Goal: Communication & Community: Connect with others

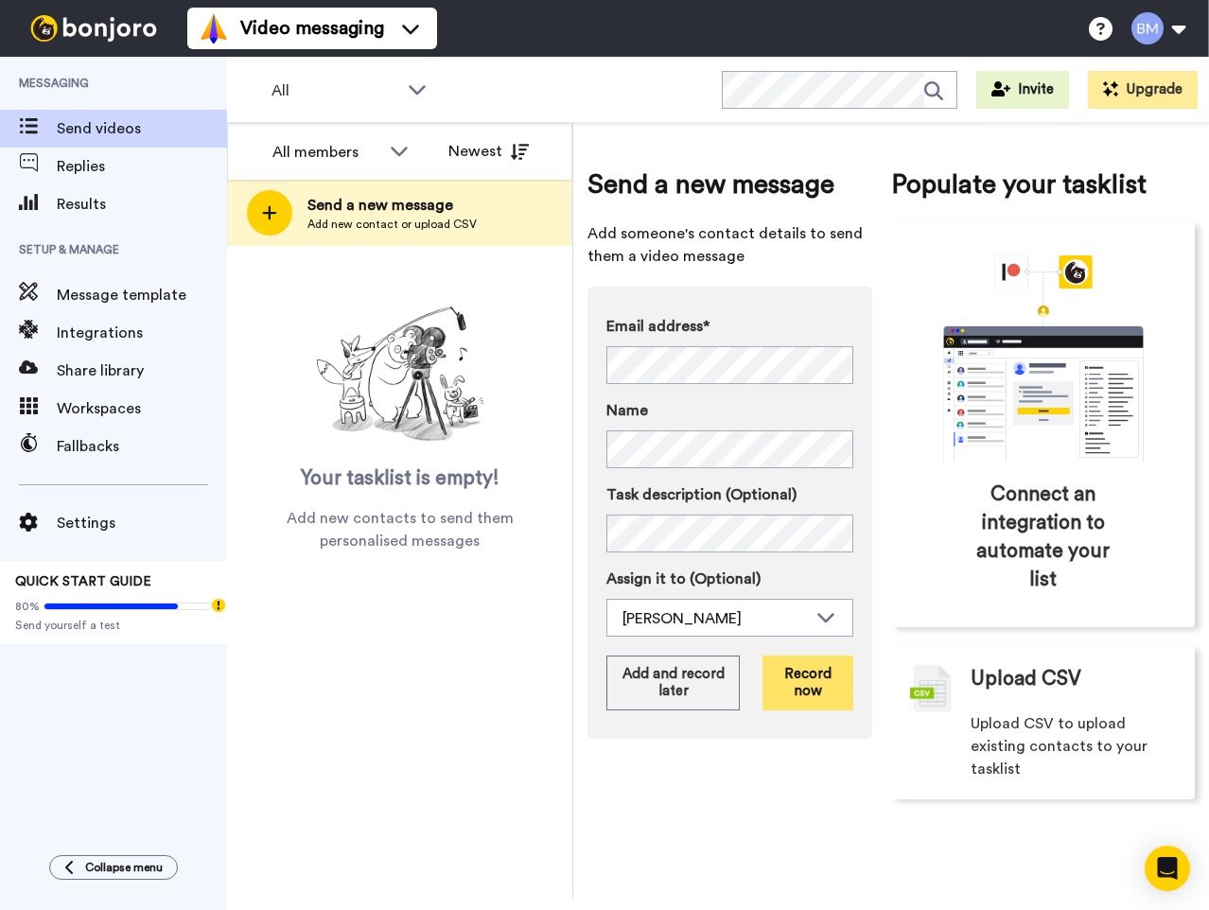
click at [800, 685] on button "Record now" at bounding box center [807, 682] width 91 height 55
click at [817, 690] on button "Record now" at bounding box center [807, 682] width 91 height 55
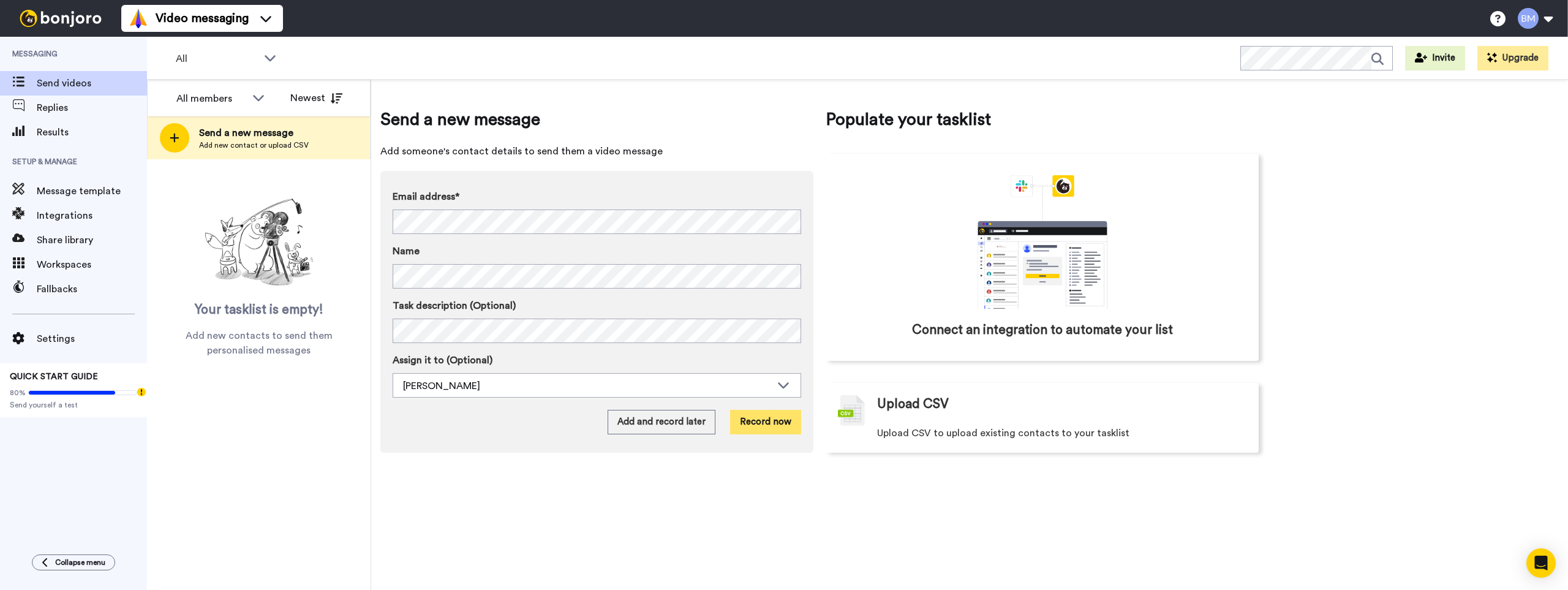
click at [762, 422] on button "Record now" at bounding box center [766, 422] width 71 height 25
click at [774, 423] on button "Record now" at bounding box center [766, 422] width 71 height 25
click at [652, 424] on button "Add and record later" at bounding box center [661, 422] width 108 height 25
click at [772, 424] on button "Record now" at bounding box center [766, 422] width 71 height 25
click at [255, 99] on icon at bounding box center [258, 97] width 15 height 12
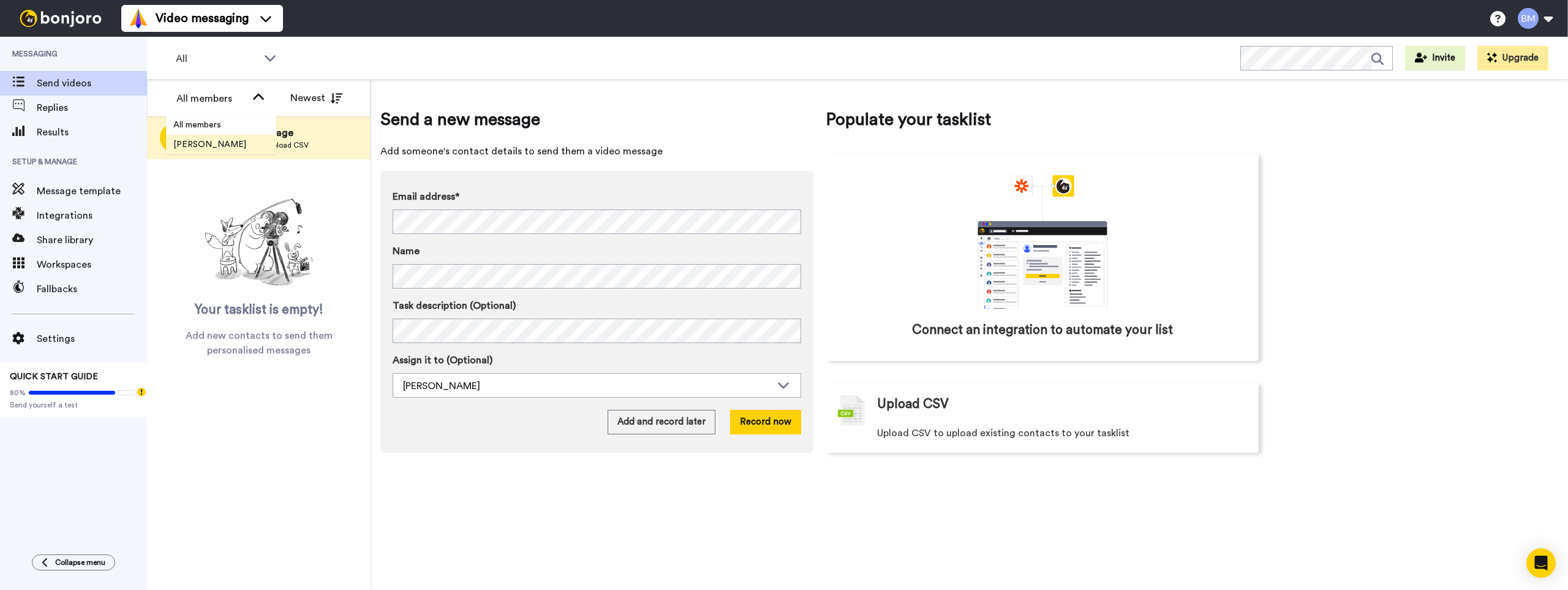
click at [249, 137] on li "[PERSON_NAME]" at bounding box center [221, 144] width 110 height 19
click at [257, 96] on icon at bounding box center [258, 97] width 15 height 12
click at [221, 122] on span "All members" at bounding box center [197, 124] width 62 height 12
click at [747, 422] on button "Record now" at bounding box center [766, 422] width 71 height 25
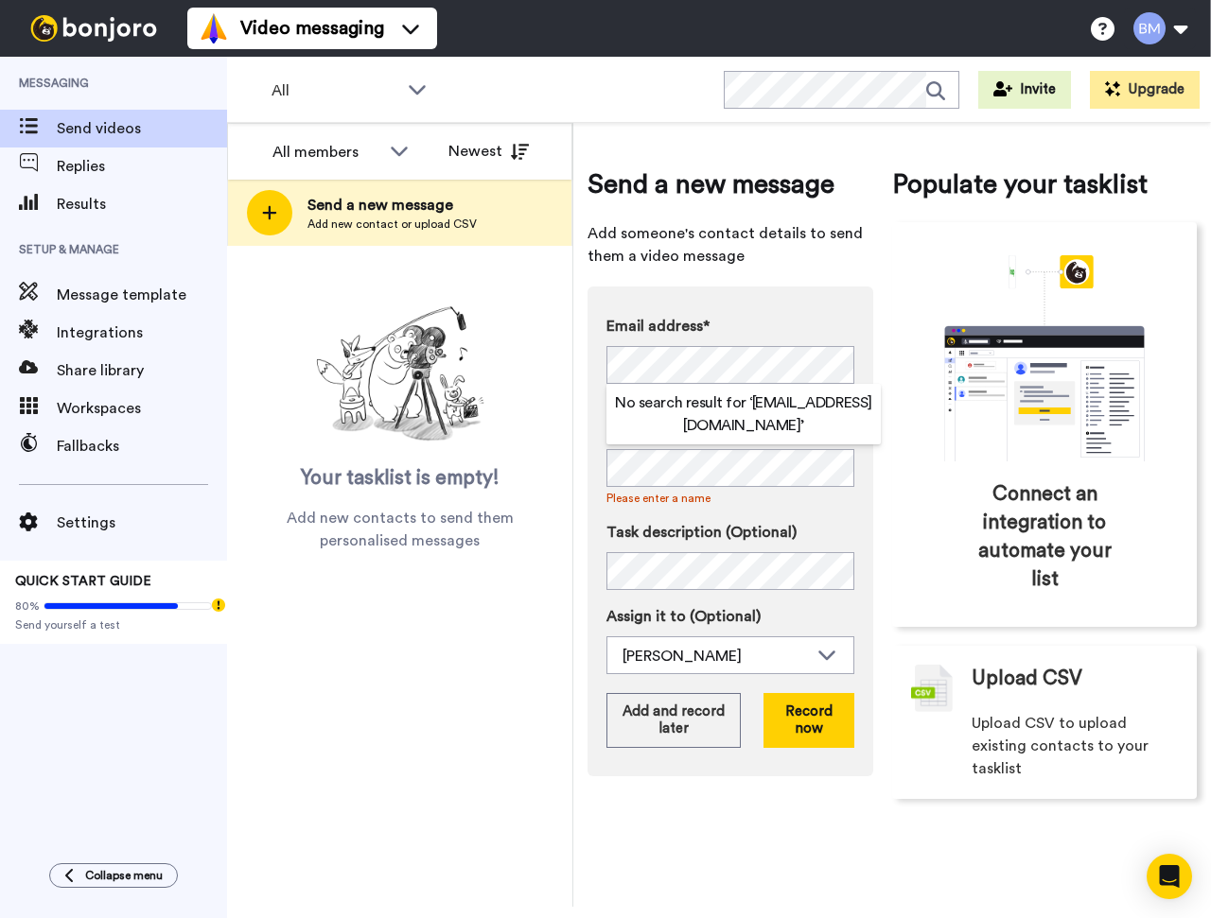
click at [862, 284] on div "Send a new message Add someone's contact details to send them a video message E…" at bounding box center [730, 483] width 286 height 634
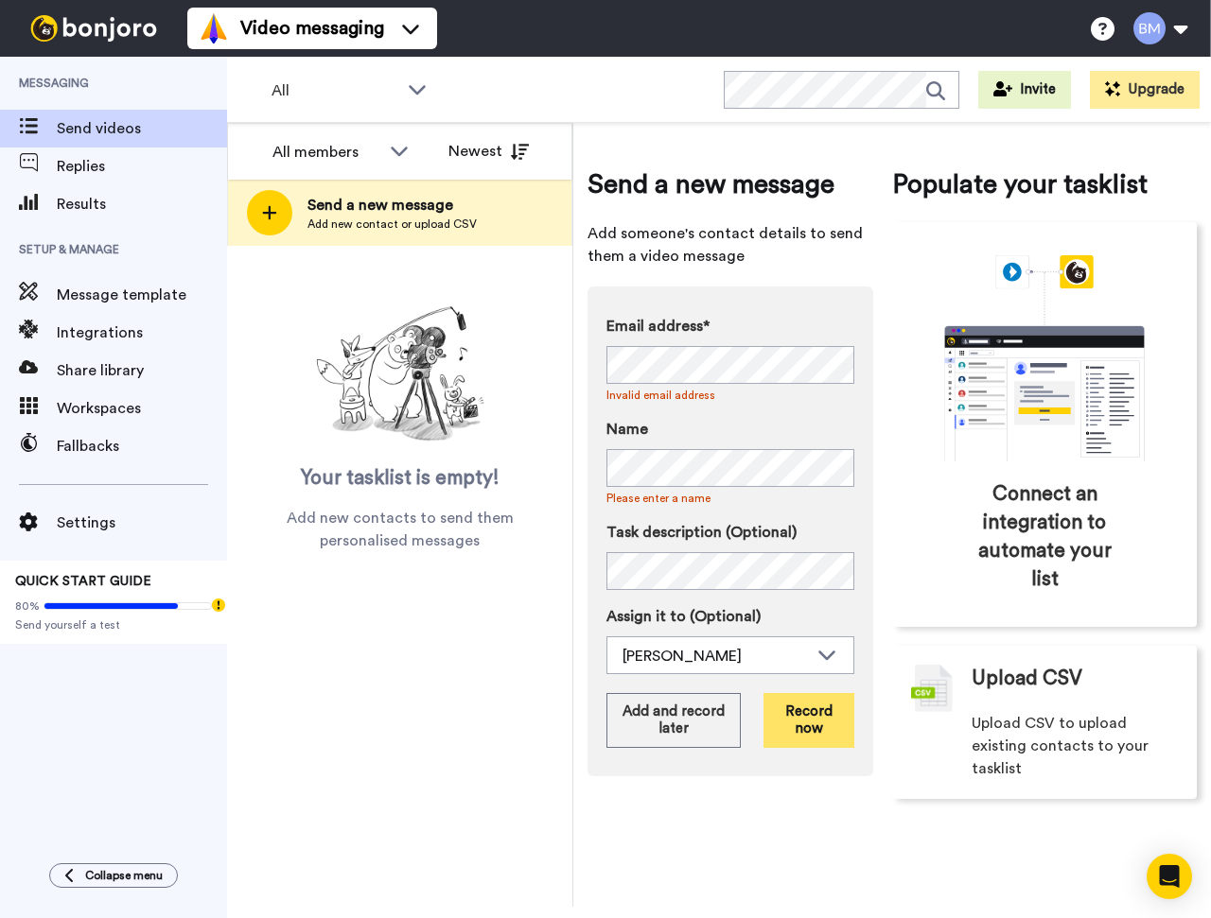
click at [793, 735] on button "Record now" at bounding box center [808, 720] width 91 height 55
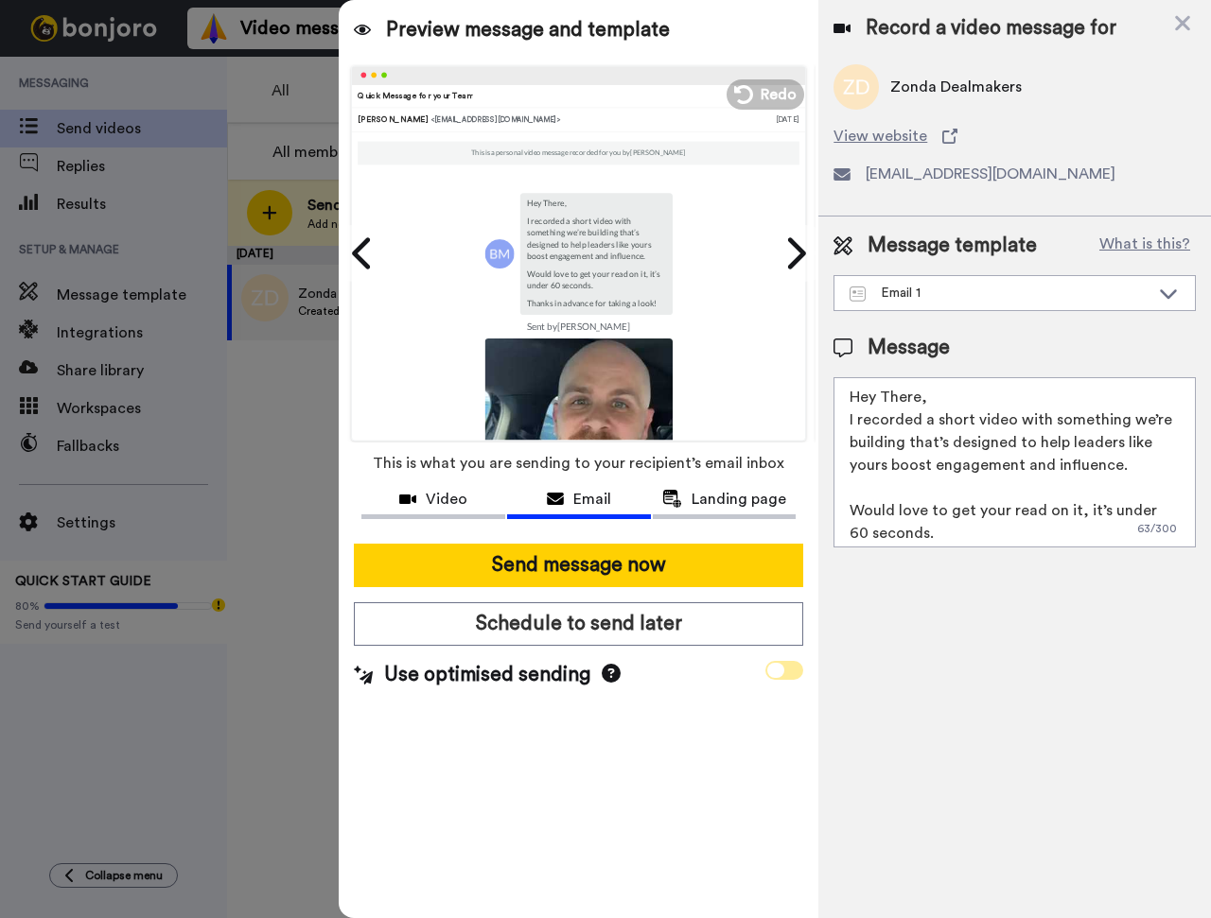
click at [779, 673] on icon at bounding box center [775, 670] width 17 height 15
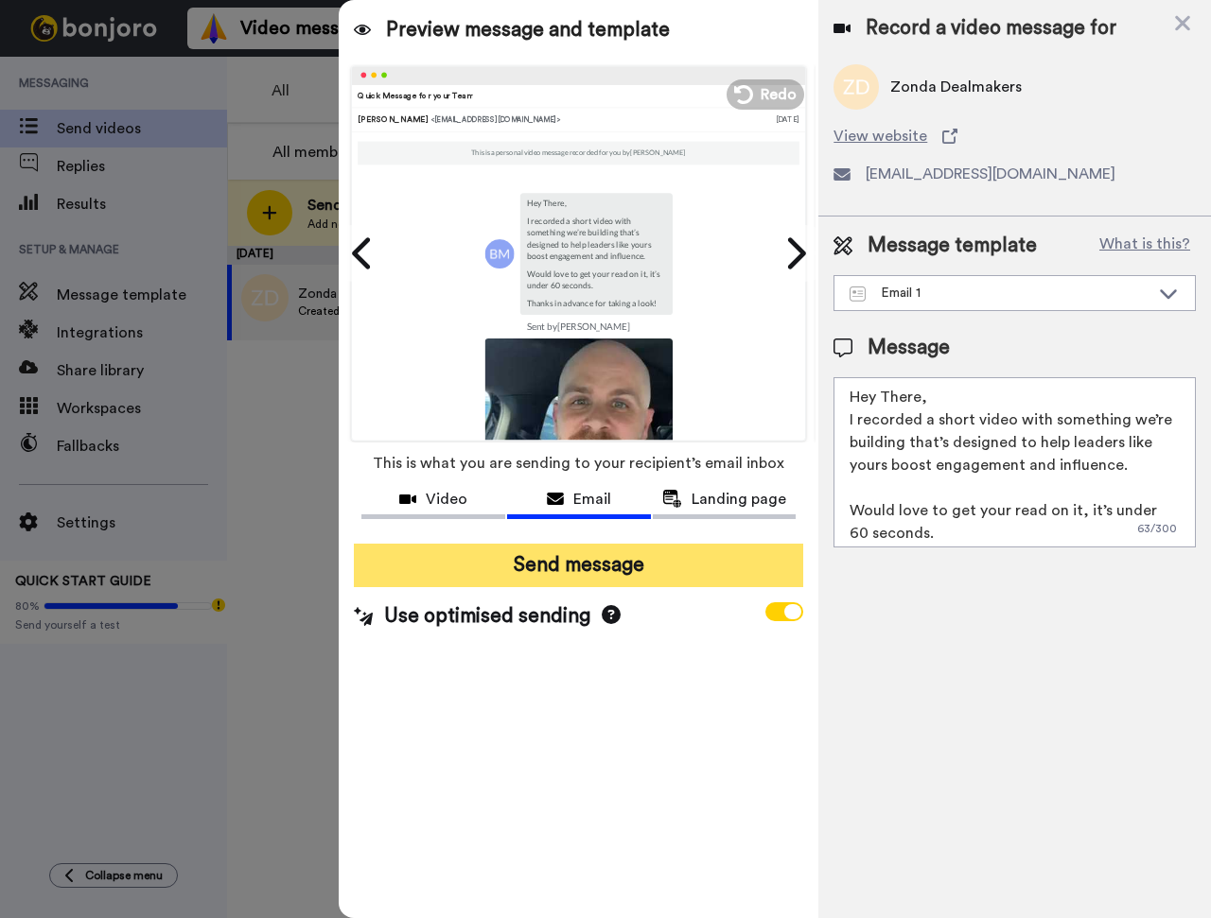
click at [704, 567] on button "Send message" at bounding box center [578, 566] width 449 height 44
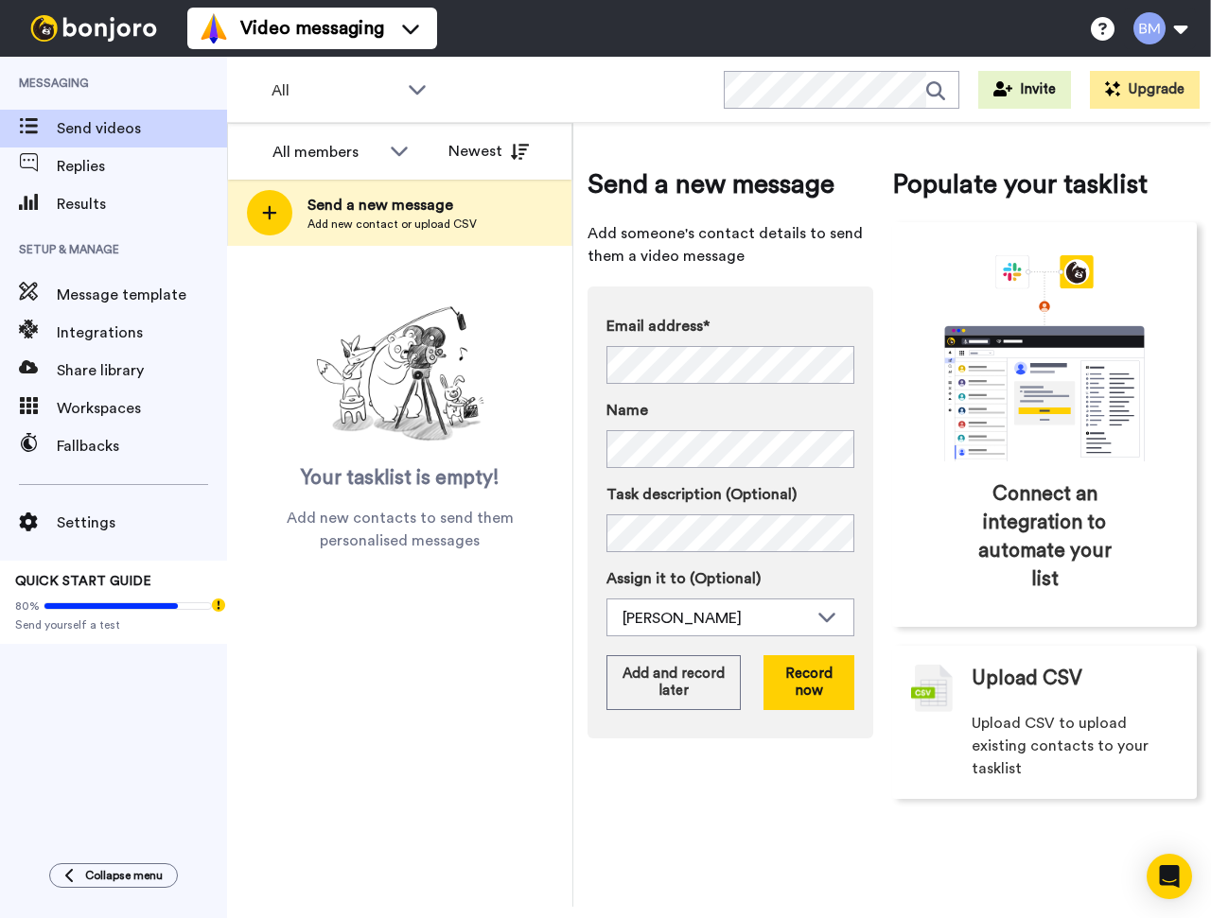
click at [890, 319] on div "Send a new message Add someone's contact details to send them a video message E…" at bounding box center [891, 482] width 609 height 690
click at [792, 695] on button "Record now" at bounding box center [808, 682] width 91 height 55
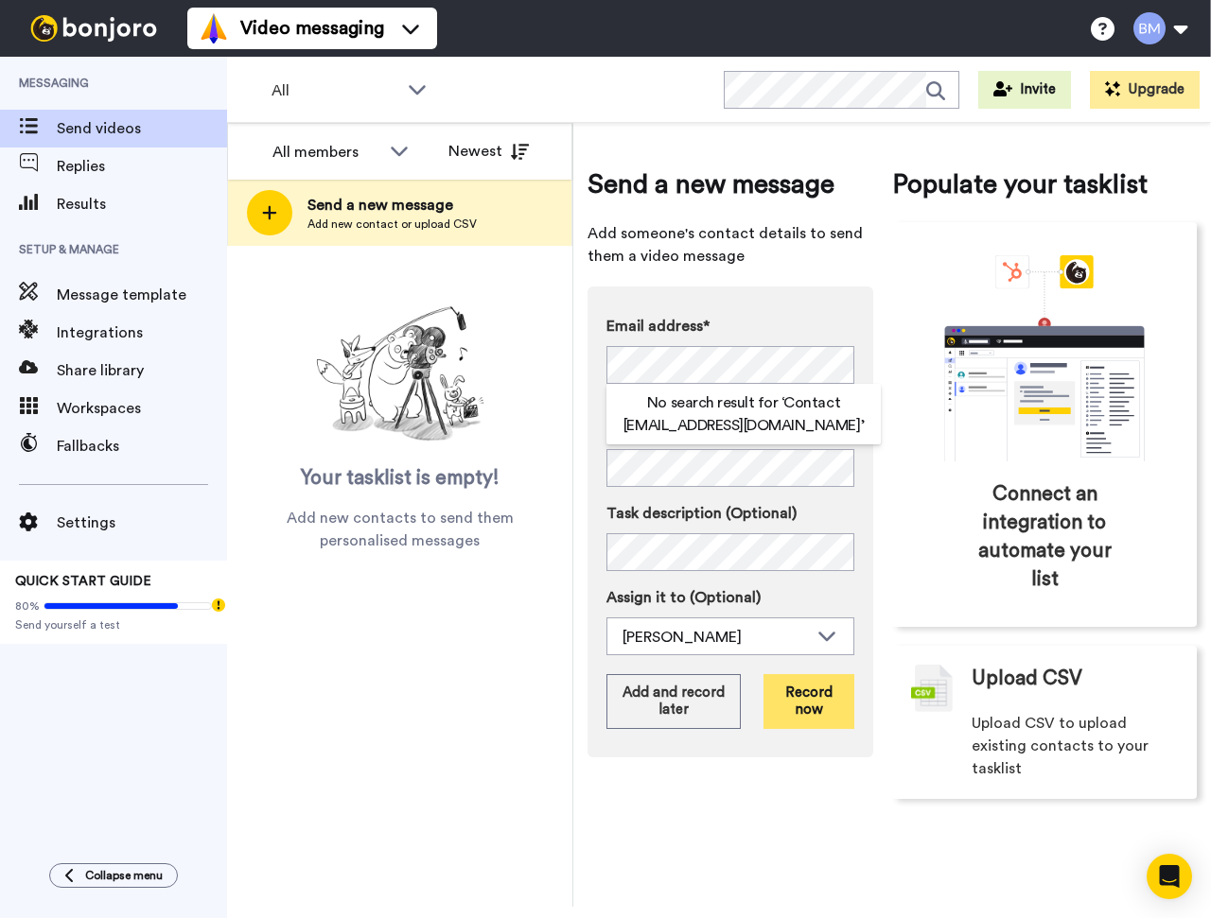
click at [825, 692] on button "Record now" at bounding box center [808, 701] width 91 height 55
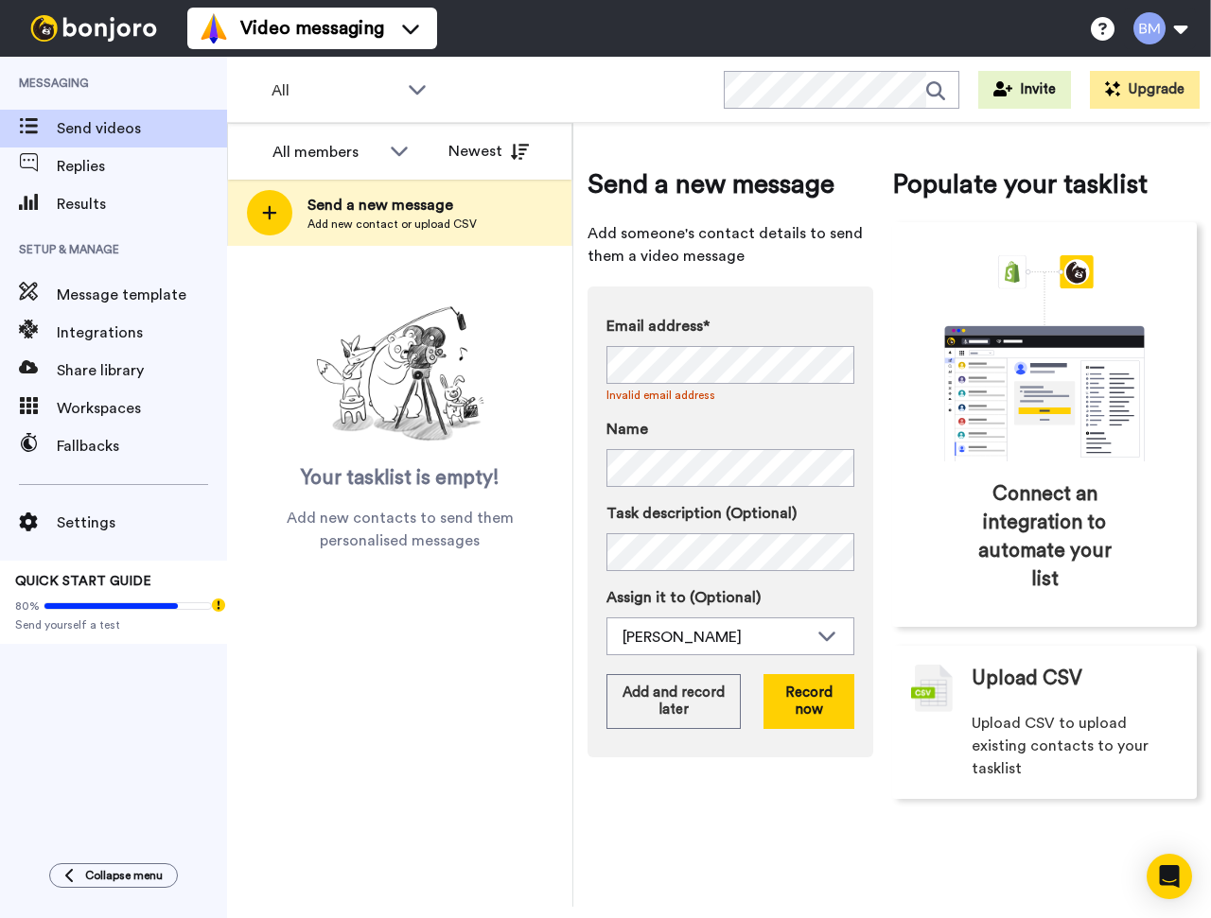
click at [795, 411] on div "Email address* No search result for ‘ commerical@nar.realtor ’ Invalid email ad…" at bounding box center [730, 401] width 248 height 172
click at [828, 718] on button "Record now" at bounding box center [808, 701] width 91 height 55
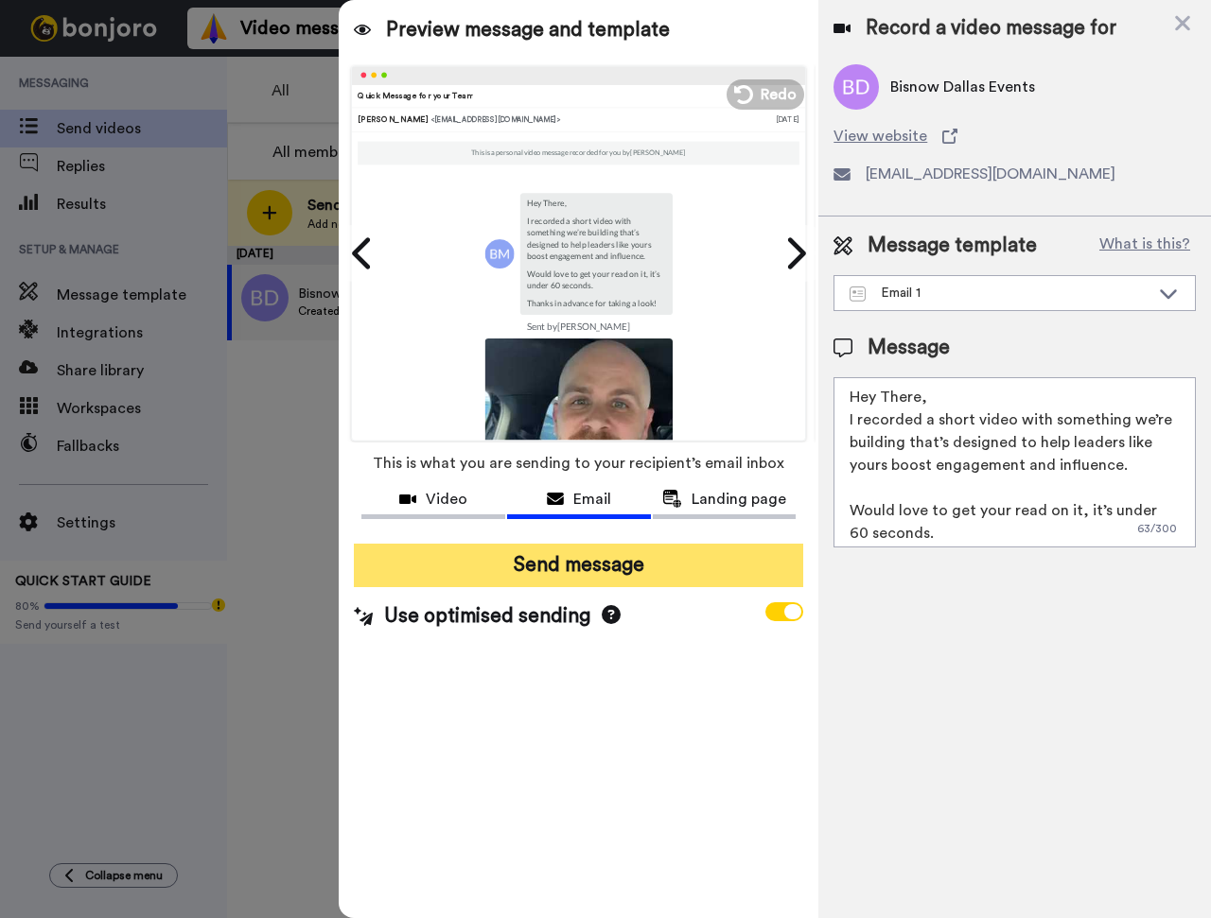
click at [662, 571] on button "Send message" at bounding box center [578, 566] width 449 height 44
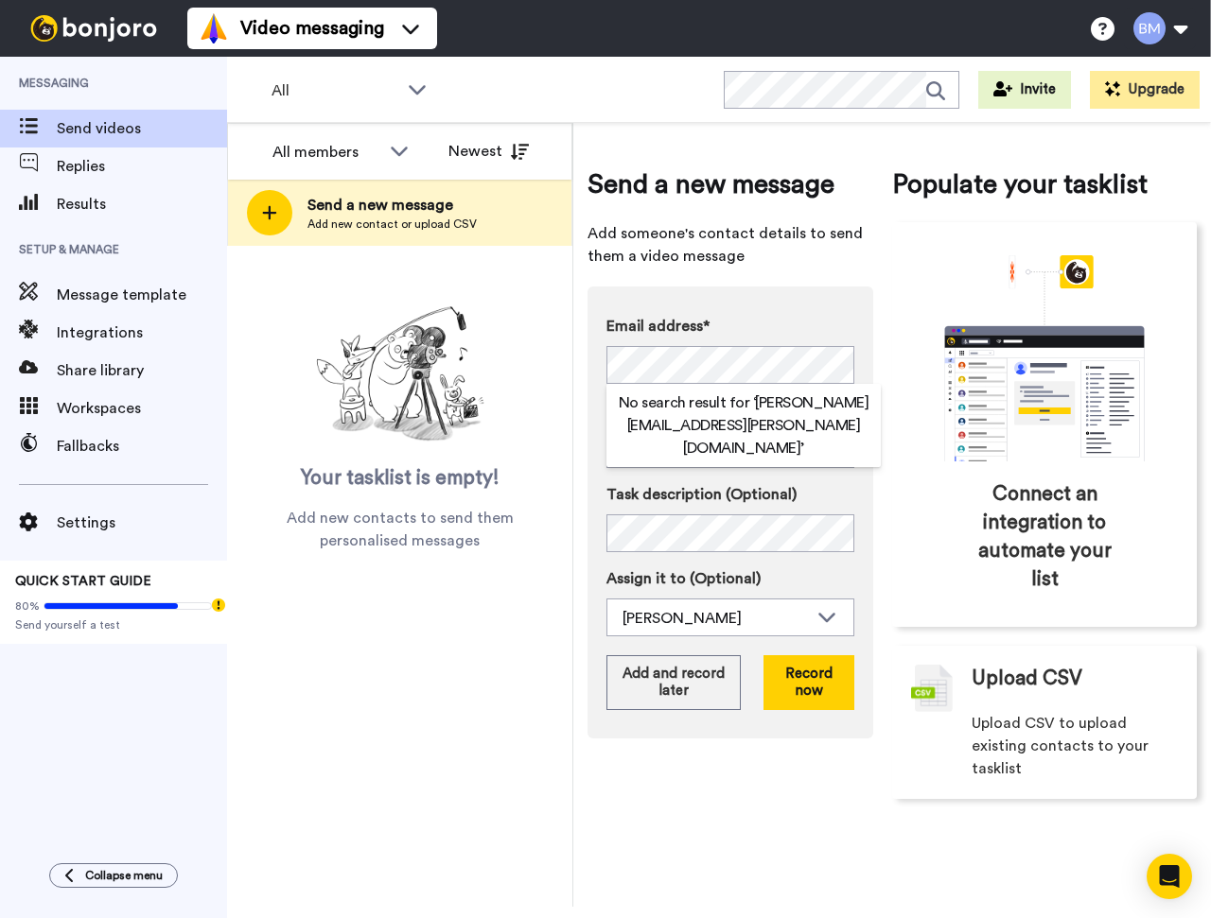
click at [834, 315] on label "Email address*" at bounding box center [730, 326] width 248 height 23
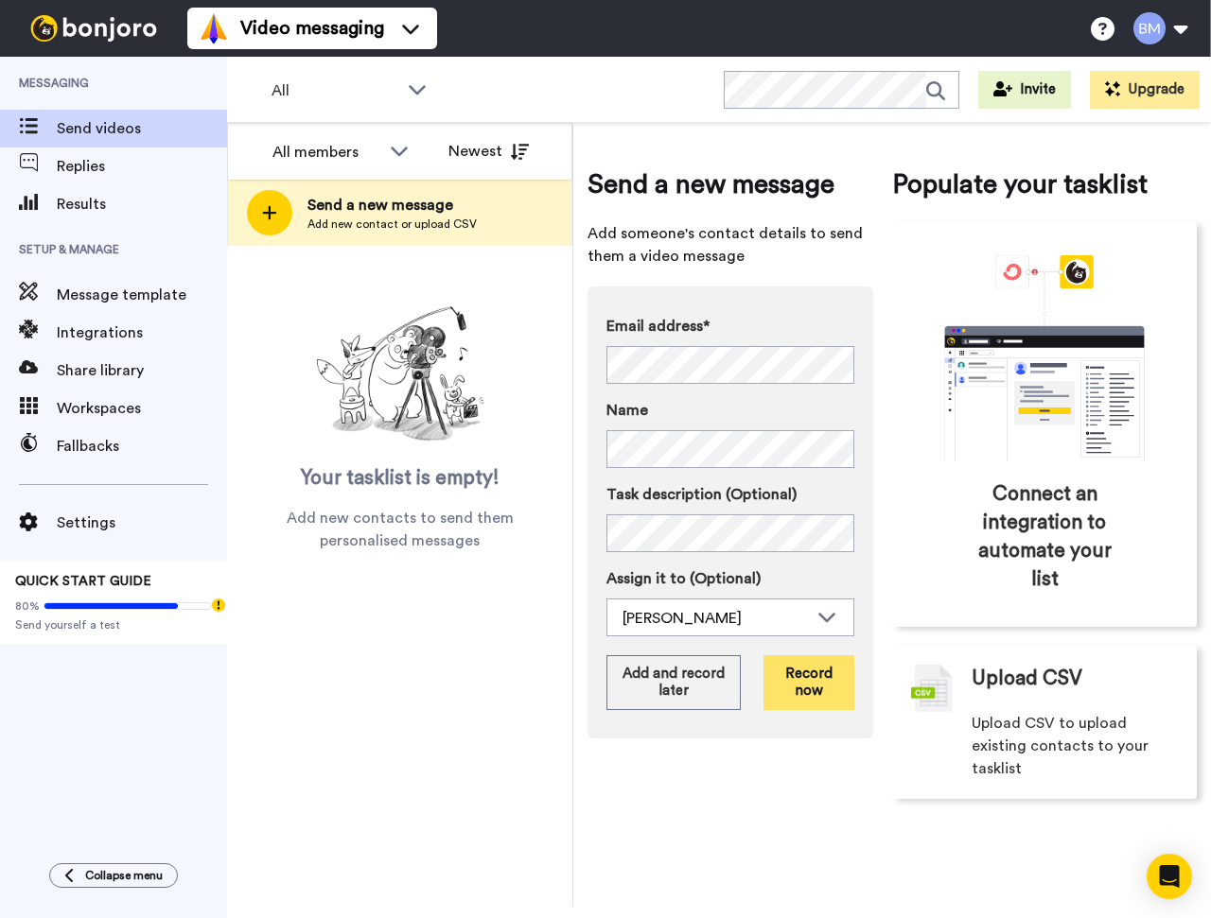
click at [802, 702] on button "Record now" at bounding box center [808, 682] width 91 height 55
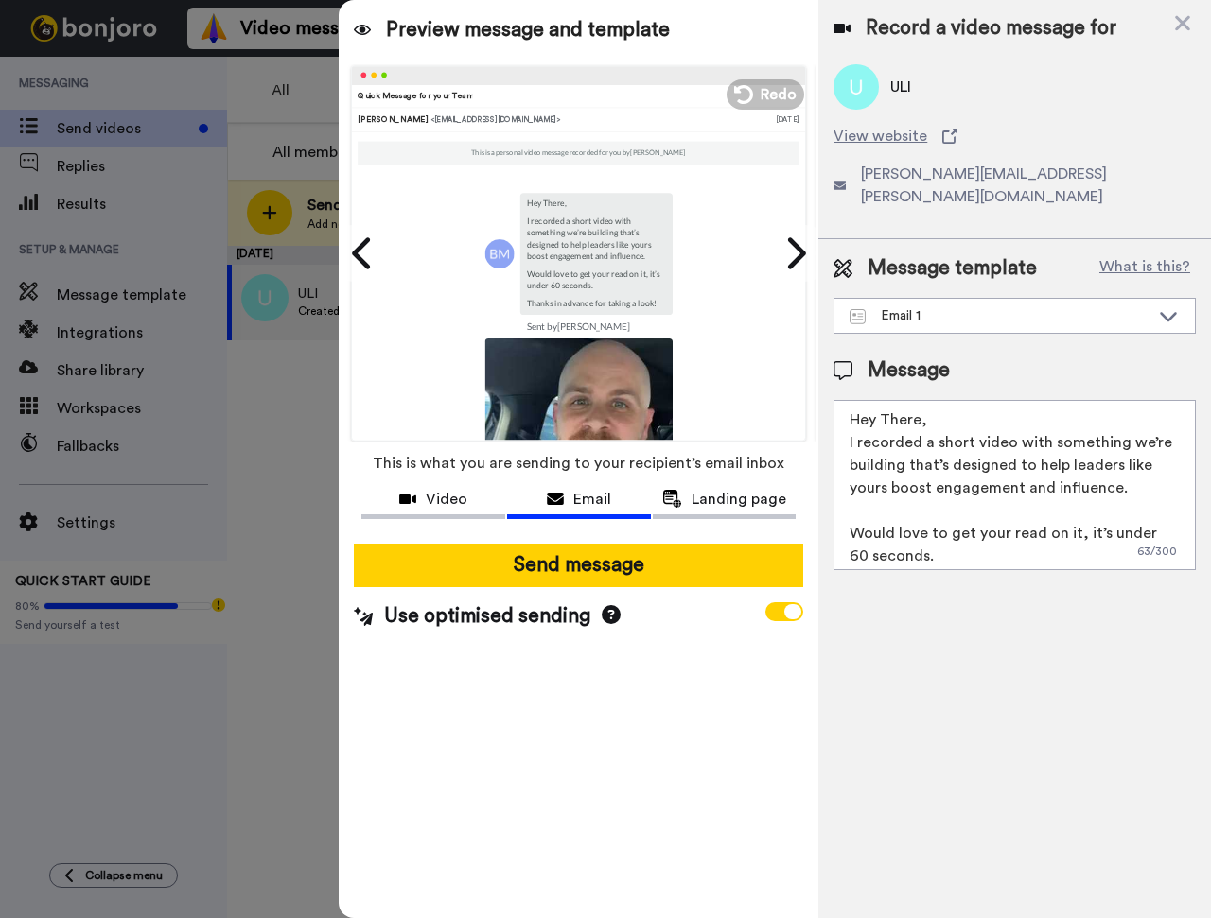
click at [919, 401] on textarea "Hey There, I recorded a short video with something we’re building that’s design…" at bounding box center [1014, 485] width 362 height 170
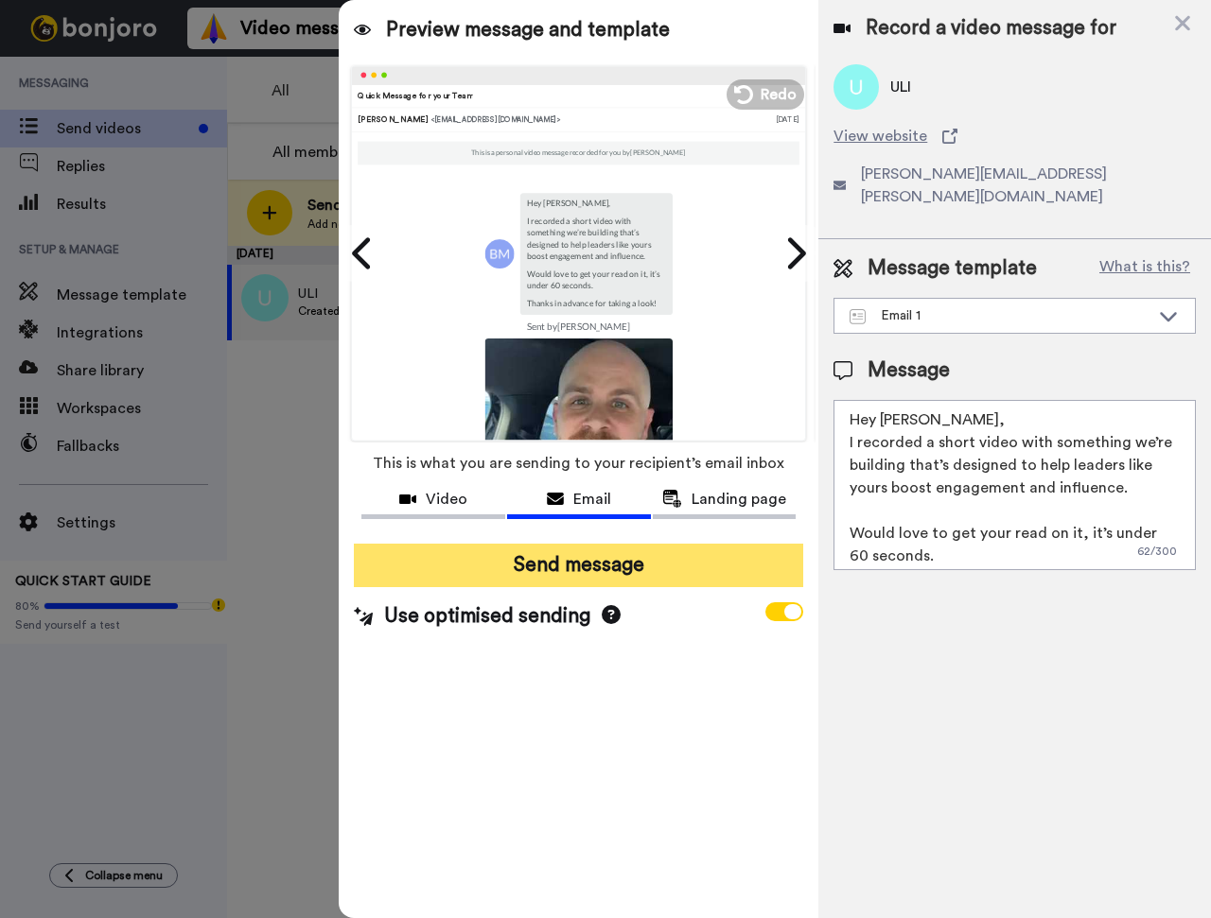
type textarea "Hey Tamela, I recorded a short video with something we’re building that’s desig…"
click at [630, 580] on button "Send message" at bounding box center [578, 566] width 449 height 44
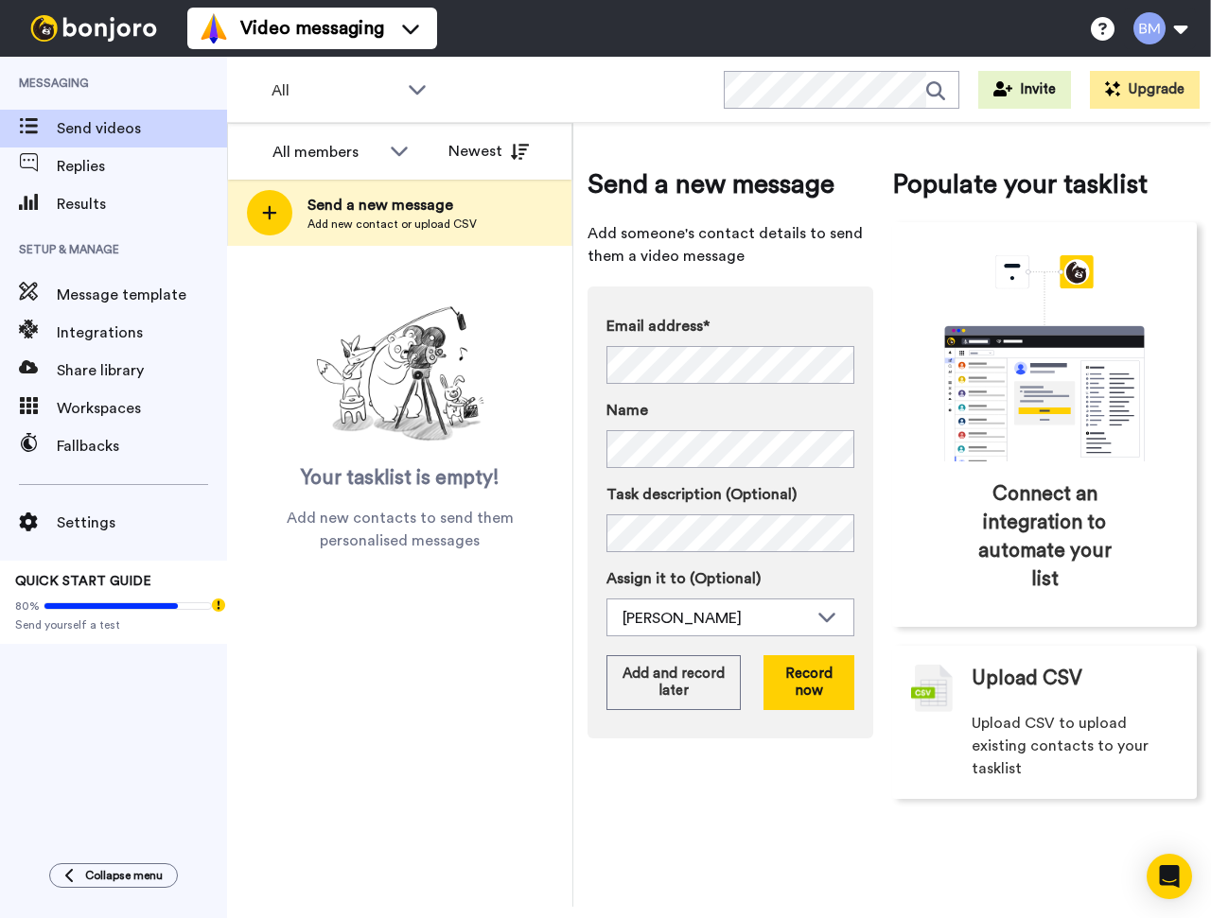
click at [758, 488] on label "Task description (Optional)" at bounding box center [730, 494] width 248 height 23
click at [809, 697] on button "Record now" at bounding box center [808, 682] width 91 height 55
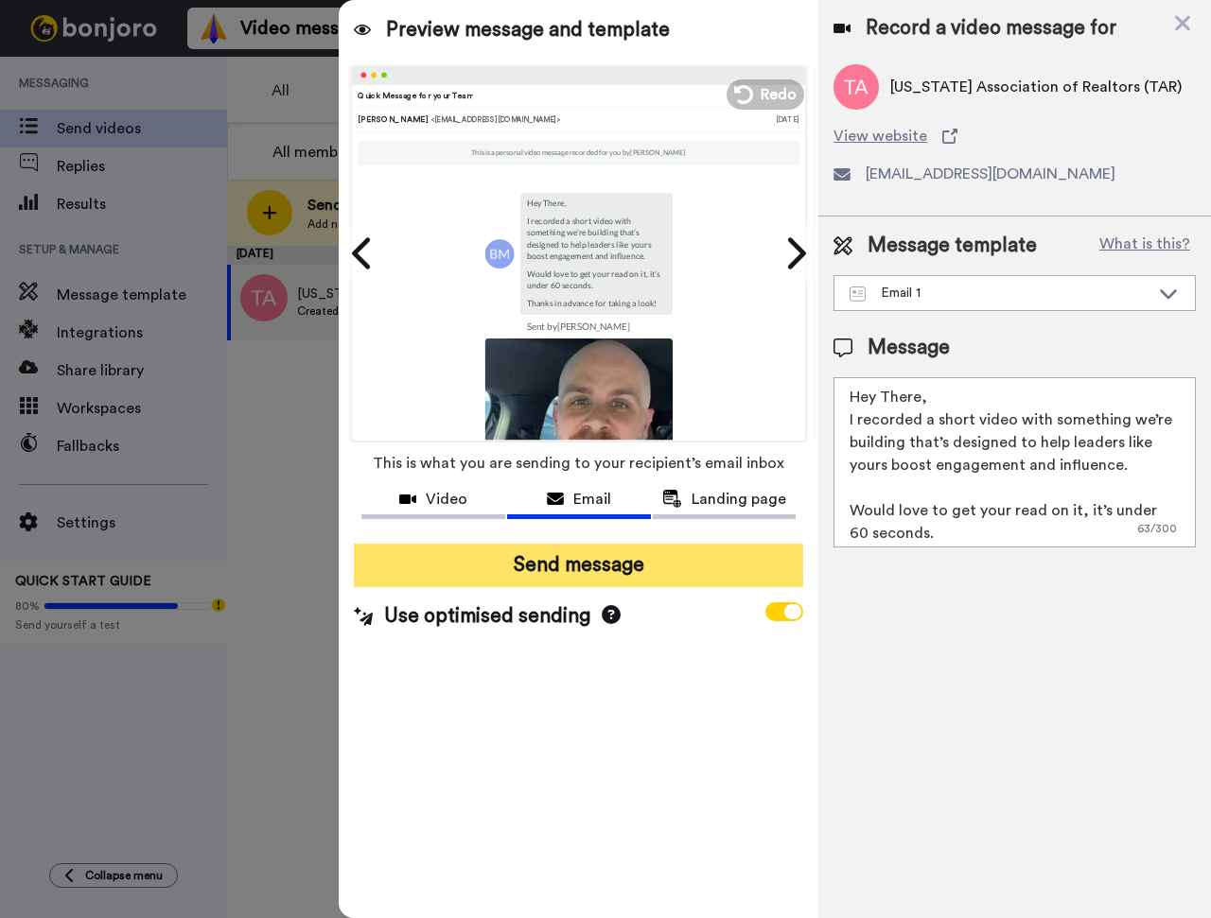
click at [633, 567] on button "Send message" at bounding box center [578, 566] width 449 height 44
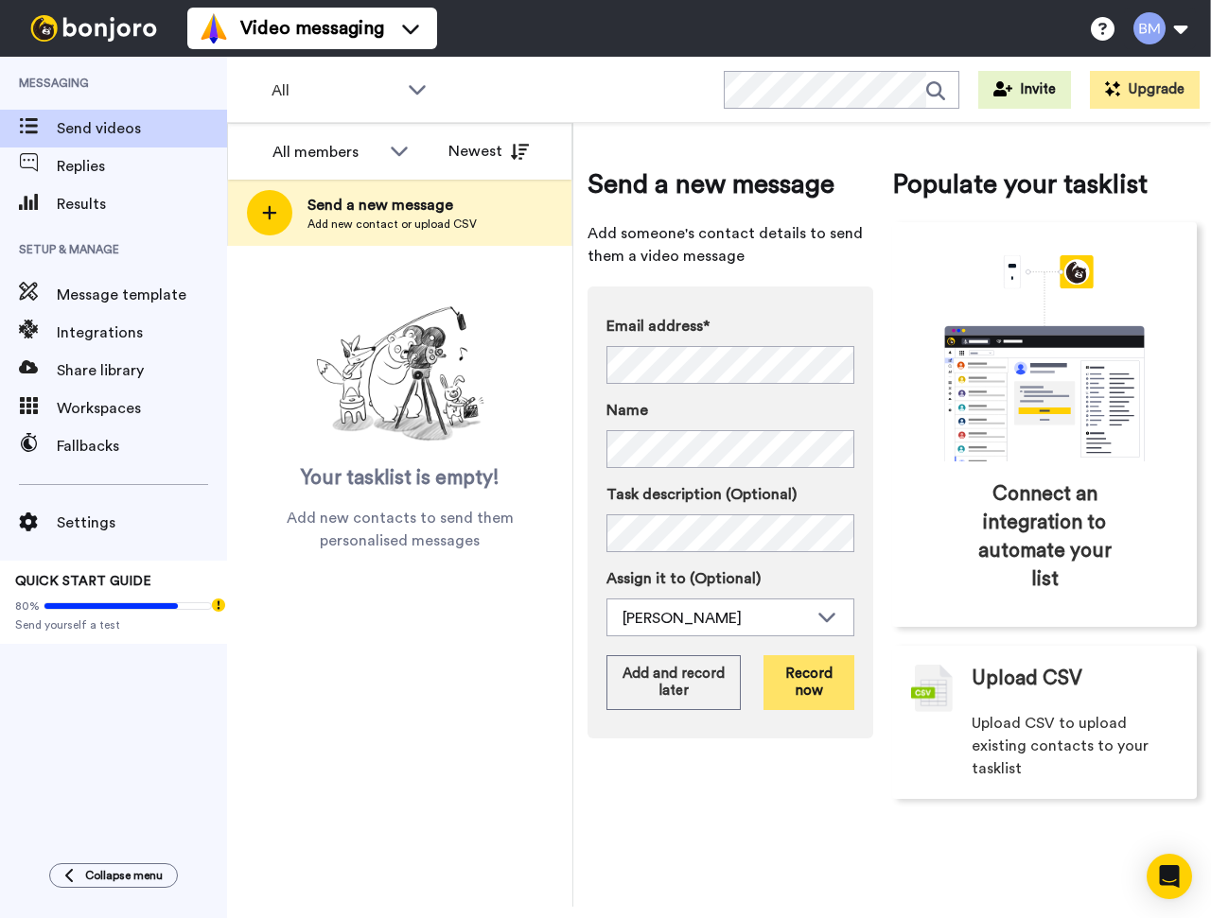
click at [803, 692] on button "Record now" at bounding box center [808, 682] width 91 height 55
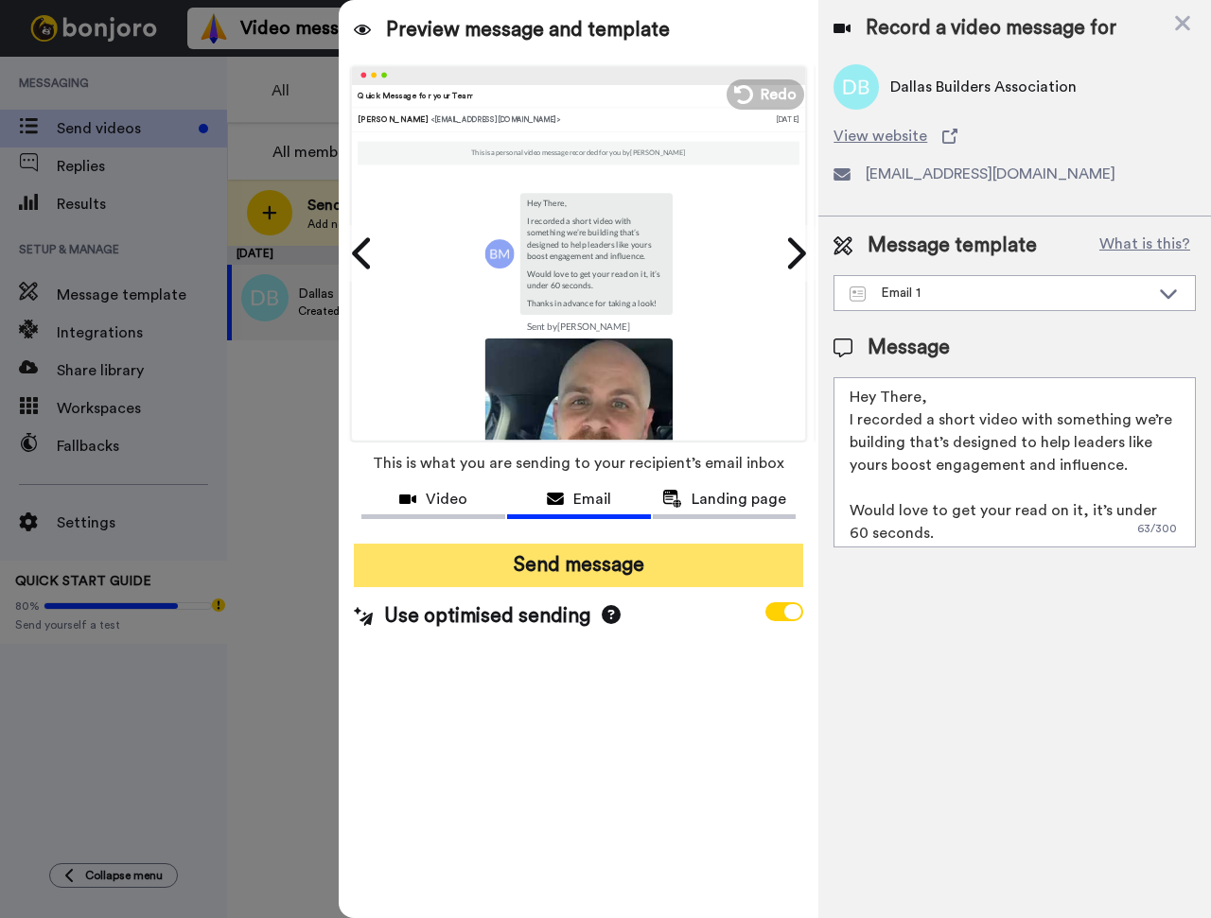
click at [605, 577] on button "Send message" at bounding box center [578, 566] width 449 height 44
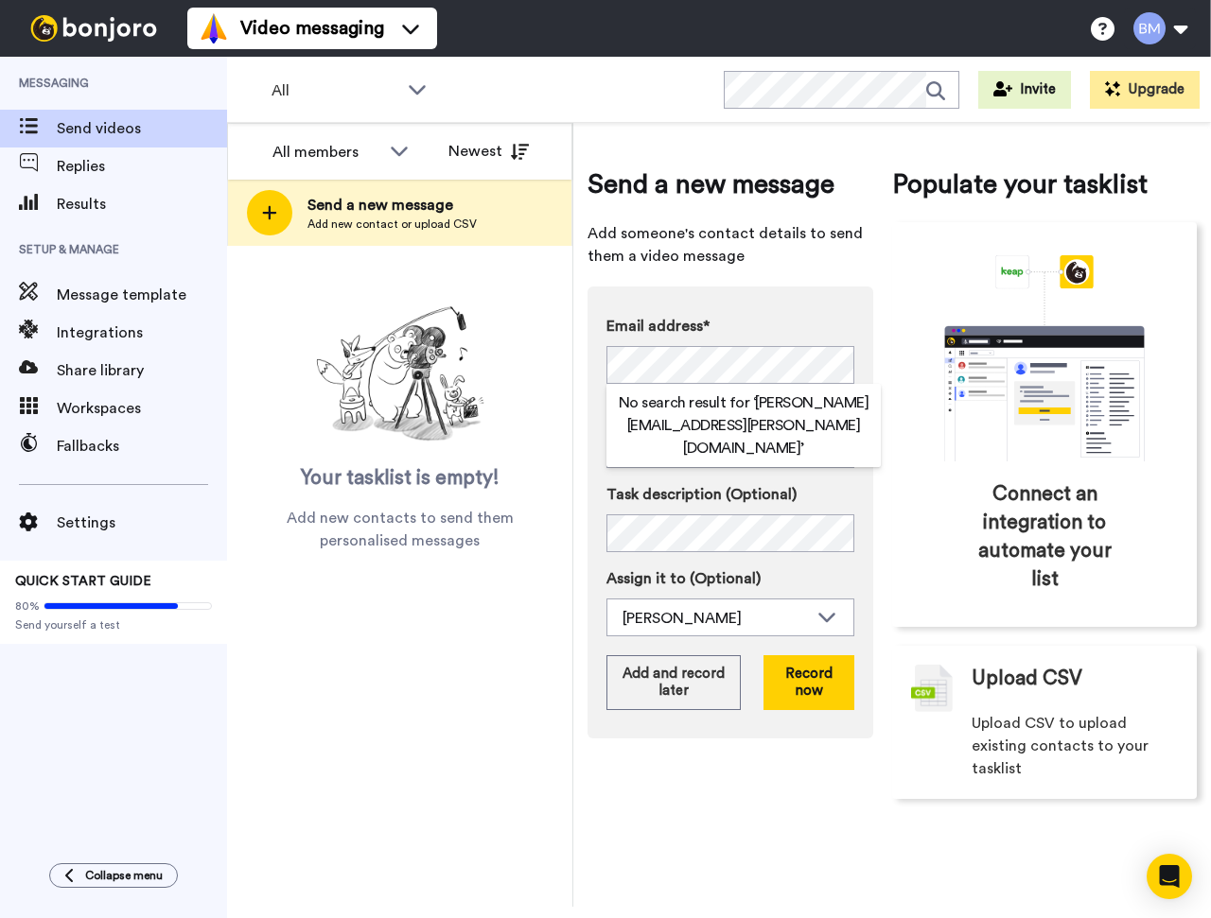
click at [695, 478] on div "Email address* No search result for ‘ thomas.reid@ntcar.org ’ Name Task descrip…" at bounding box center [730, 476] width 248 height 322
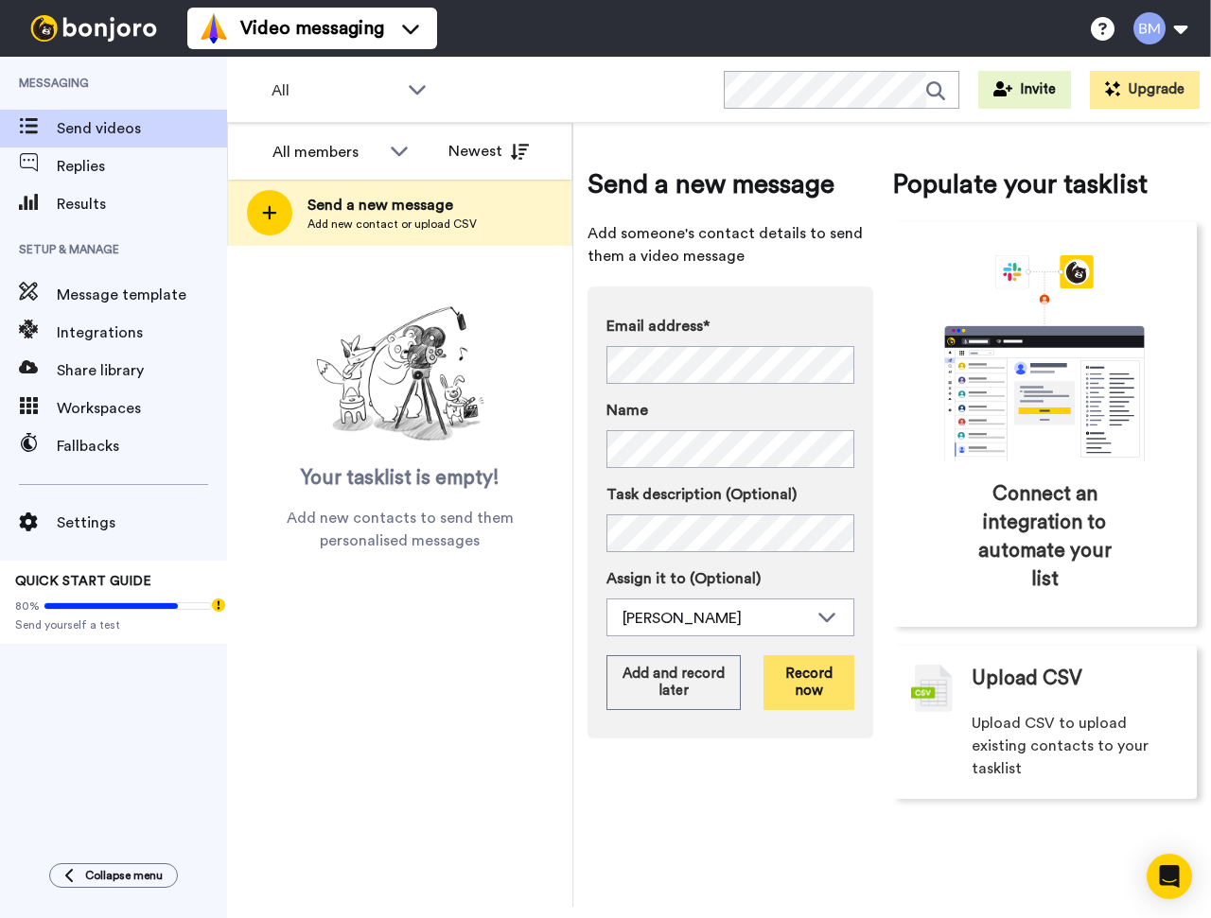
click at [798, 689] on button "Record now" at bounding box center [808, 682] width 91 height 55
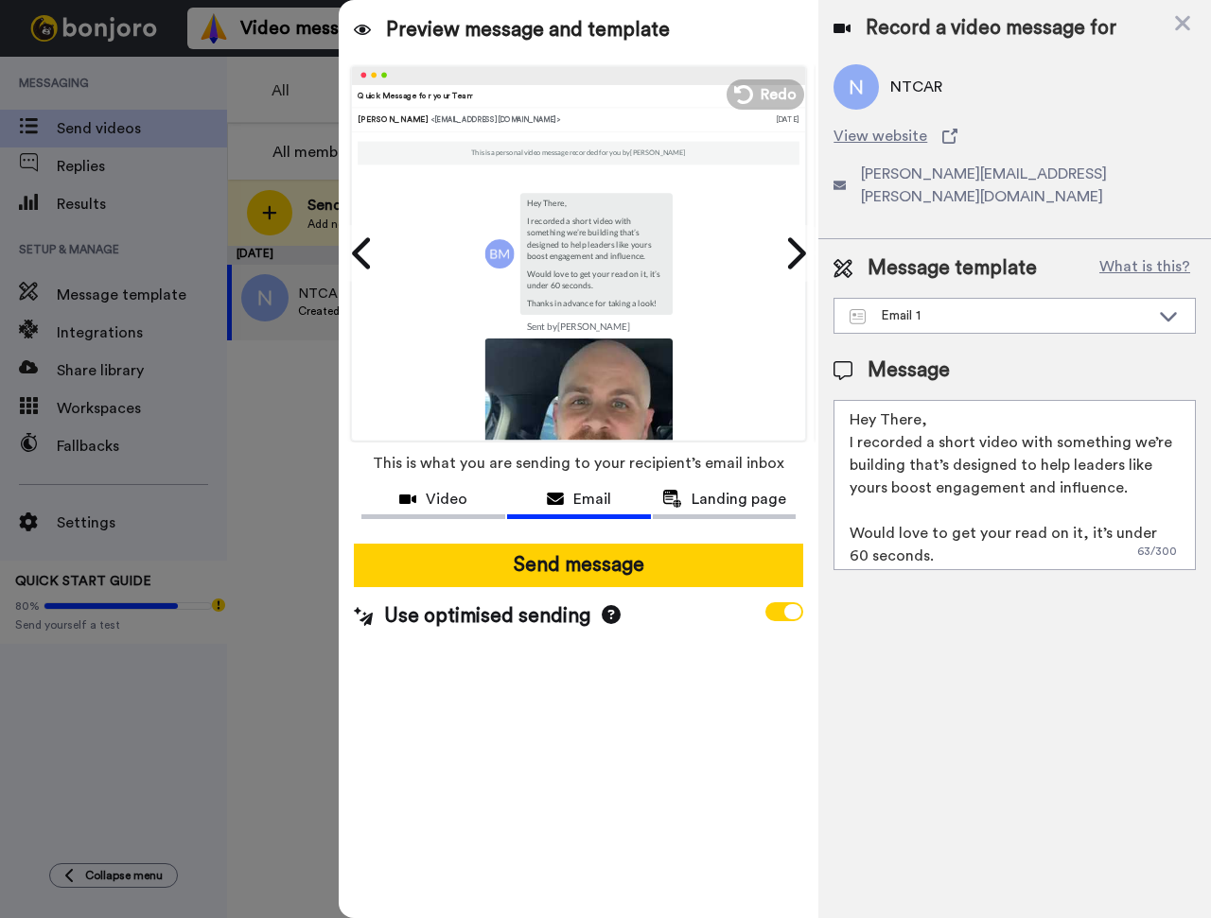
click at [918, 400] on textarea "Hey There, I recorded a short video with something we’re building that’s design…" at bounding box center [1014, 485] width 362 height 170
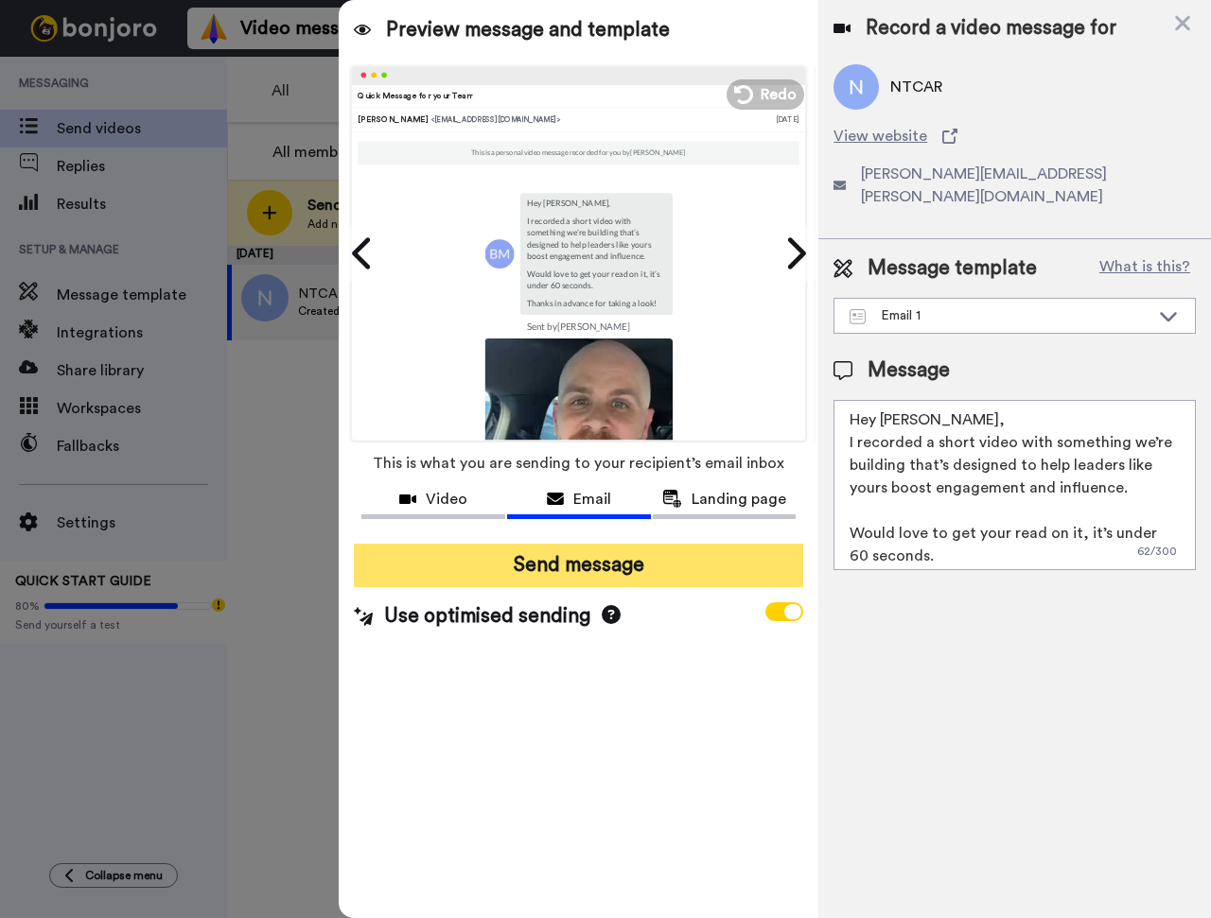
type textarea "Hey Thomas, I recorded a short video with something we’re building that’s desig…"
click at [651, 567] on button "Send message" at bounding box center [578, 566] width 449 height 44
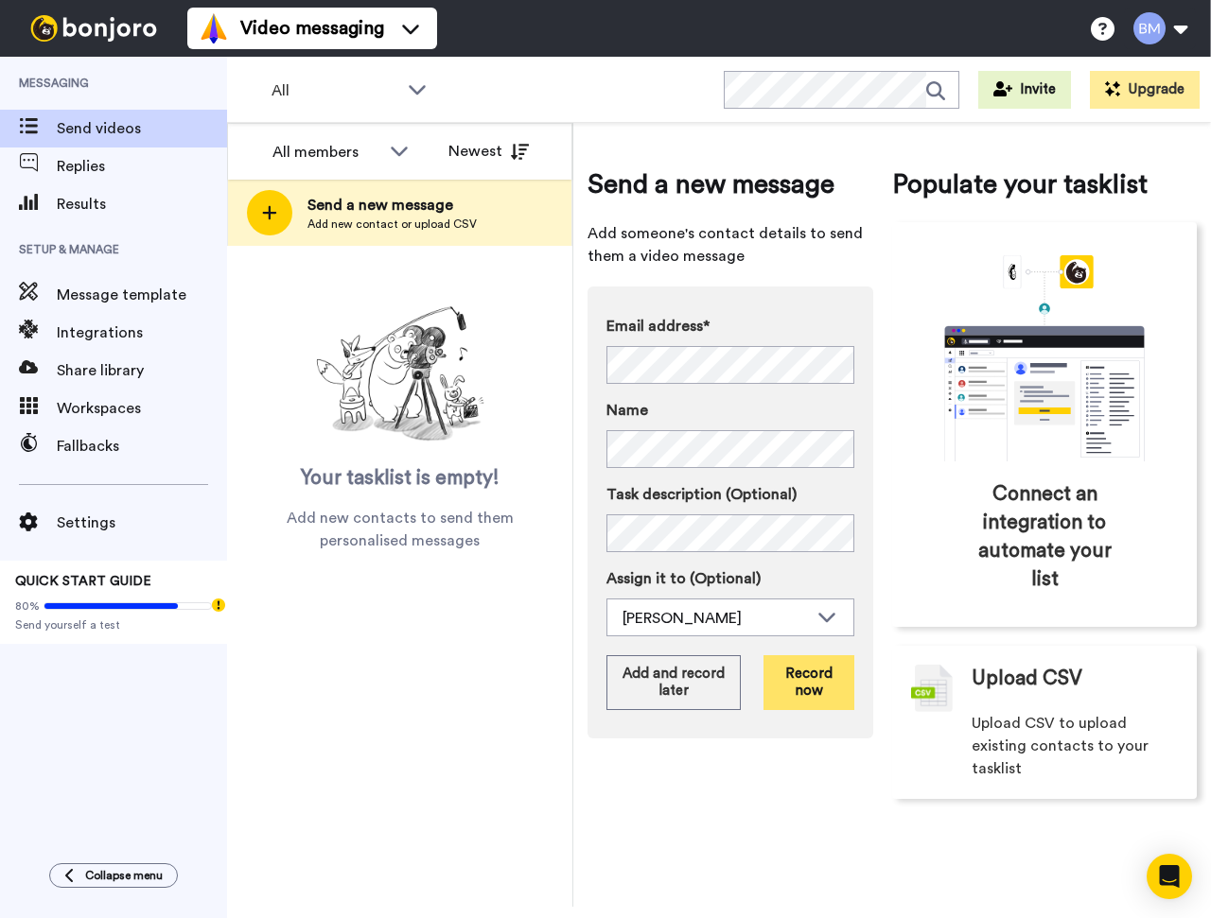
click at [797, 695] on button "Record now" at bounding box center [808, 682] width 91 height 55
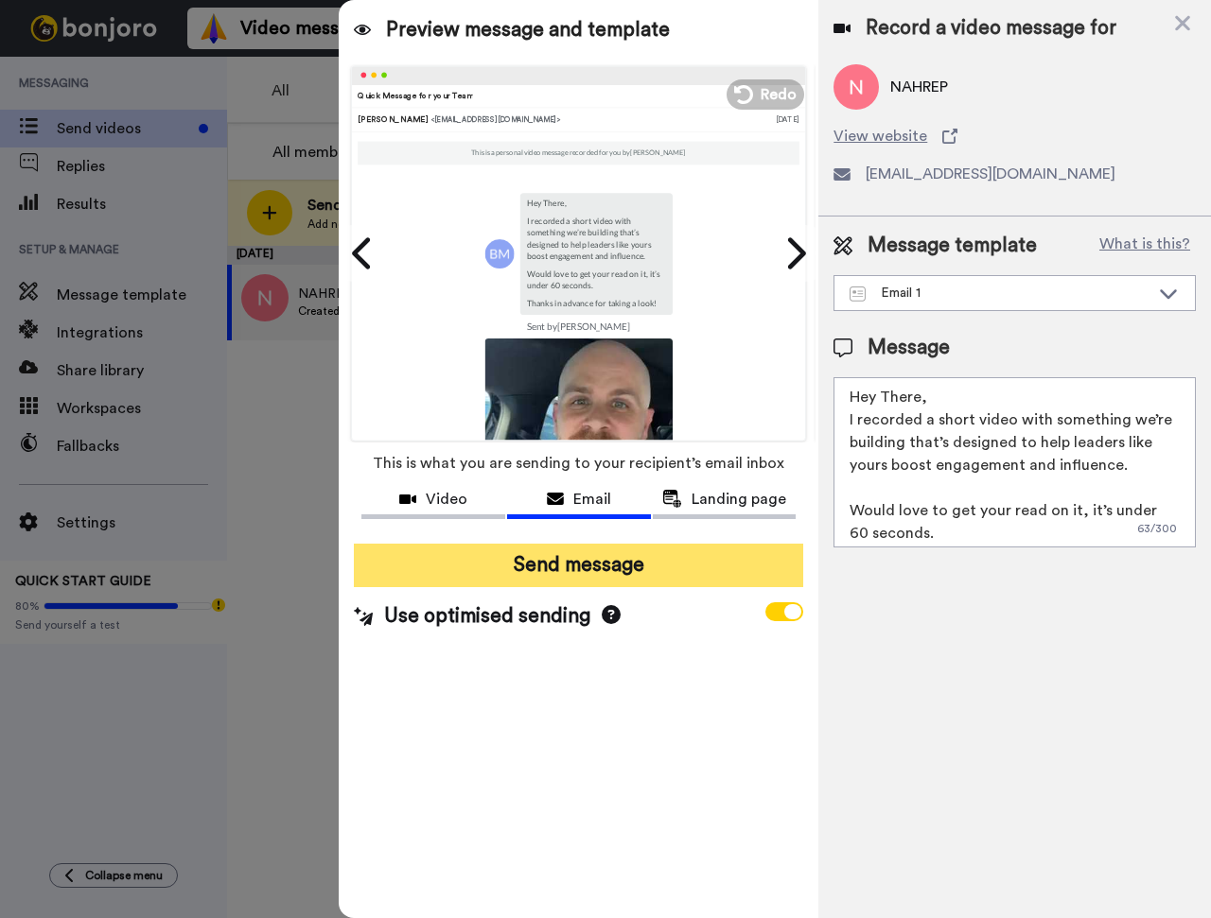
click at [503, 562] on button "Send message" at bounding box center [578, 566] width 449 height 44
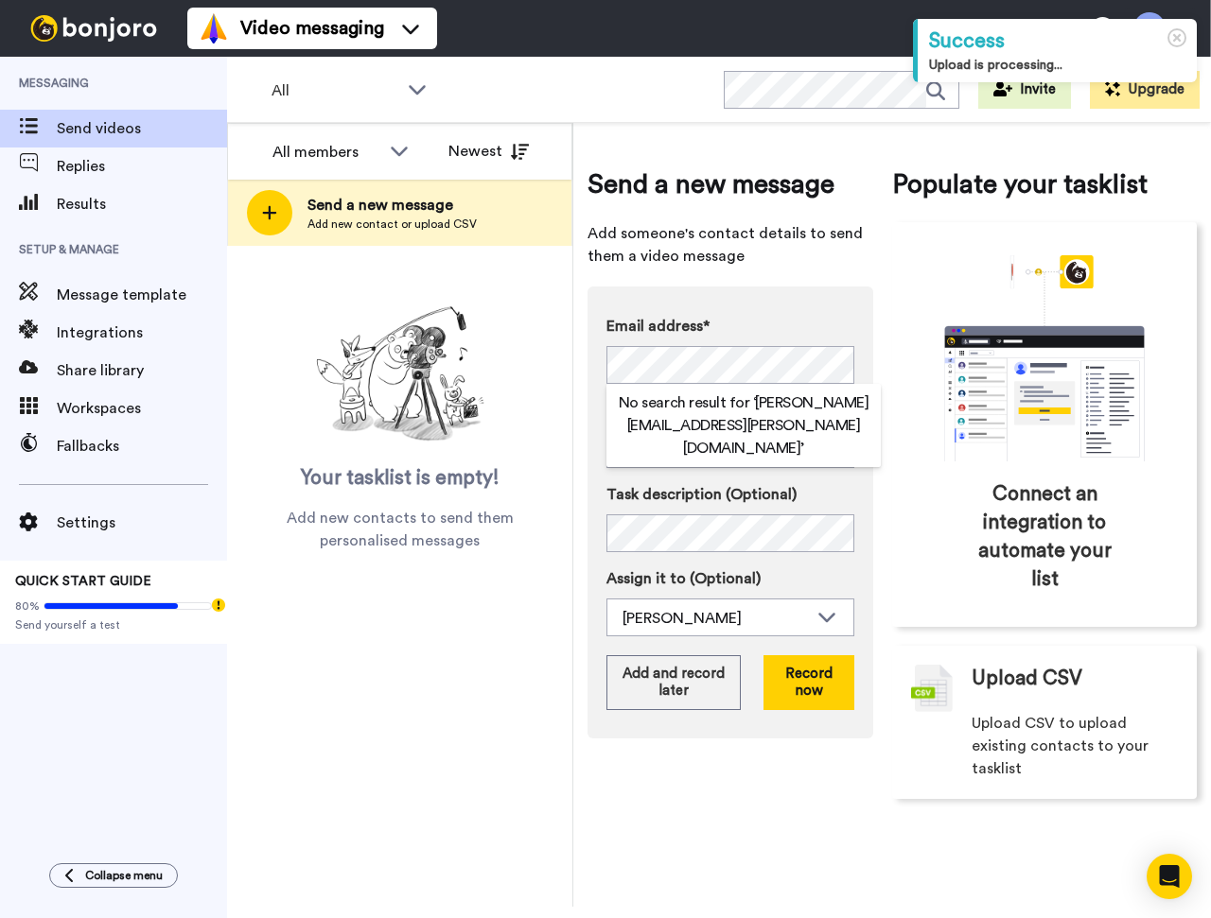
drag, startPoint x: 805, startPoint y: 287, endPoint x: 723, endPoint y: 262, distance: 86.1
click at [806, 287] on div "Email address* No search result for ‘ [PERSON_NAME][EMAIL_ADDRESS][PERSON_NAME]…" at bounding box center [730, 513] width 286 height 452
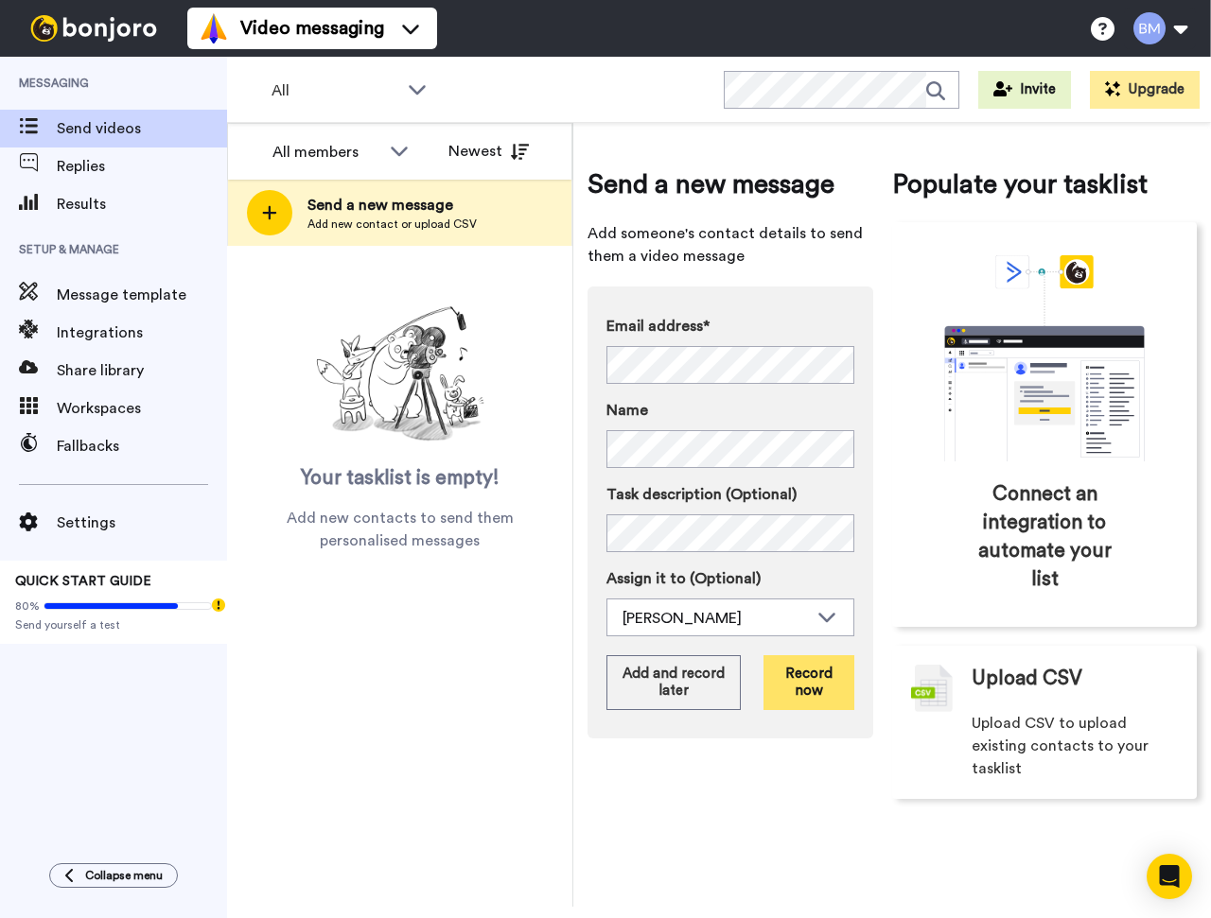
click at [811, 687] on button "Record now" at bounding box center [808, 682] width 91 height 55
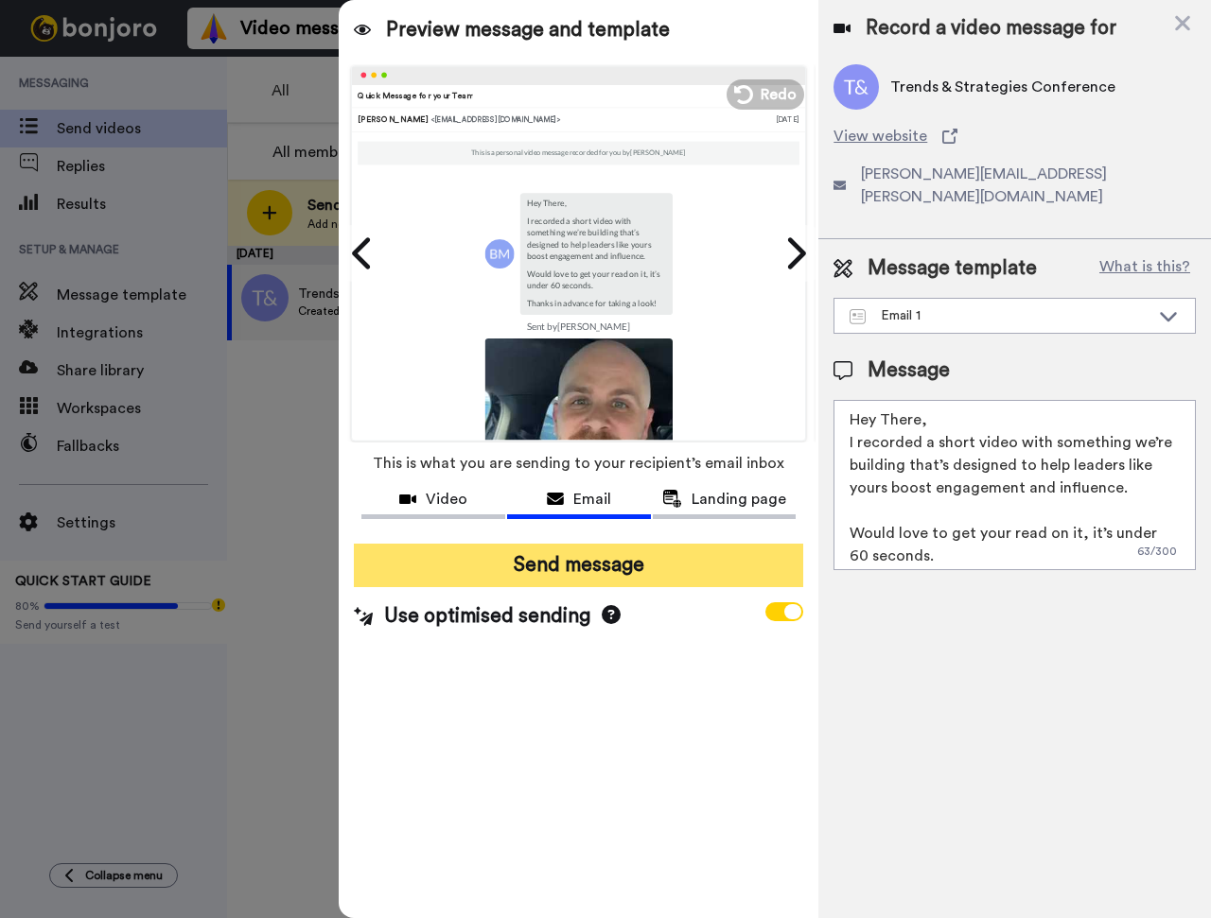
click at [633, 574] on button "Send message" at bounding box center [578, 566] width 449 height 44
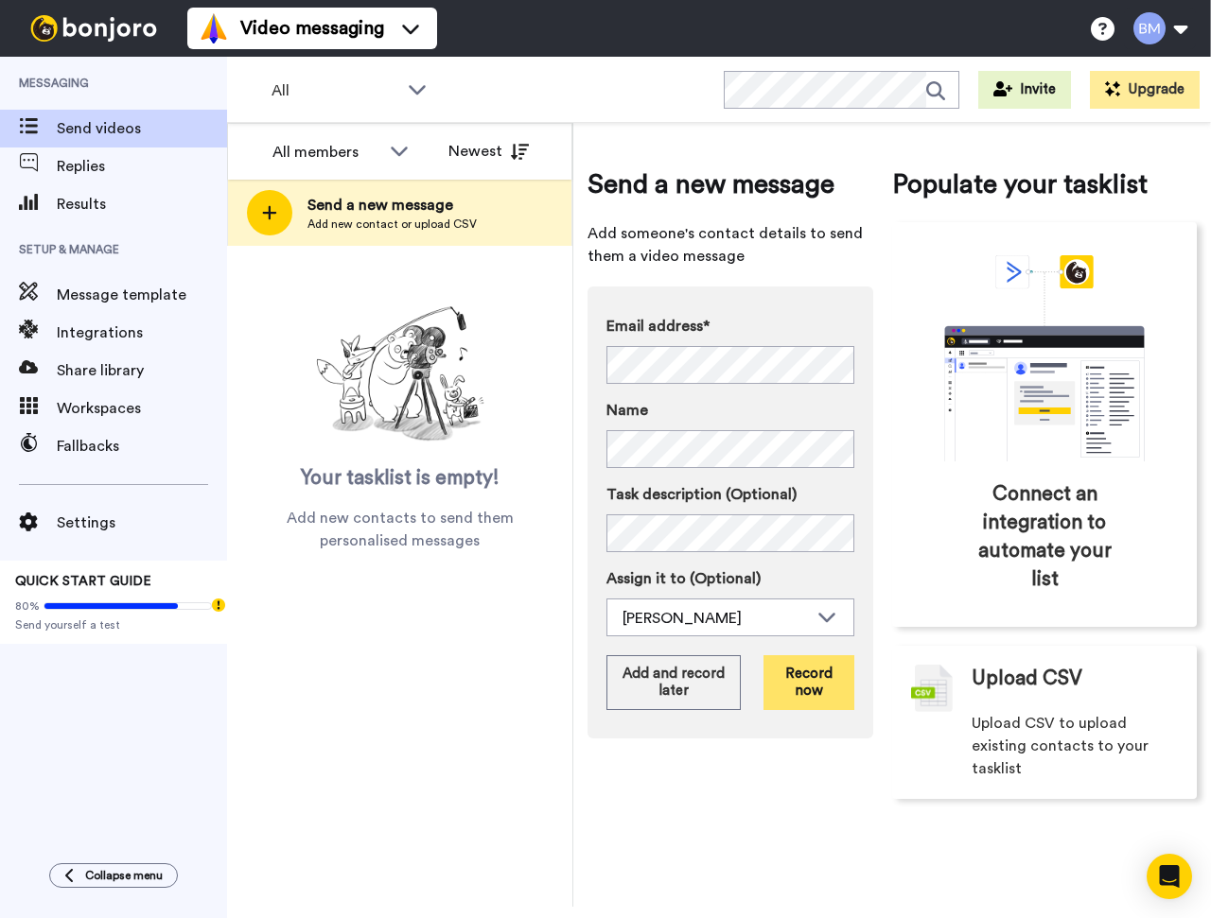
click at [796, 693] on button "Record now" at bounding box center [808, 682] width 91 height 55
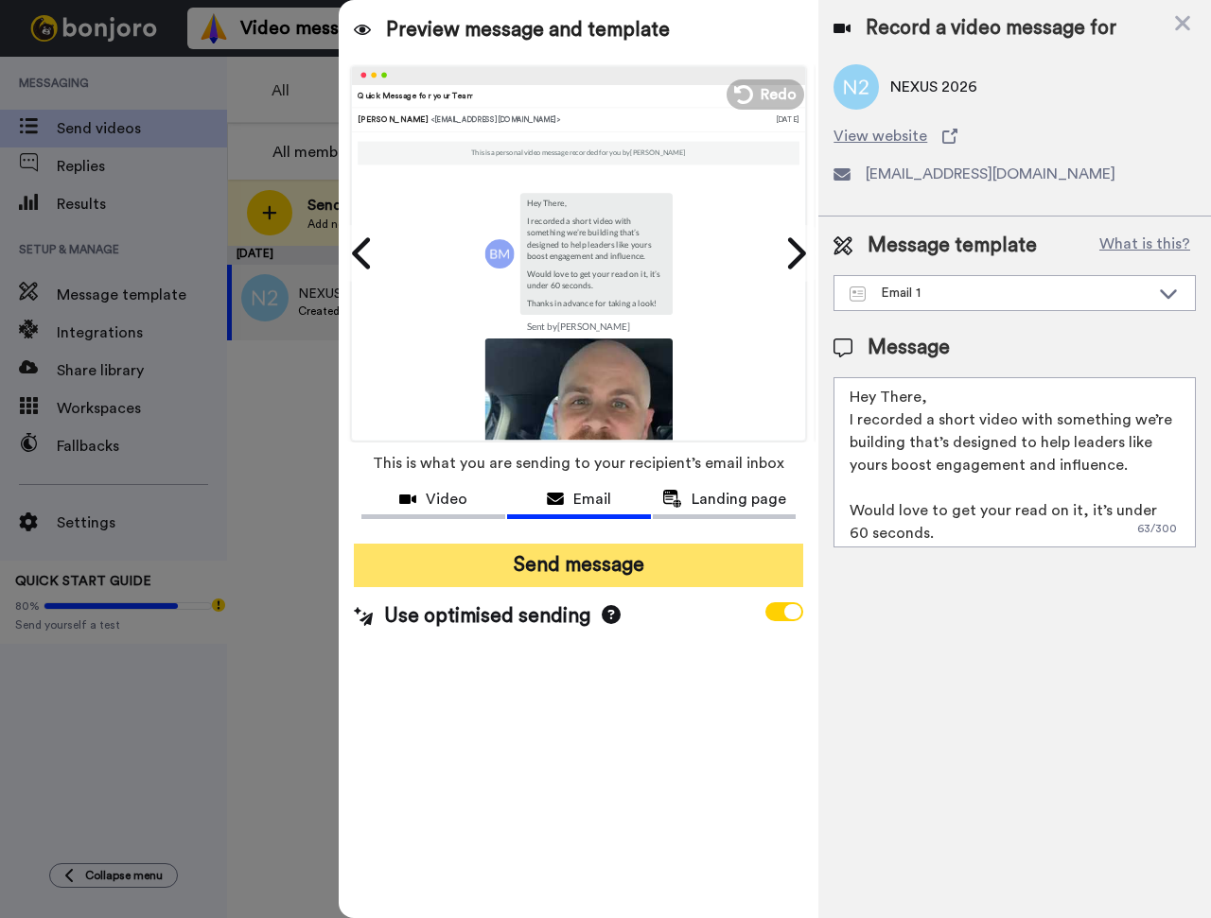
click at [584, 578] on button "Send message" at bounding box center [578, 566] width 449 height 44
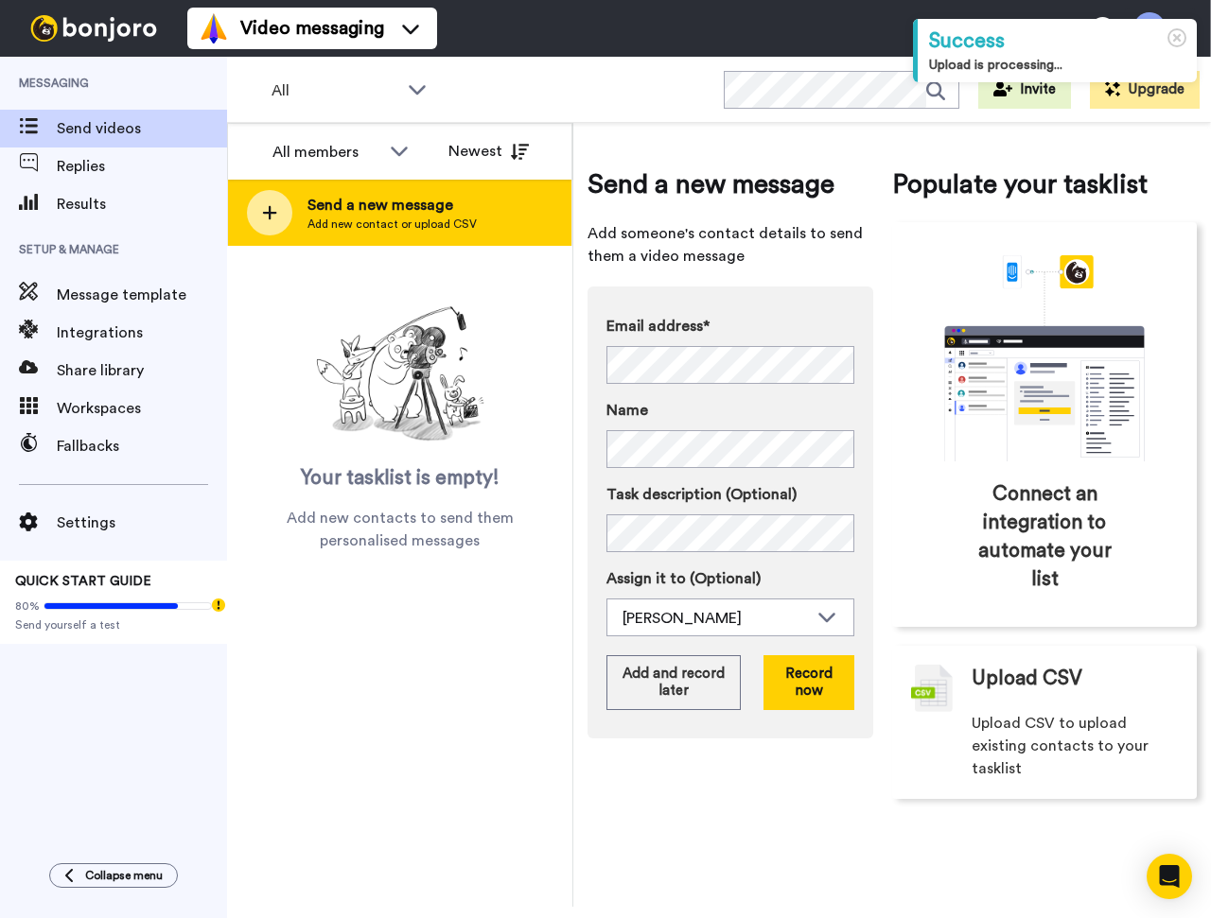
click at [267, 222] on div at bounding box center [269, 212] width 45 height 45
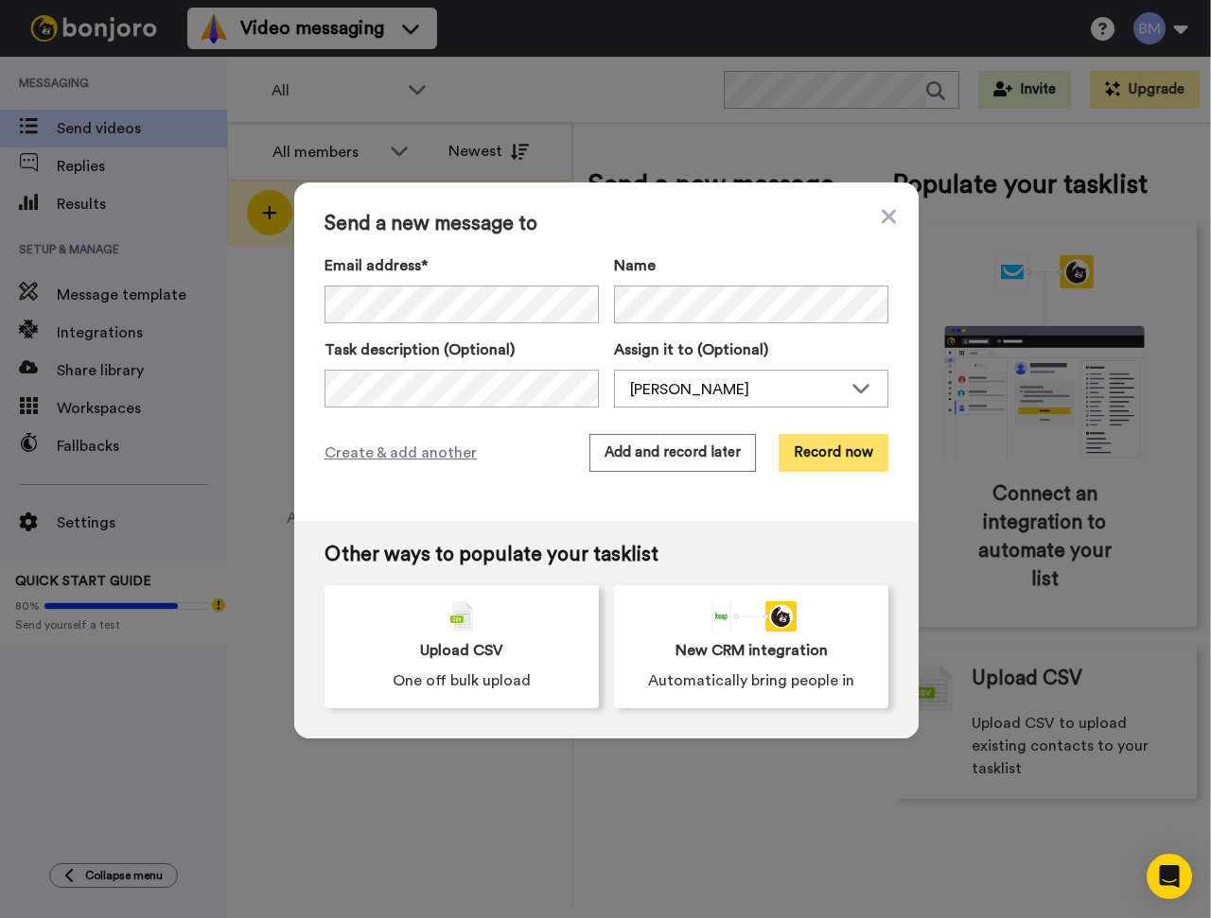
click at [817, 456] on button "Record now" at bounding box center [833, 453] width 110 height 38
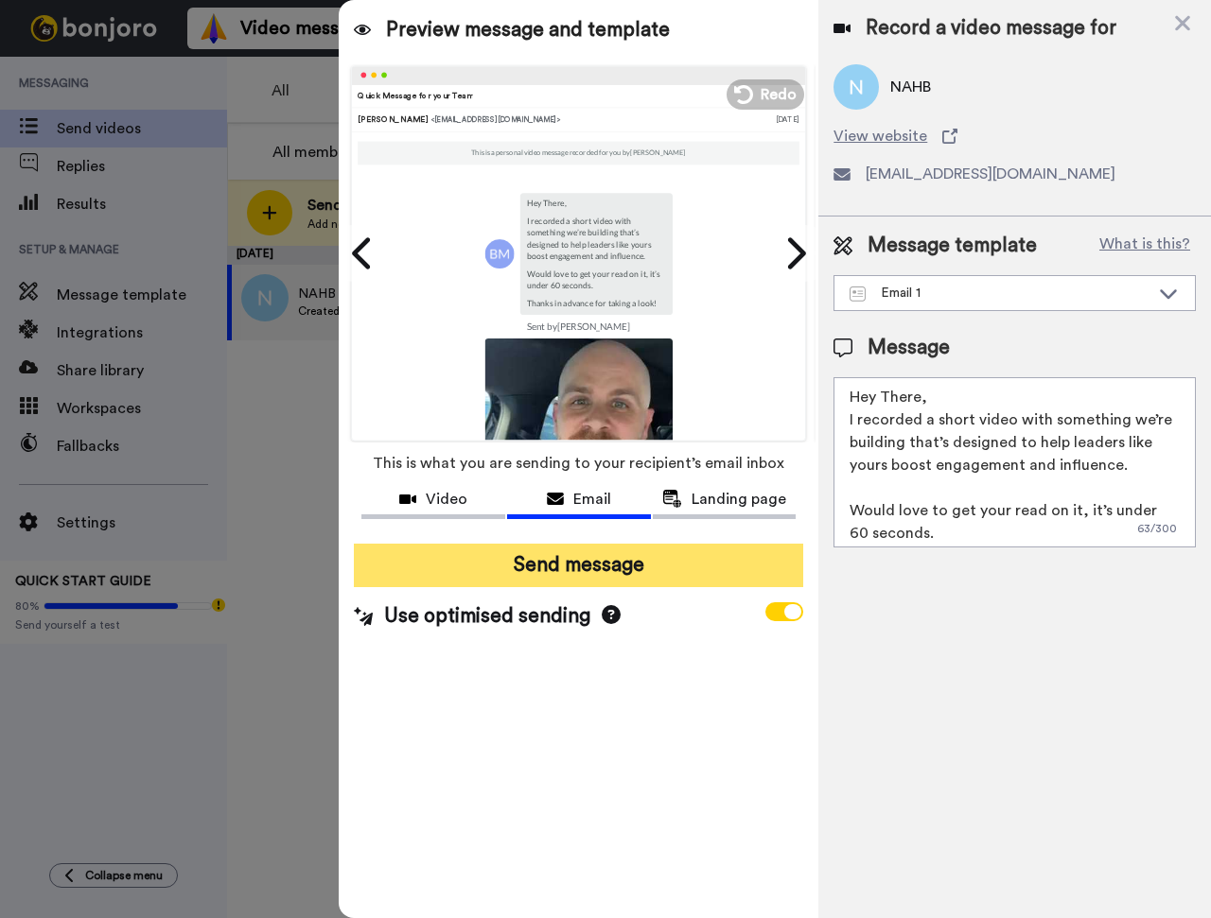
click at [559, 571] on button "Send message" at bounding box center [578, 566] width 449 height 44
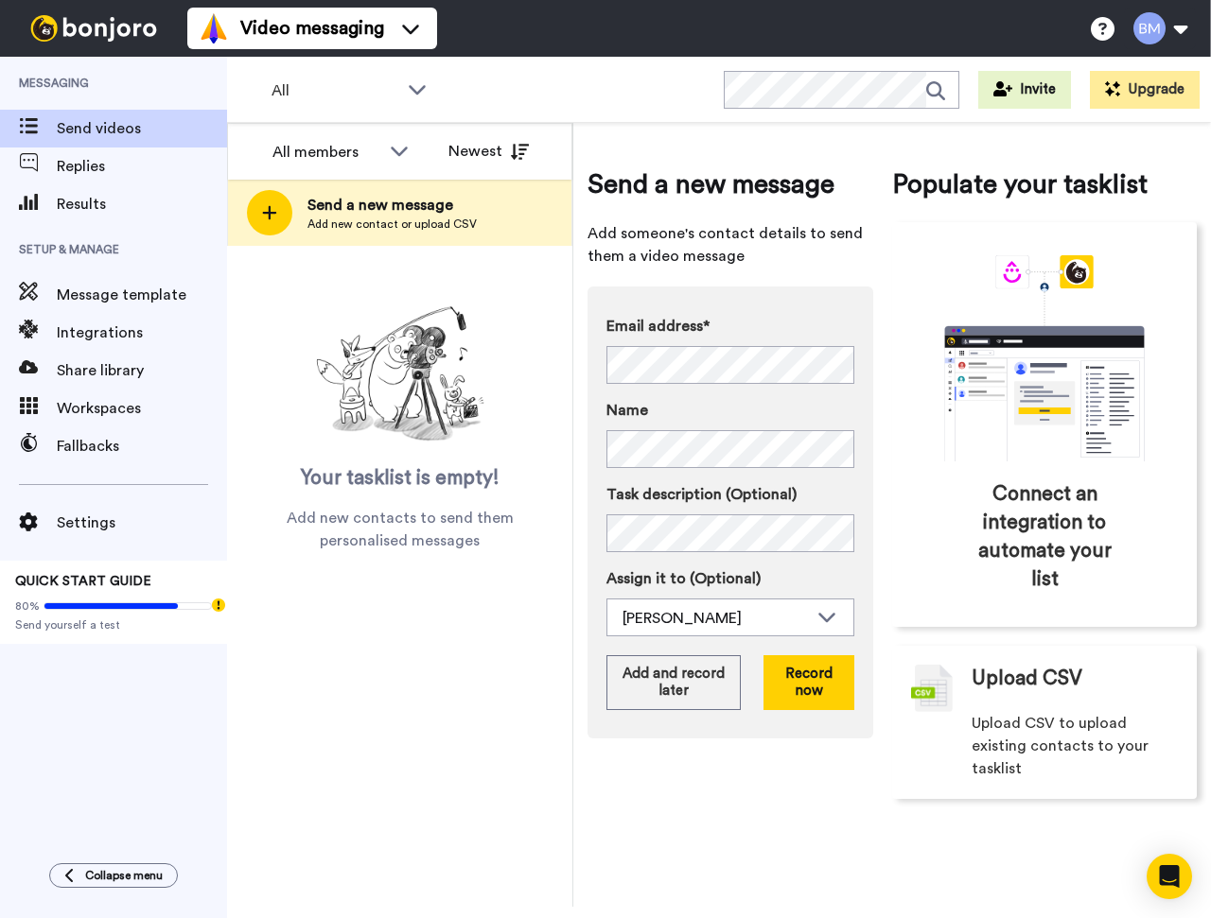
click at [679, 476] on div "Email address* No search result for ‘ support@t360summit.com ’ Name Task descri…" at bounding box center [730, 476] width 248 height 322
click at [809, 695] on button "Record now" at bounding box center [808, 682] width 91 height 55
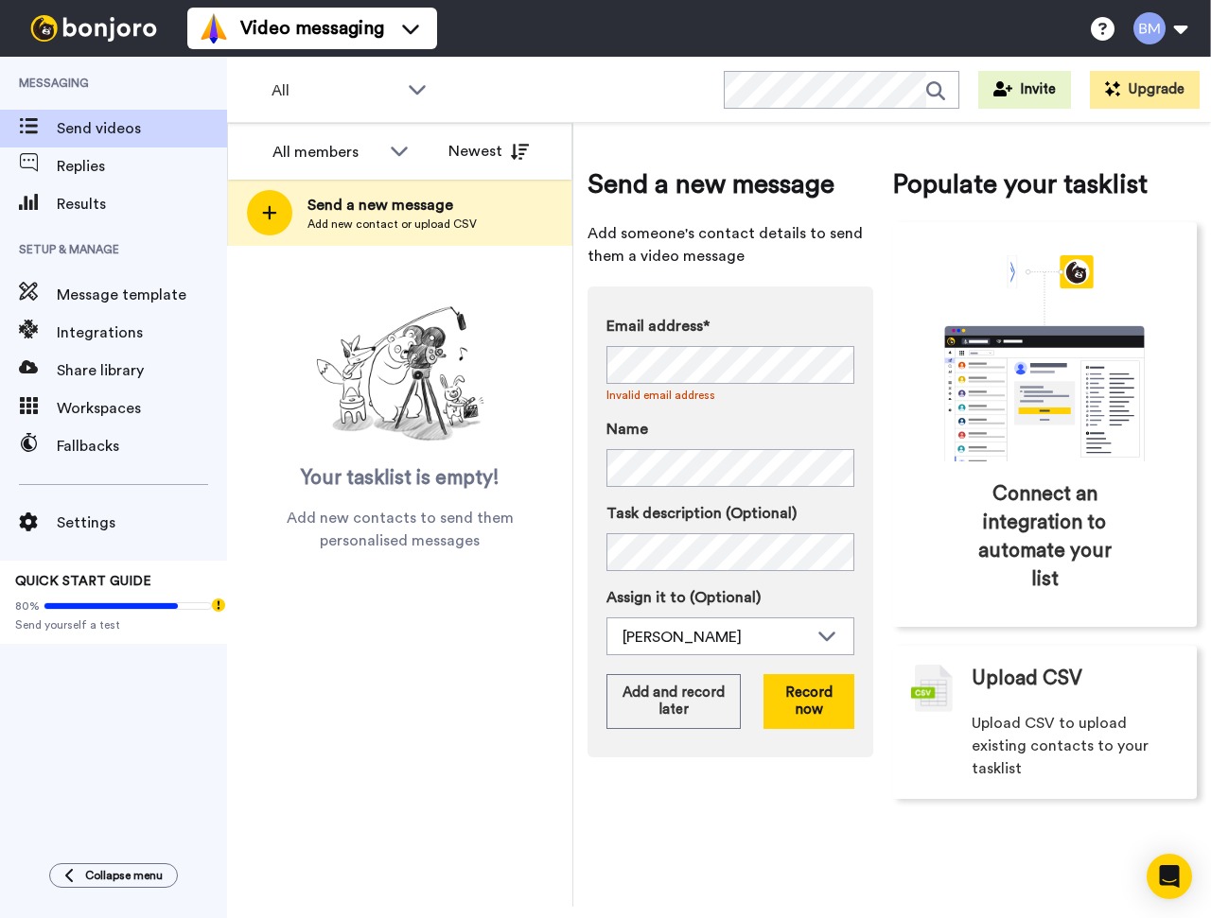
click at [817, 403] on div "Email address* No search result for ‘ support@t360summit.com ’ Invalid email ad…" at bounding box center [730, 401] width 248 height 172
click at [814, 693] on button "Record now" at bounding box center [808, 701] width 91 height 55
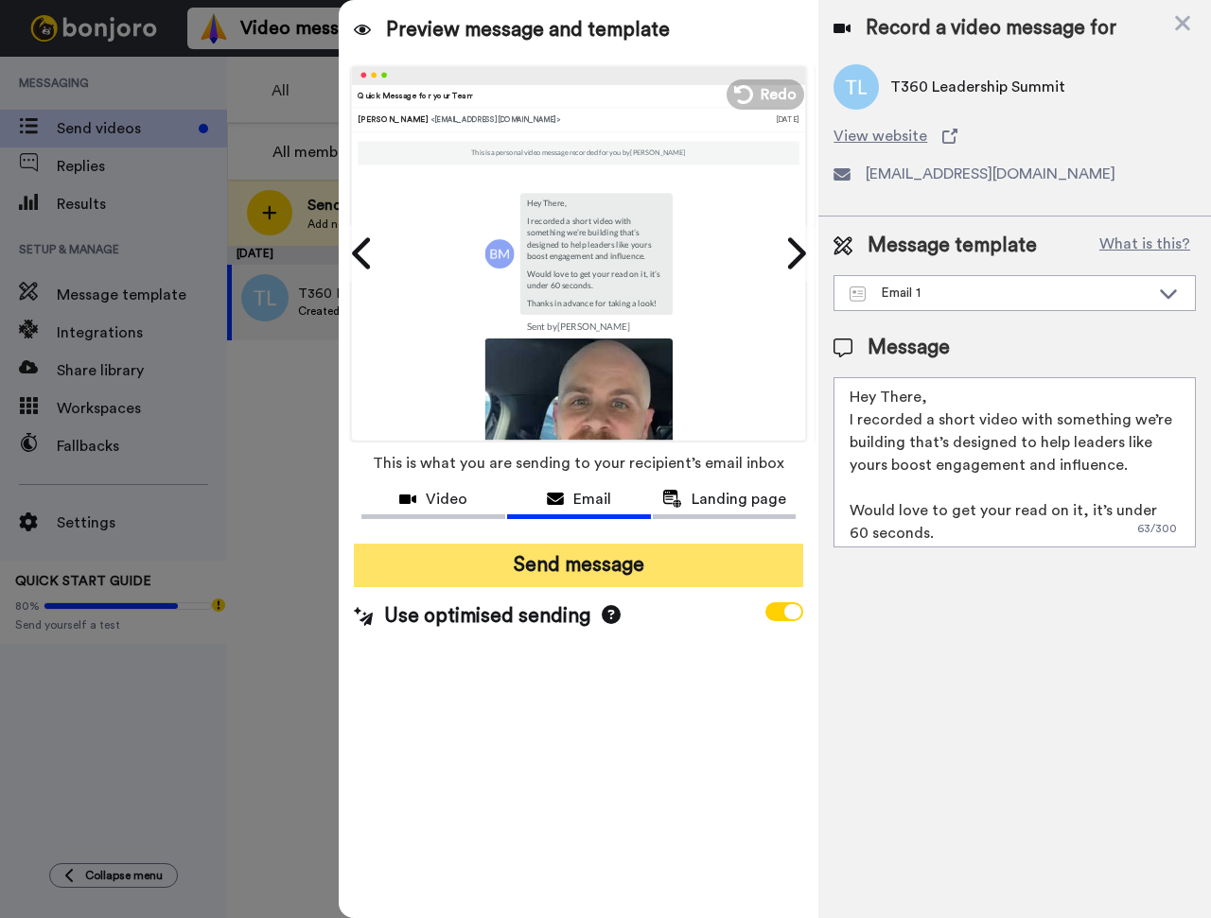
click at [581, 575] on button "Send message" at bounding box center [578, 566] width 449 height 44
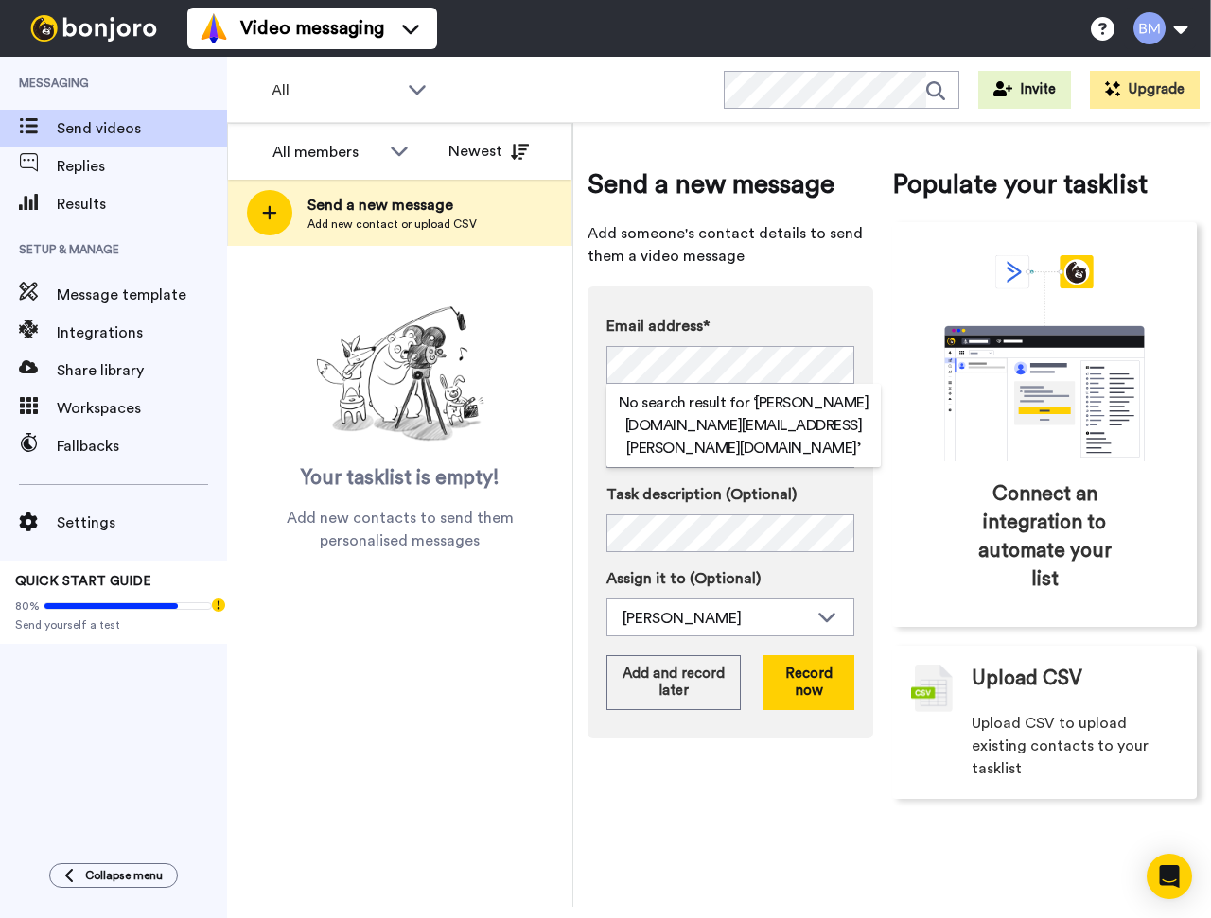
click at [685, 498] on label "Task description (Optional)" at bounding box center [730, 494] width 248 height 23
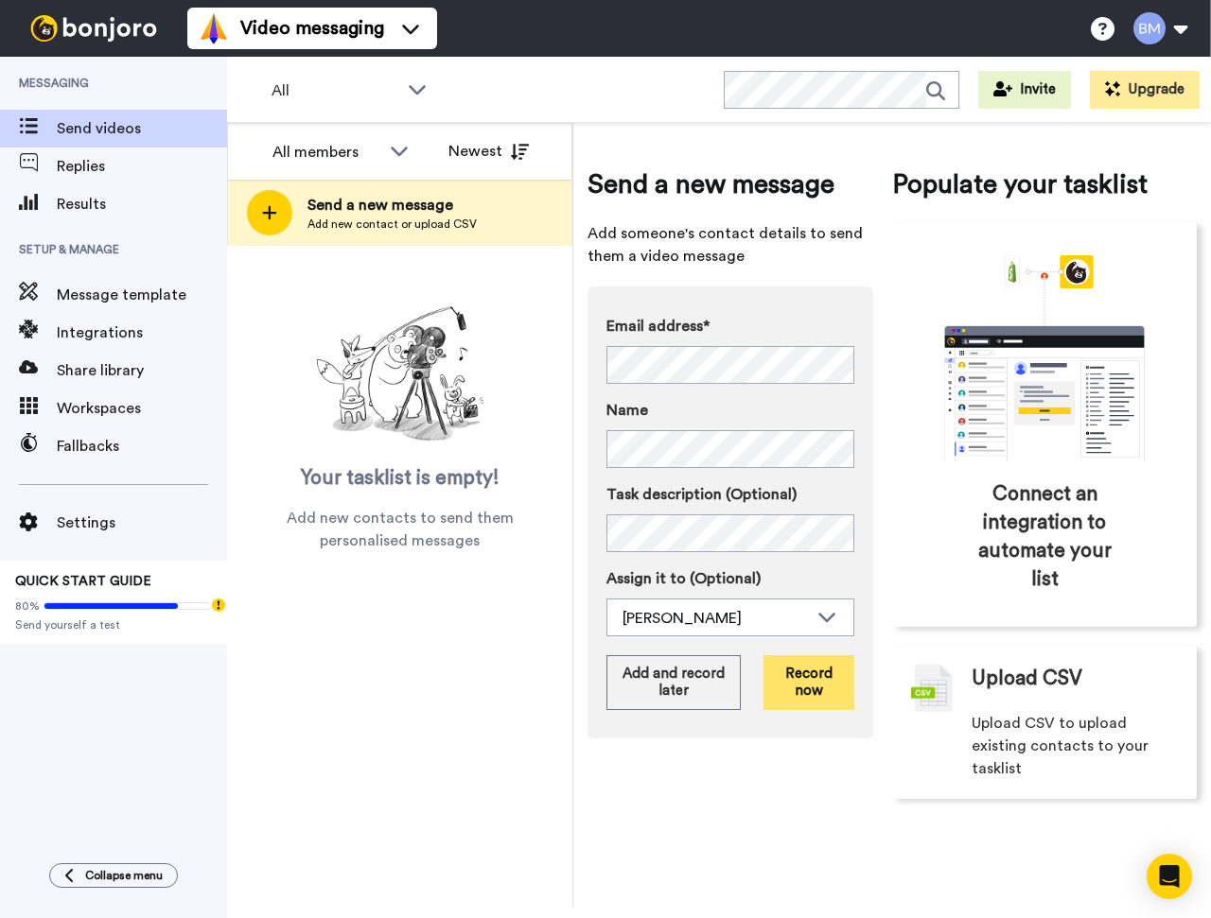
click at [828, 690] on button "Record now" at bounding box center [808, 682] width 91 height 55
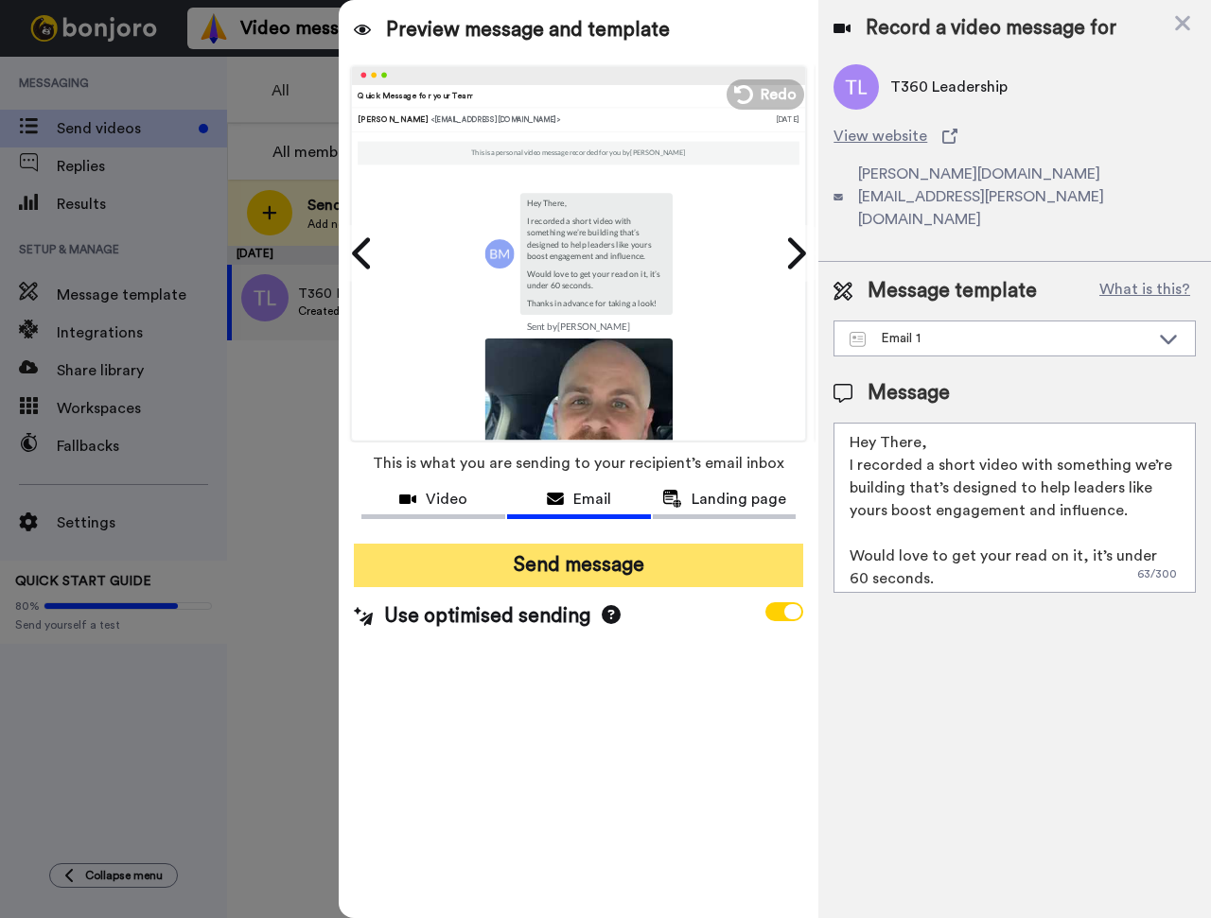
click at [551, 564] on button "Send message" at bounding box center [578, 566] width 449 height 44
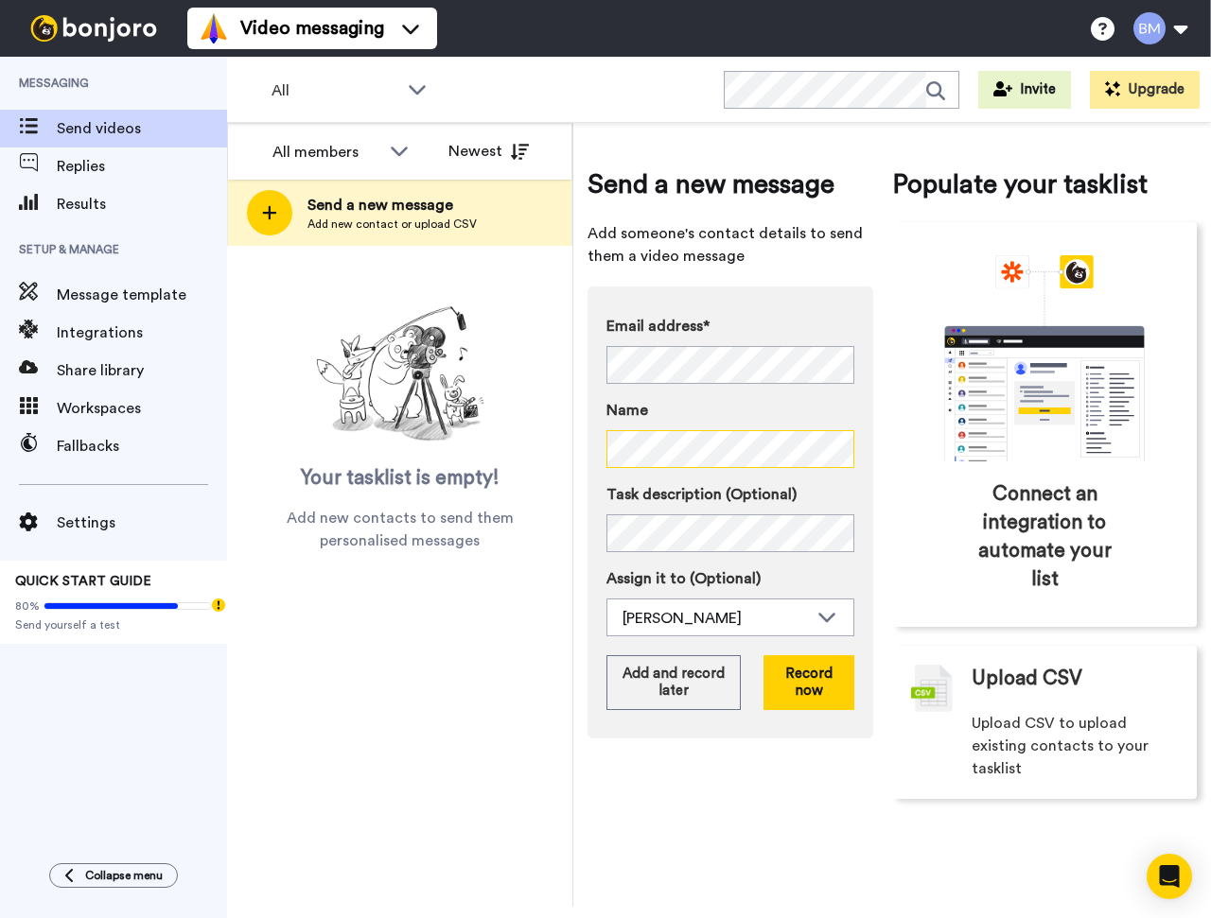
scroll to position [0, 78]
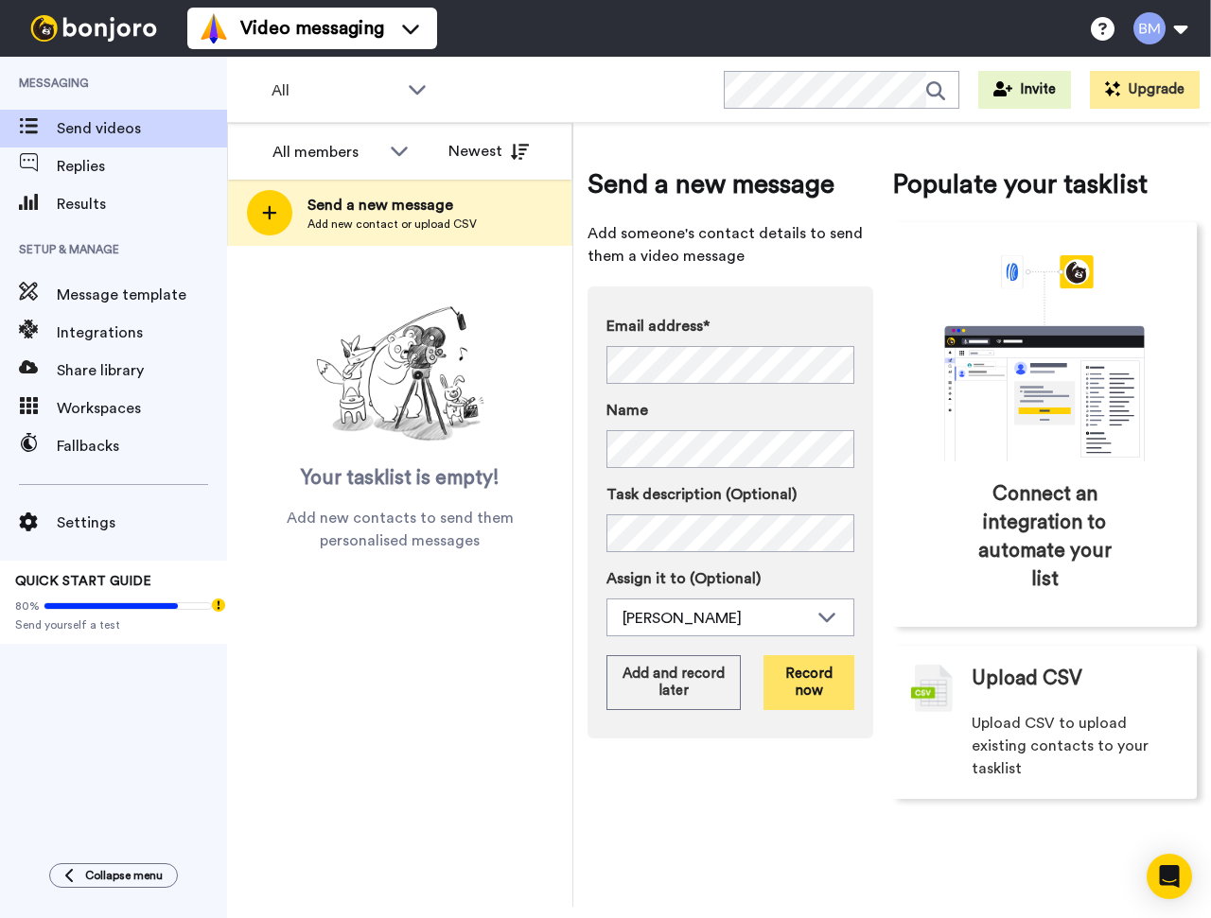
click at [824, 695] on button "Record now" at bounding box center [808, 682] width 91 height 55
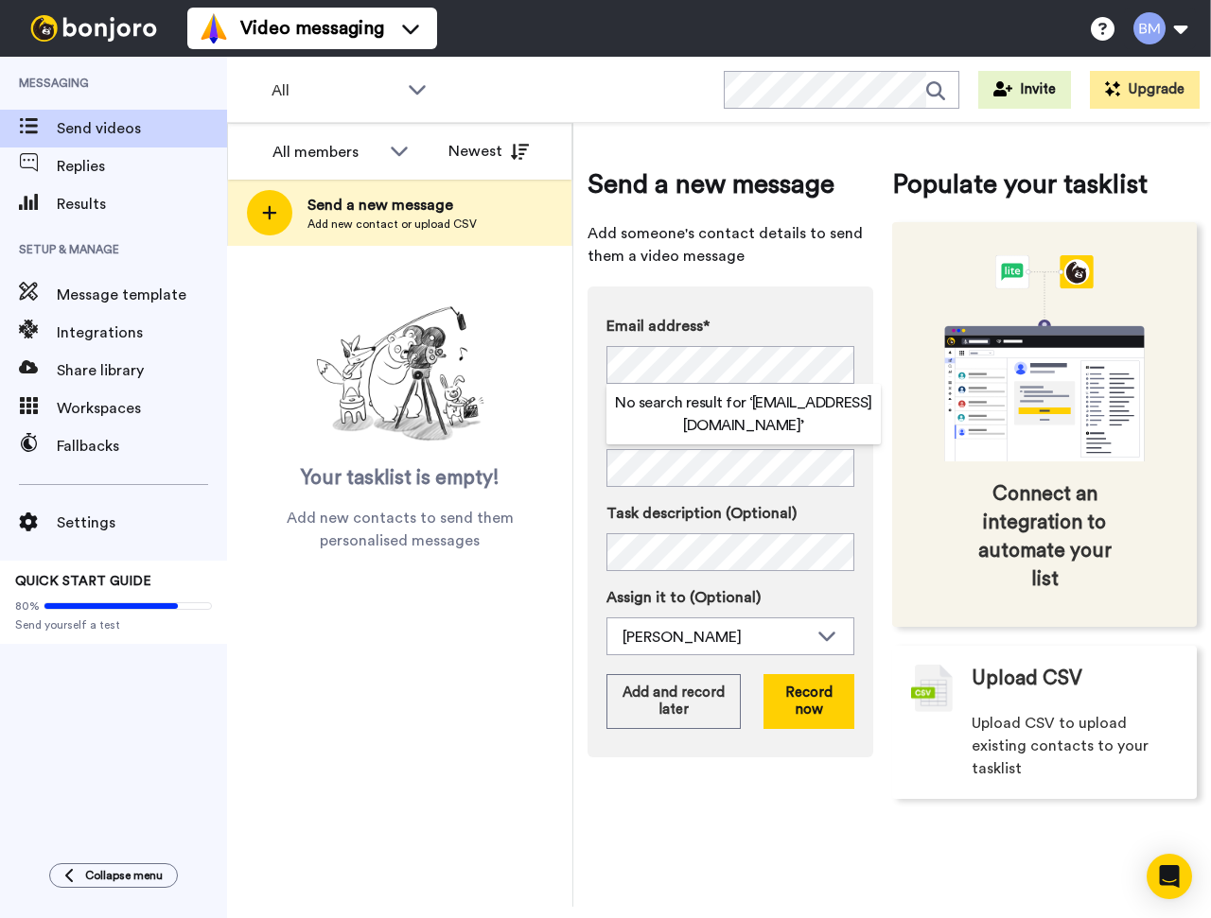
click at [907, 467] on div "Connect an integration to automate your list" at bounding box center [1044, 424] width 305 height 405
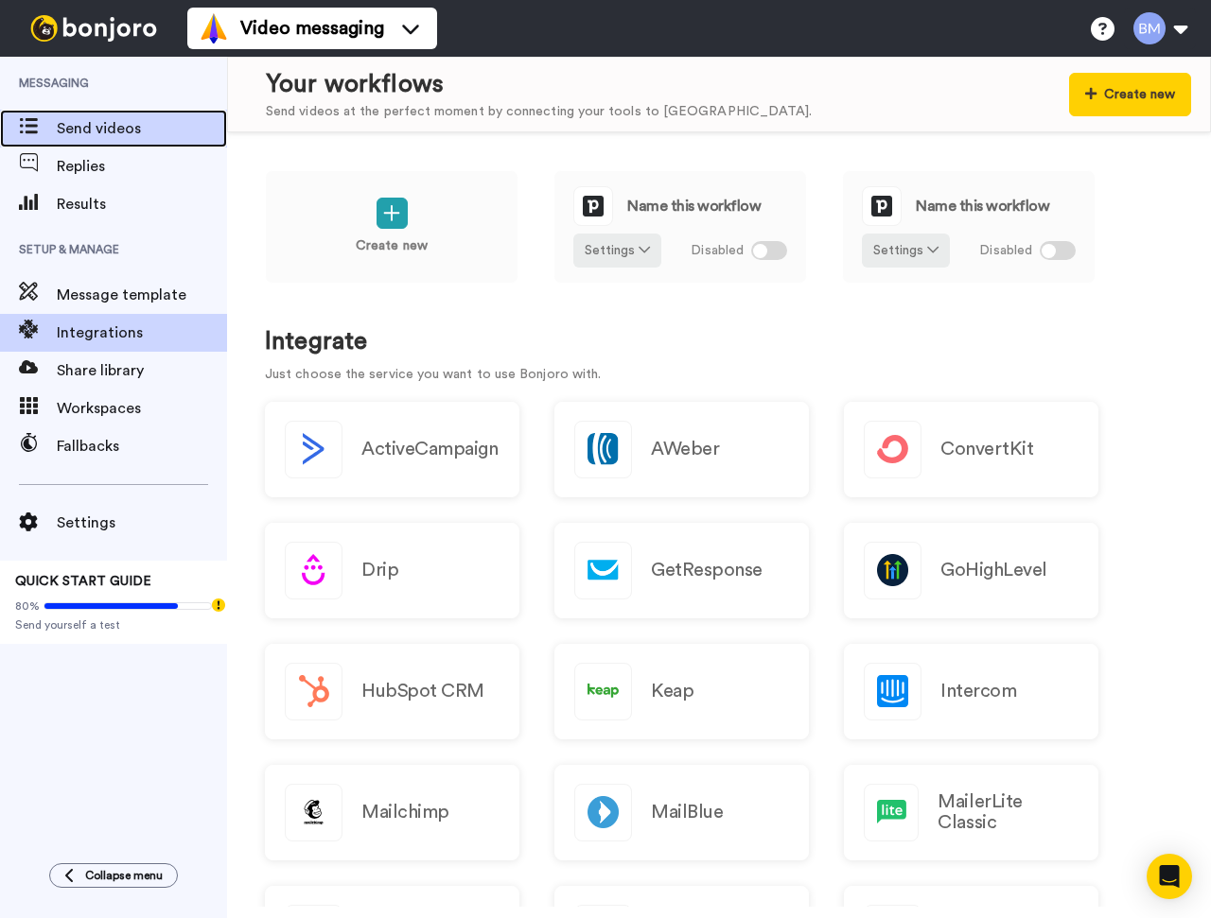
click at [131, 125] on span "Send videos" at bounding box center [142, 128] width 170 height 23
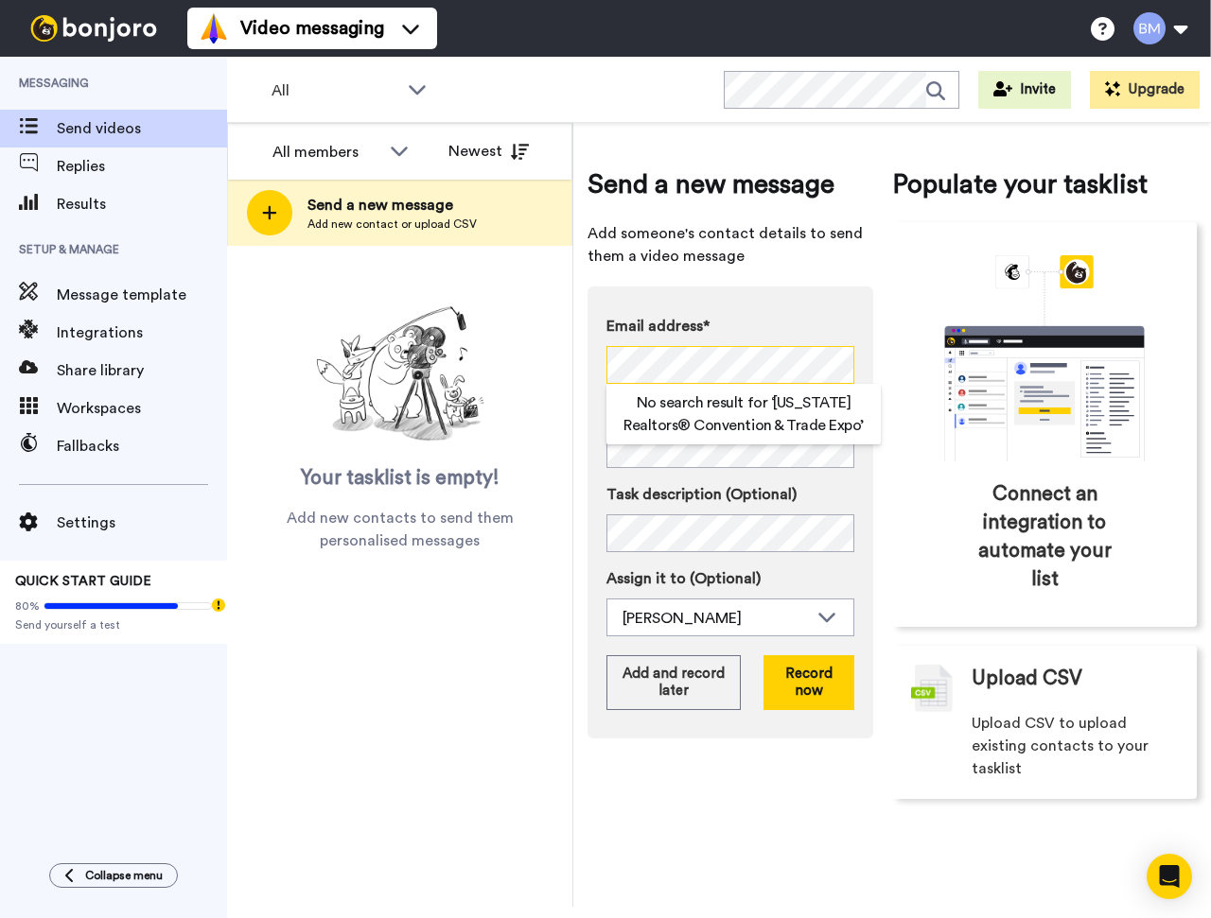
click at [541, 378] on div "All members All members [PERSON_NAME] Newest Send a new message Add new contact…" at bounding box center [719, 515] width 984 height 784
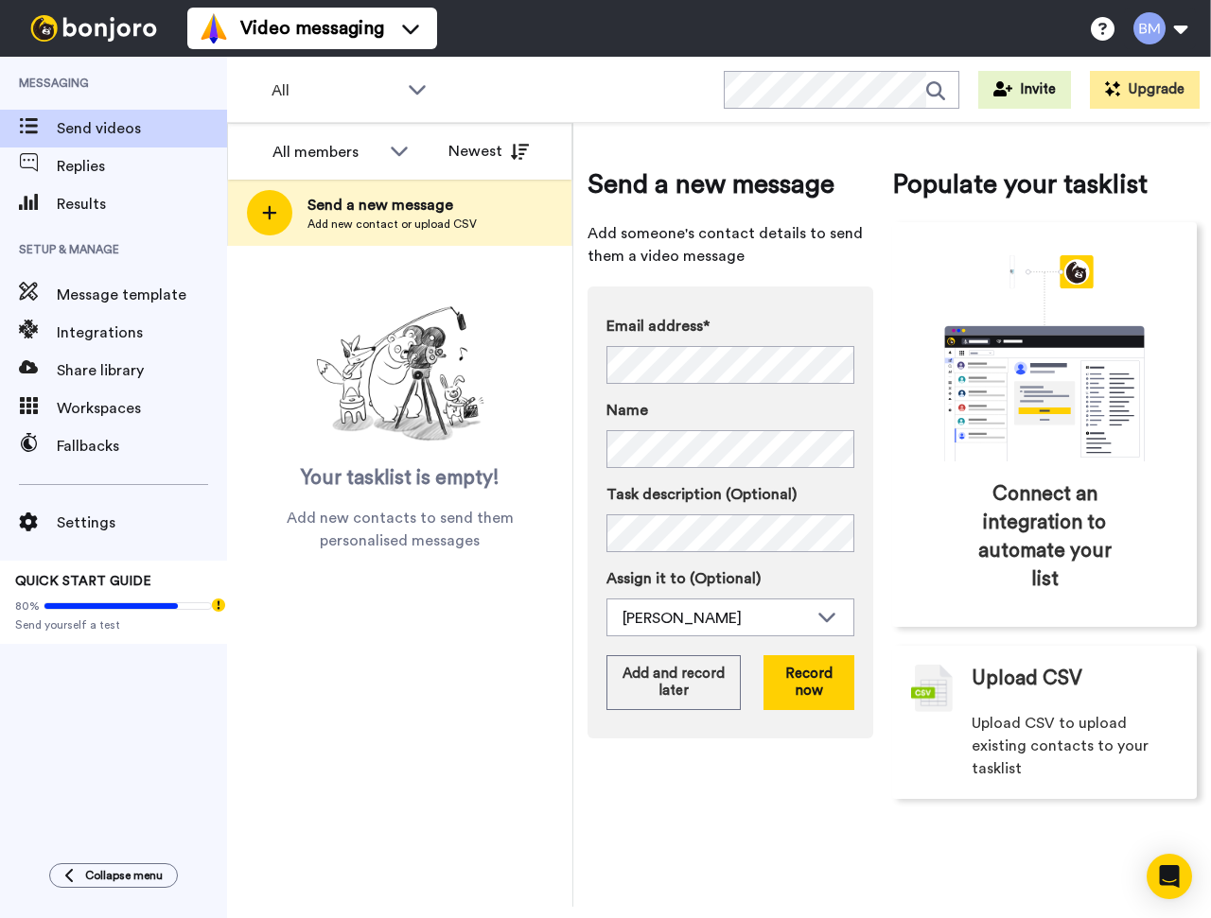
click at [509, 557] on div "All members All members [PERSON_NAME] Newest Send a new message Add new contact…" at bounding box center [400, 515] width 346 height 784
click at [859, 282] on div "Send a new message Add someone's contact details to send them a video message E…" at bounding box center [730, 483] width 286 height 634
click at [819, 704] on button "Record now" at bounding box center [808, 682] width 91 height 55
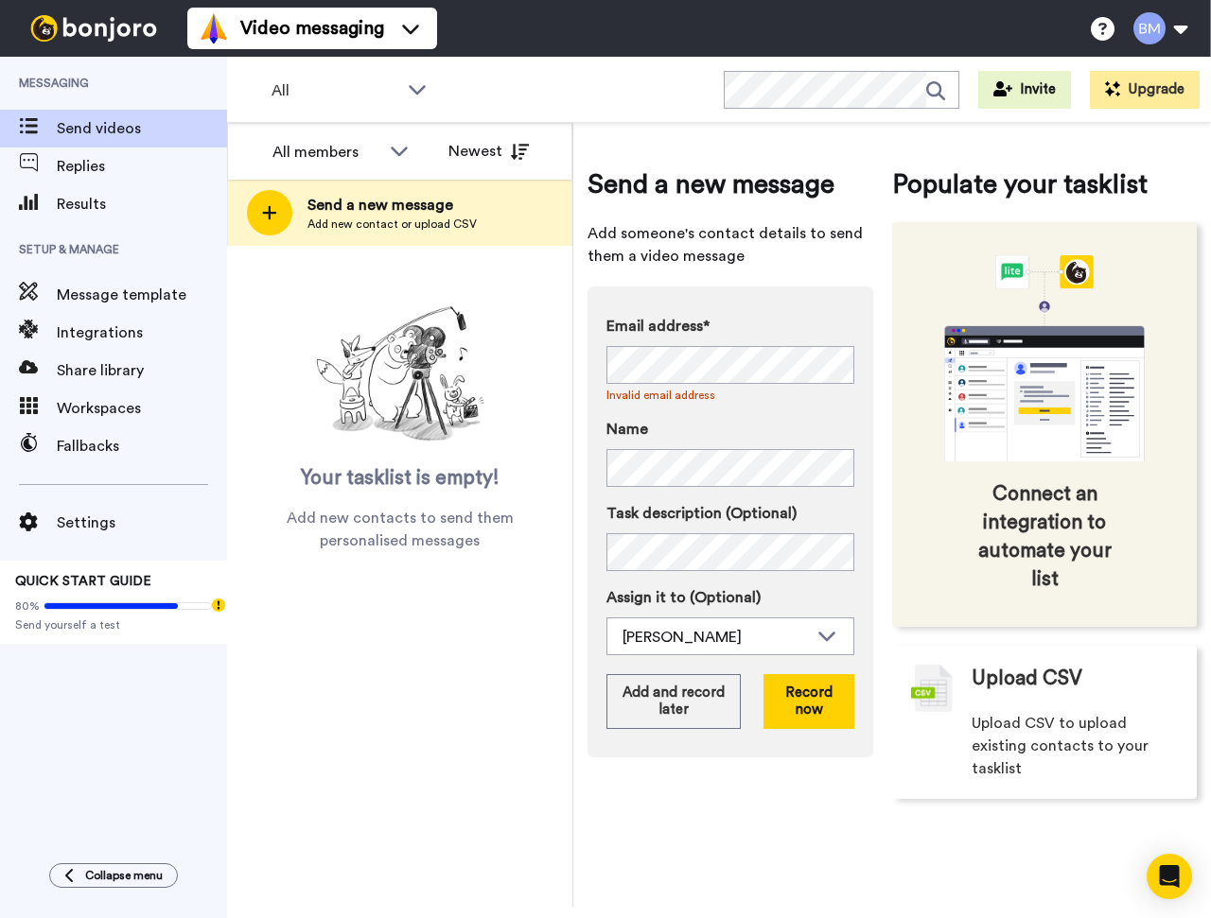
click at [904, 258] on icon "animation" at bounding box center [1044, 358] width 284 height 206
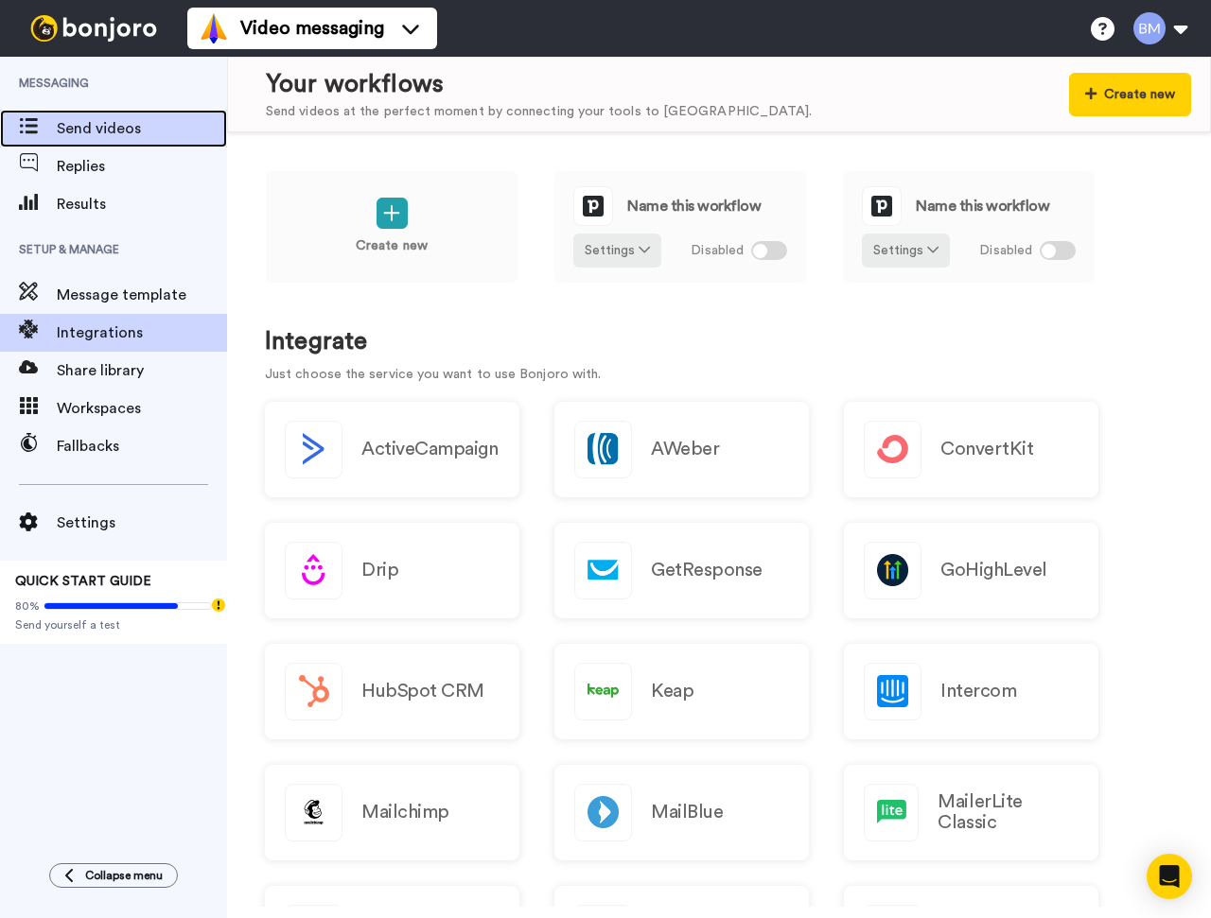
click at [85, 133] on span "Send videos" at bounding box center [142, 128] width 170 height 23
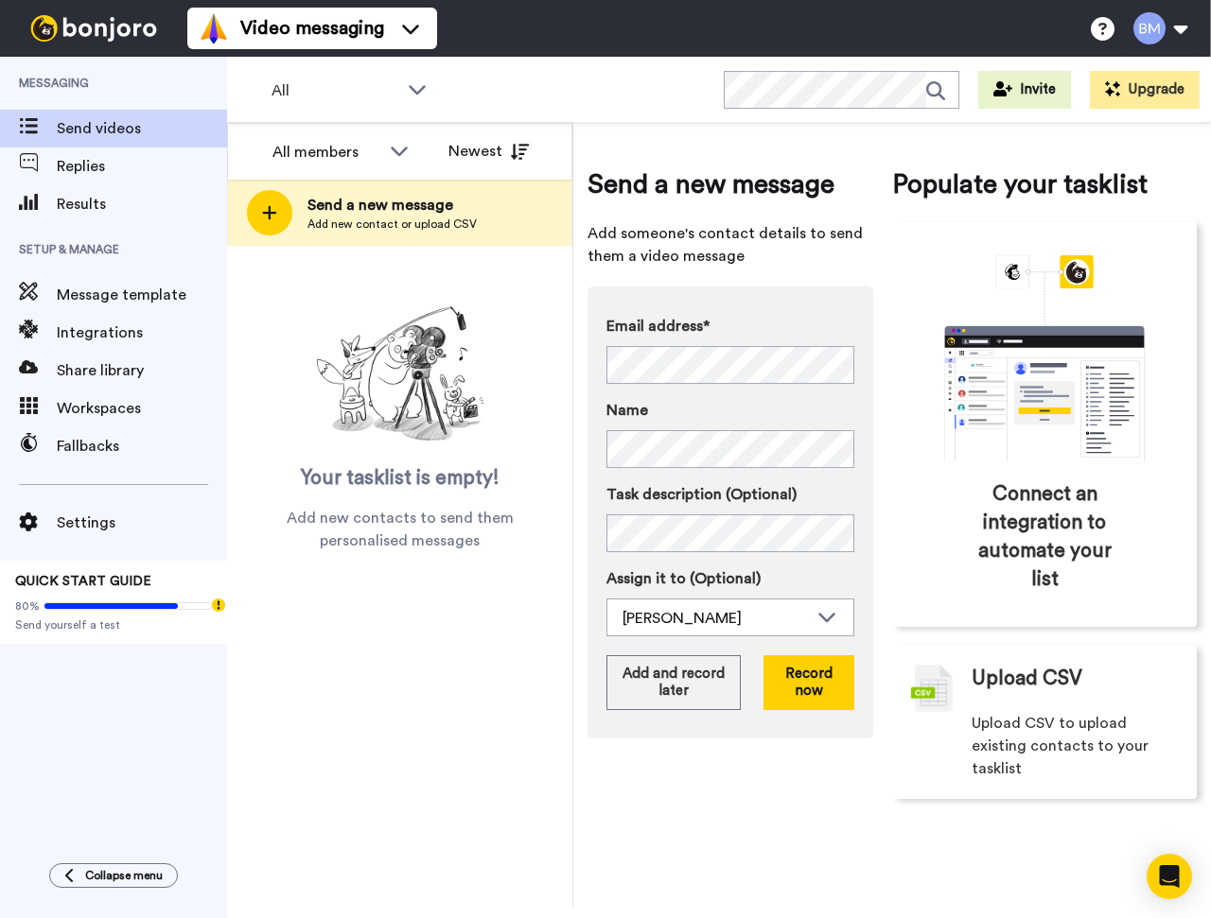
click at [861, 270] on div "Send a new message Add someone's contact details to send them a video message E…" at bounding box center [730, 483] width 286 height 634
click at [794, 684] on button "Record now" at bounding box center [808, 682] width 91 height 55
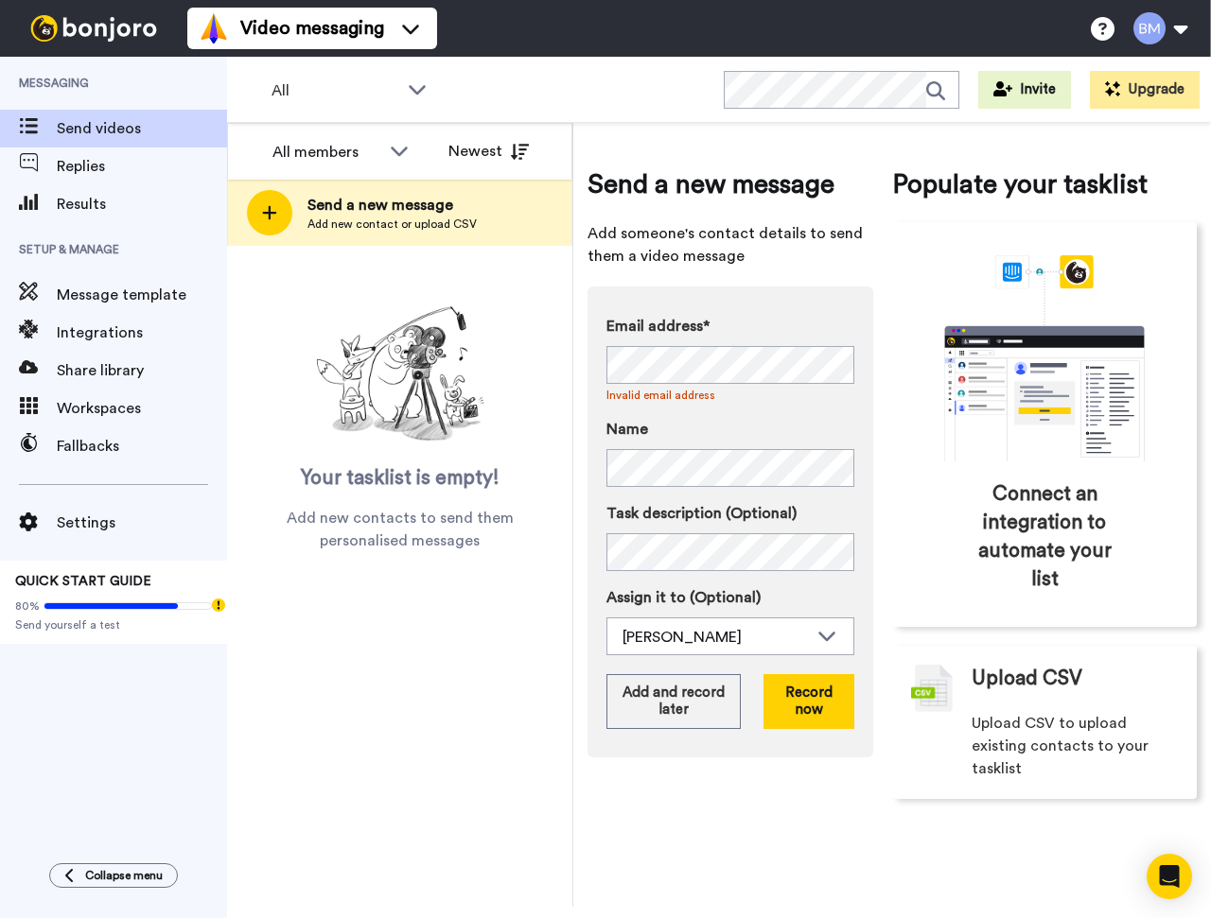
click at [887, 295] on div "Send a new message Add someone's contact details to send them a video message E…" at bounding box center [891, 482] width 609 height 690
click at [874, 587] on div "Send a new message Add someone's contact details to send them a video message E…" at bounding box center [891, 482] width 609 height 690
click at [812, 712] on button "Record now" at bounding box center [808, 701] width 91 height 55
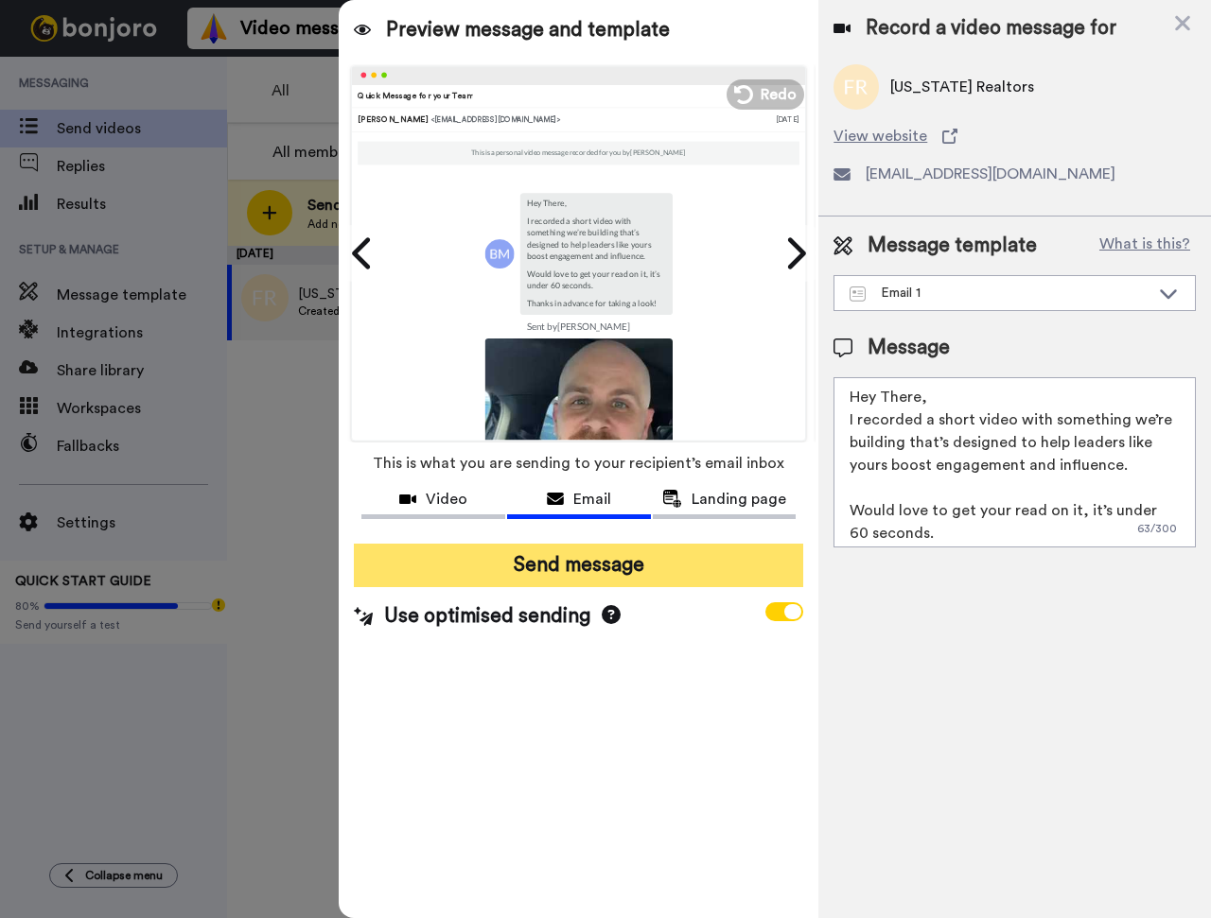
click at [609, 572] on button "Send message" at bounding box center [578, 566] width 449 height 44
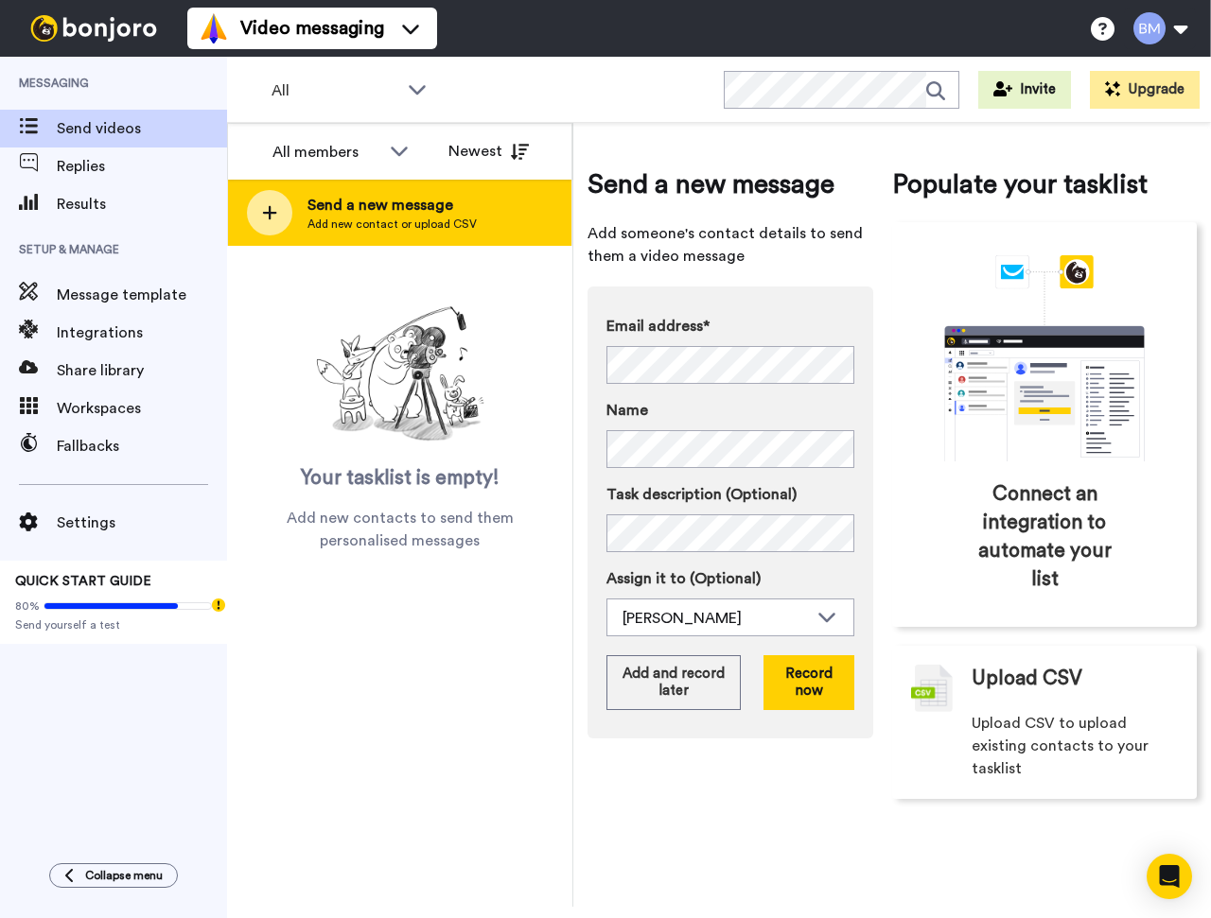
click at [268, 222] on div at bounding box center [269, 212] width 45 height 45
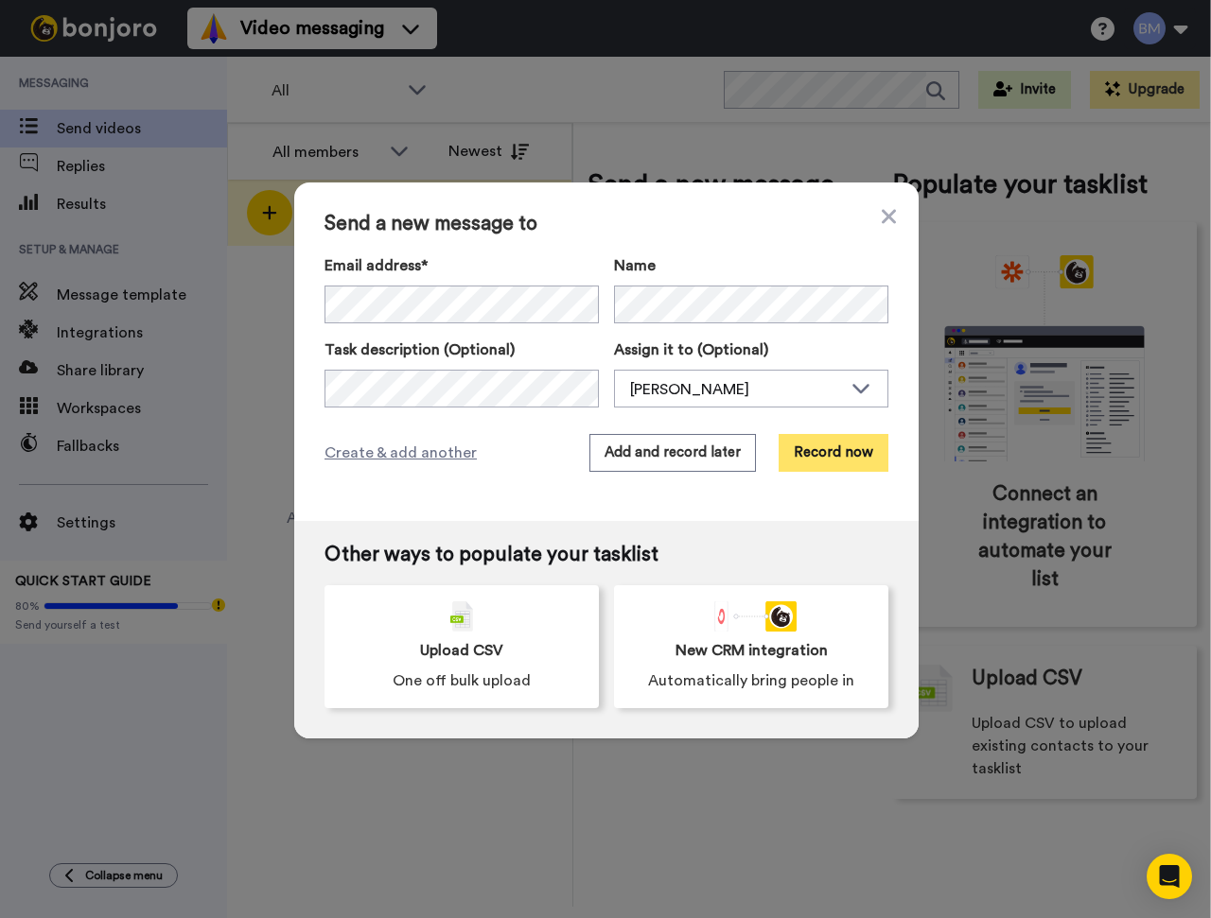
click at [819, 458] on button "Record now" at bounding box center [833, 453] width 110 height 38
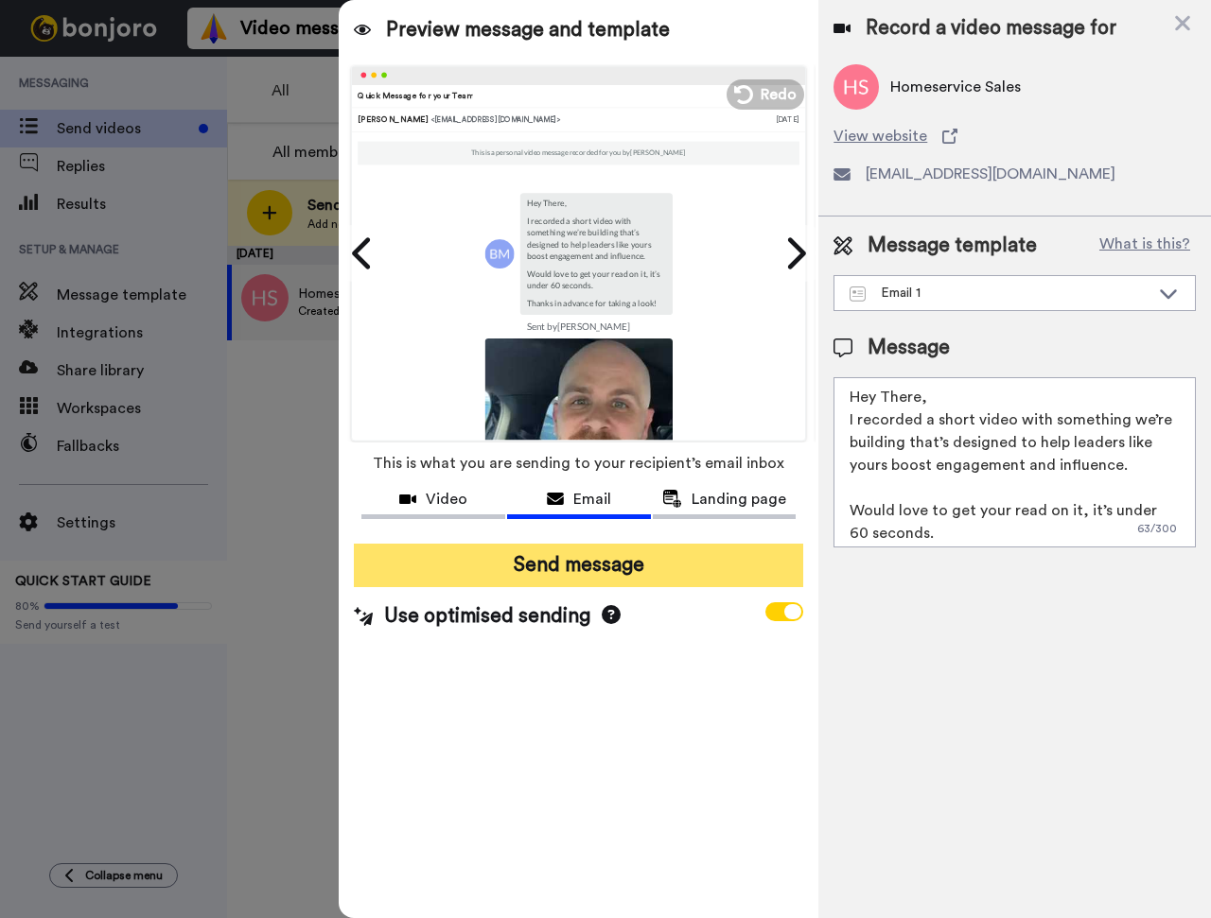
click at [541, 574] on button "Send message" at bounding box center [578, 566] width 449 height 44
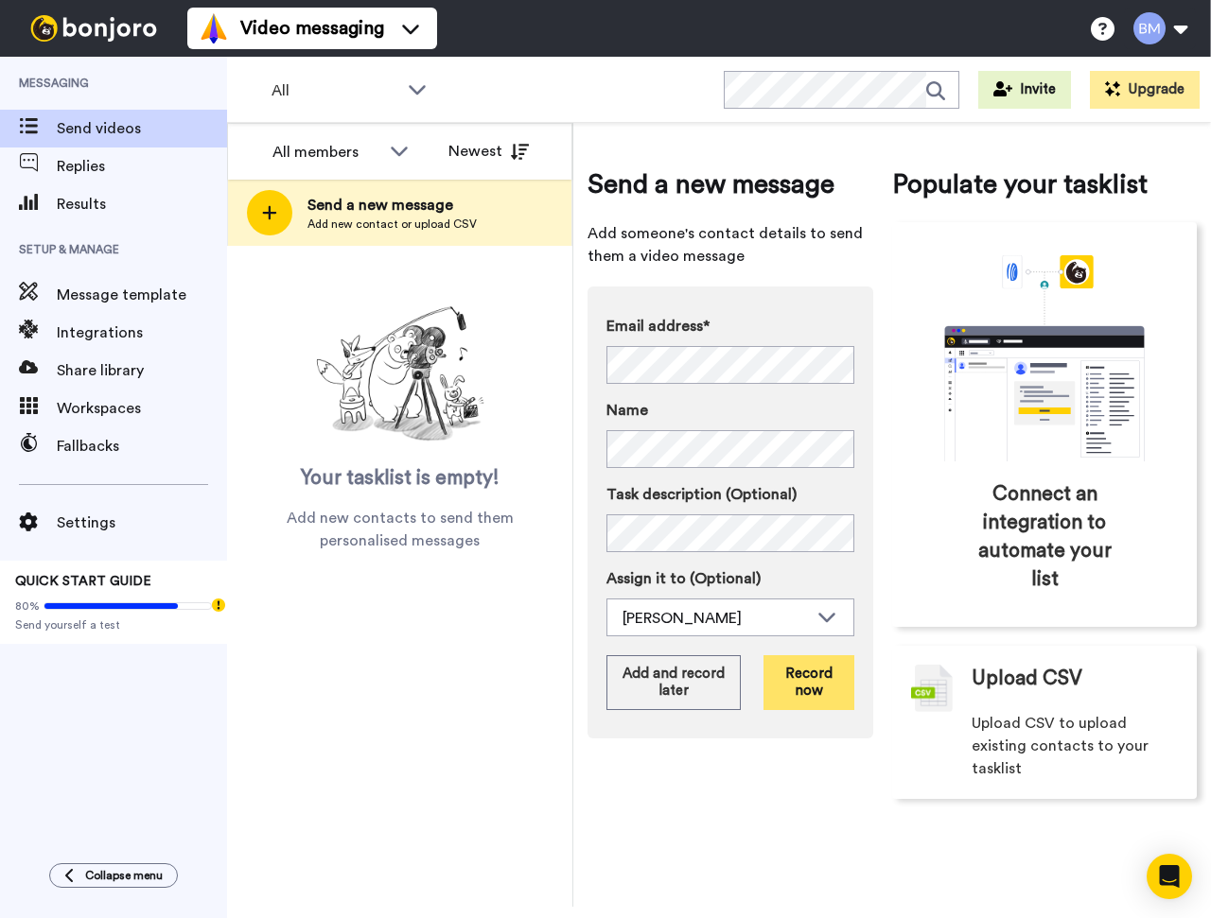
click at [813, 677] on button "Record now" at bounding box center [808, 682] width 91 height 55
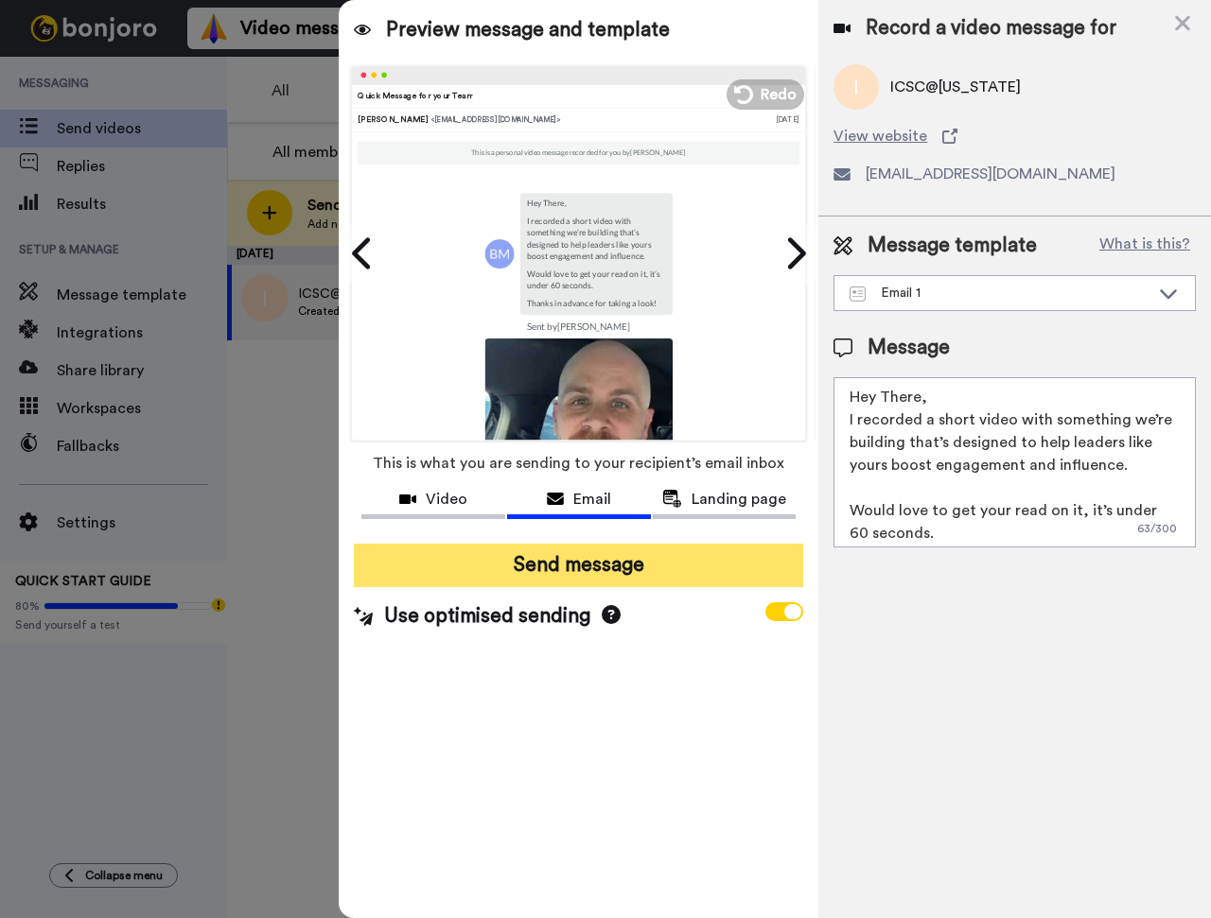
click at [481, 566] on button "Send message" at bounding box center [578, 566] width 449 height 44
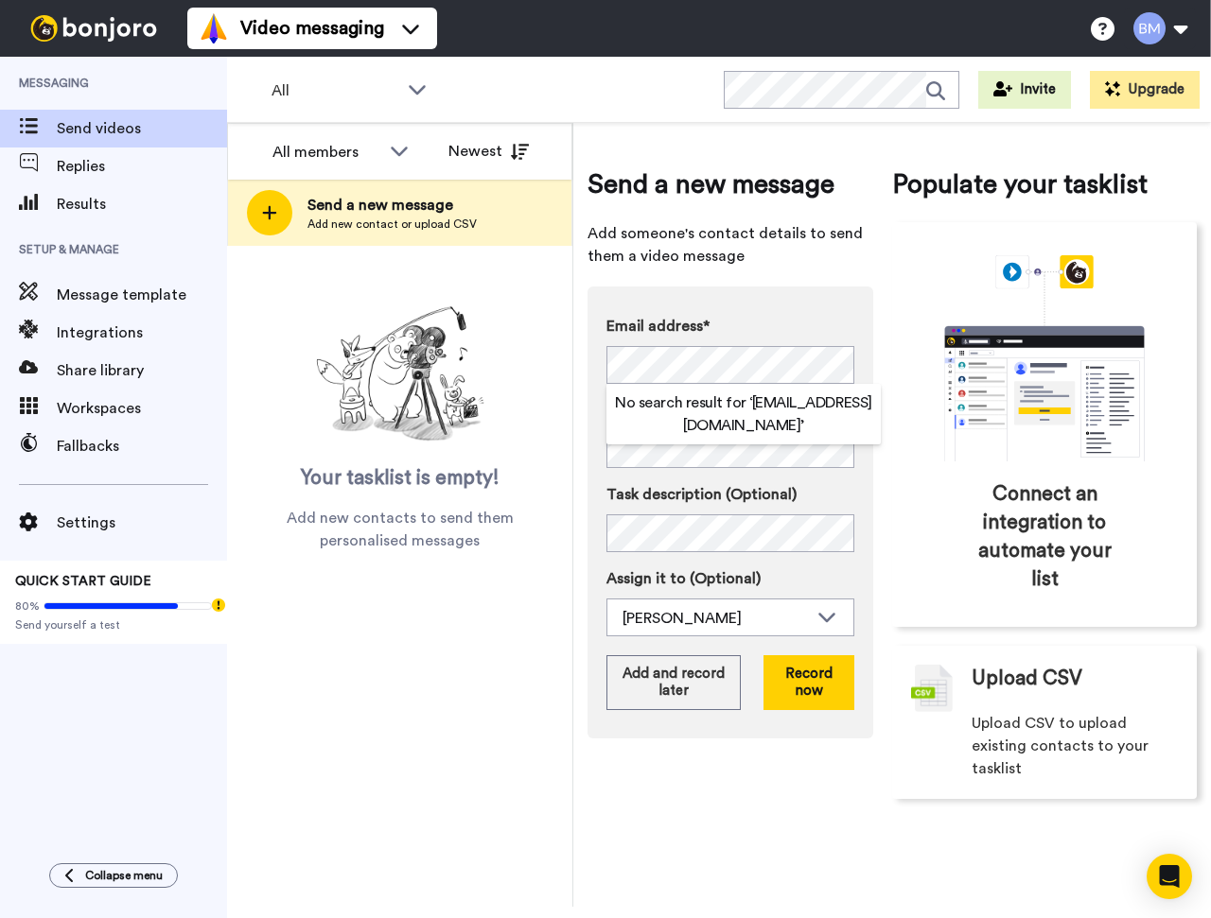
click at [828, 274] on div "Send a new message Add someone's contact details to send them a video message E…" at bounding box center [730, 483] width 286 height 634
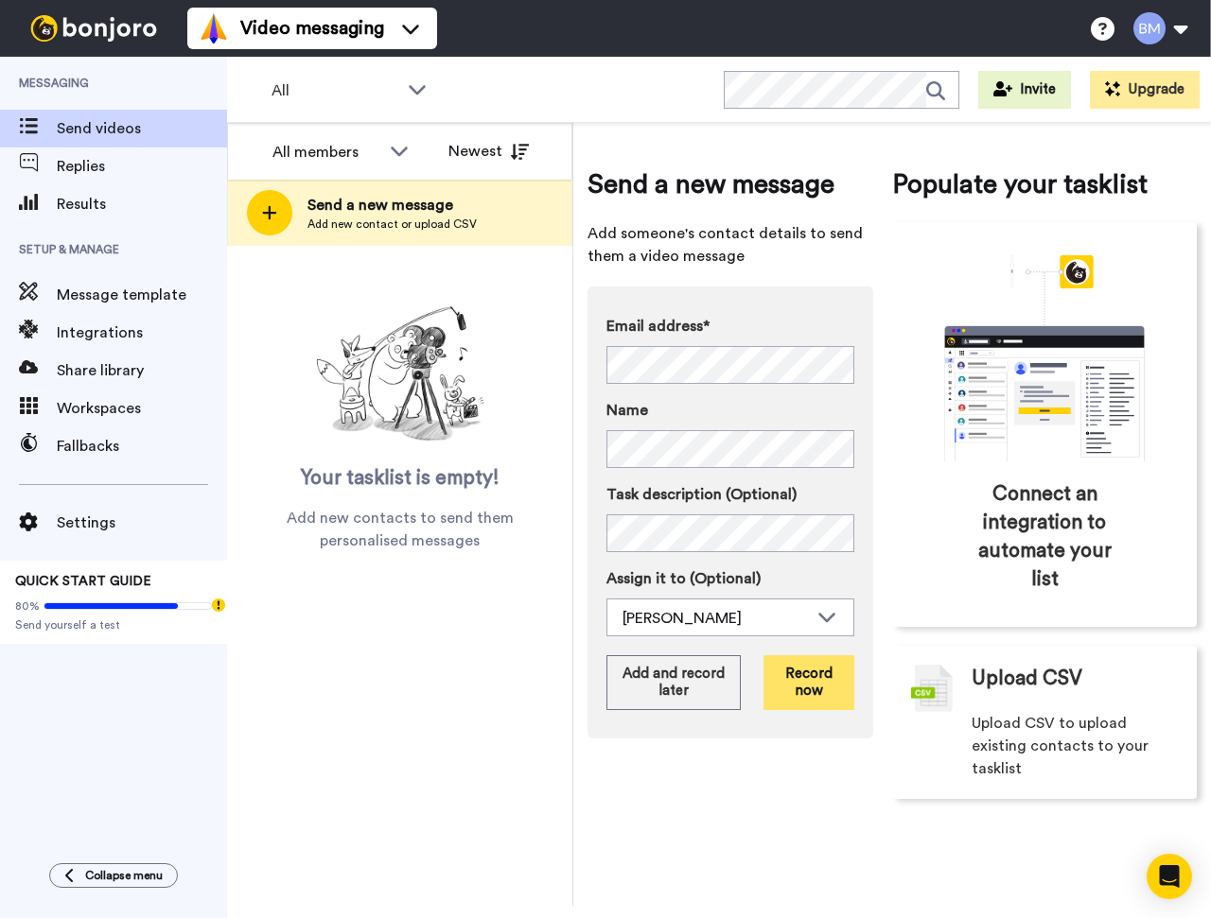
click at [799, 692] on button "Record now" at bounding box center [808, 682] width 91 height 55
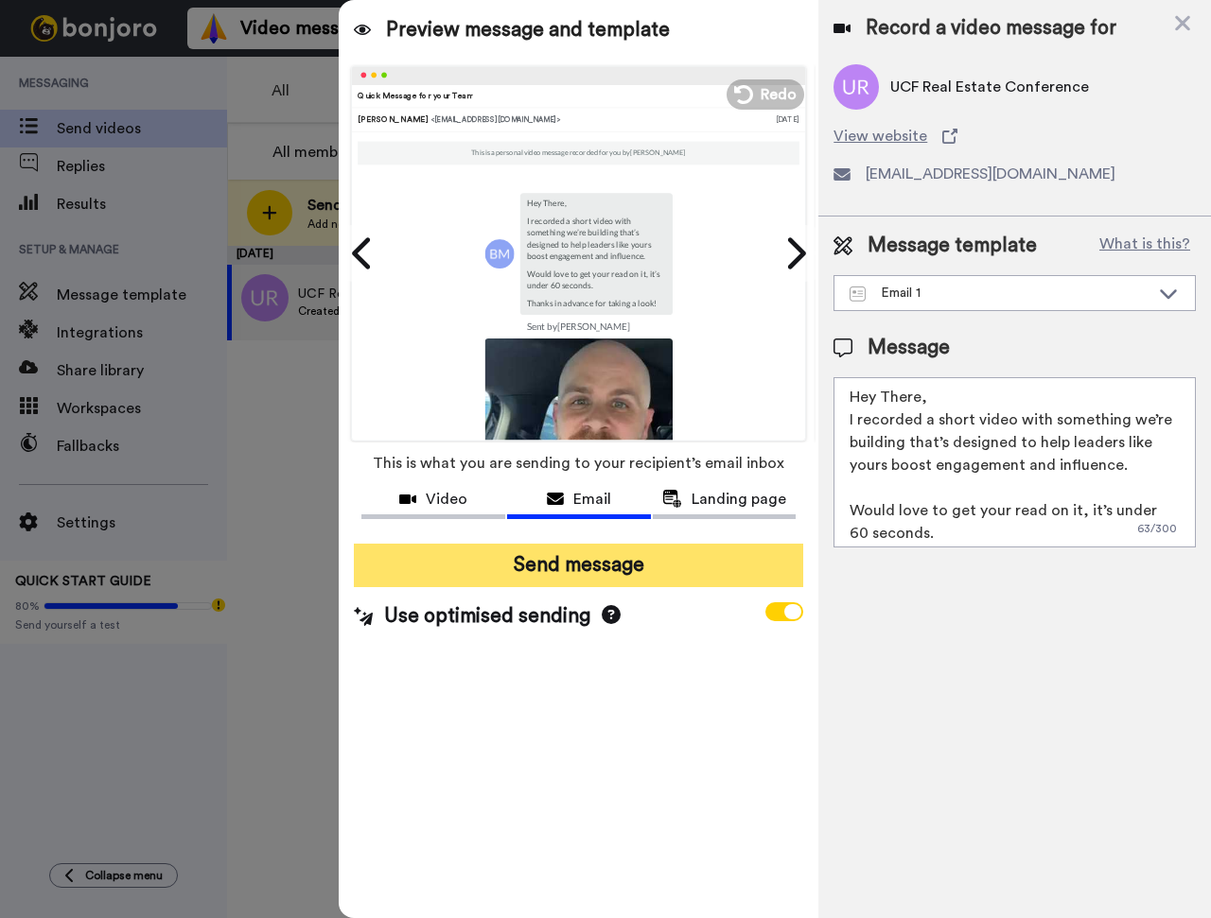
click at [575, 566] on button "Send message" at bounding box center [578, 566] width 449 height 44
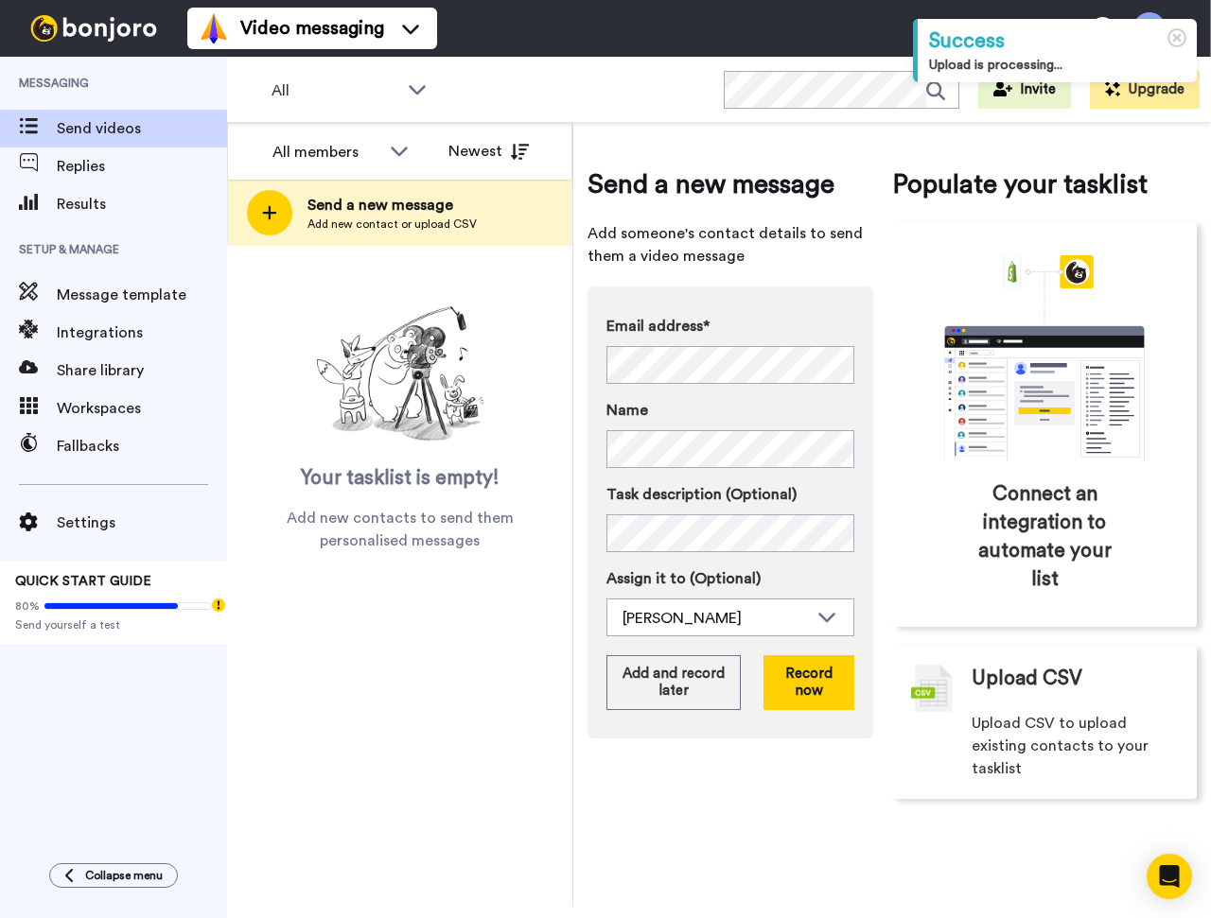
click at [829, 274] on div "Send a new message Add someone's contact details to send them a video message E…" at bounding box center [730, 483] width 286 height 634
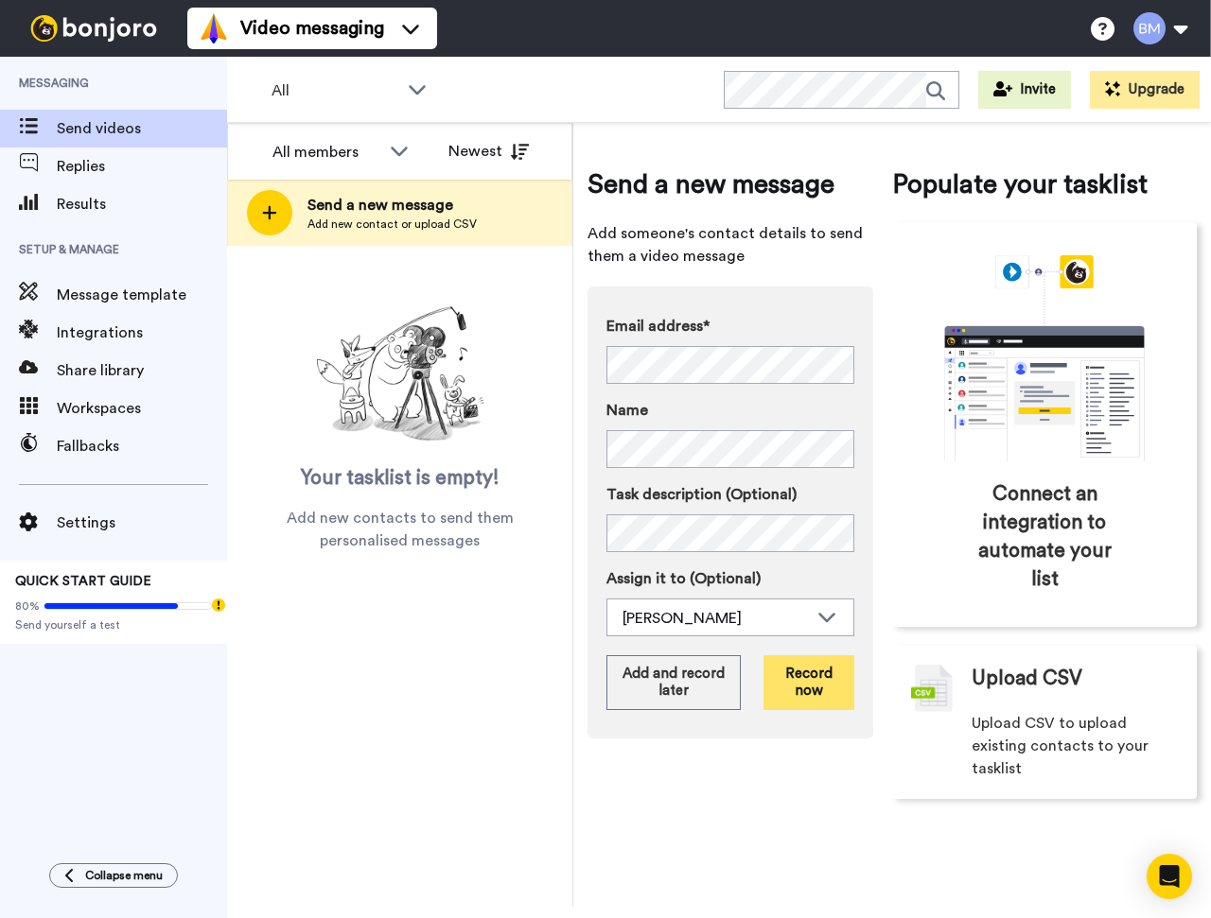
click at [815, 686] on button "Record now" at bounding box center [808, 682] width 91 height 55
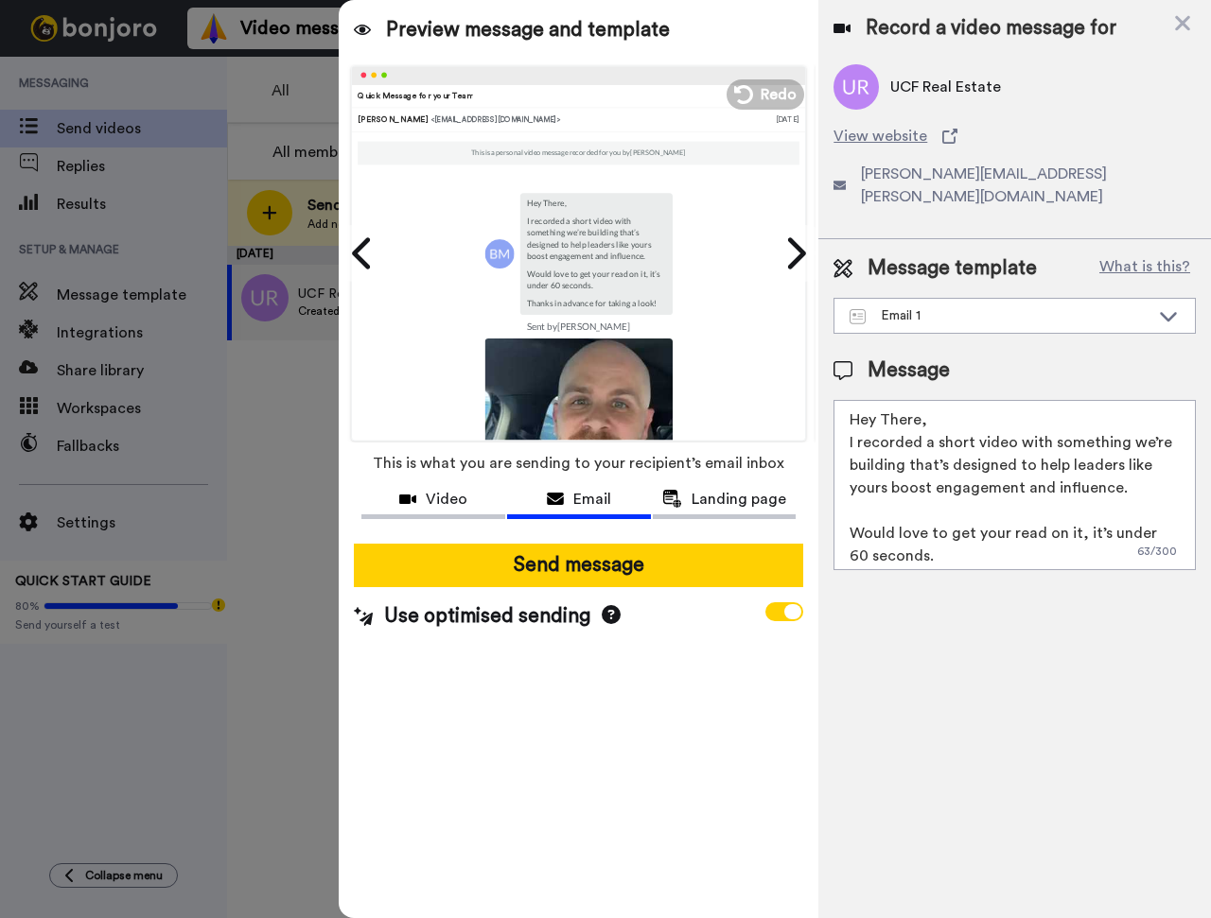
click at [915, 400] on textarea "Hey There, I recorded a short video with something we’re building that’s design…" at bounding box center [1014, 485] width 362 height 170
click at [899, 402] on textarea "Hey MArcus, I recorded a short video with something we’re building that’s desig…" at bounding box center [1014, 485] width 362 height 170
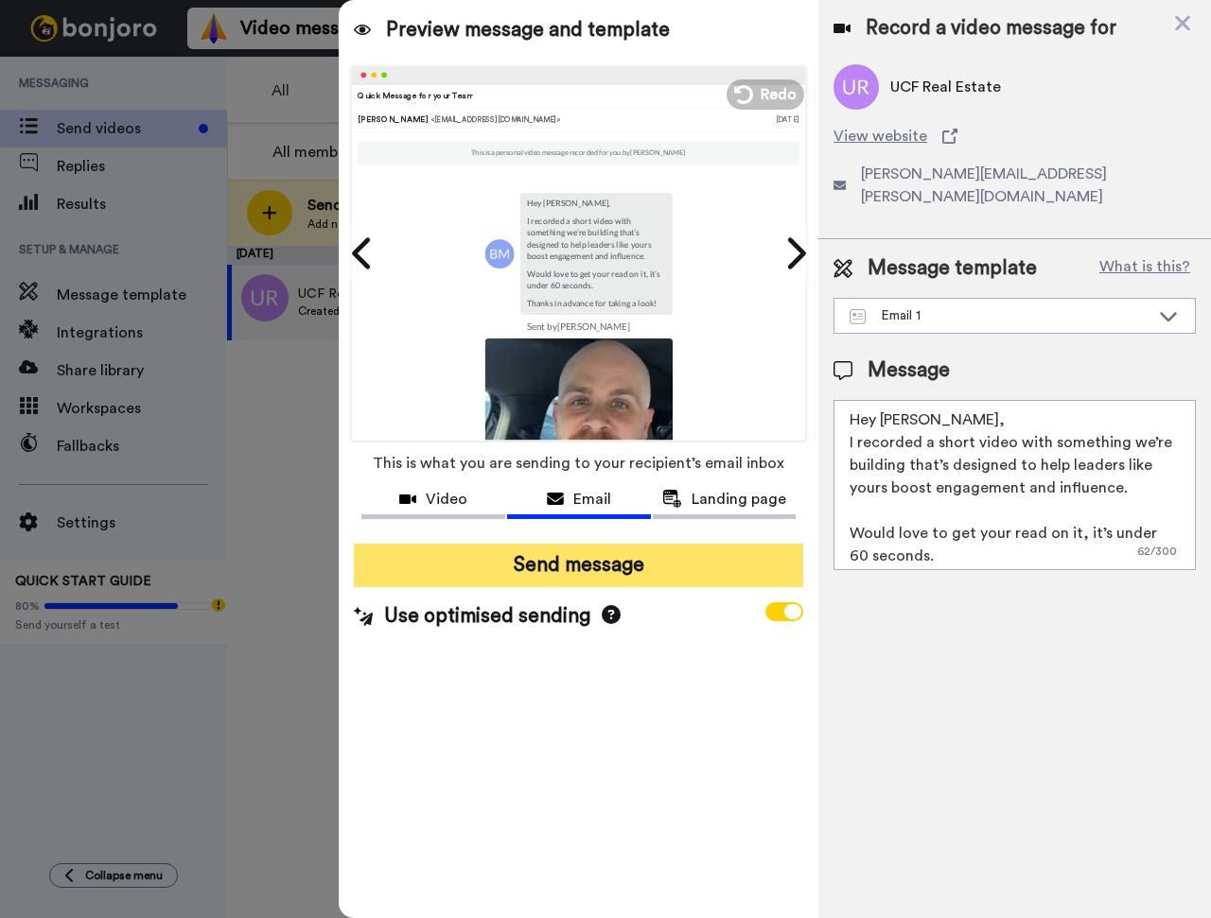
type textarea "Hey Marcus, I recorded a short video with something we’re building that’s desig…"
click at [595, 573] on button "Send message" at bounding box center [578, 566] width 449 height 44
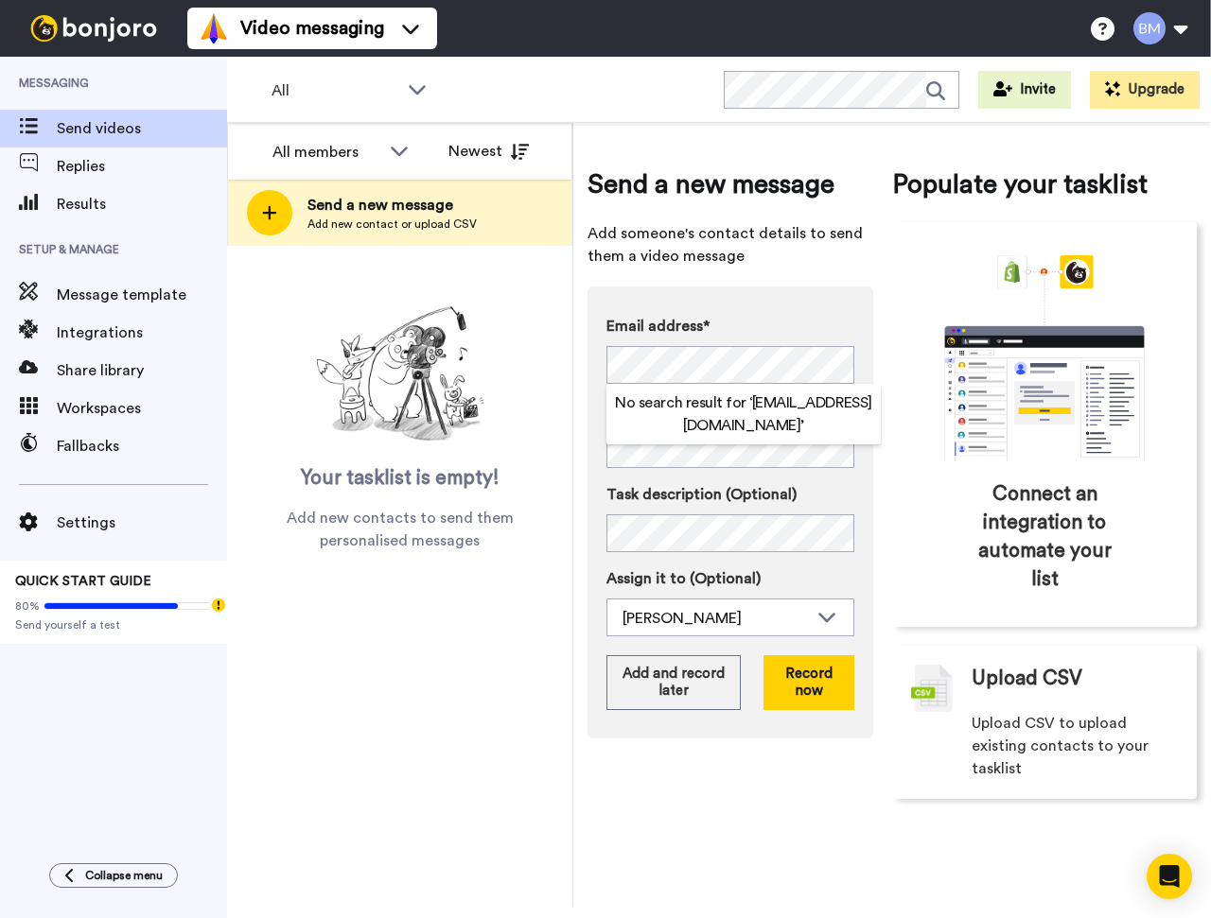
click at [785, 305] on div "Email address* No search result for ‘ [EMAIL_ADDRESS][DOMAIN_NAME] ’ Name Task …" at bounding box center [730, 513] width 286 height 452
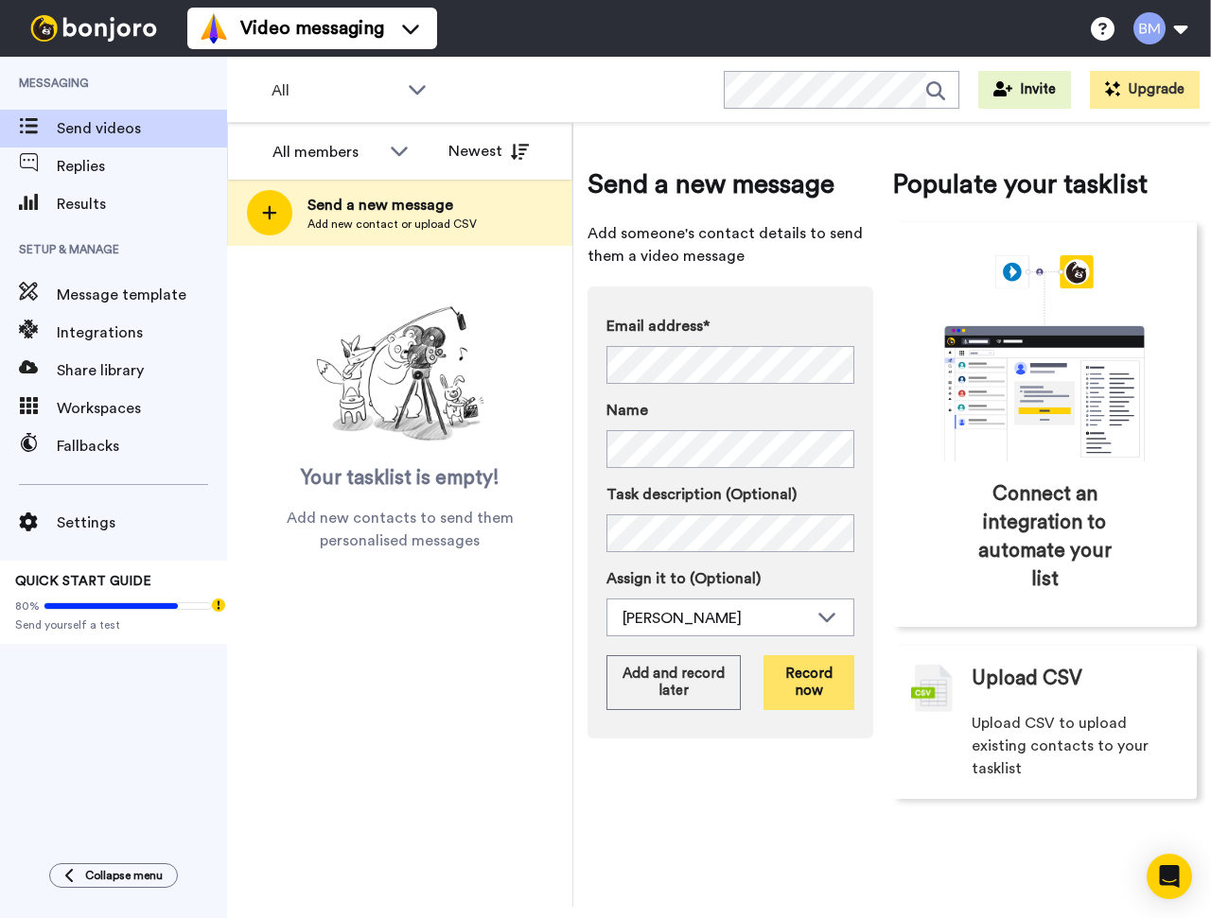
click at [801, 680] on button "Record now" at bounding box center [808, 682] width 91 height 55
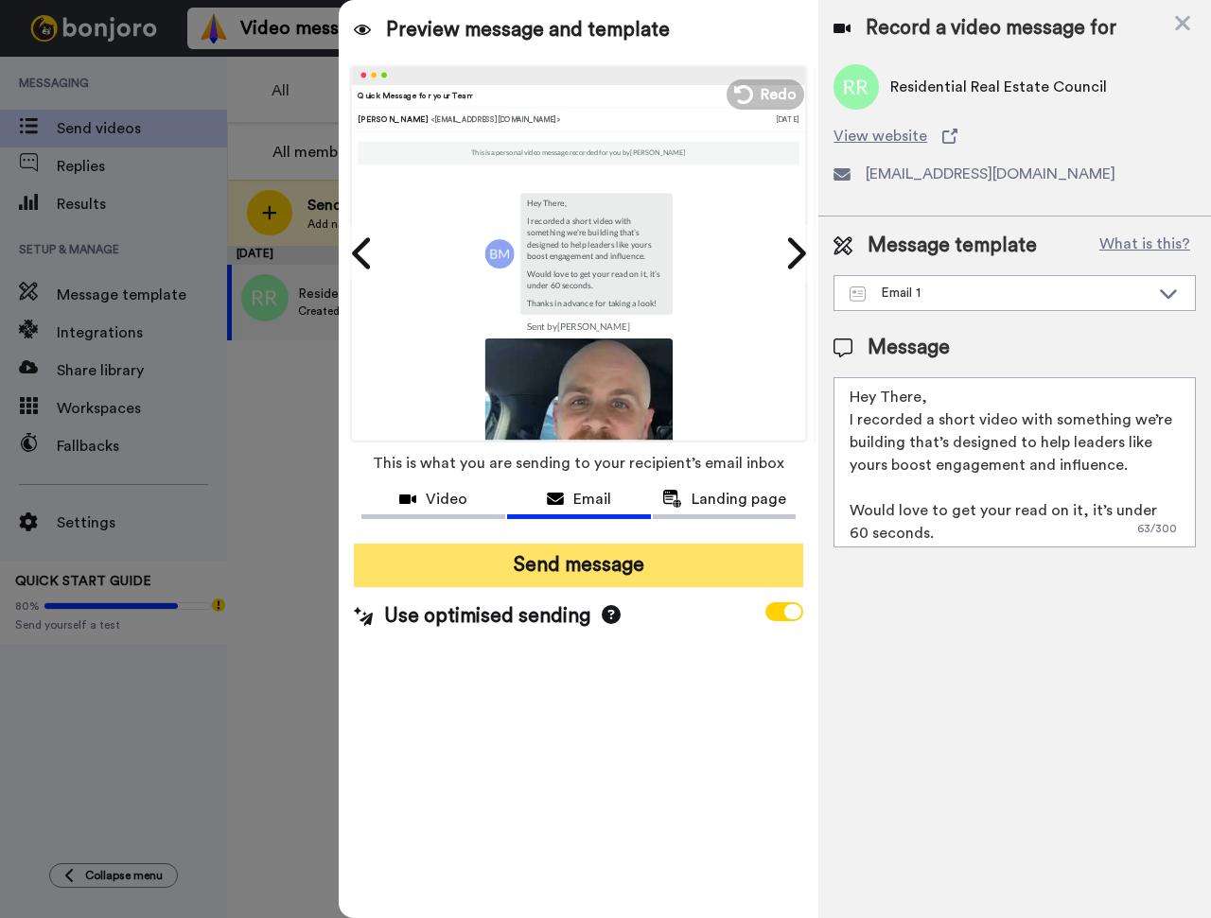
click at [557, 570] on button "Send message" at bounding box center [578, 566] width 449 height 44
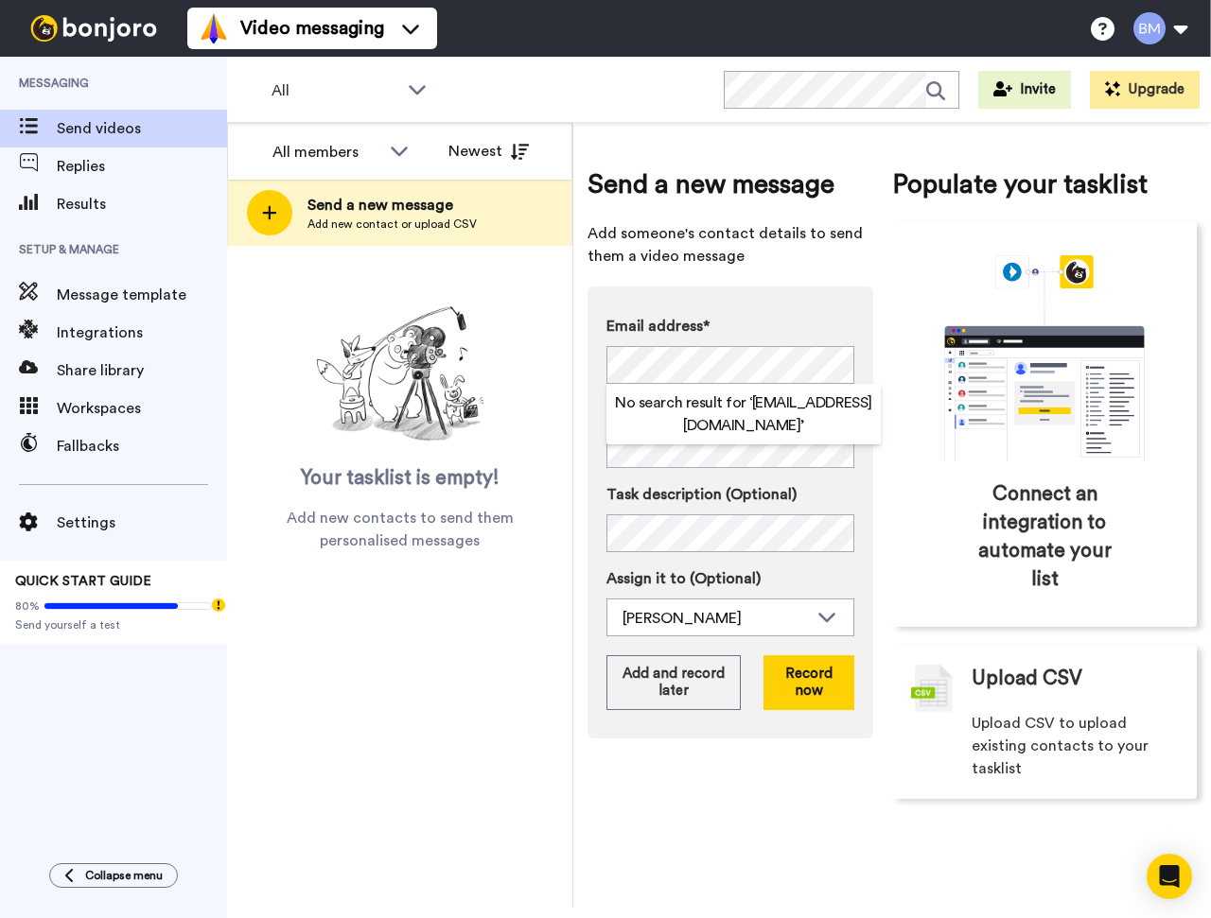
click at [796, 287] on div "Email address* No search result for ‘ [EMAIL_ADDRESS][DOMAIN_NAME] ’ Name Task …" at bounding box center [730, 513] width 286 height 452
click at [767, 417] on label "Name" at bounding box center [730, 410] width 248 height 23
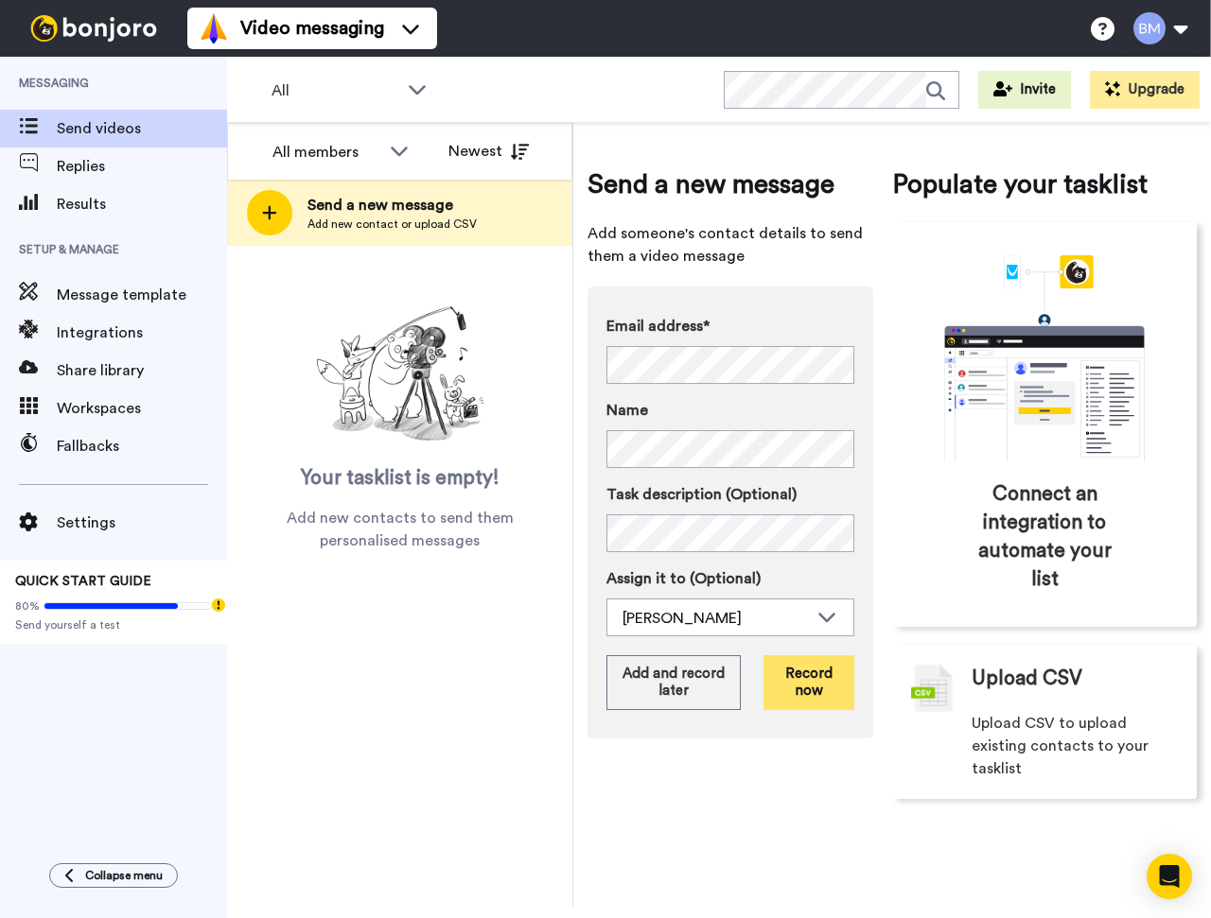
click at [785, 685] on button "Record now" at bounding box center [808, 682] width 91 height 55
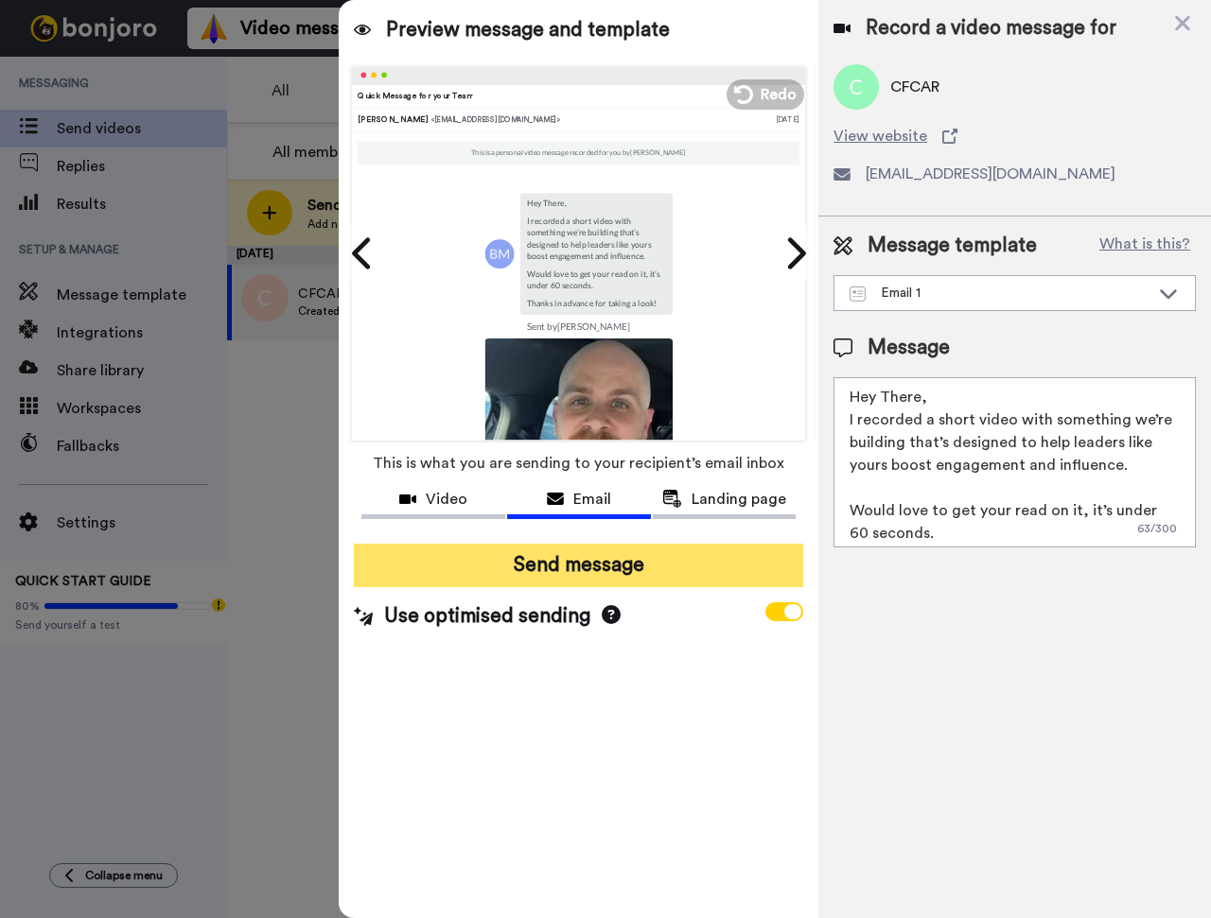
click at [610, 581] on button "Send message" at bounding box center [578, 566] width 449 height 44
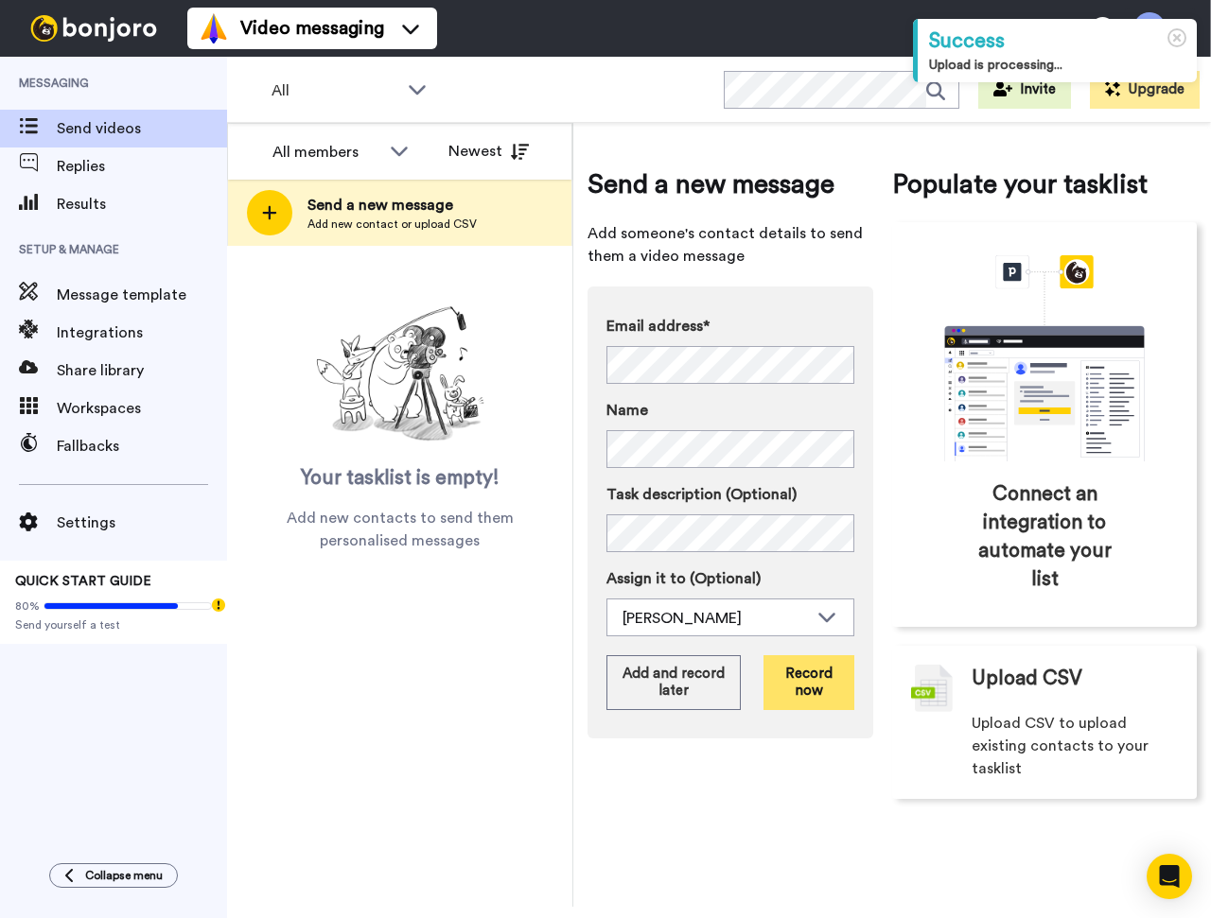
click at [787, 674] on button "Record now" at bounding box center [808, 682] width 91 height 55
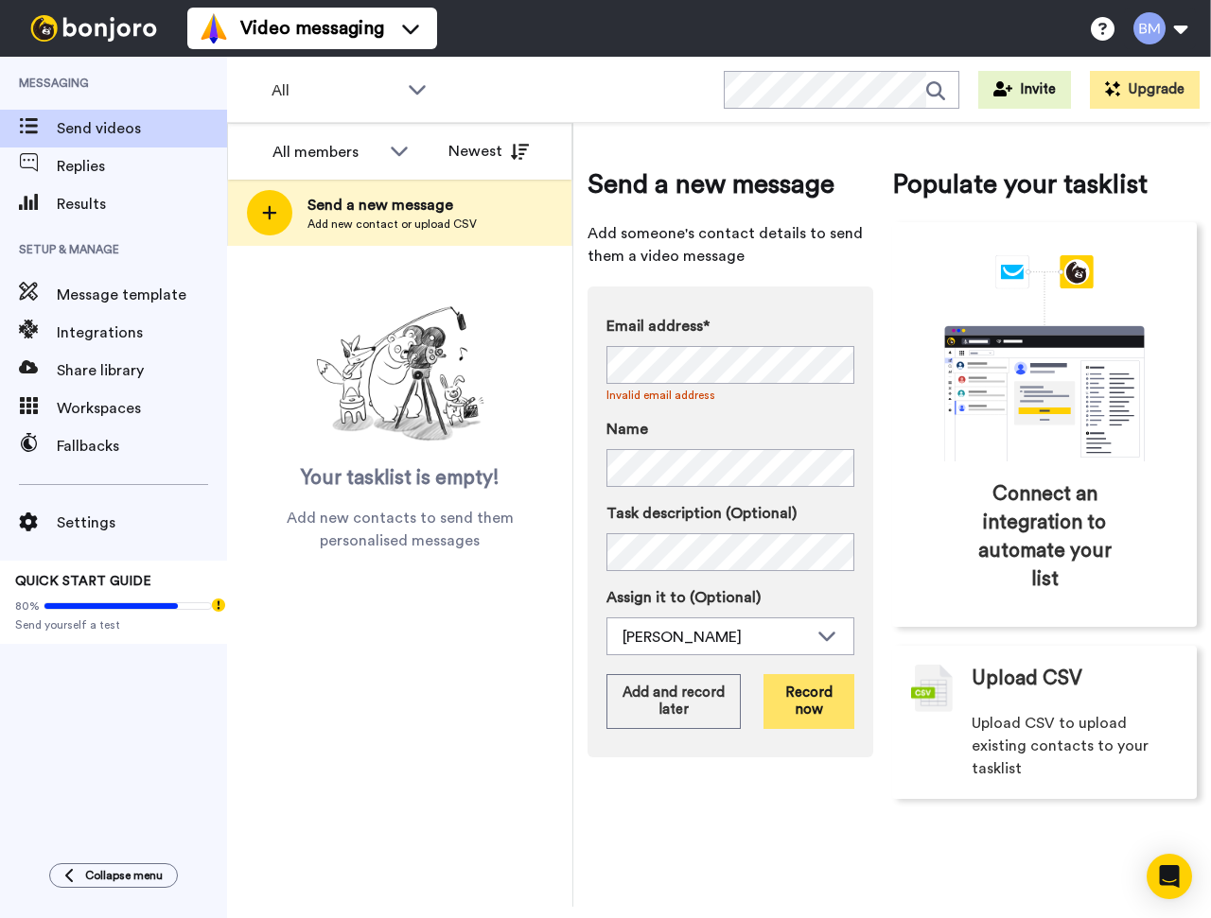
click at [804, 706] on button "Record now" at bounding box center [808, 701] width 91 height 55
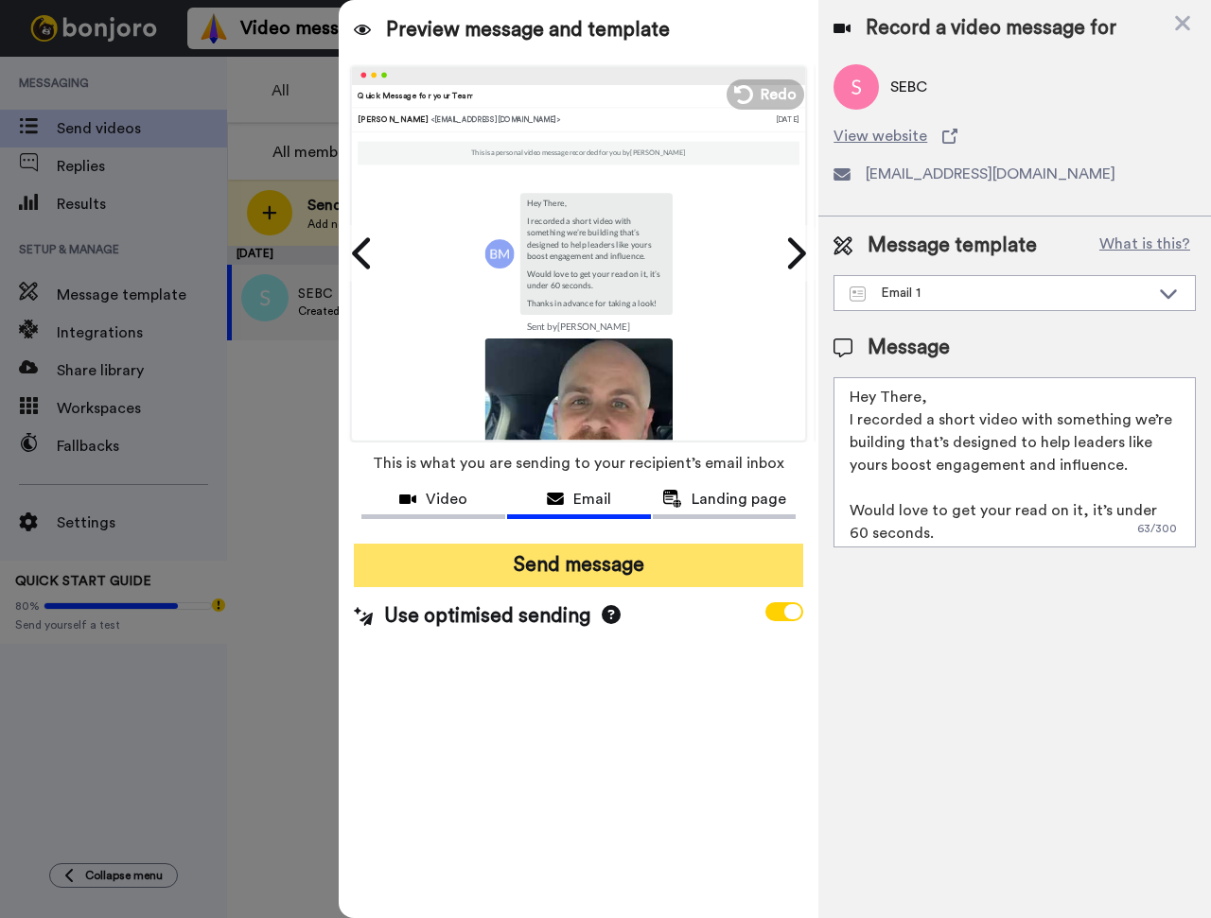
click at [579, 565] on button "Send message" at bounding box center [578, 566] width 449 height 44
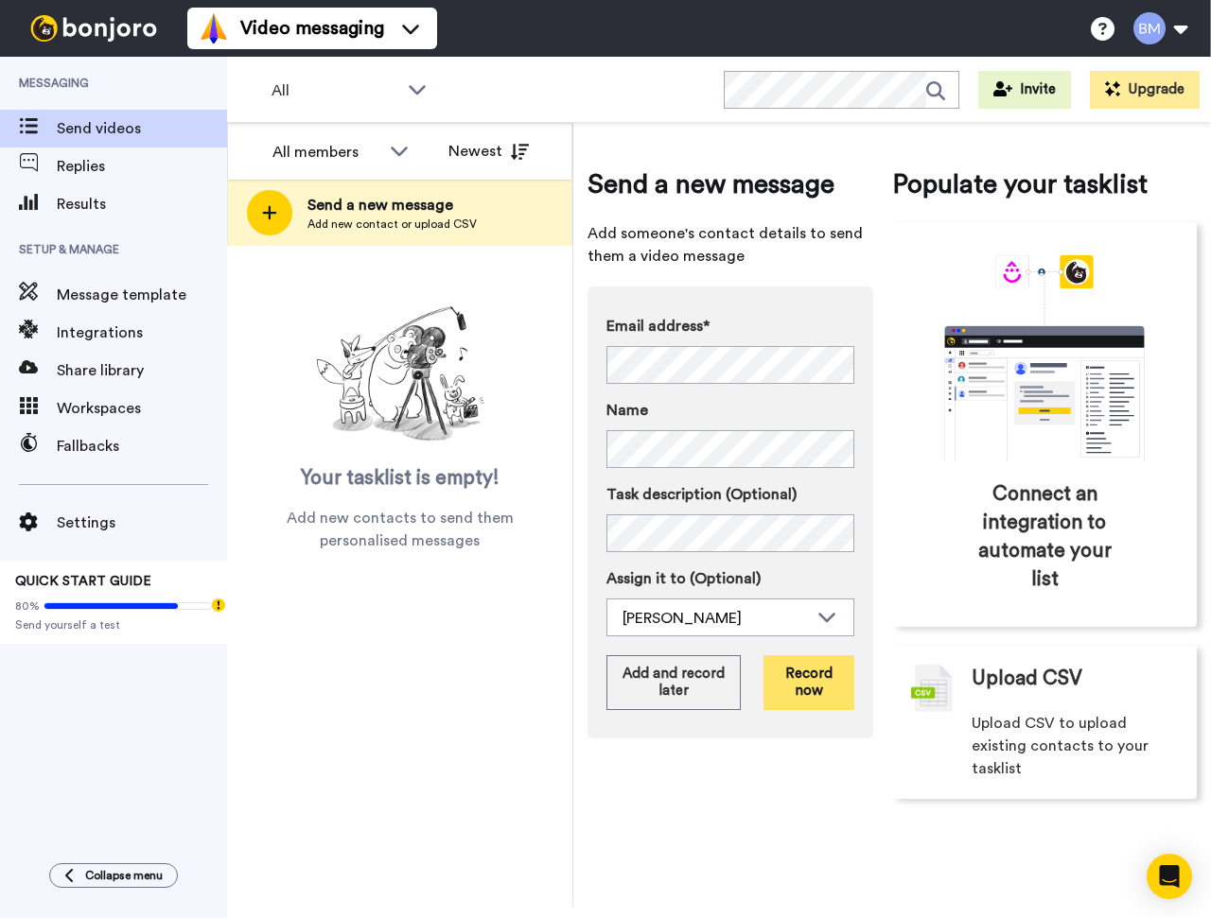
click at [808, 680] on button "Record now" at bounding box center [808, 682] width 91 height 55
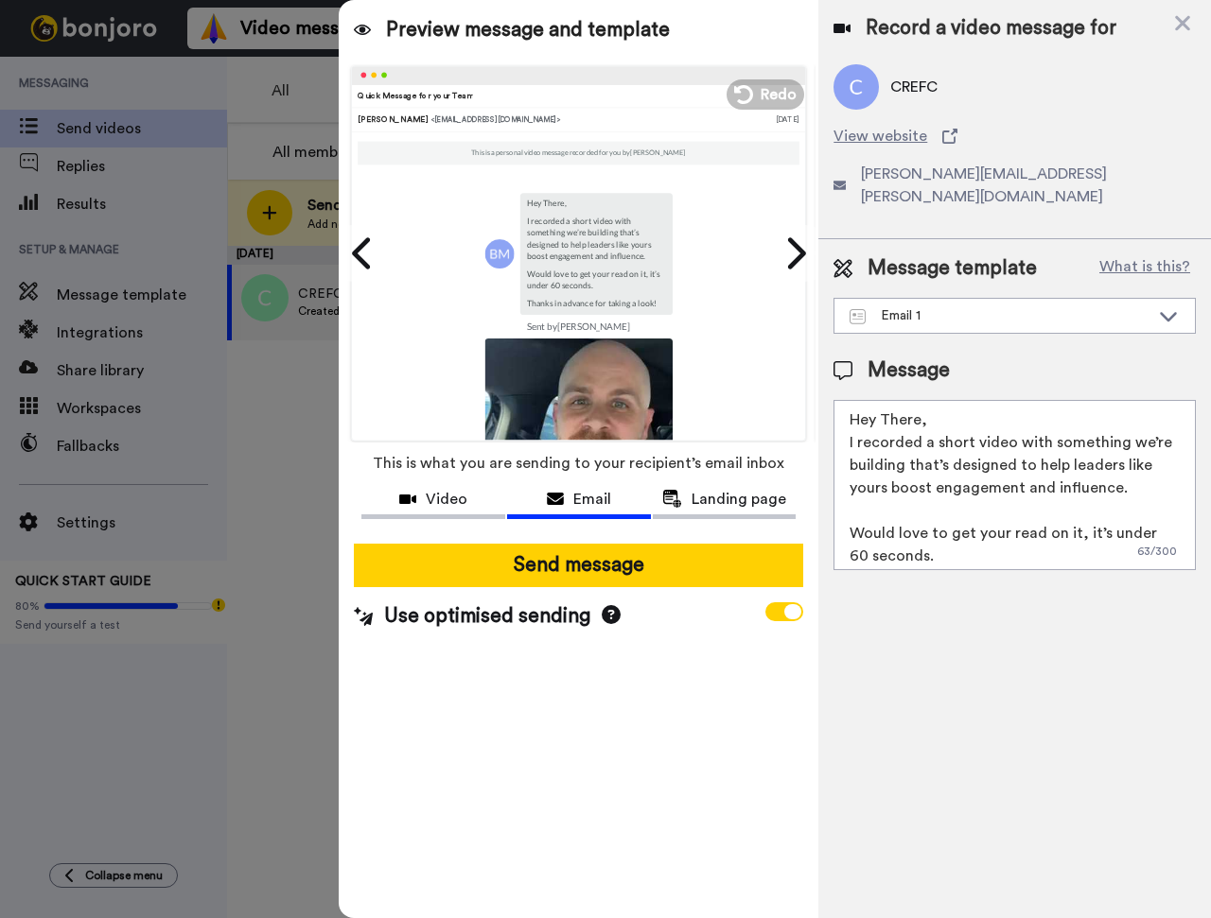
click at [919, 400] on textarea "Hey There, I recorded a short video with something we’re building that’s design…" at bounding box center [1014, 485] width 362 height 170
type textarea "Hey Sarah, I recorded a short video with something we’re building that’s design…"
click at [991, 739] on div "Record a video message for CREFC View website sarah.jones@crefcmiami.org Messag…" at bounding box center [1014, 459] width 392 height 918
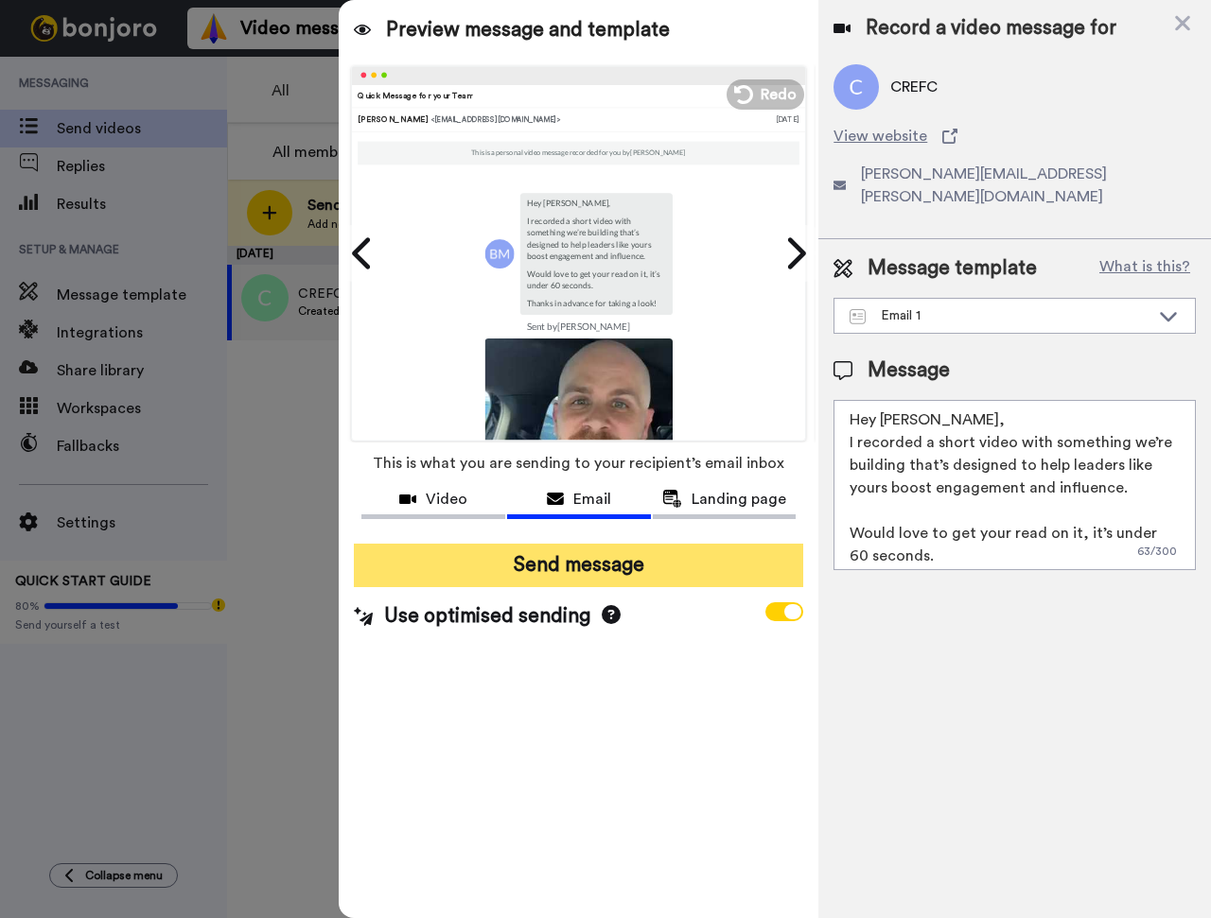
click at [659, 574] on button "Send message" at bounding box center [578, 566] width 449 height 44
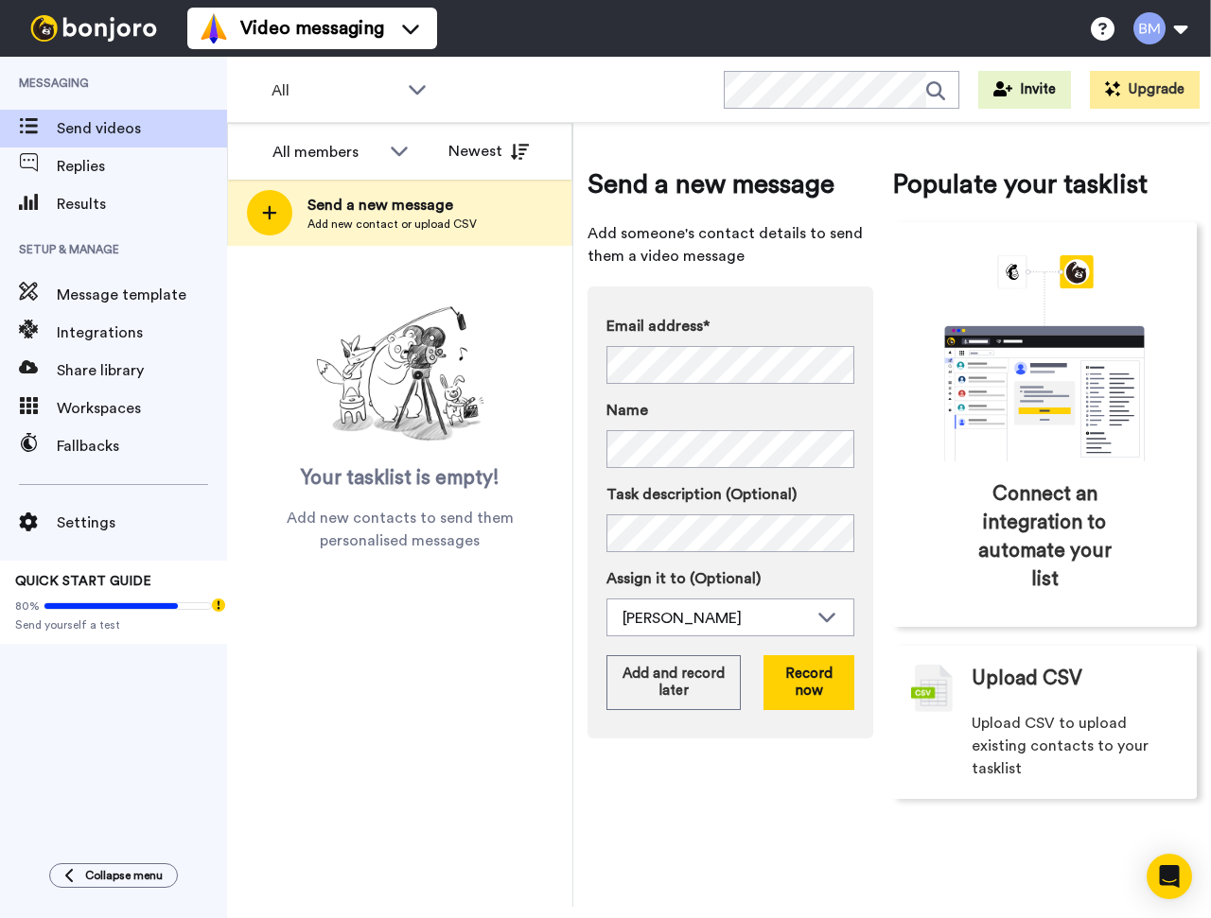
click at [789, 286] on div "Send a new message Add someone's contact details to send them a video message E…" at bounding box center [730, 483] width 286 height 634
click at [831, 686] on button "Record now" at bounding box center [808, 682] width 91 height 55
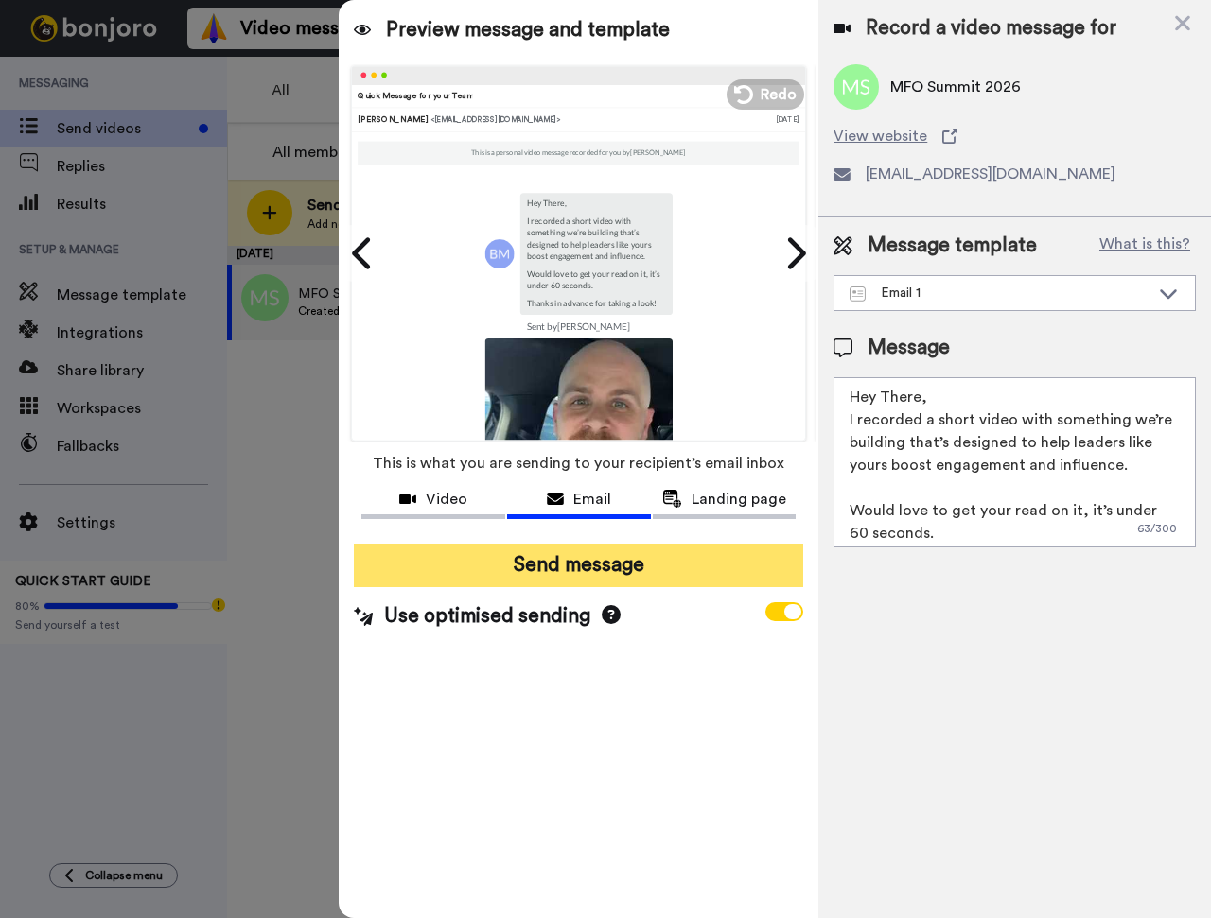
click at [475, 573] on button "Send message" at bounding box center [578, 566] width 449 height 44
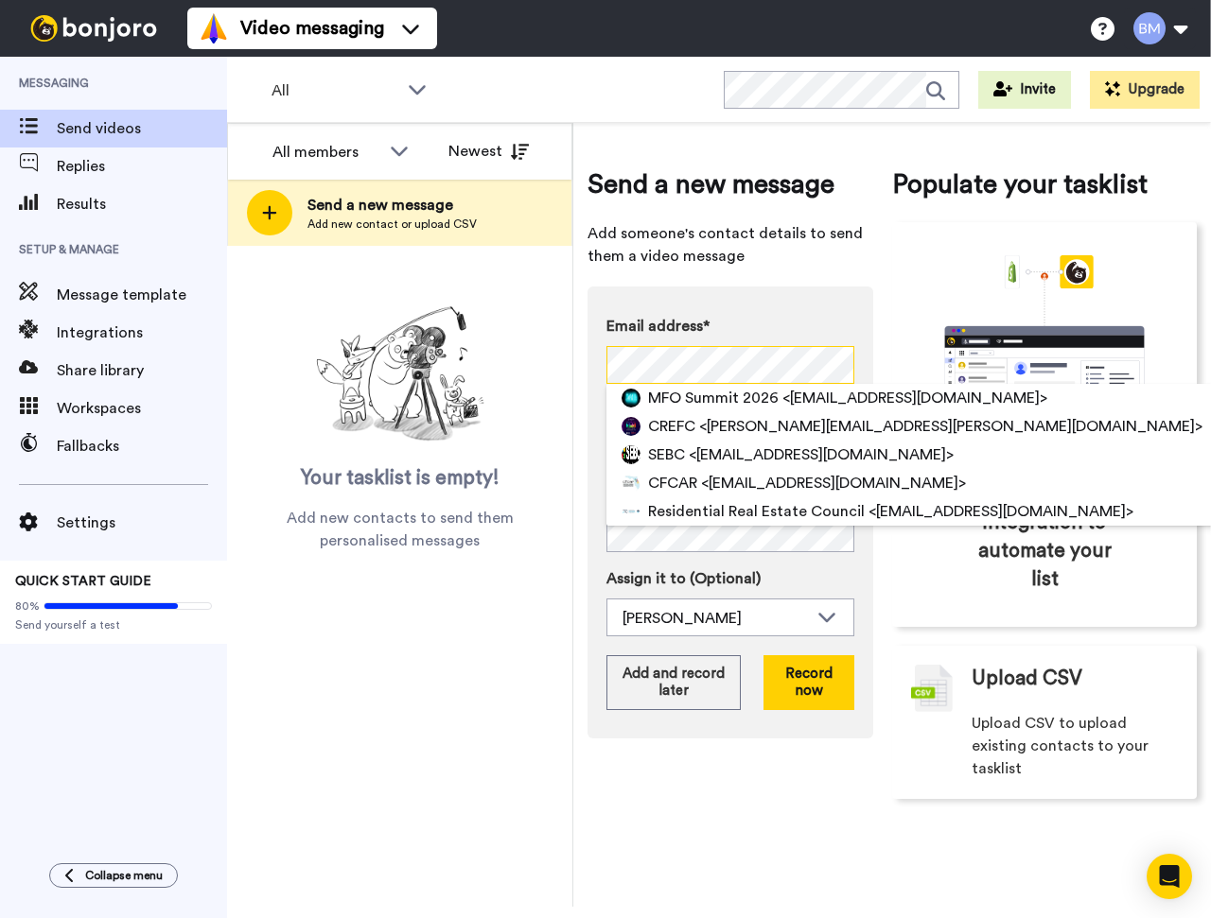
scroll to position [0, 13]
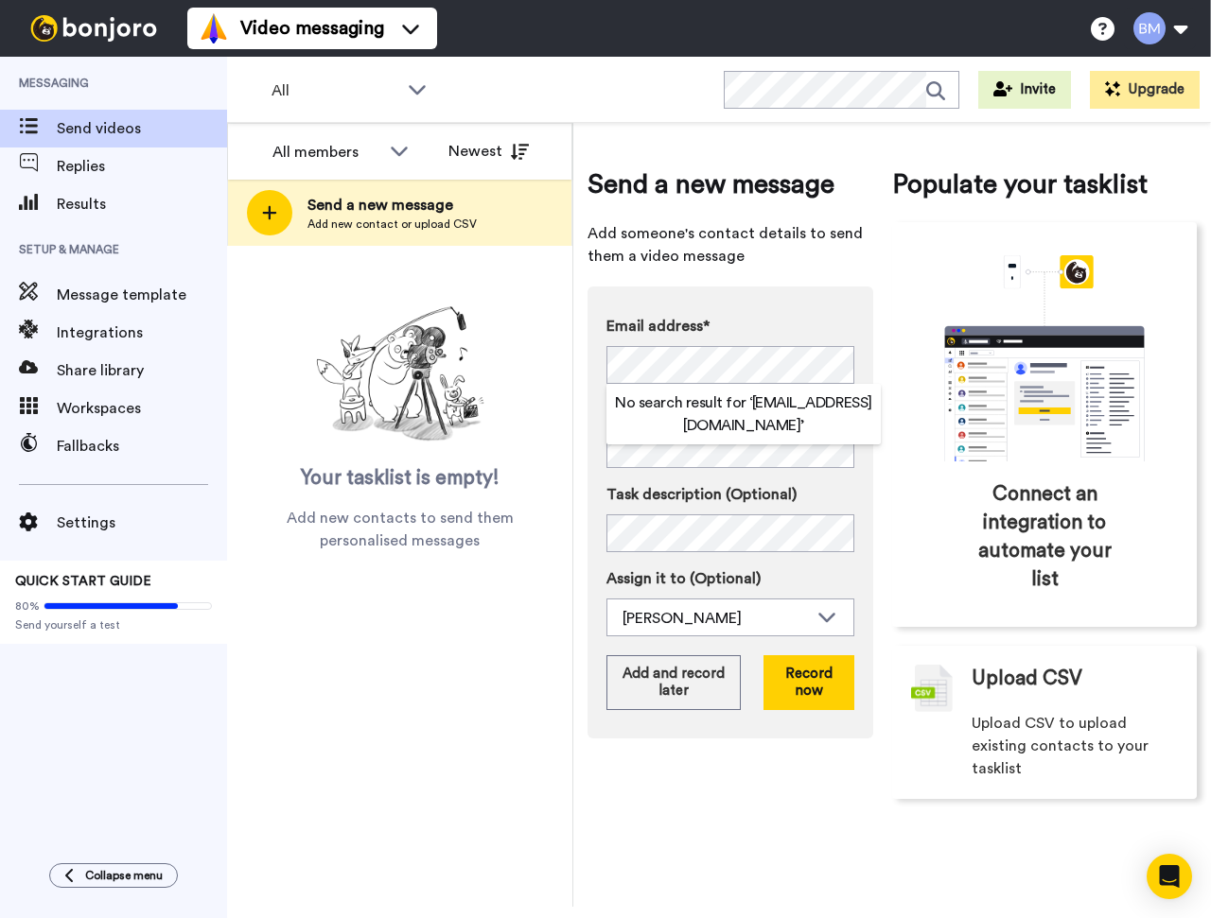
click at [812, 293] on div "Email address* No search result for ‘ eastforum@singlefamilyrental.org ’ Name T…" at bounding box center [730, 513] width 286 height 452
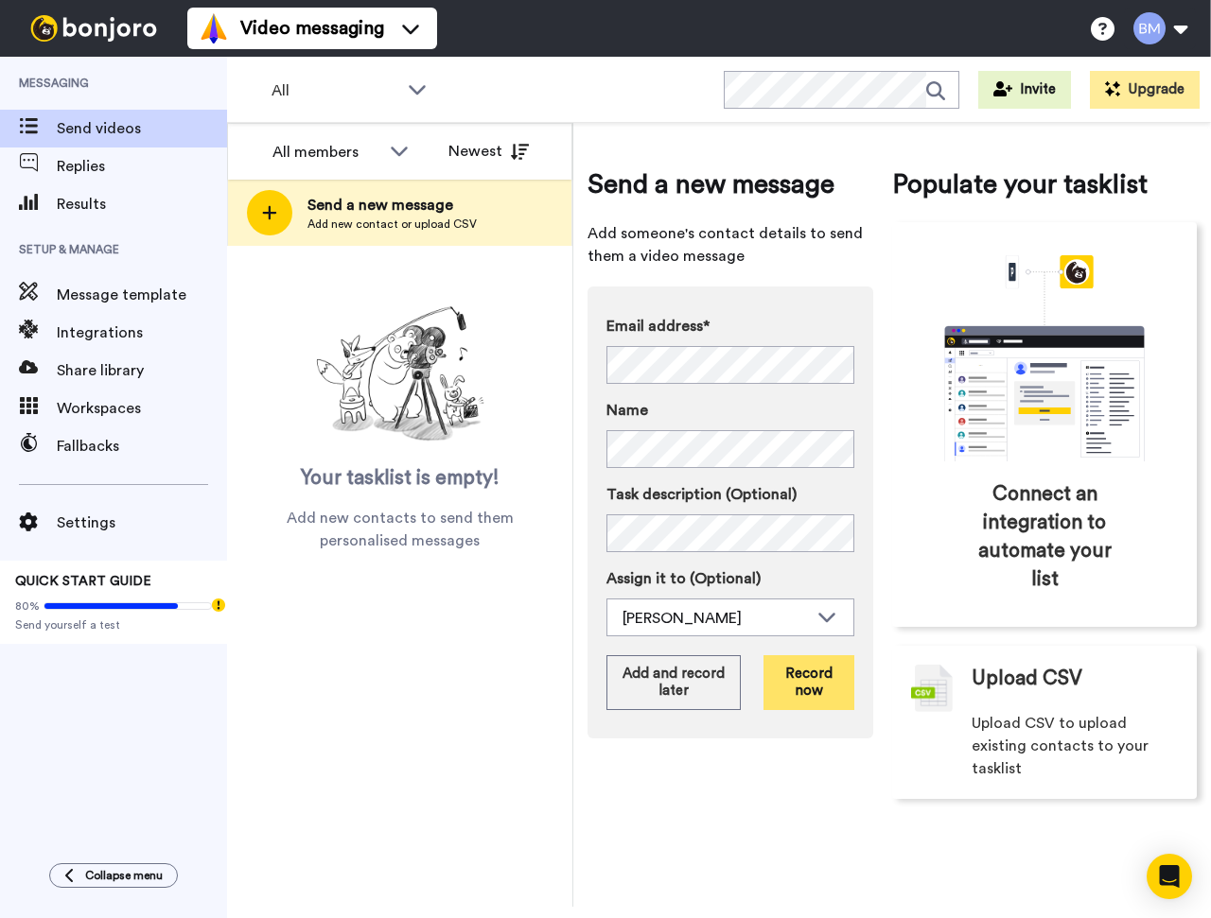
click at [828, 688] on button "Record now" at bounding box center [808, 682] width 91 height 55
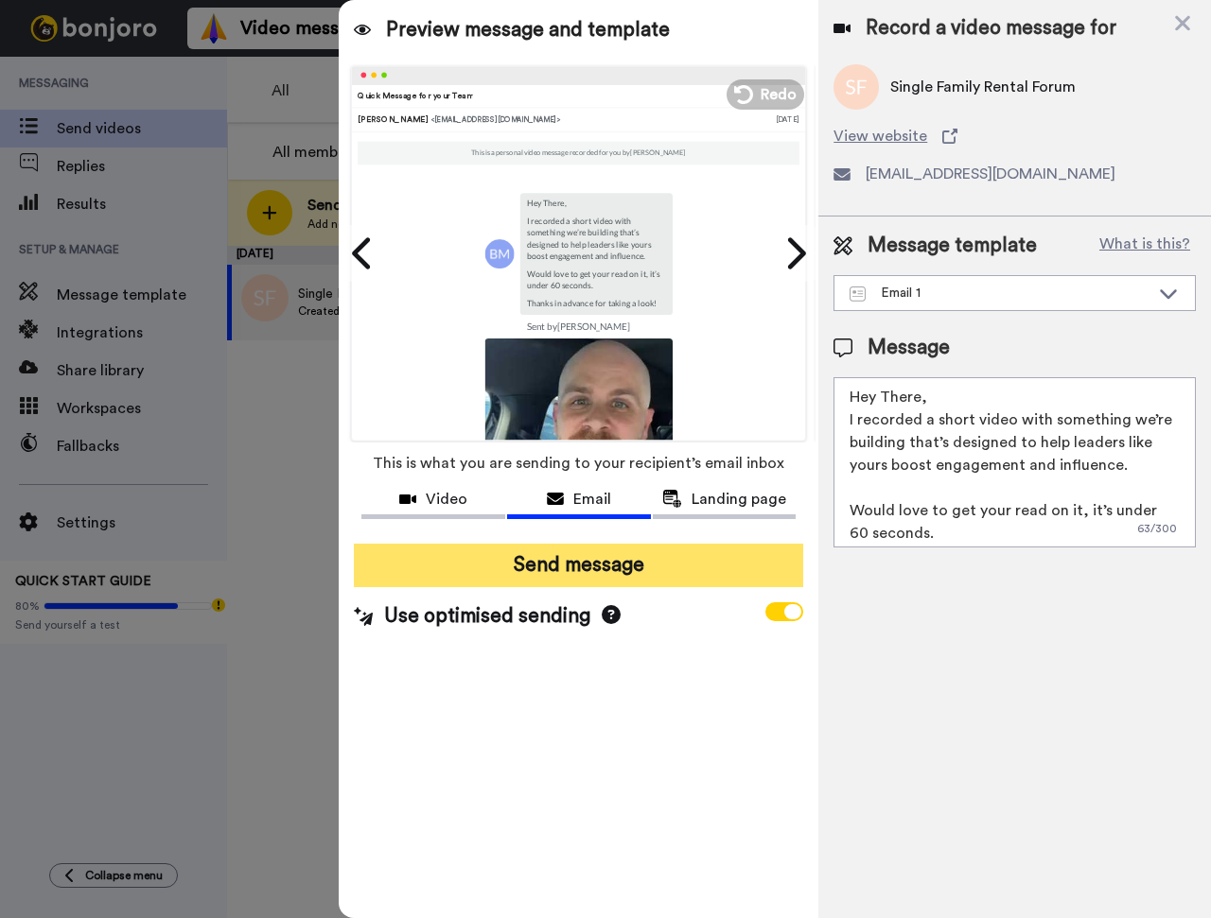
click at [591, 562] on button "Send message" at bounding box center [578, 566] width 449 height 44
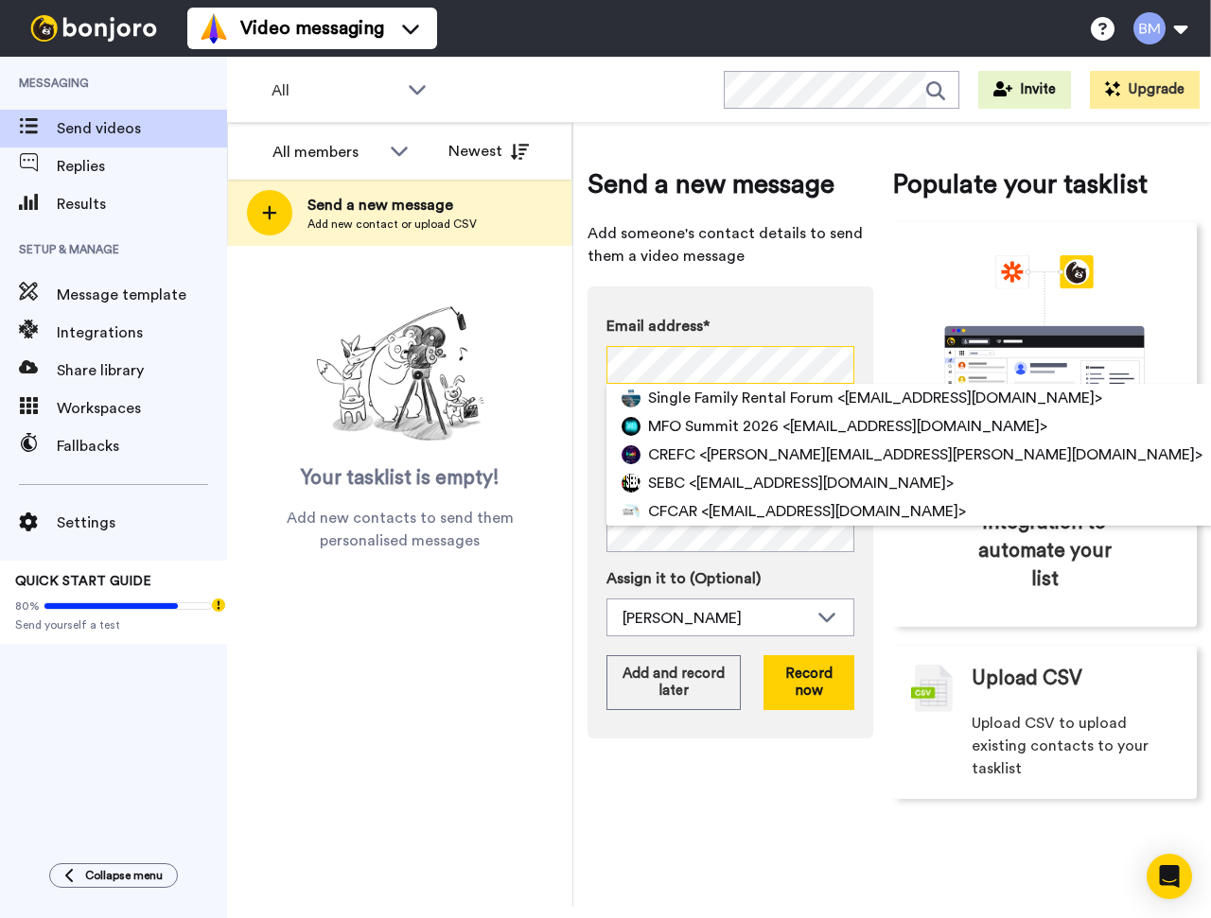
scroll to position [0, 26]
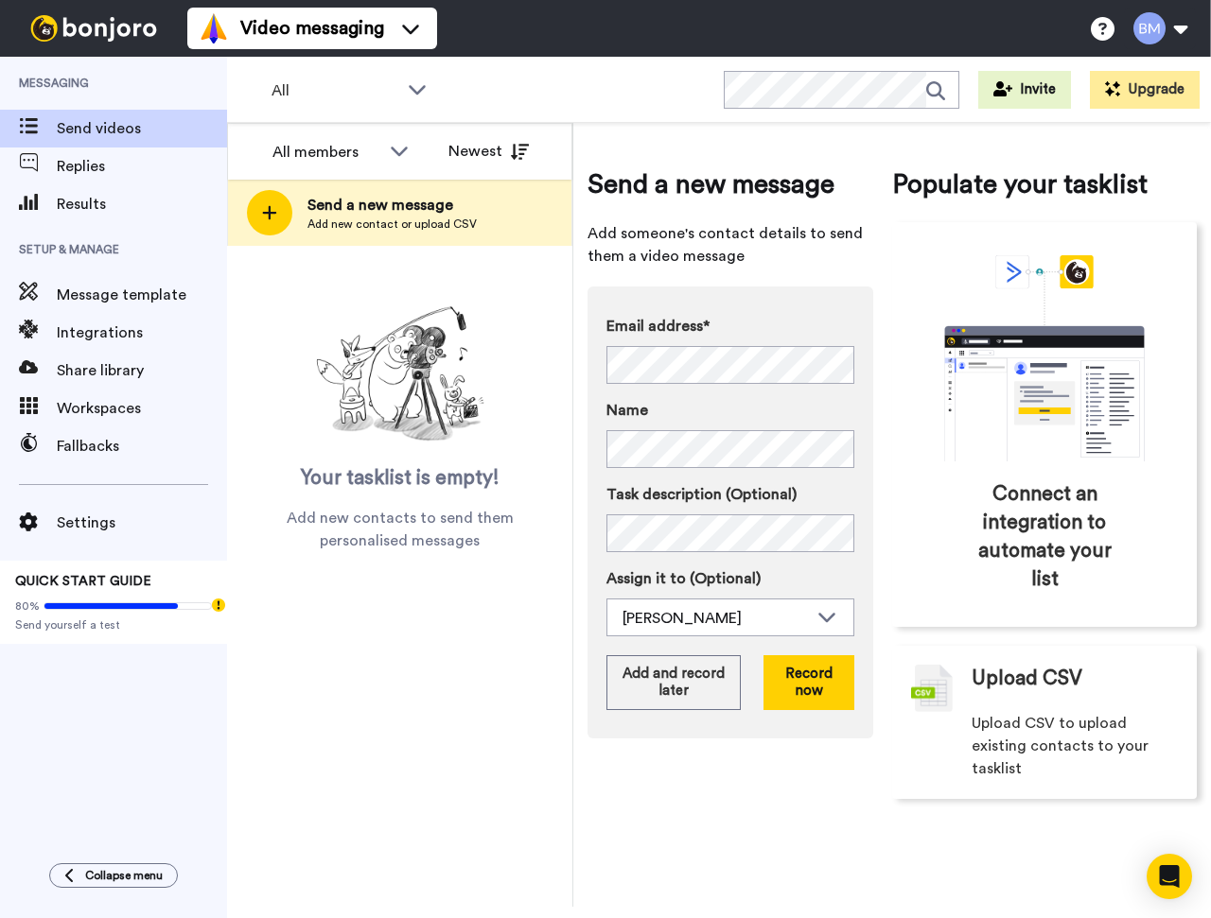
click at [832, 296] on div "Email address* No search result for ‘ [EMAIL_ADDRESS][DOMAIN_NAME] ’ Name Task …" at bounding box center [730, 513] width 286 height 452
click at [797, 496] on label "Task description (Optional)" at bounding box center [730, 494] width 248 height 23
click at [821, 688] on button "Record now" at bounding box center [808, 682] width 91 height 55
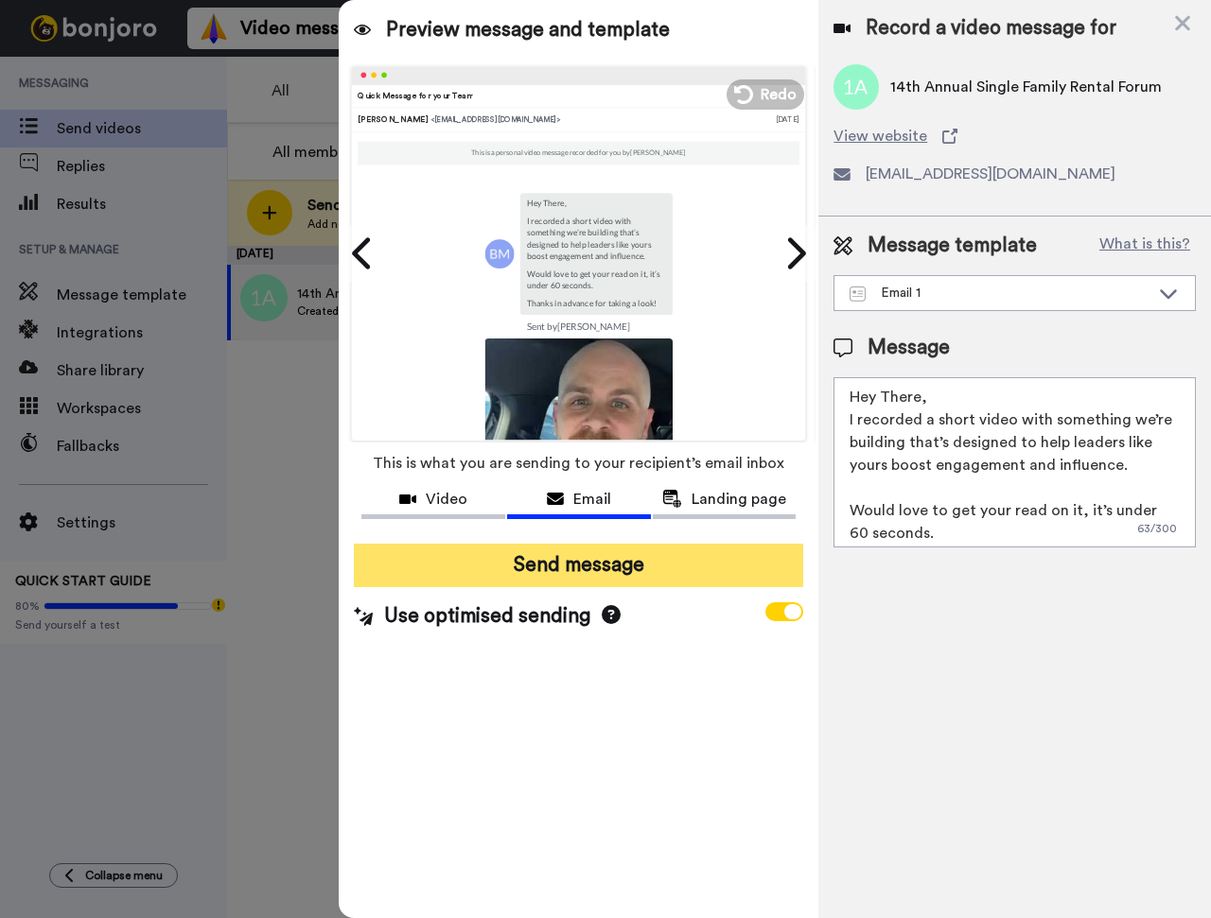
click at [525, 559] on button "Send message" at bounding box center [578, 566] width 449 height 44
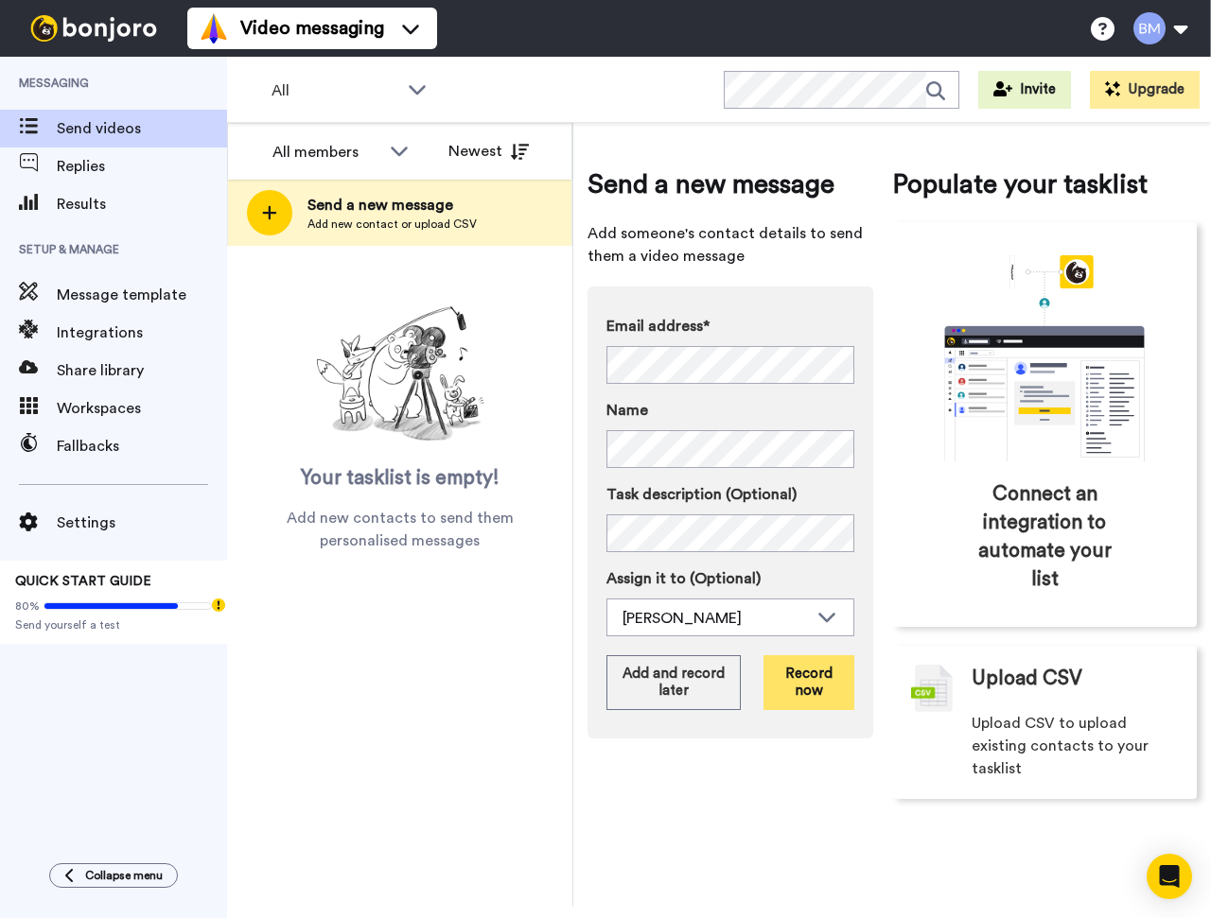
click at [815, 703] on button "Record now" at bounding box center [808, 682] width 91 height 55
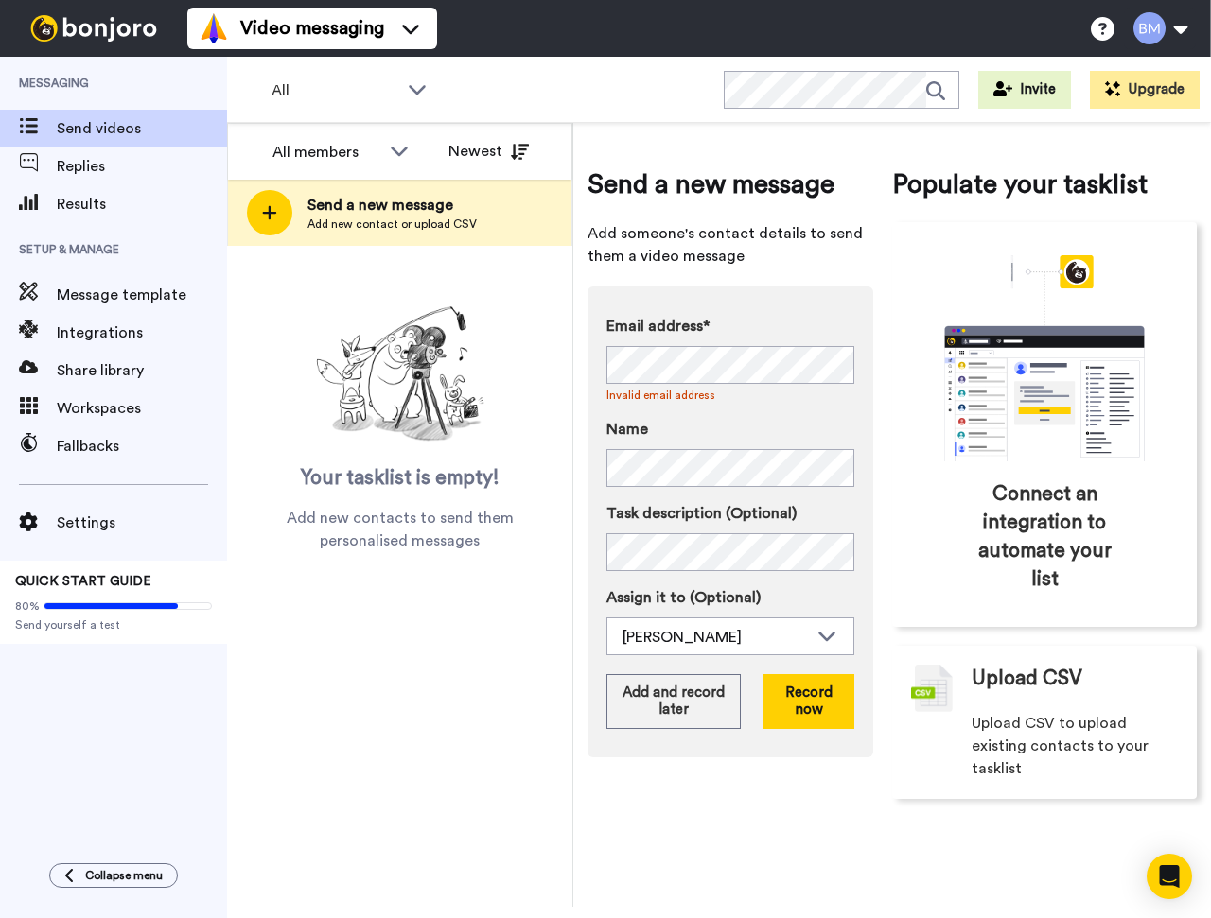
click at [830, 291] on div "Email address* No search result for ‘ [PERSON_NAME][EMAIL_ADDRESS][PERSON_NAME]…" at bounding box center [730, 522] width 286 height 471
click at [836, 713] on button "Record now" at bounding box center [808, 701] width 91 height 55
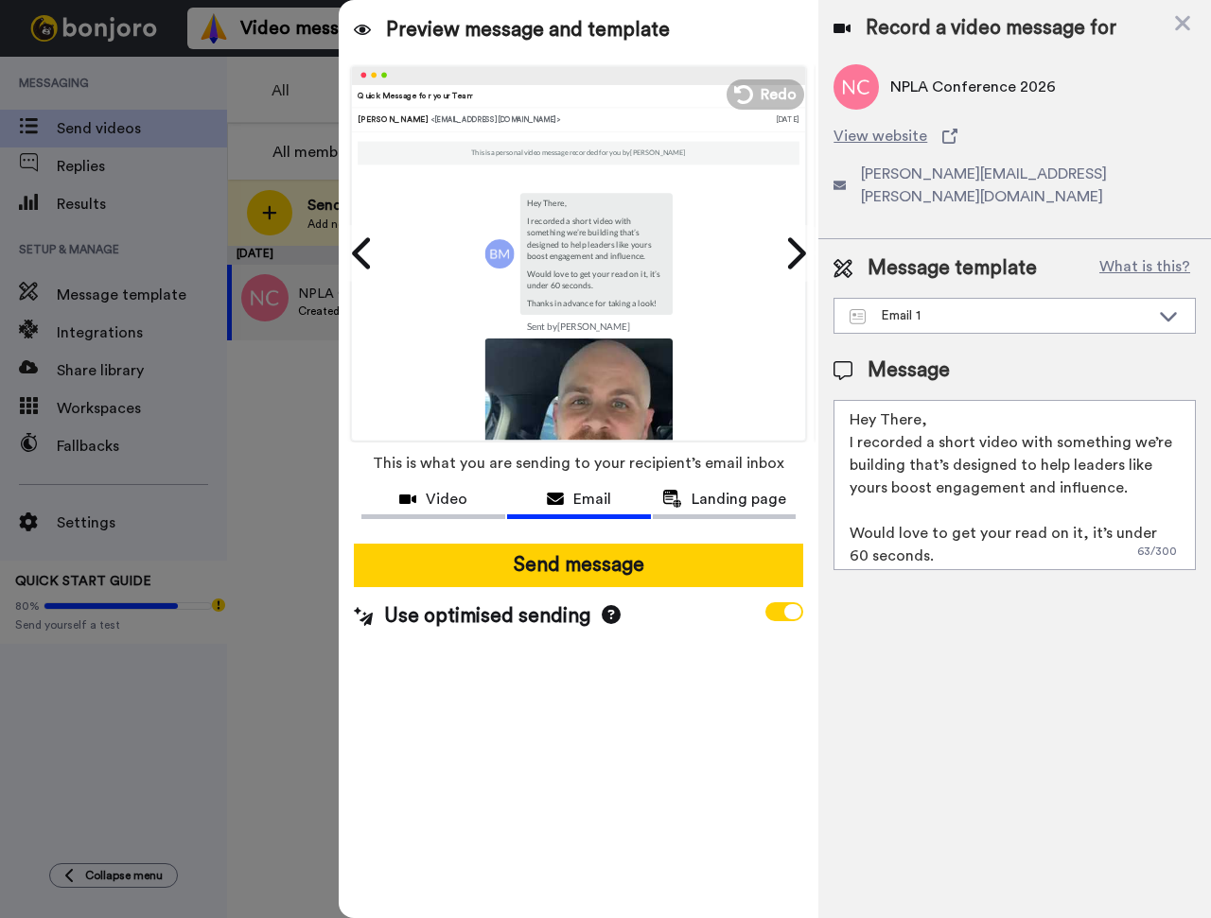
click at [916, 400] on textarea "Hey There, I recorded a short video with something we’re building that’s design…" at bounding box center [1014, 485] width 362 height 170
click at [892, 400] on textarea "Hey [PERSON_NAME], I recorded a short video with something we’re building that’…" at bounding box center [1014, 485] width 362 height 170
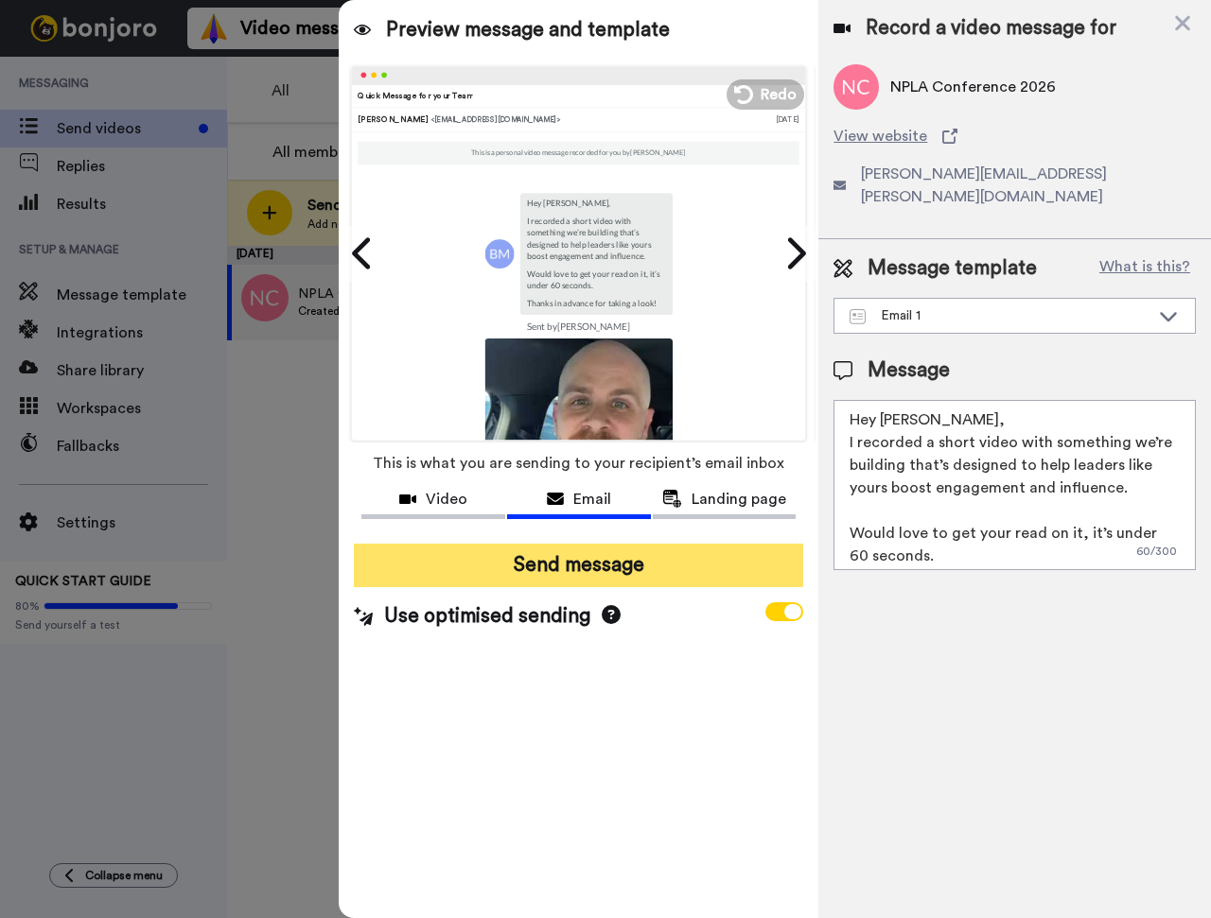
type textarea "Hey [PERSON_NAME], I recorded a short video with something we’re building that’…"
click at [610, 568] on button "Send message" at bounding box center [578, 566] width 449 height 44
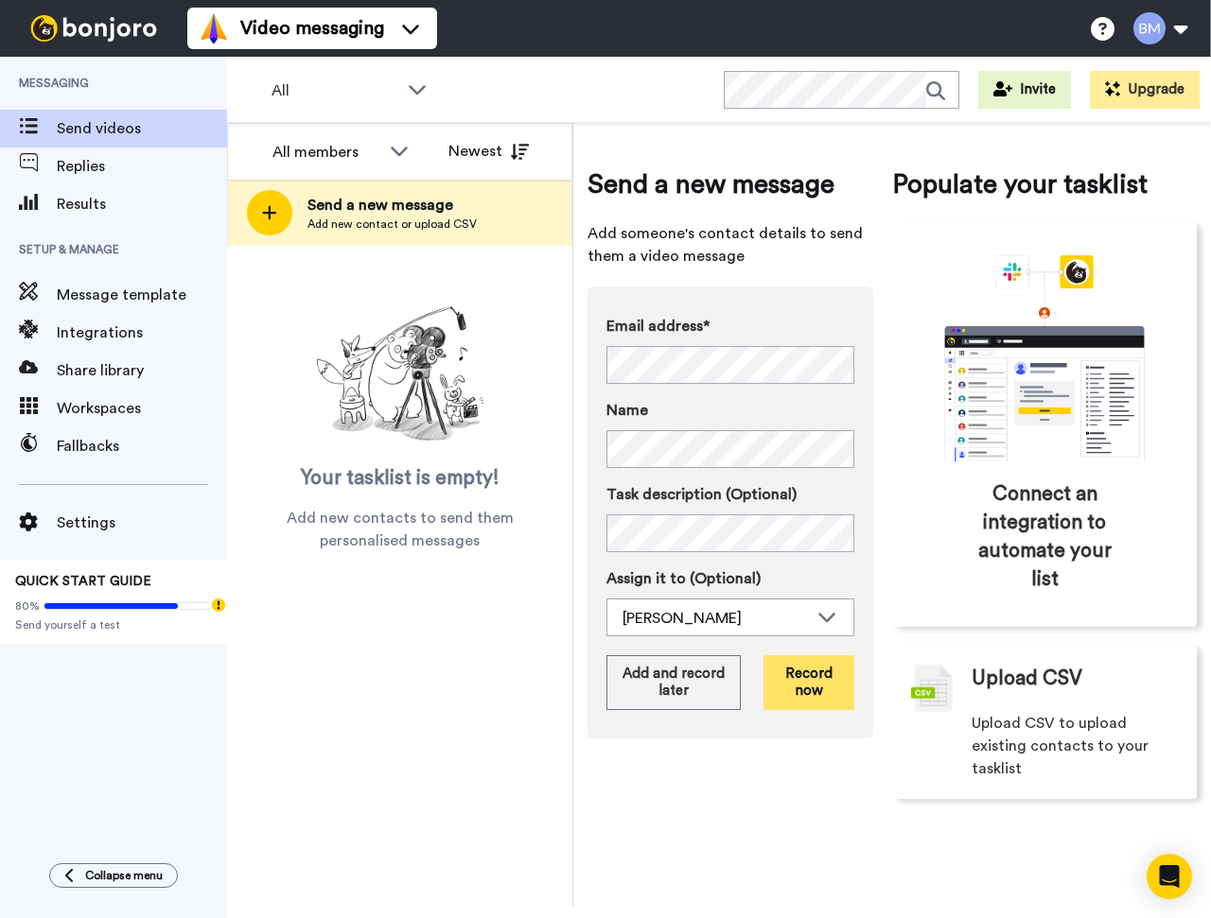
click at [807, 699] on button "Record now" at bounding box center [808, 682] width 91 height 55
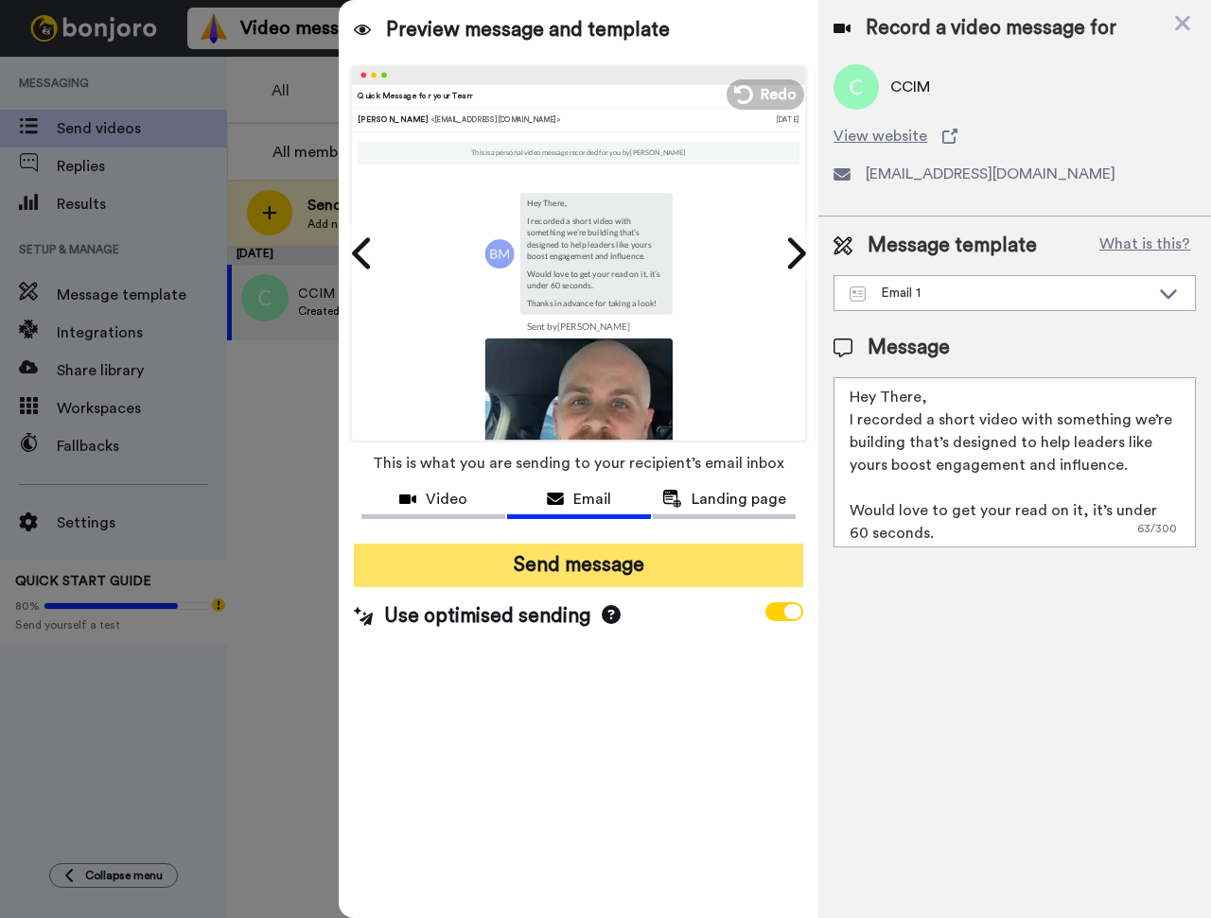
click at [537, 562] on button "Send message" at bounding box center [578, 566] width 449 height 44
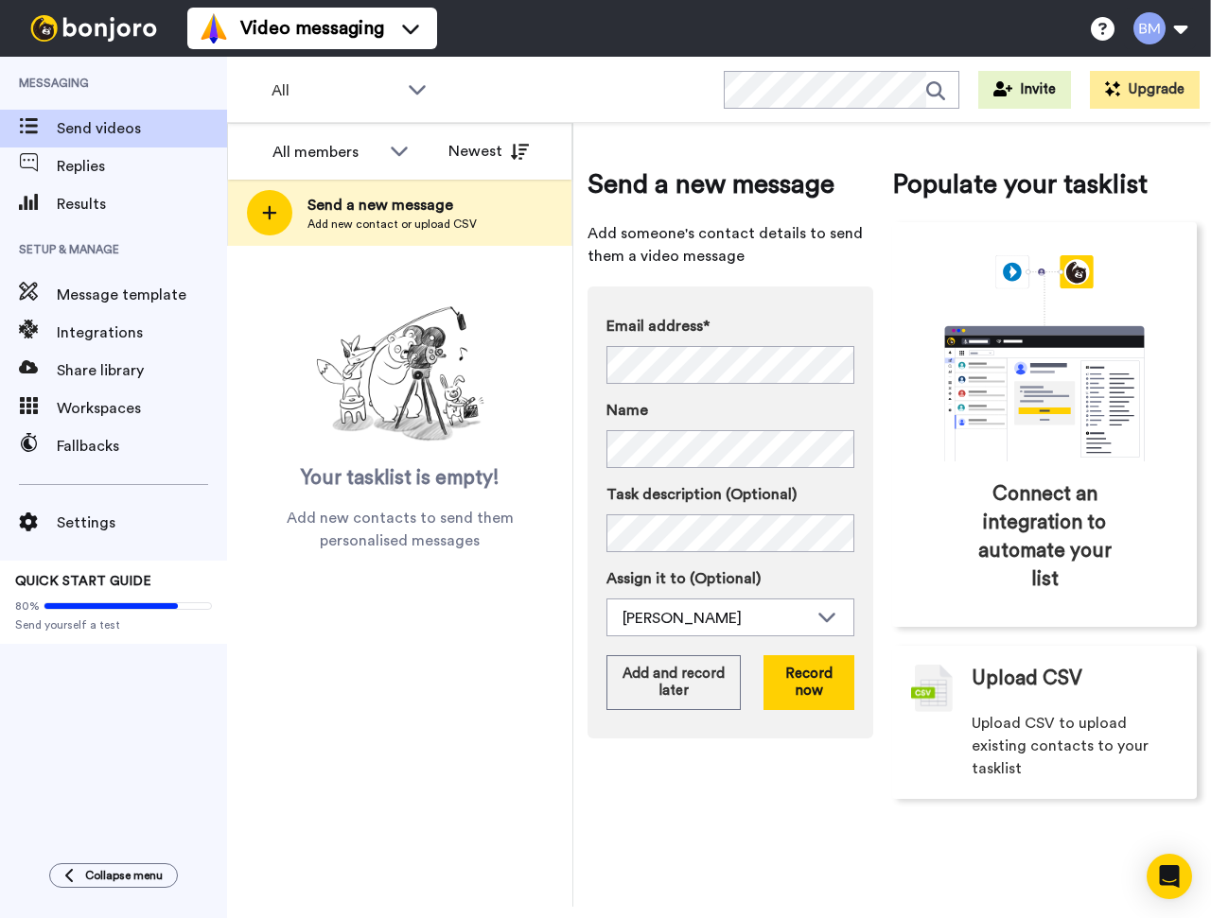
click at [808, 322] on label "Email address*" at bounding box center [730, 326] width 248 height 23
click at [801, 686] on button "Record now" at bounding box center [808, 682] width 91 height 55
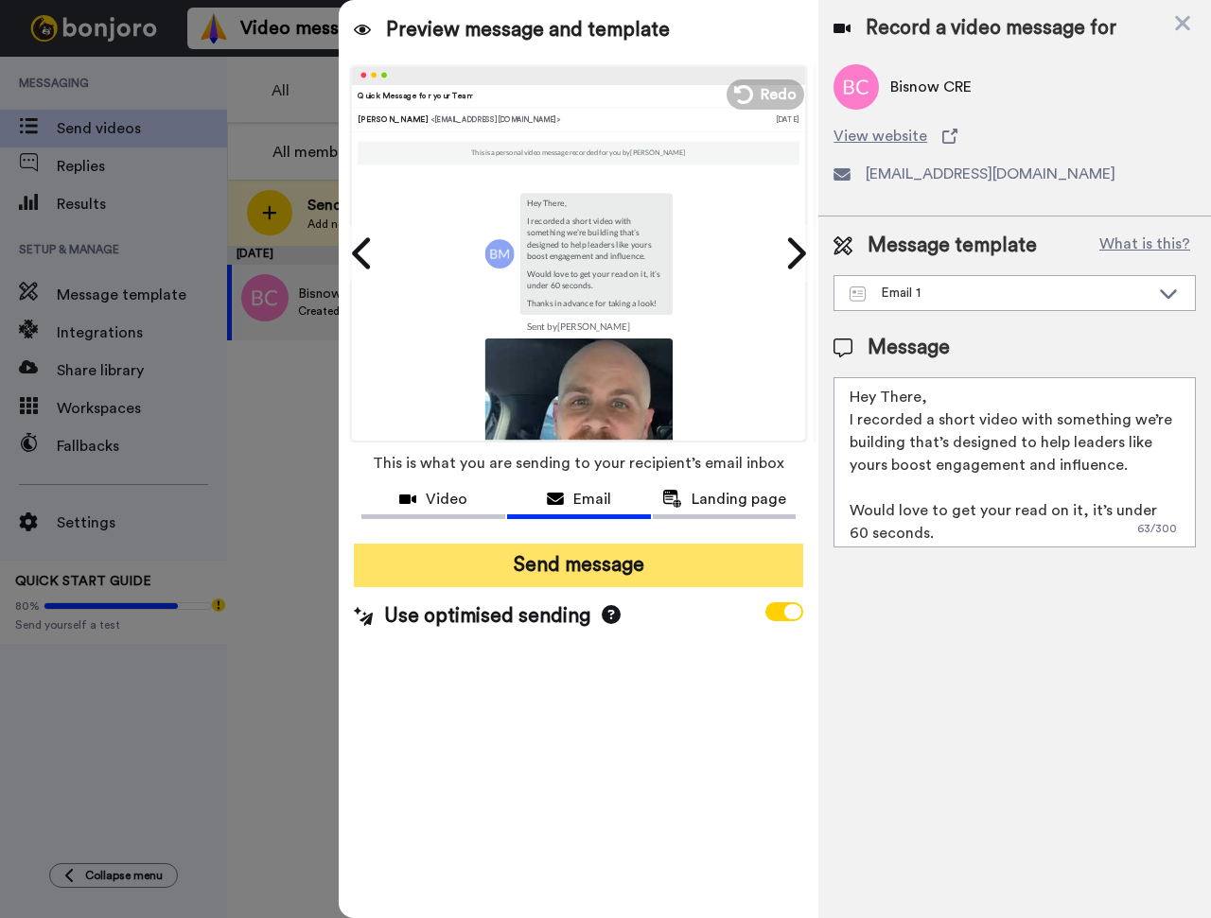
click at [591, 577] on button "Send message" at bounding box center [578, 566] width 449 height 44
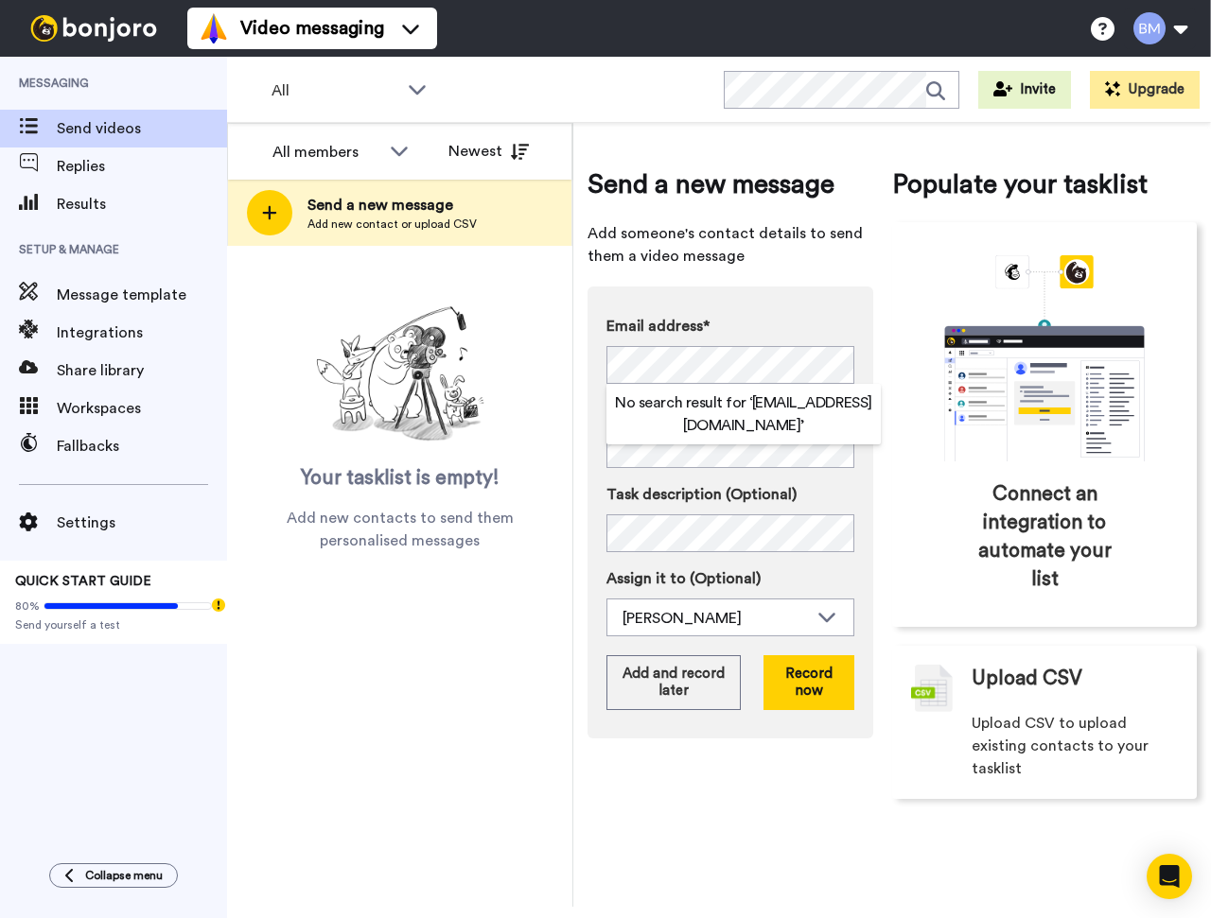
click at [682, 495] on label "Task description (Optional)" at bounding box center [730, 494] width 248 height 23
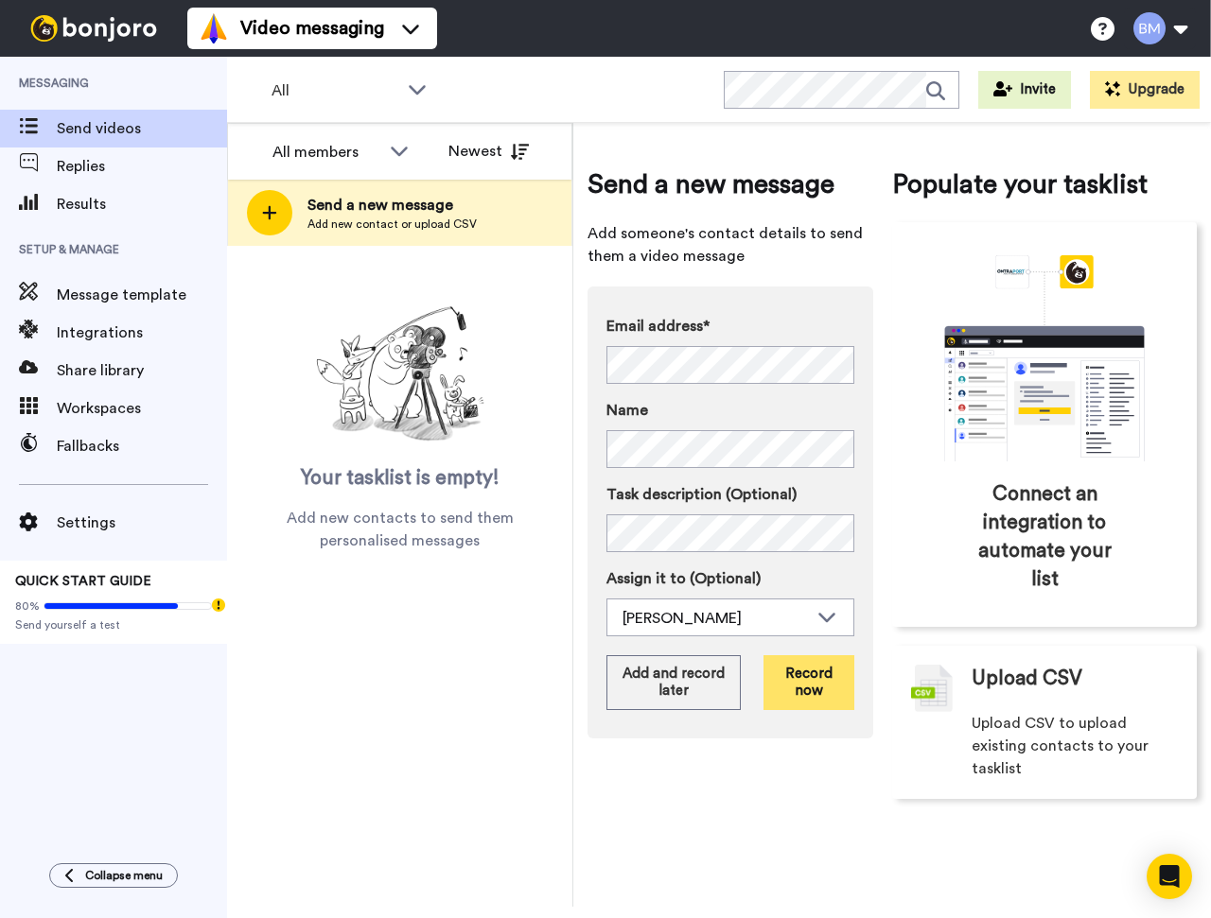
click at [824, 696] on button "Record now" at bounding box center [808, 682] width 91 height 55
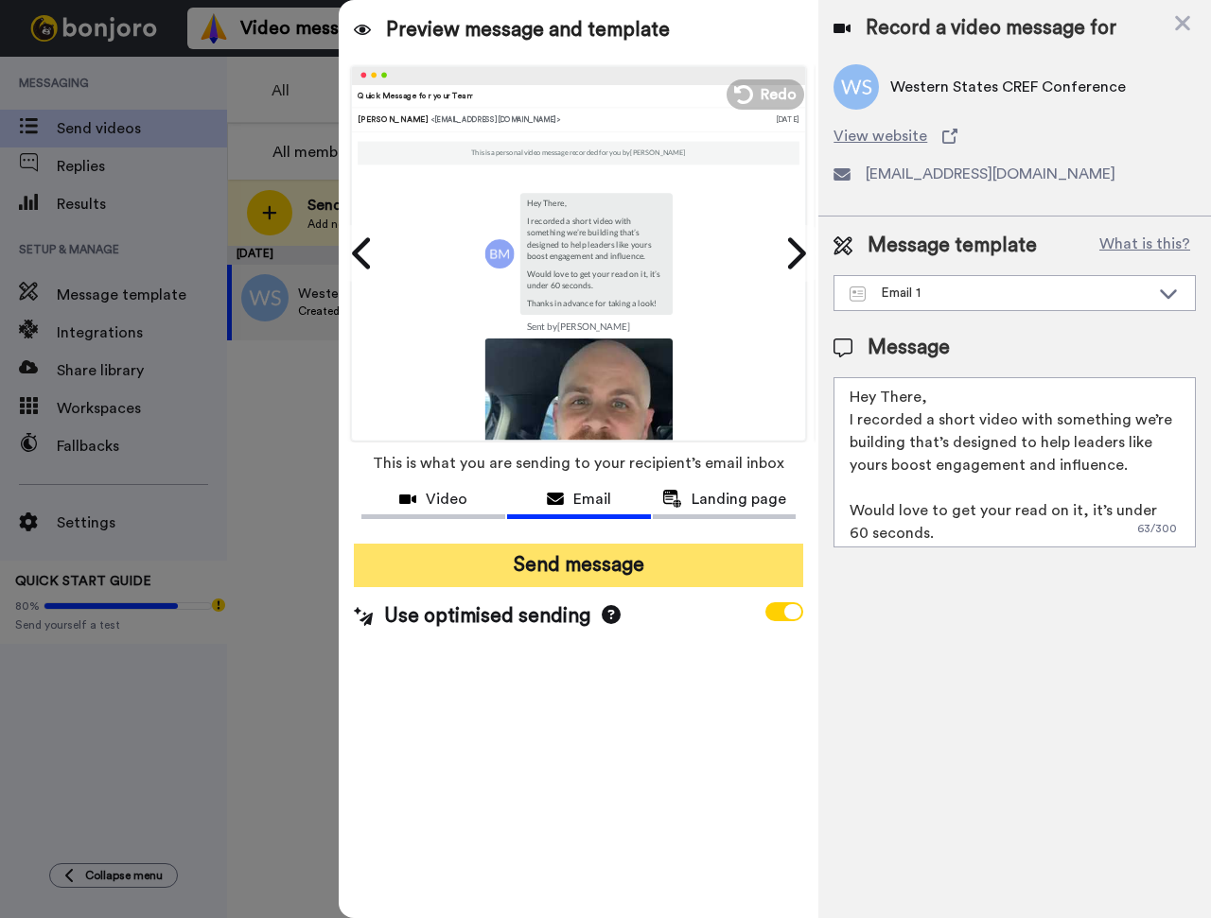
click at [671, 565] on button "Send message" at bounding box center [578, 566] width 449 height 44
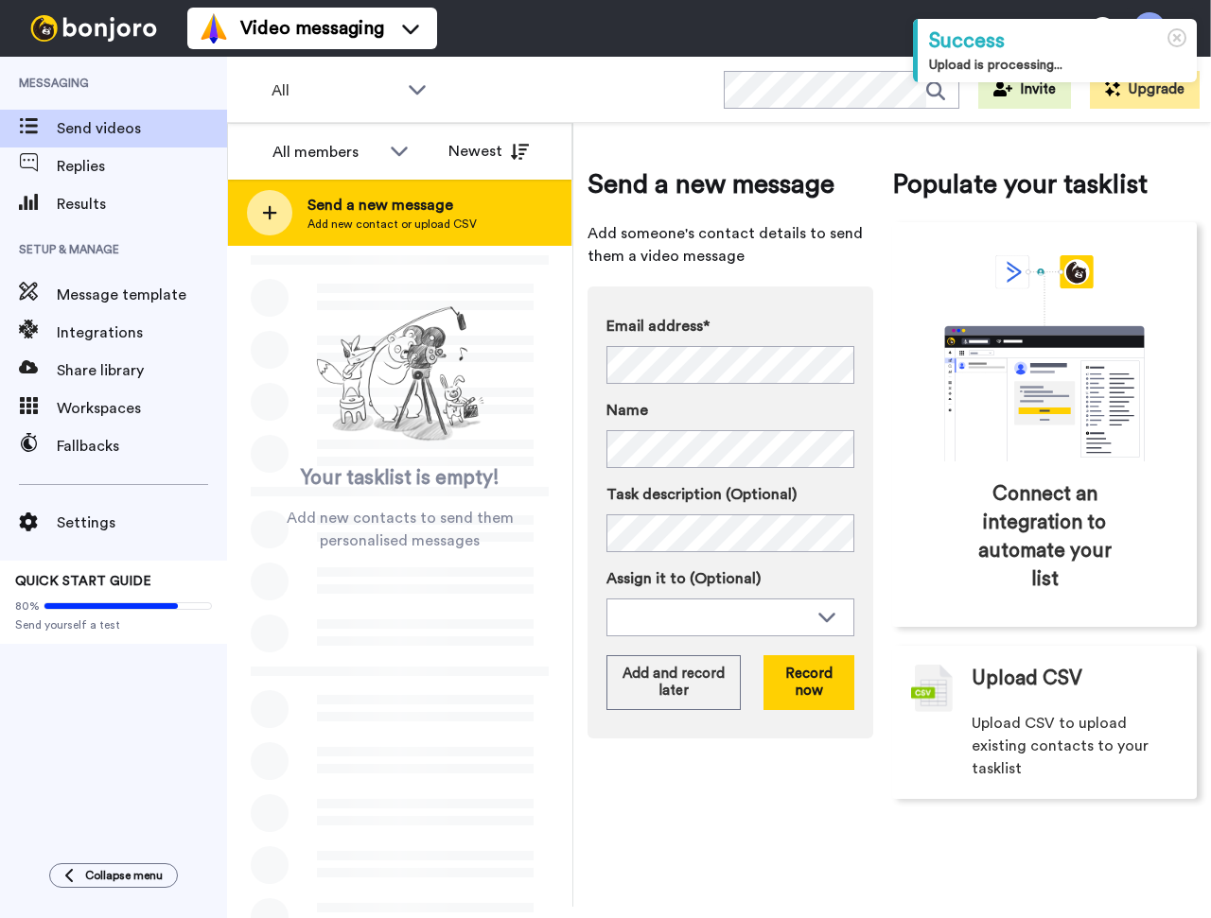
click at [261, 215] on div at bounding box center [269, 212] width 45 height 45
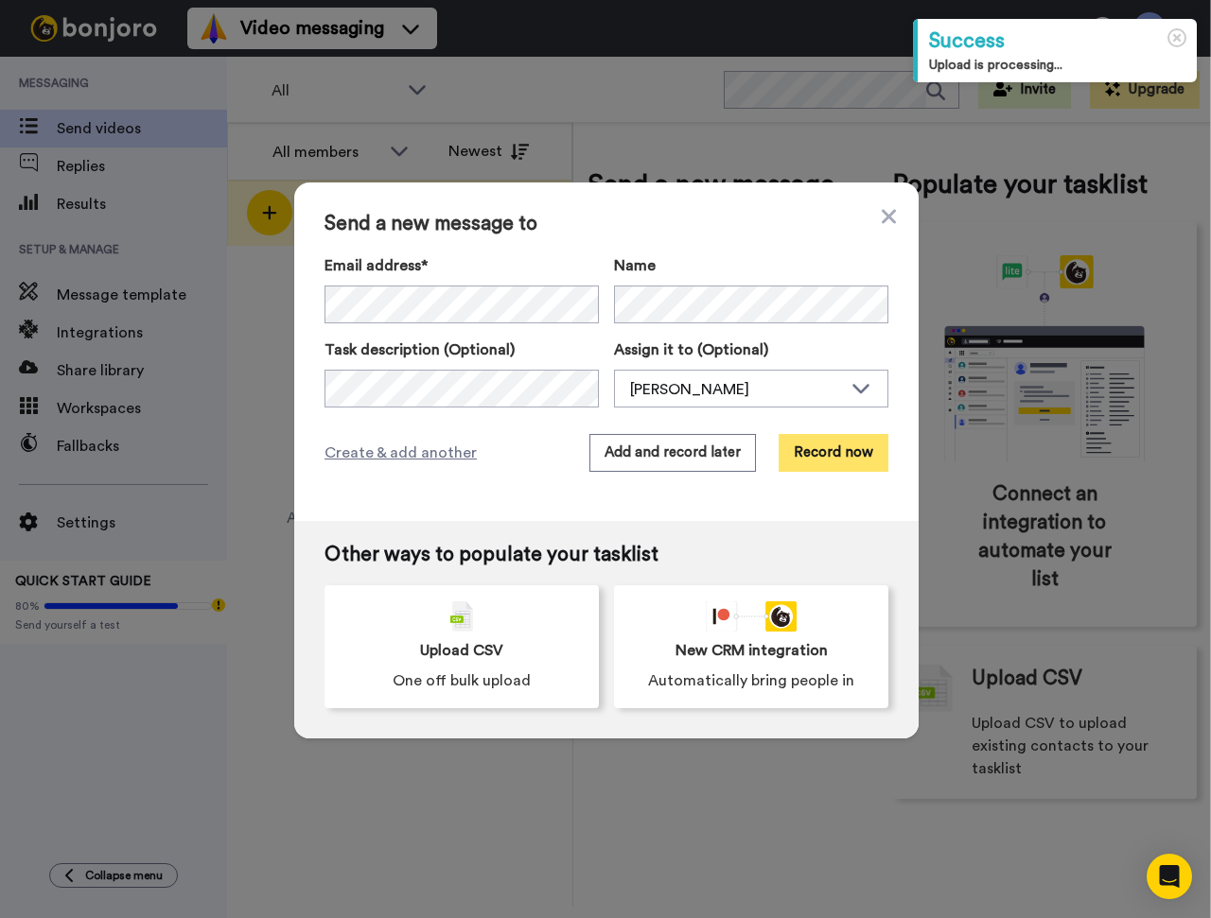
click at [839, 450] on button "Record now" at bounding box center [833, 453] width 110 height 38
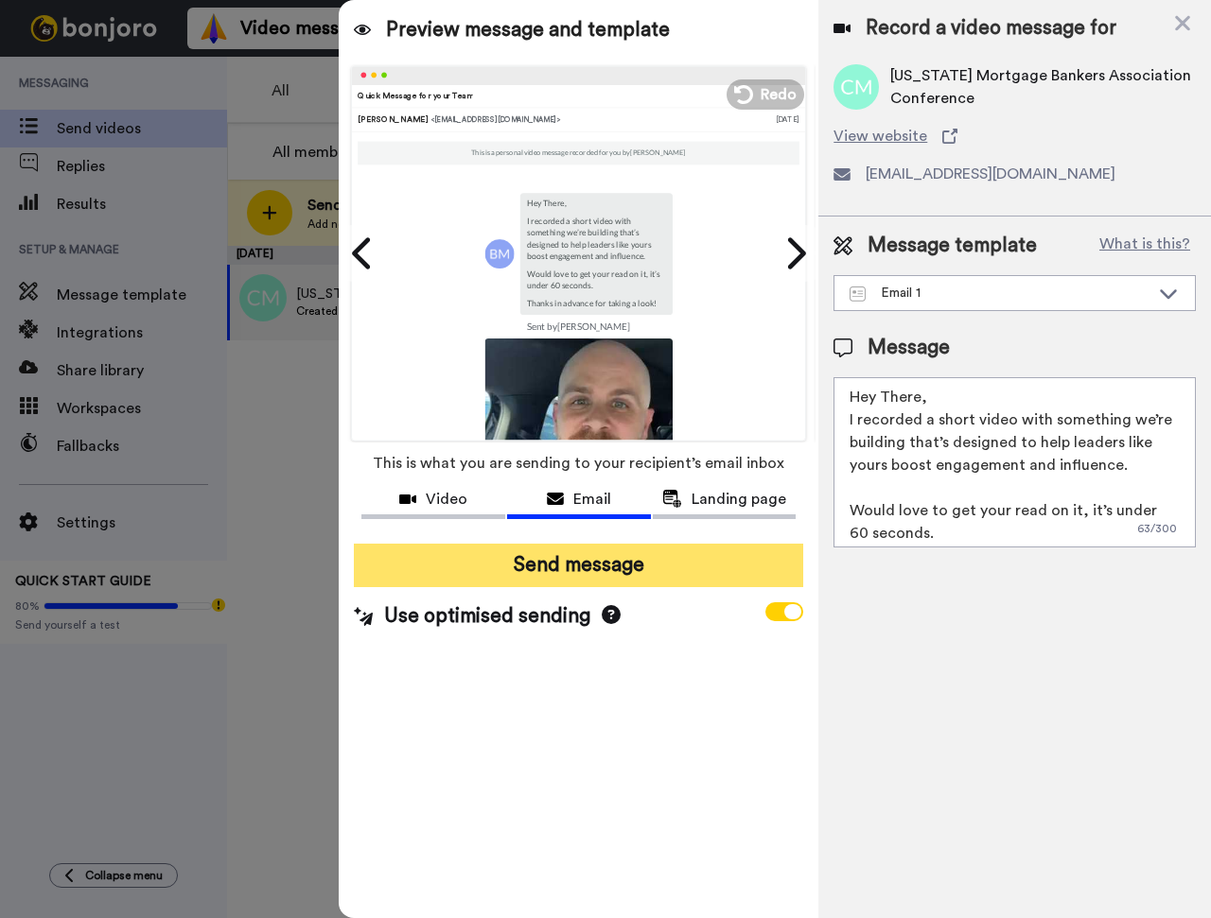
click at [685, 574] on button "Send message" at bounding box center [578, 566] width 449 height 44
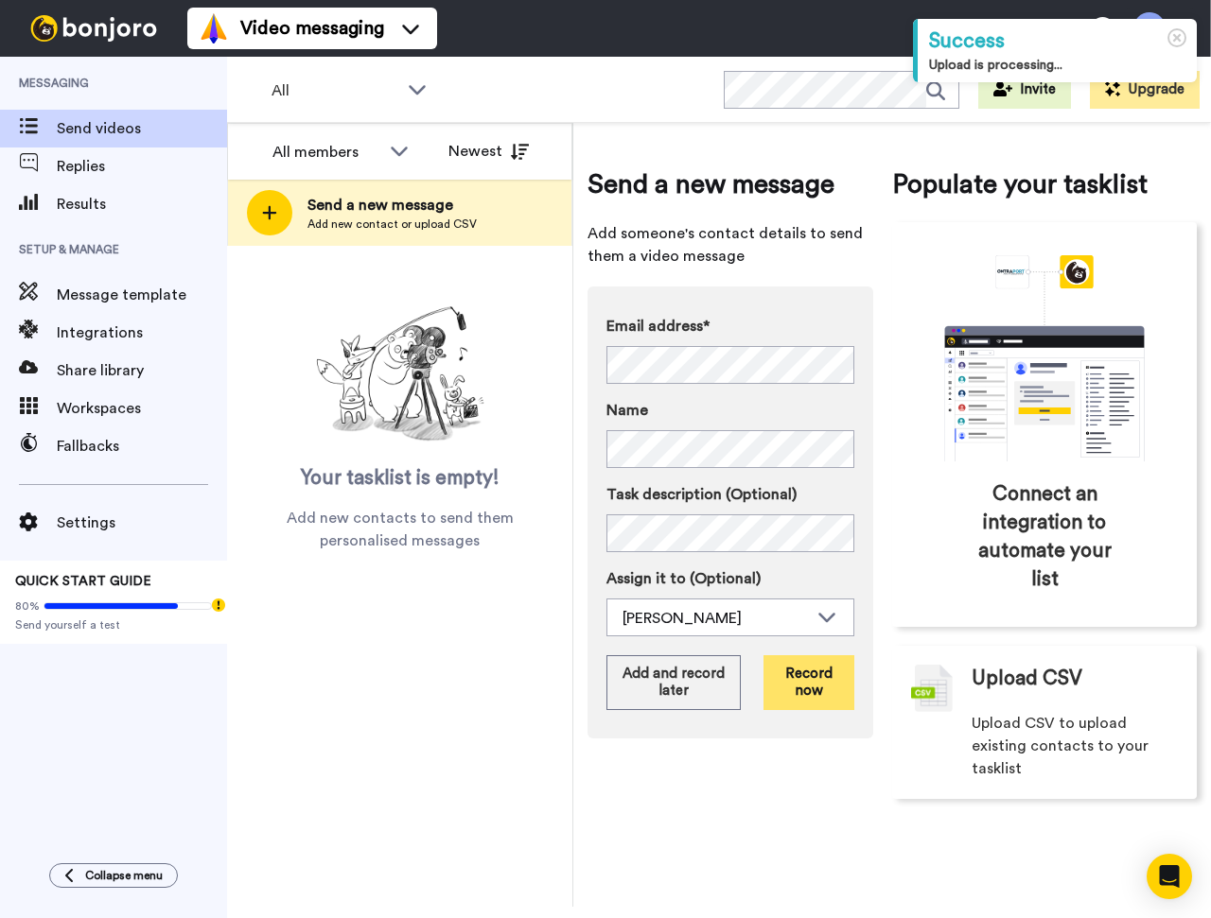
click at [825, 688] on button "Record now" at bounding box center [808, 682] width 91 height 55
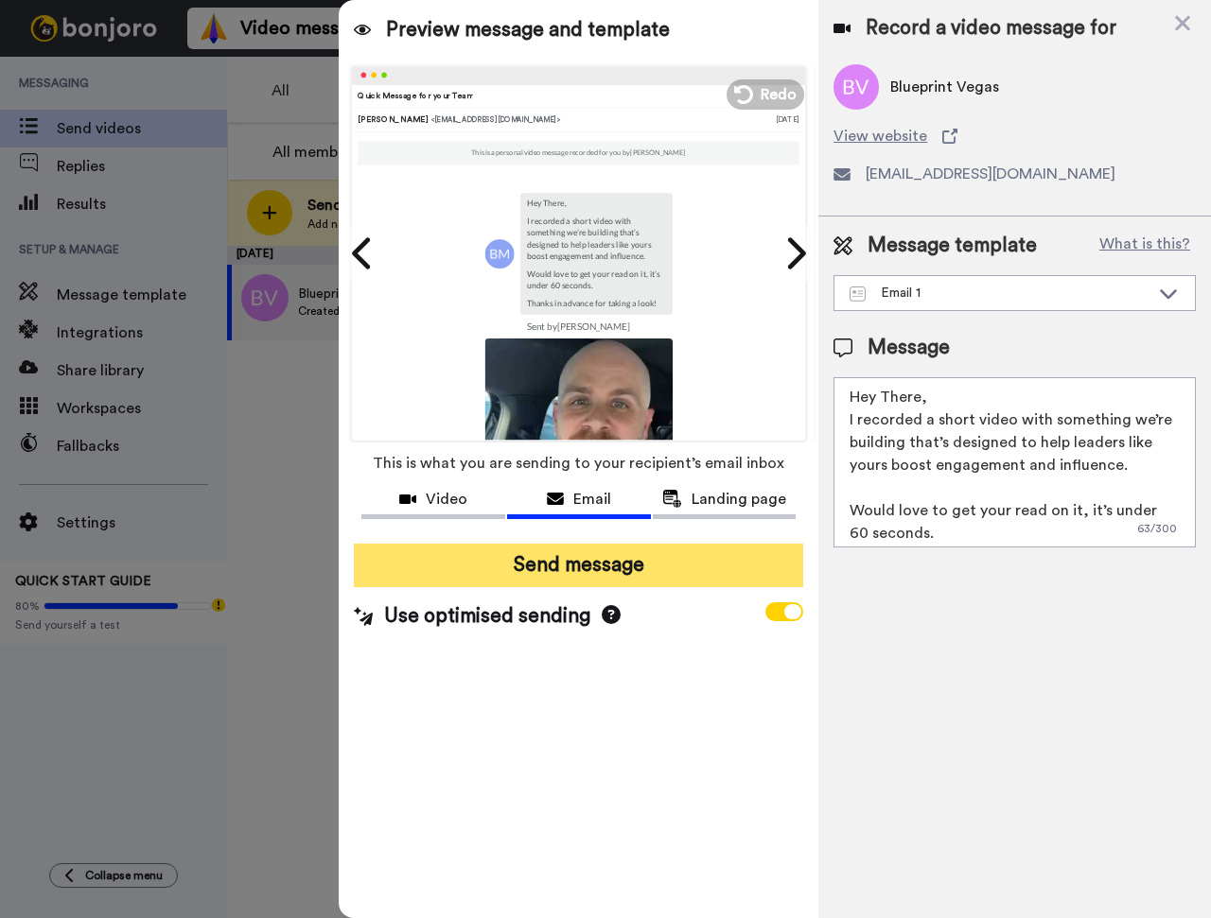
click at [688, 572] on button "Send message" at bounding box center [578, 566] width 449 height 44
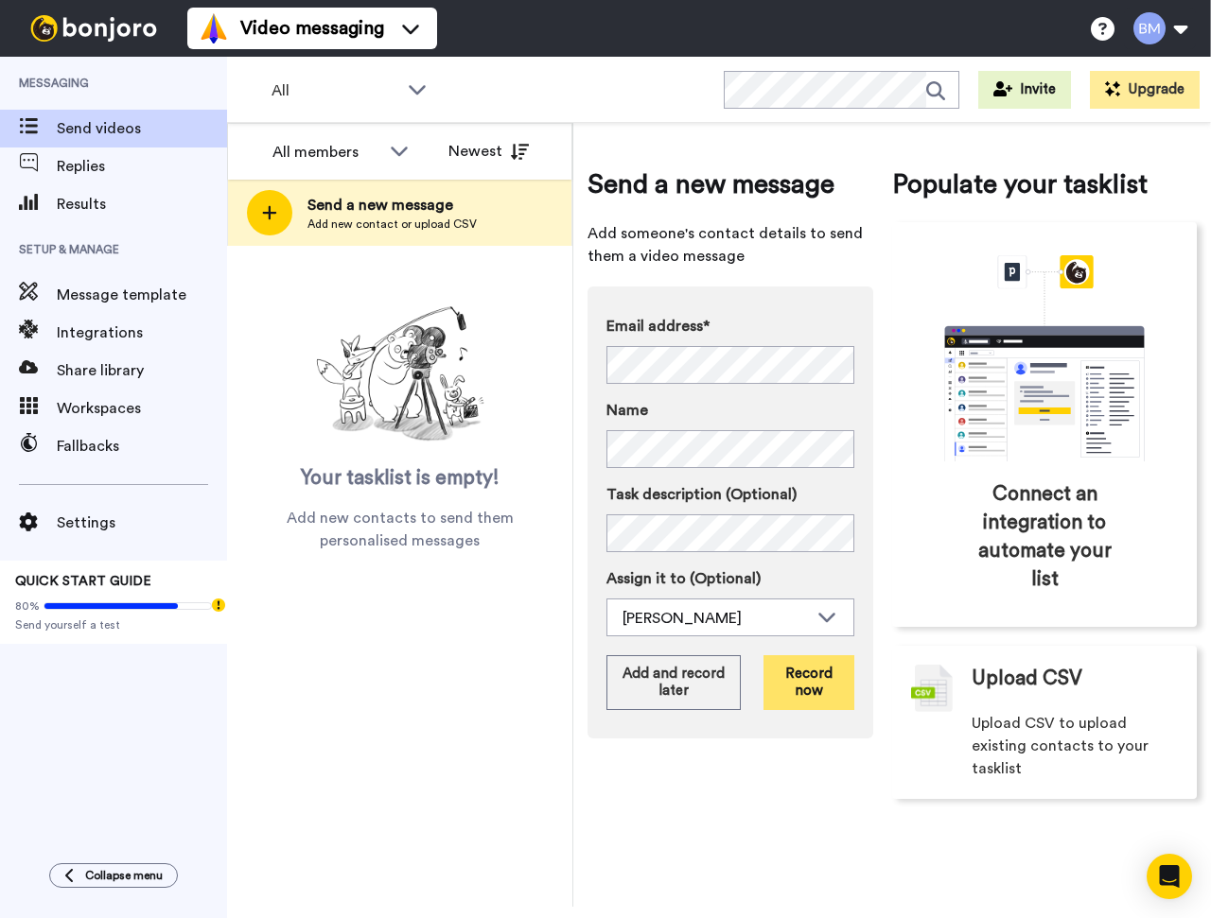
click at [791, 689] on button "Record now" at bounding box center [808, 682] width 91 height 55
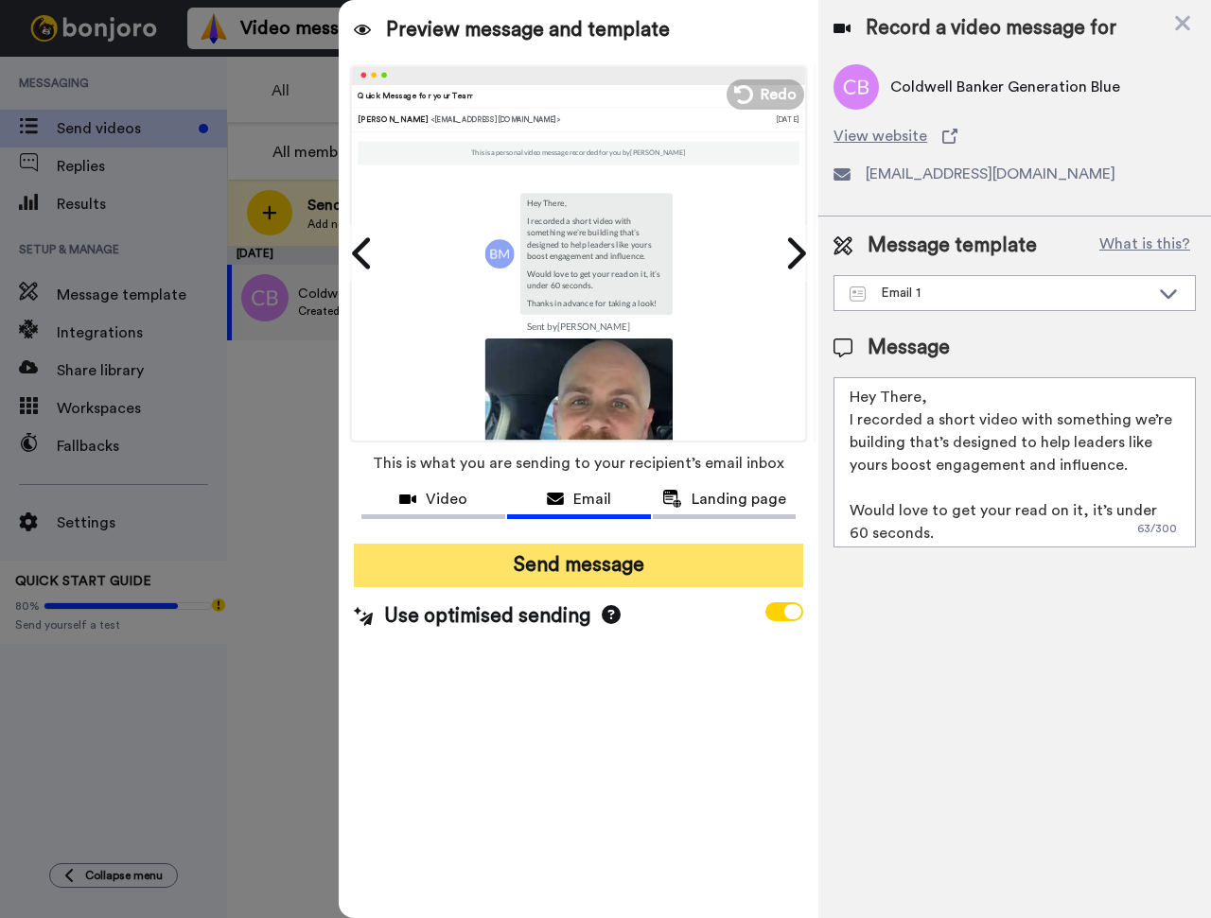
click at [650, 570] on button "Send message" at bounding box center [578, 566] width 449 height 44
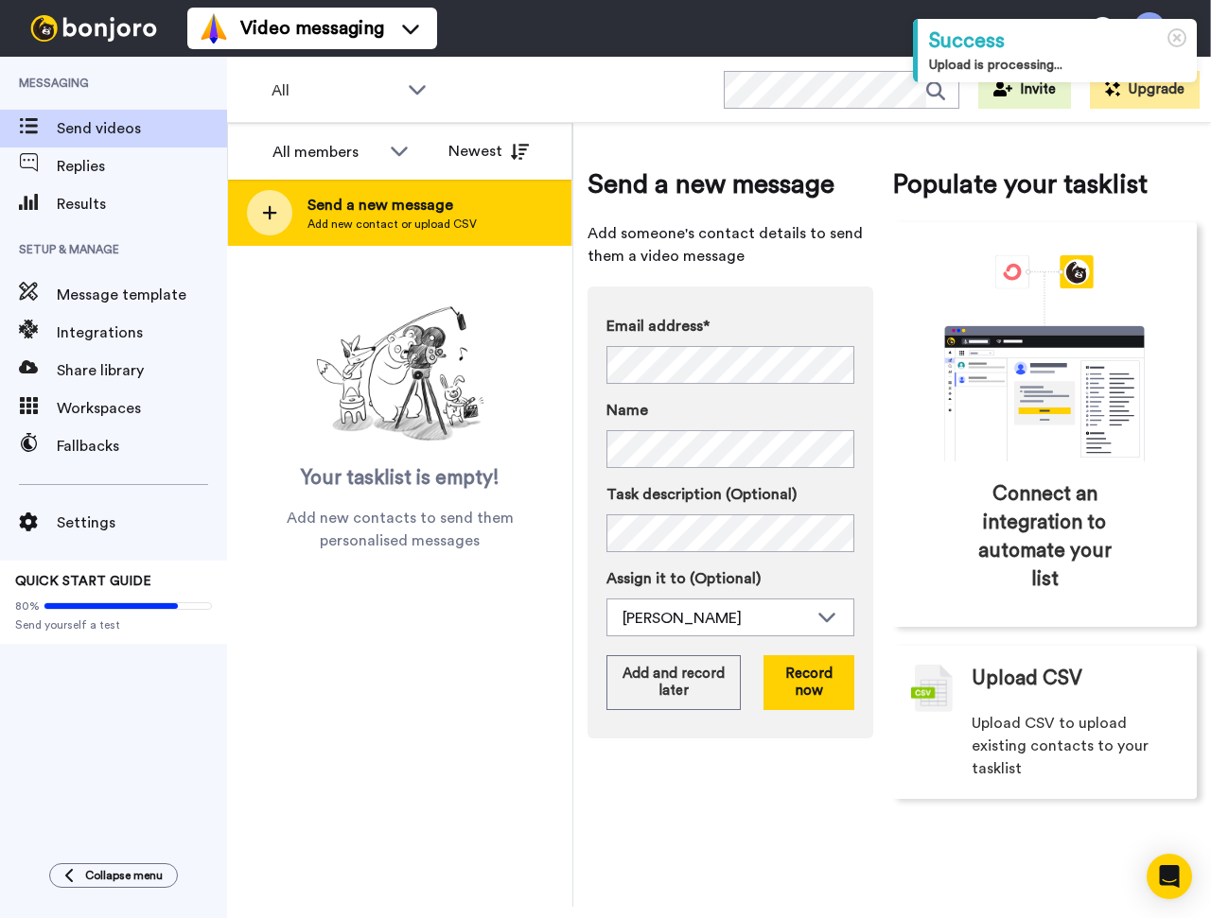
click at [261, 221] on div at bounding box center [269, 212] width 45 height 45
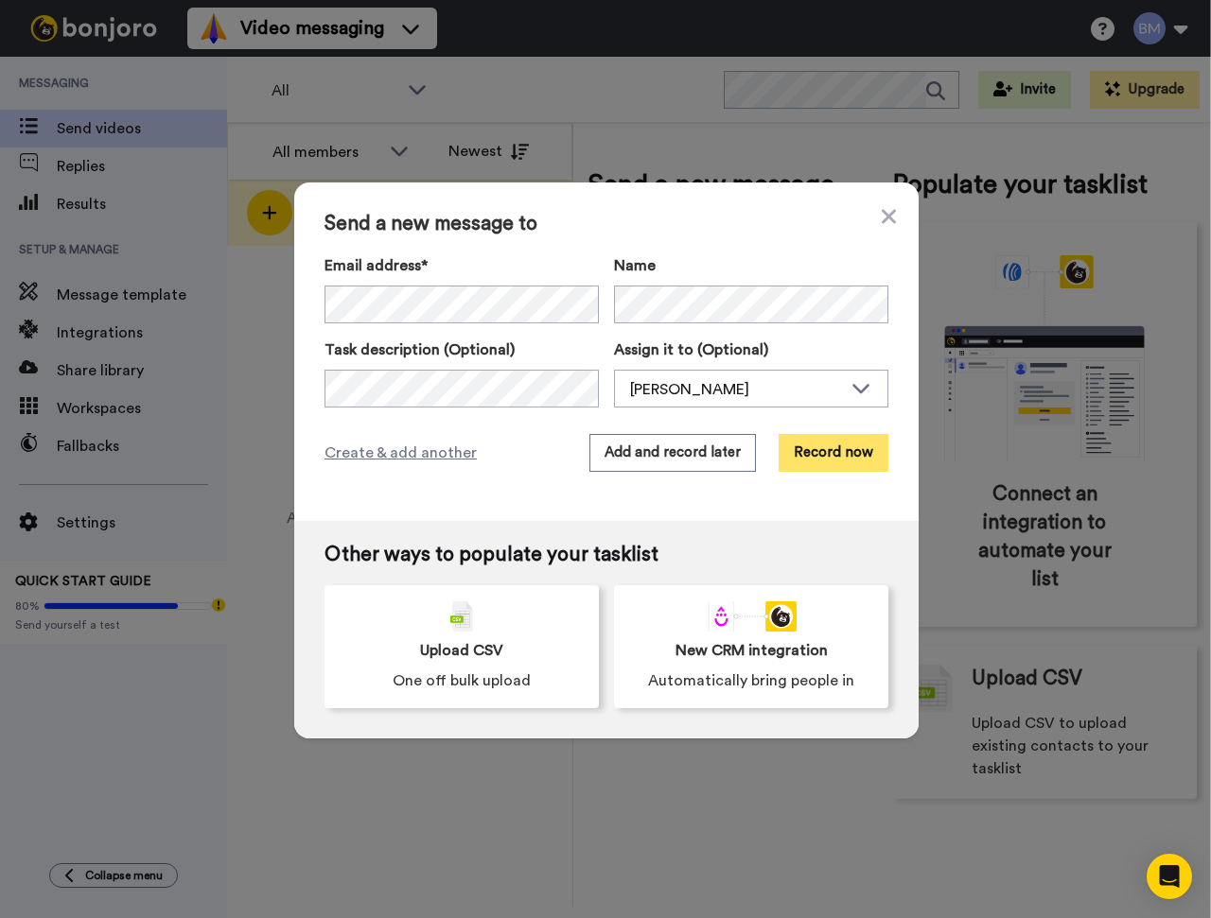
click at [822, 457] on button "Record now" at bounding box center [833, 453] width 110 height 38
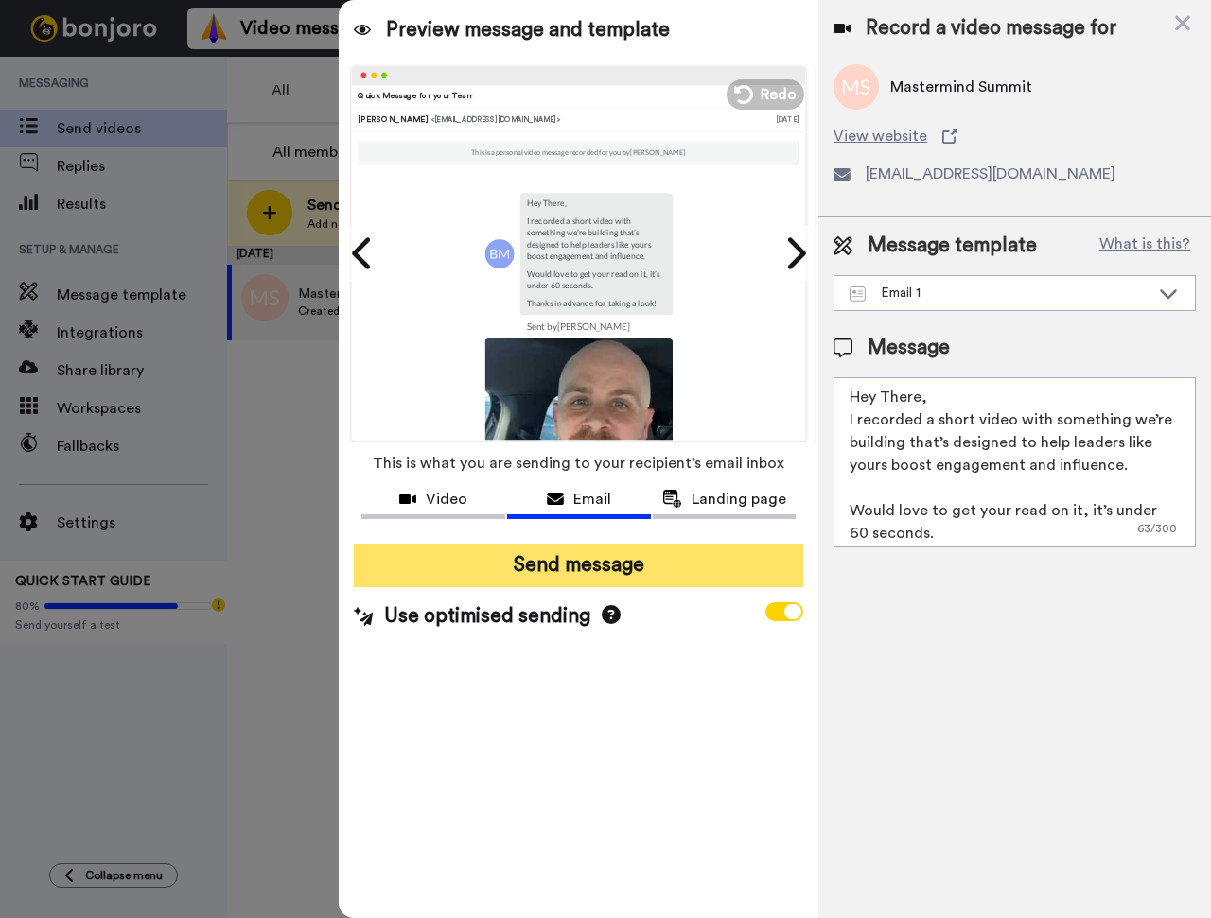
click at [529, 579] on button "Send message" at bounding box center [578, 566] width 449 height 44
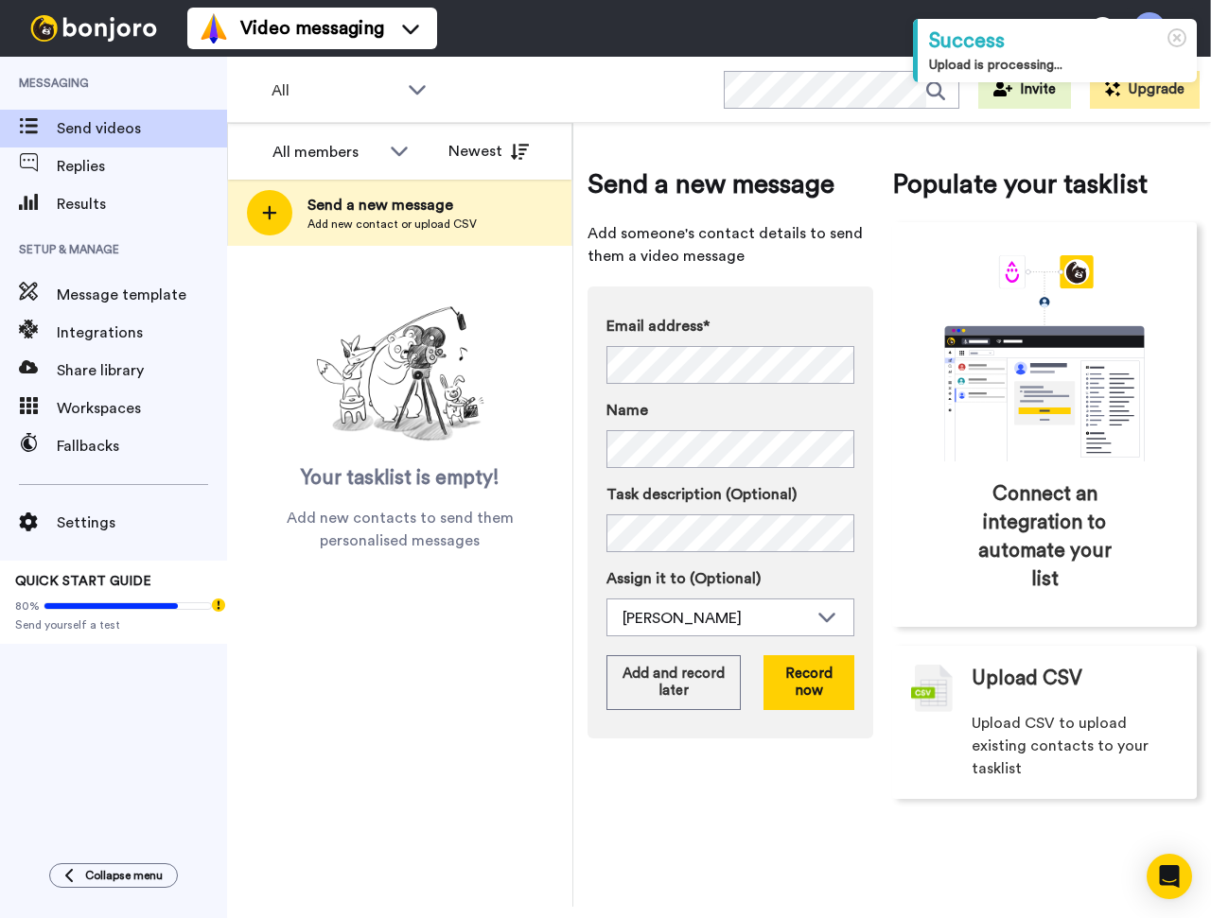
click at [784, 287] on div "Email address* No search result for ‘ lasvegas@icsc.org ’ Name Task description…" at bounding box center [730, 513] width 286 height 452
click at [821, 678] on button "Record now" at bounding box center [808, 682] width 91 height 55
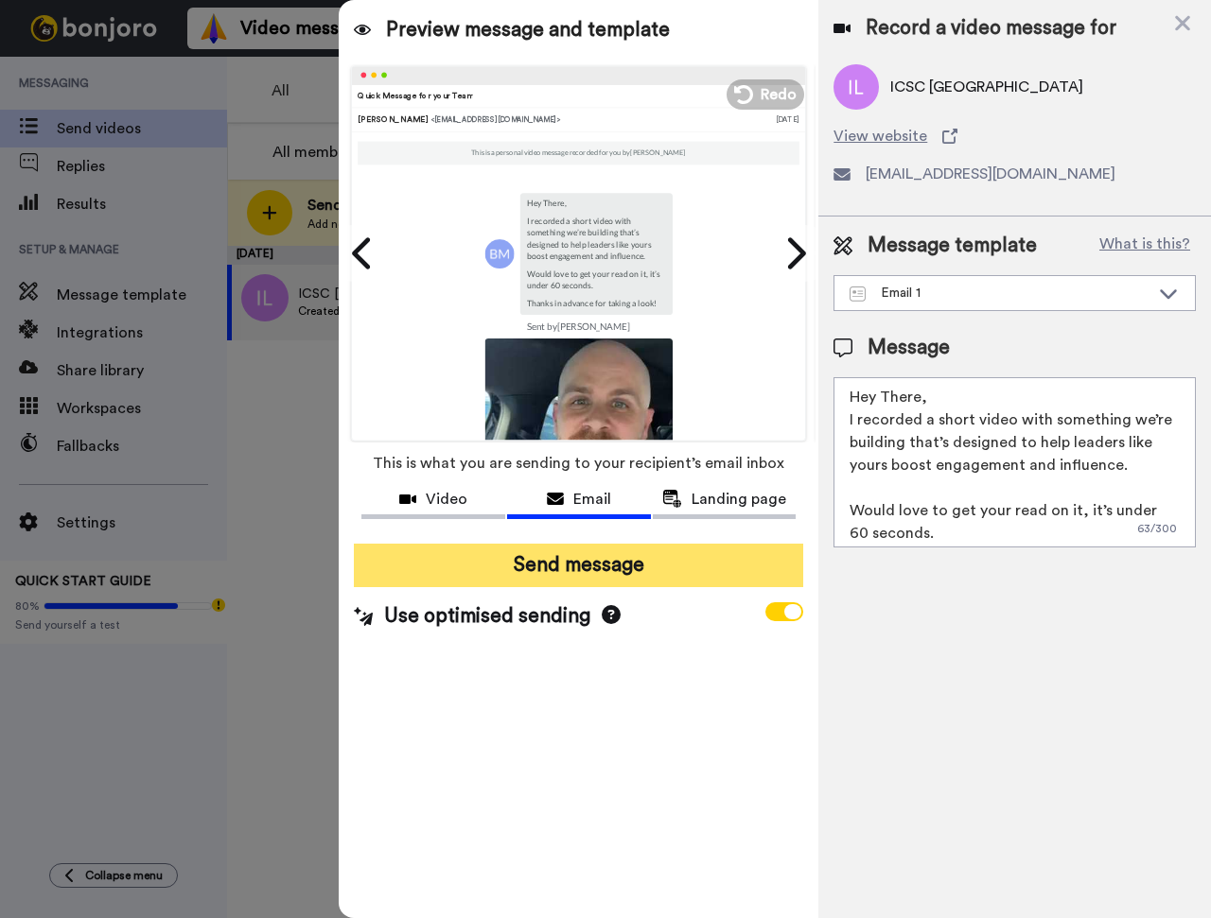
click at [572, 562] on button "Send message" at bounding box center [578, 566] width 449 height 44
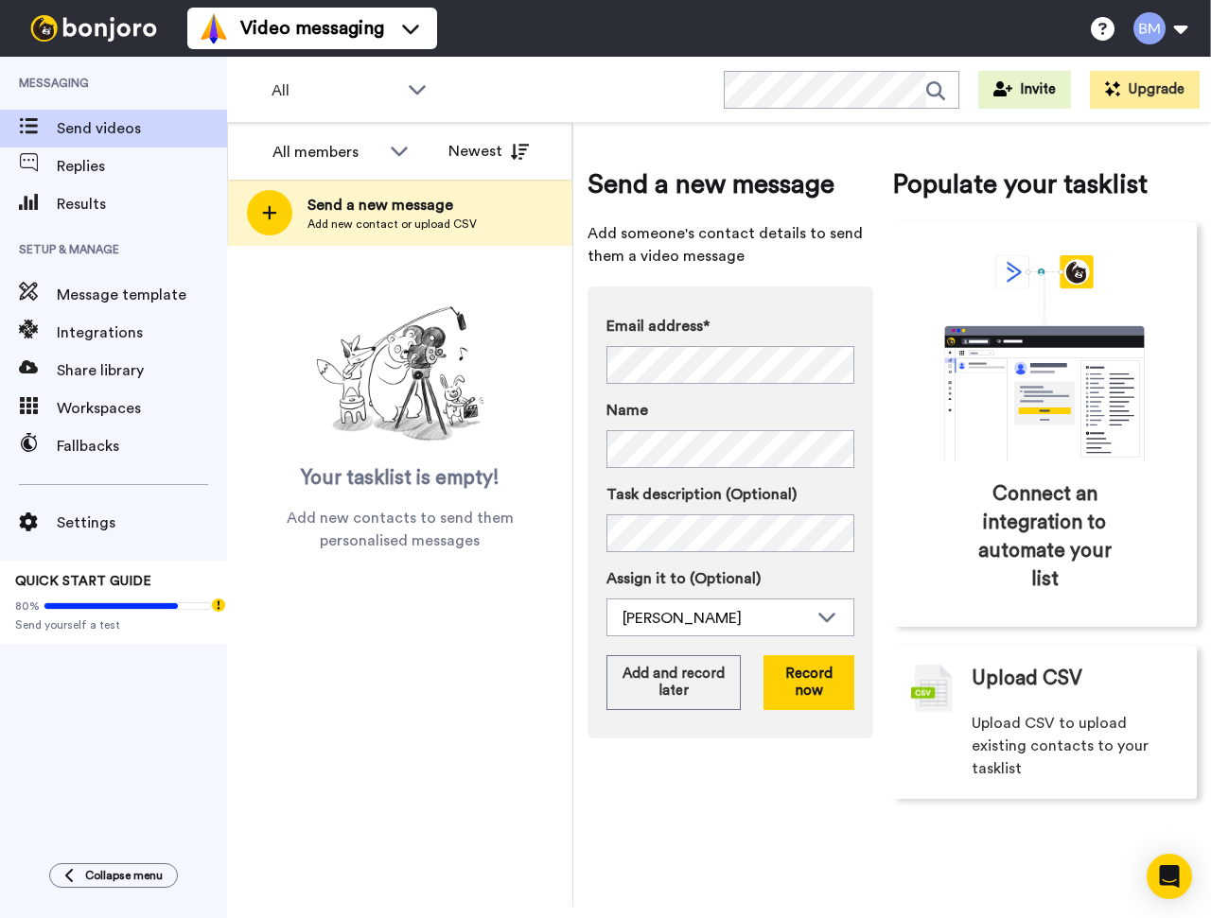
click at [787, 408] on label "Name" at bounding box center [730, 410] width 248 height 23
click at [837, 685] on button "Record now" at bounding box center [808, 682] width 91 height 55
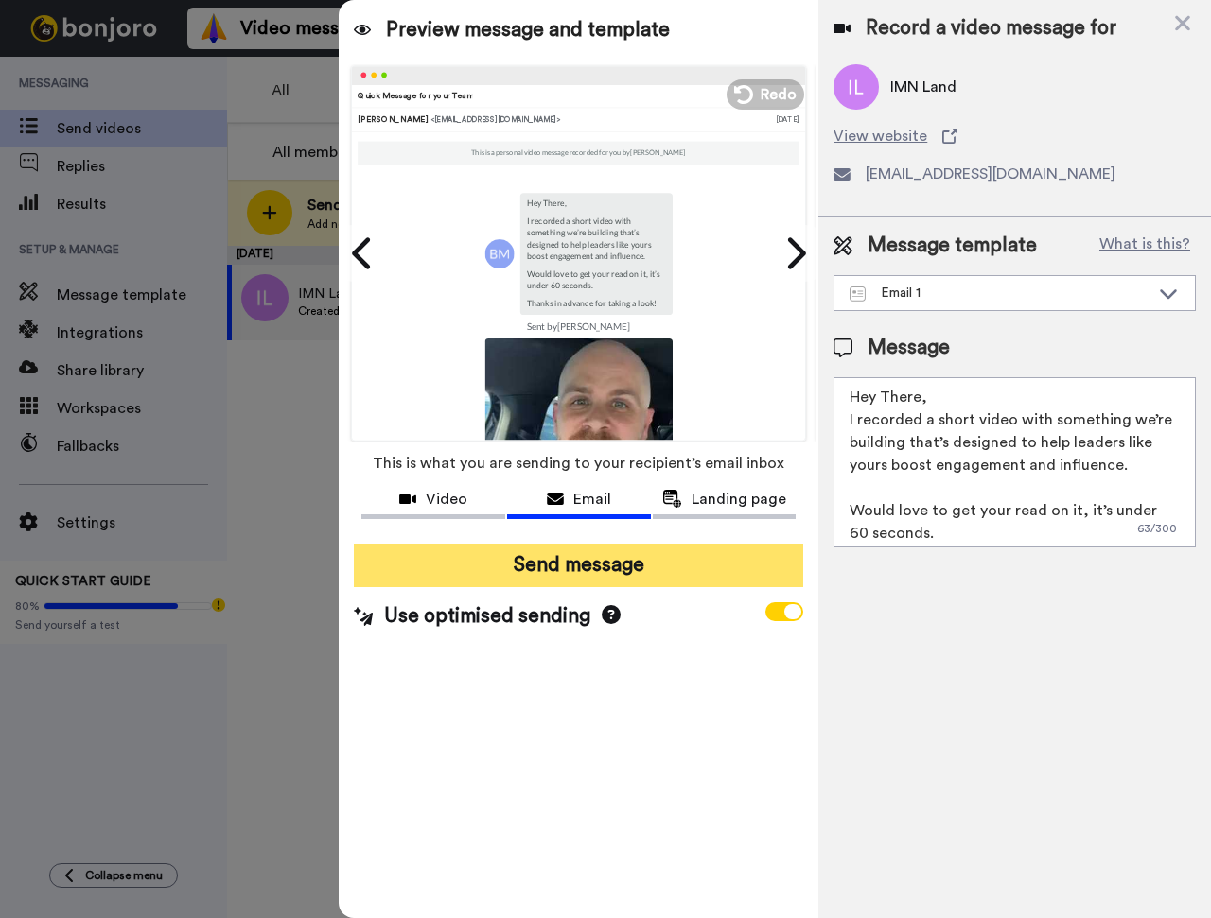
click at [592, 580] on button "Send message" at bounding box center [578, 566] width 449 height 44
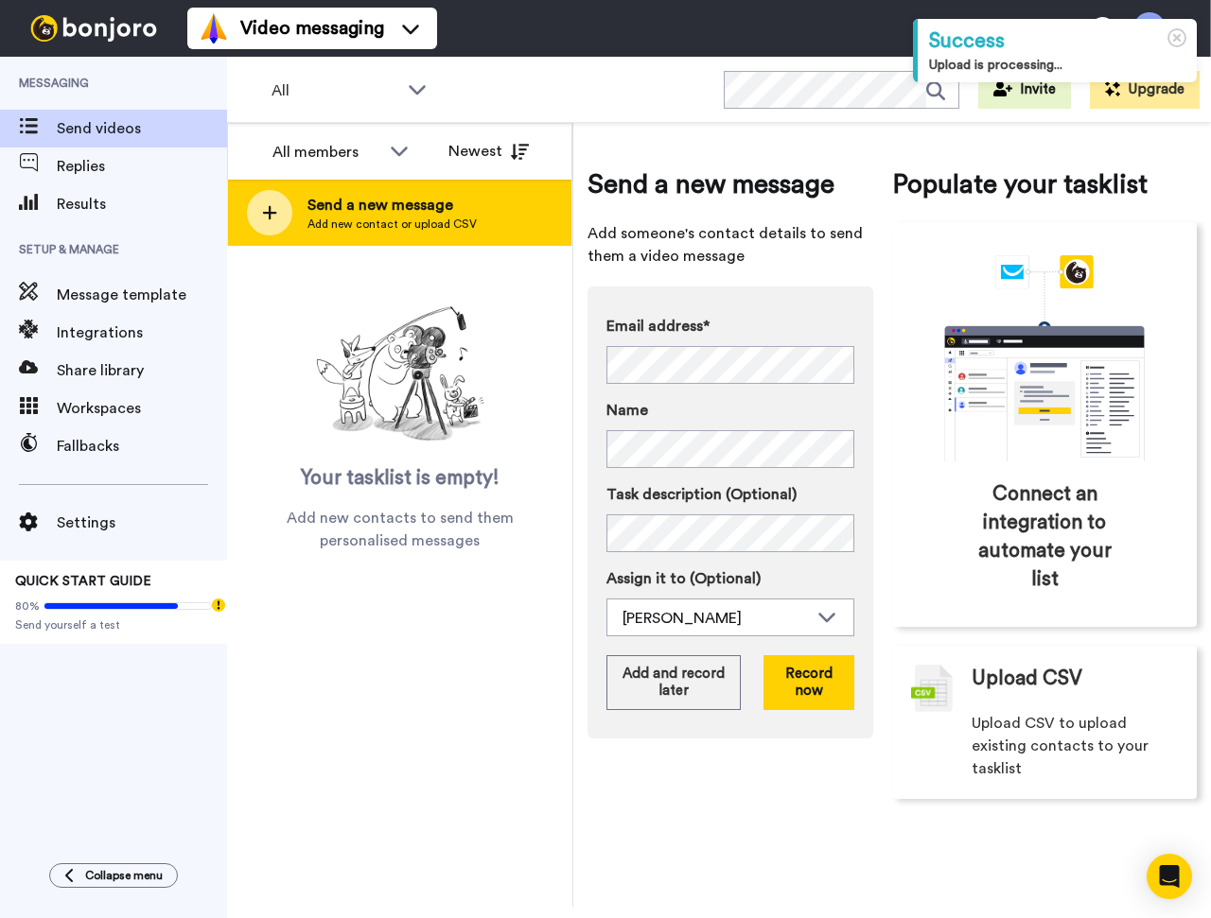
click at [276, 212] on div at bounding box center [269, 212] width 45 height 45
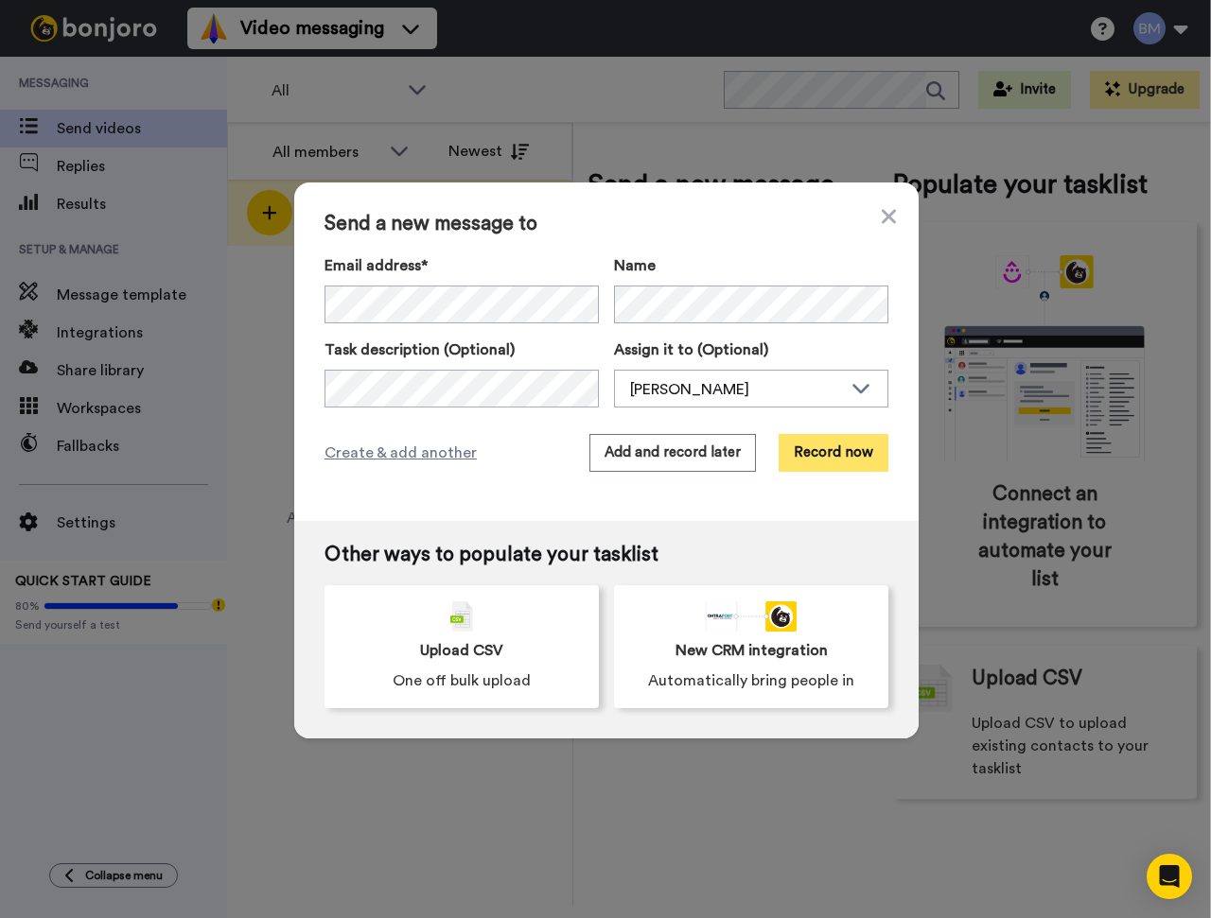
click at [847, 450] on button "Record now" at bounding box center [833, 453] width 110 height 38
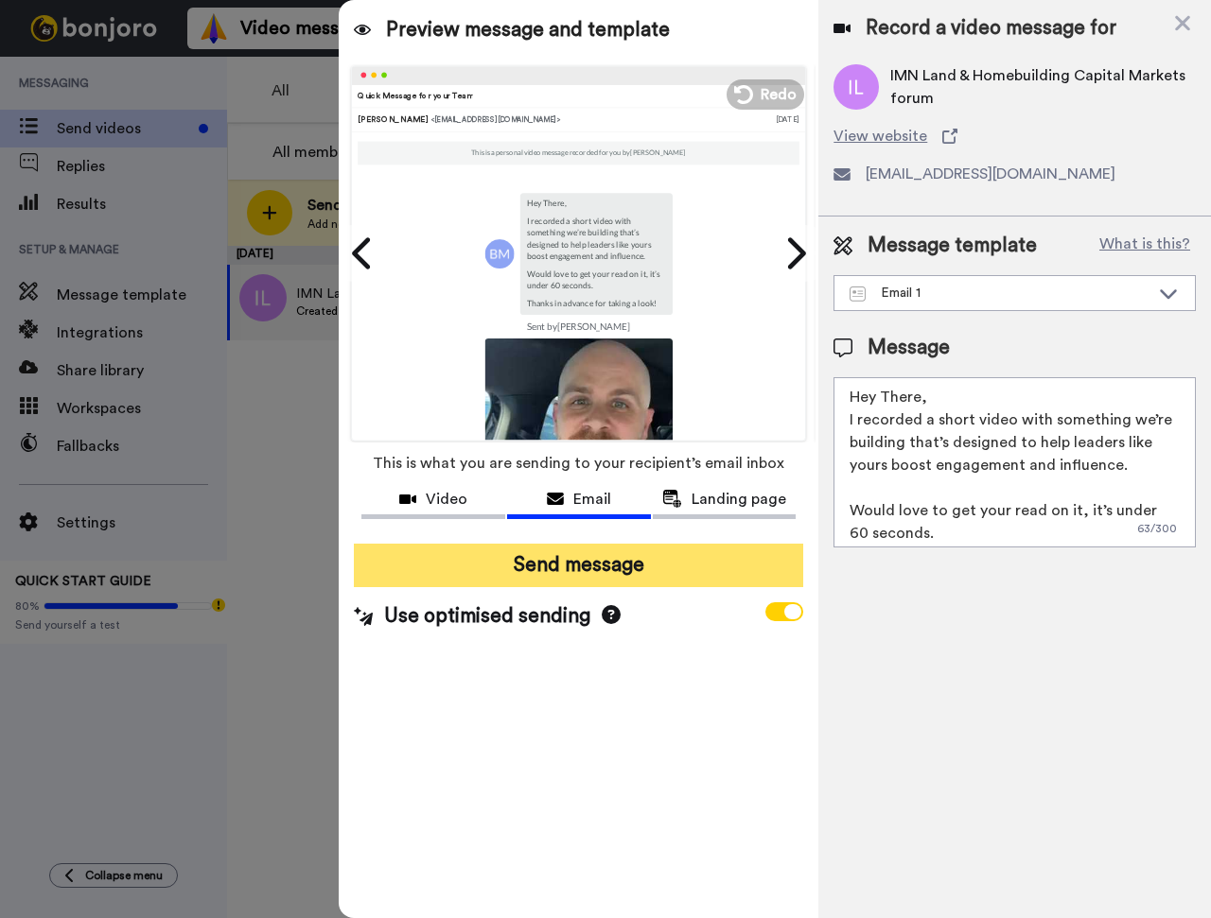
drag, startPoint x: 503, startPoint y: 564, endPoint x: 484, endPoint y: 554, distance: 21.1
click at [502, 563] on button "Send message" at bounding box center [578, 566] width 449 height 44
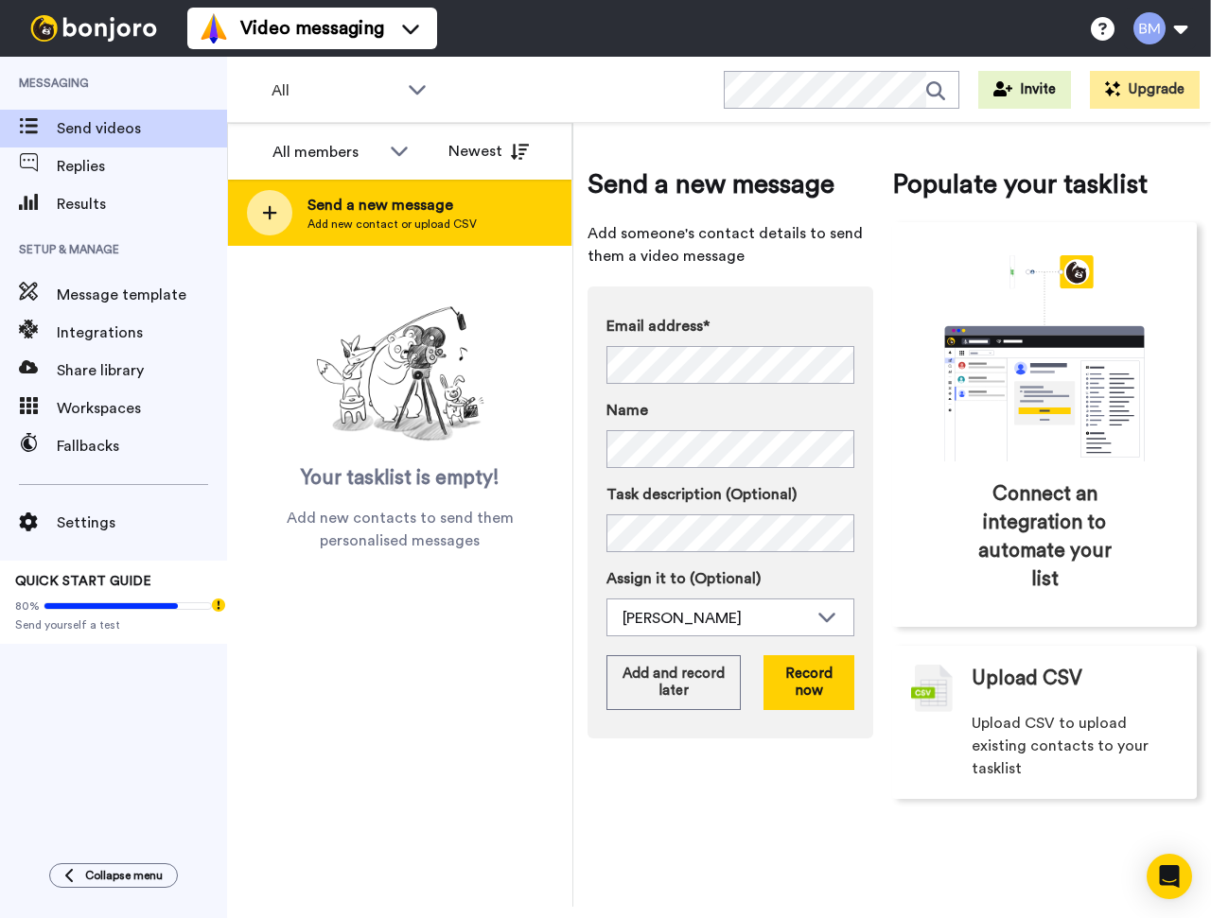
click at [282, 220] on div at bounding box center [269, 212] width 45 height 45
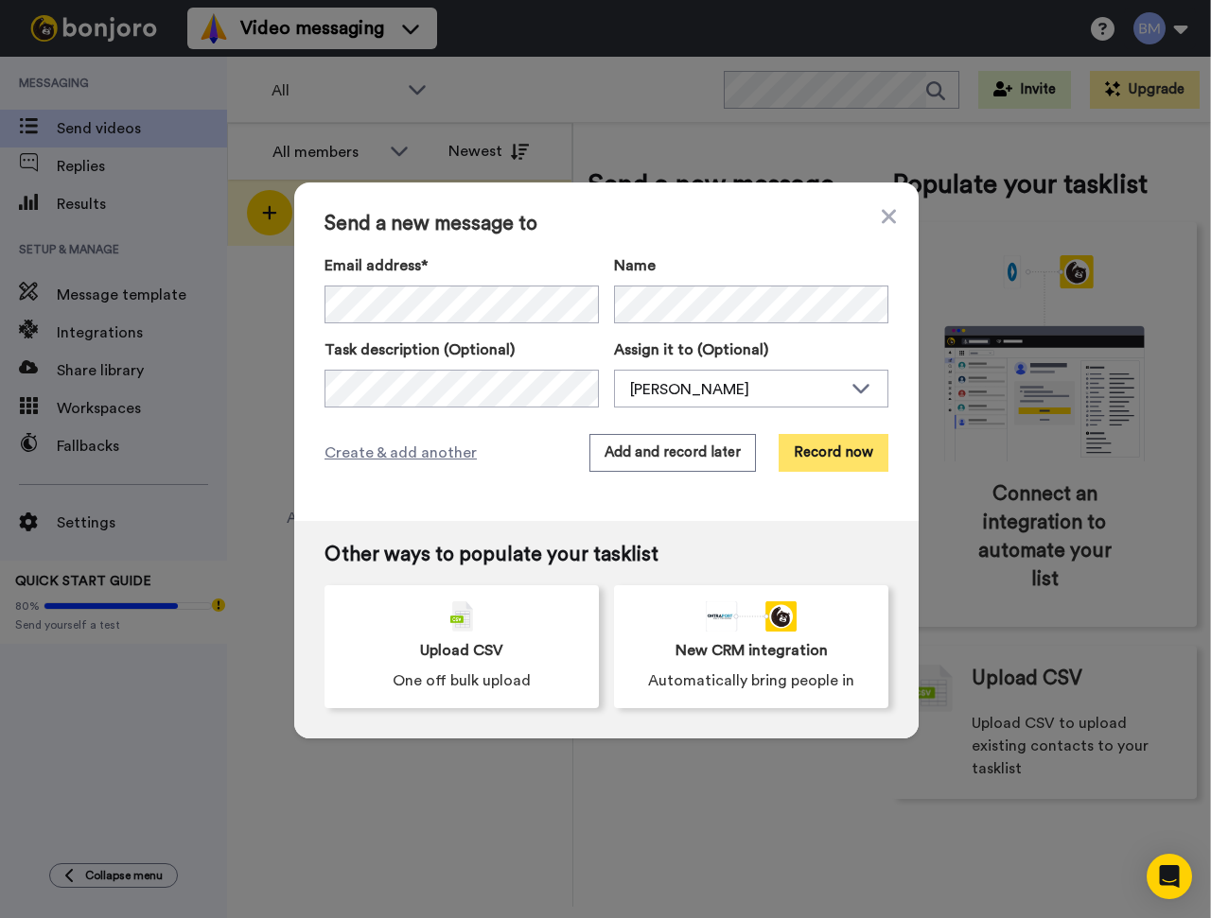
click at [812, 451] on button "Record now" at bounding box center [833, 453] width 110 height 38
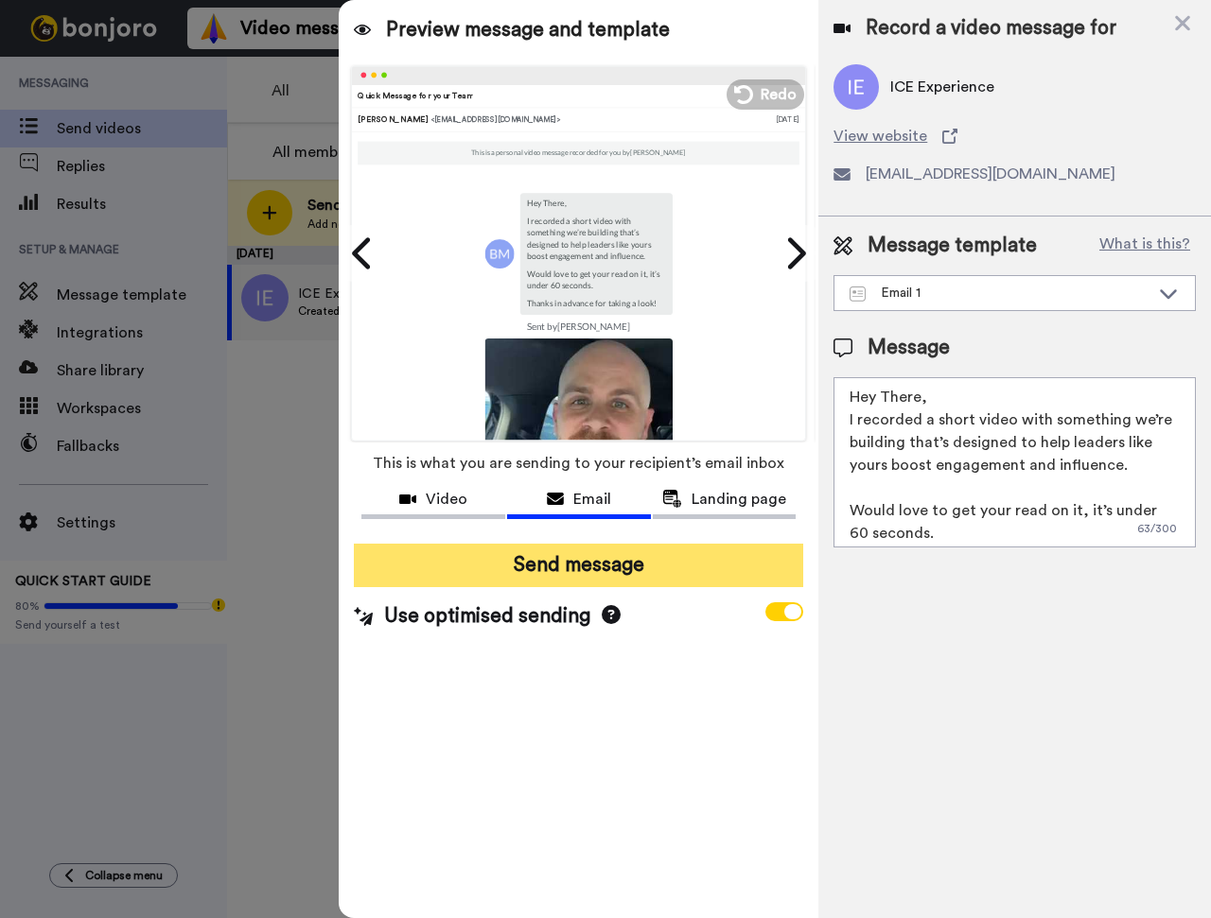
click at [447, 575] on button "Send message" at bounding box center [578, 566] width 449 height 44
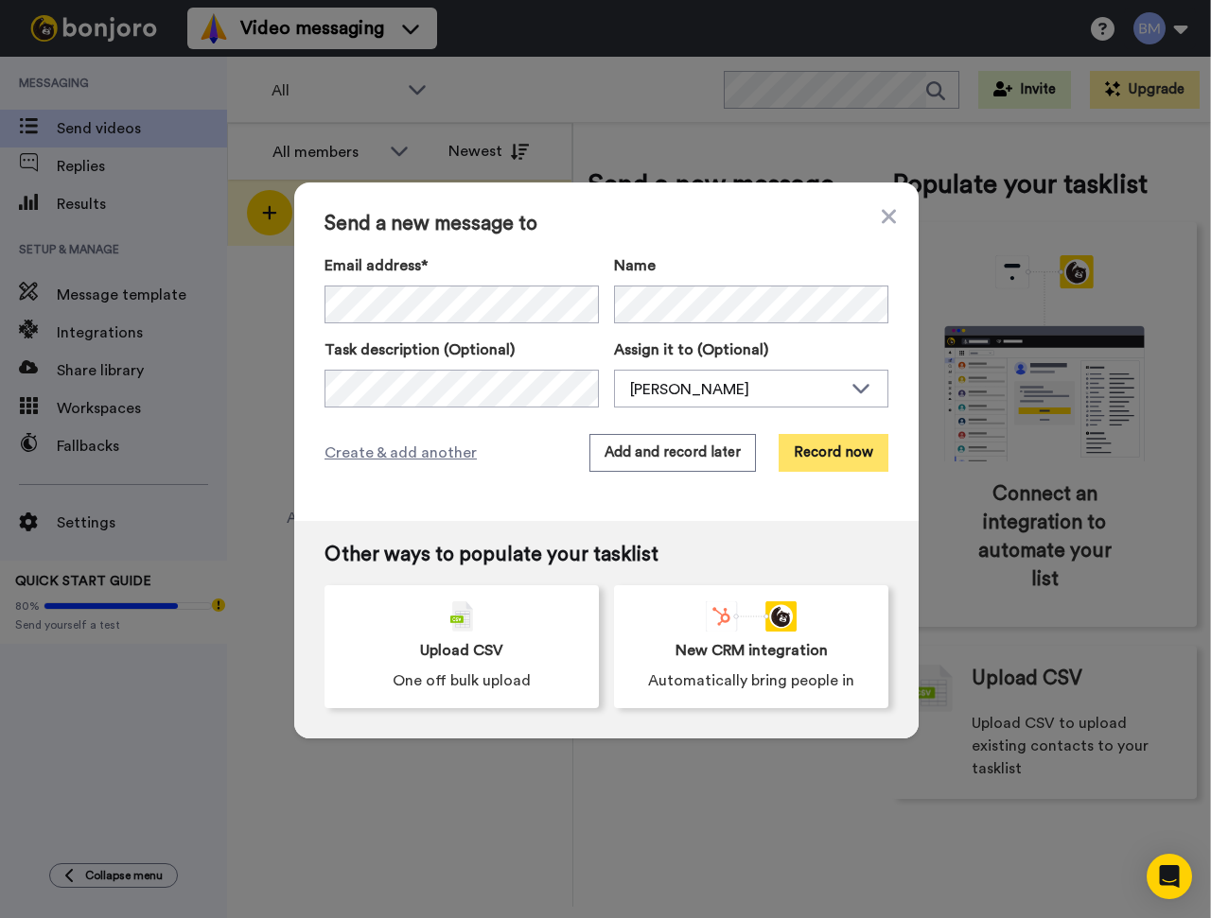
click at [826, 458] on button "Record now" at bounding box center [833, 453] width 110 height 38
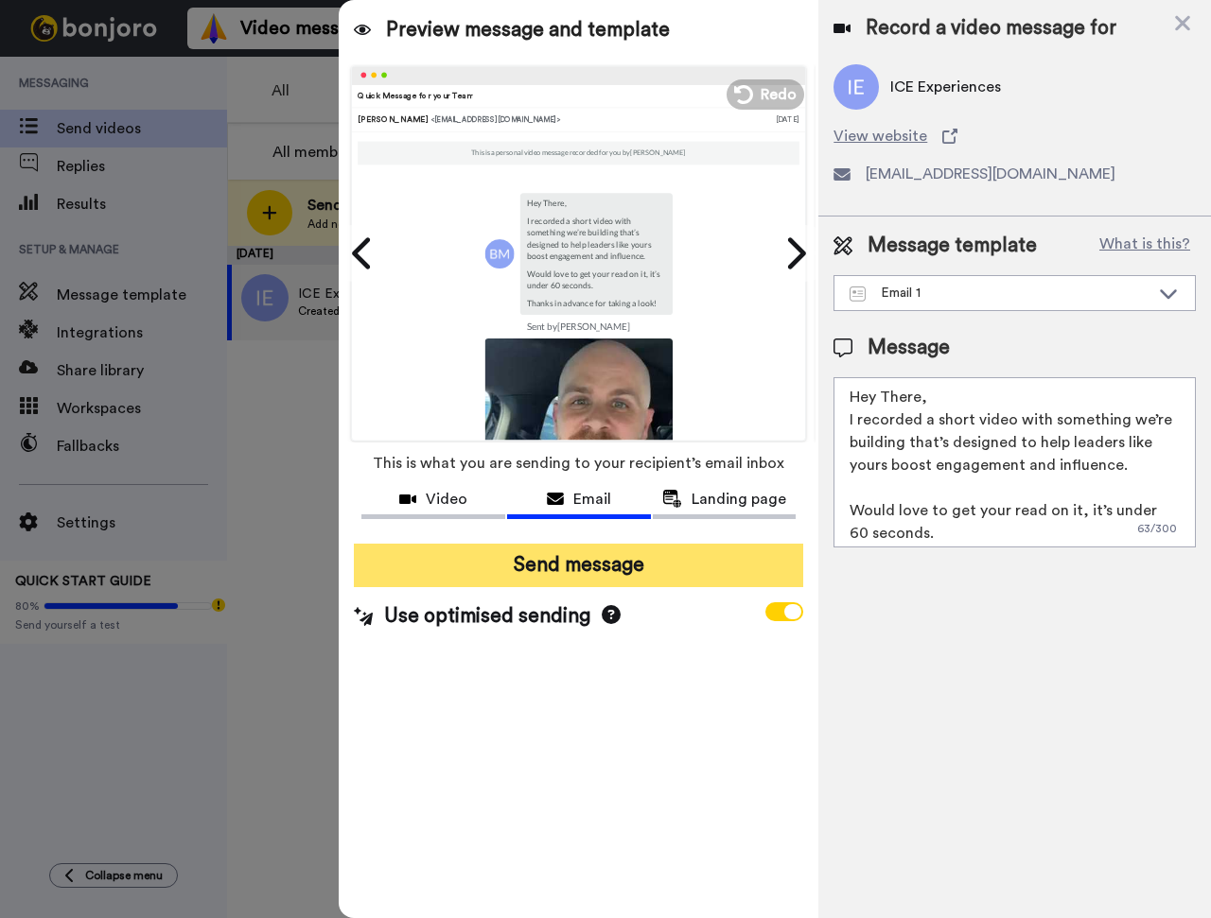
click at [560, 554] on button "Send message" at bounding box center [578, 566] width 449 height 44
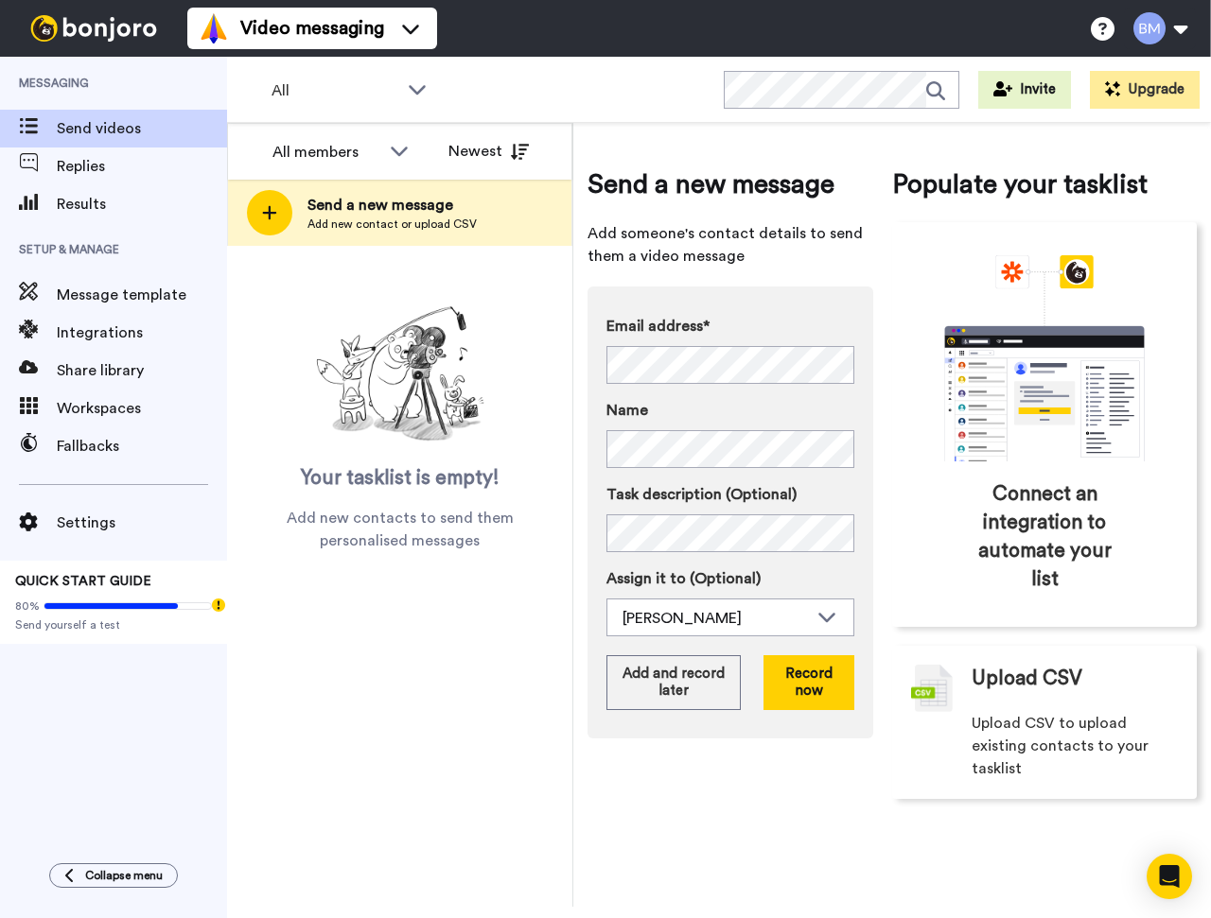
click at [452, 535] on span "Add new contacts to send them personalised messages" at bounding box center [399, 529] width 288 height 45
click at [810, 697] on button "Record now" at bounding box center [808, 682] width 91 height 55
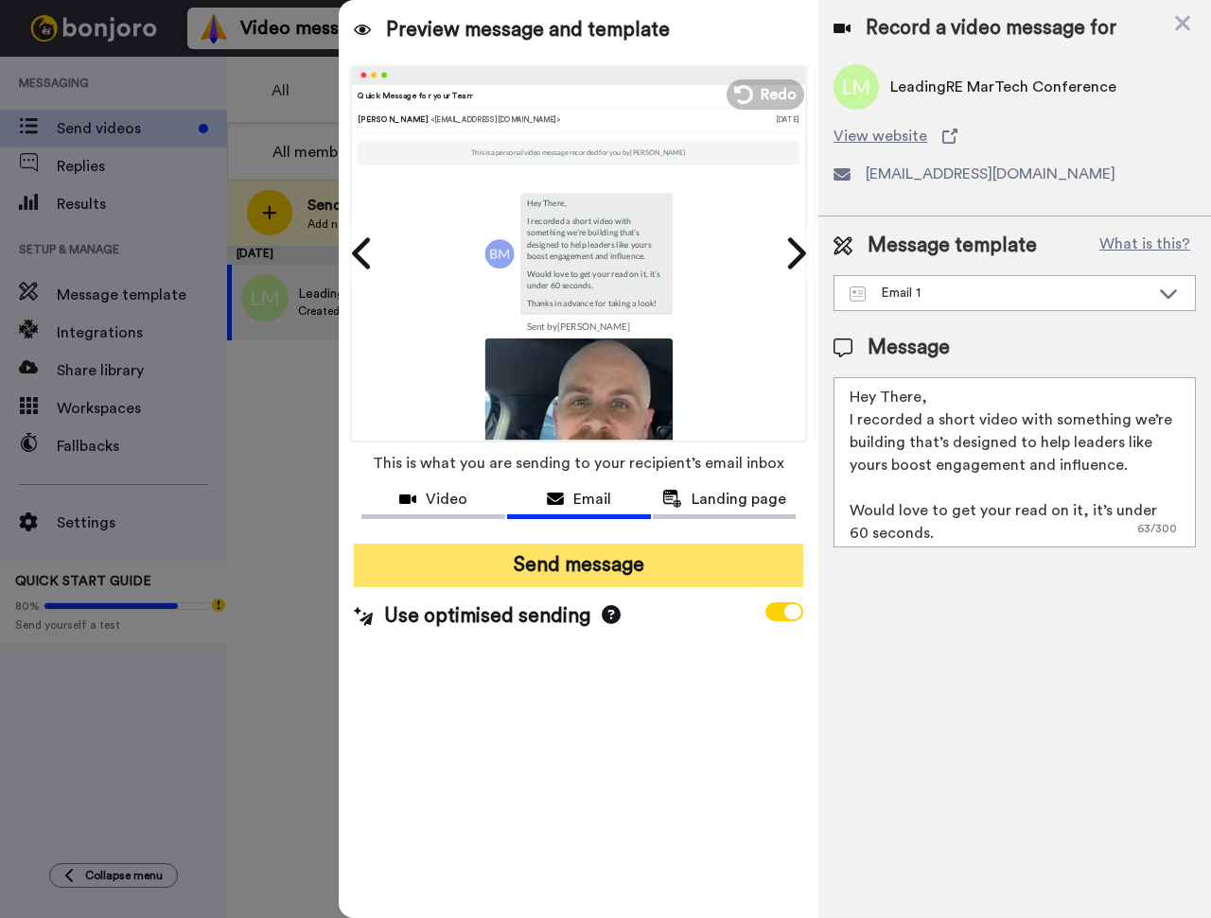
click at [547, 570] on button "Send message" at bounding box center [578, 566] width 449 height 44
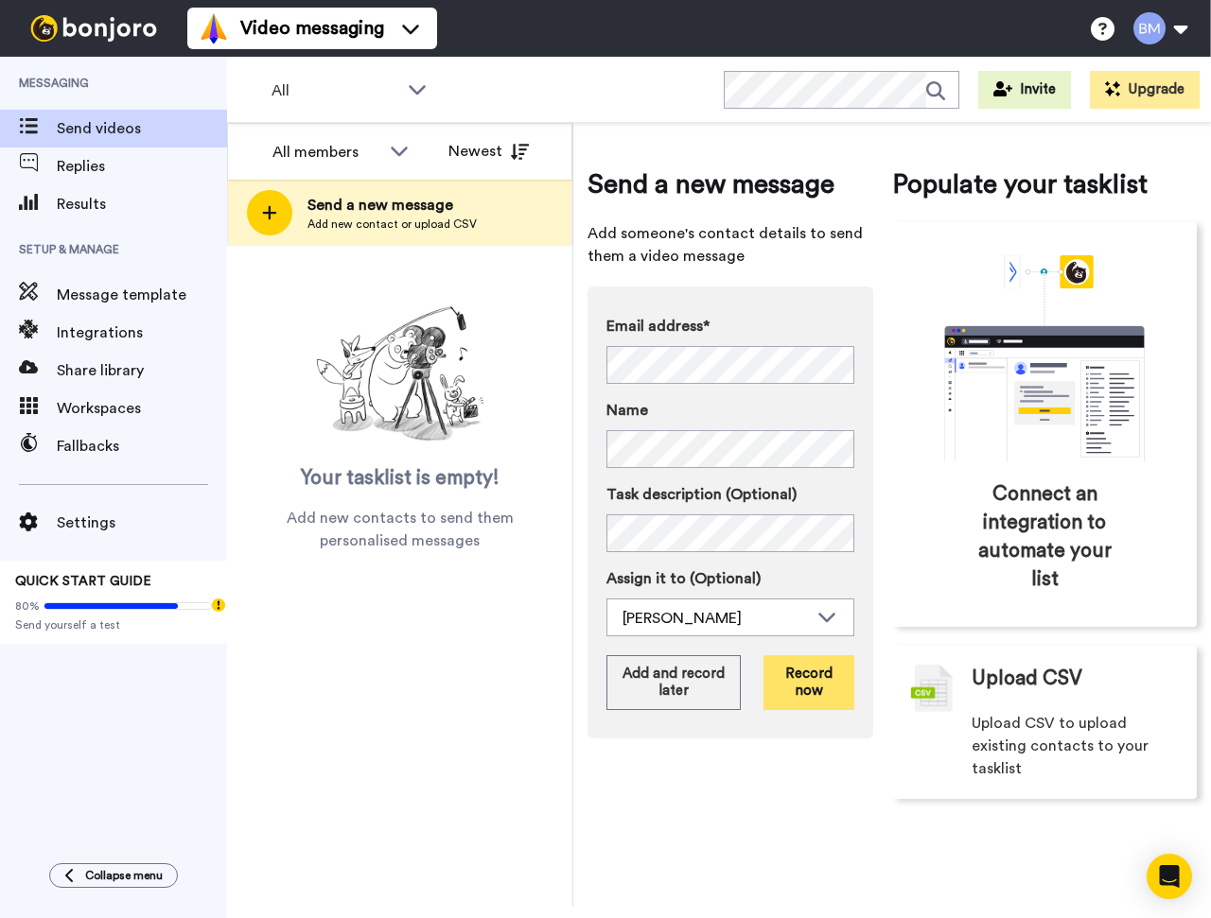
click at [821, 680] on button "Record now" at bounding box center [808, 682] width 91 height 55
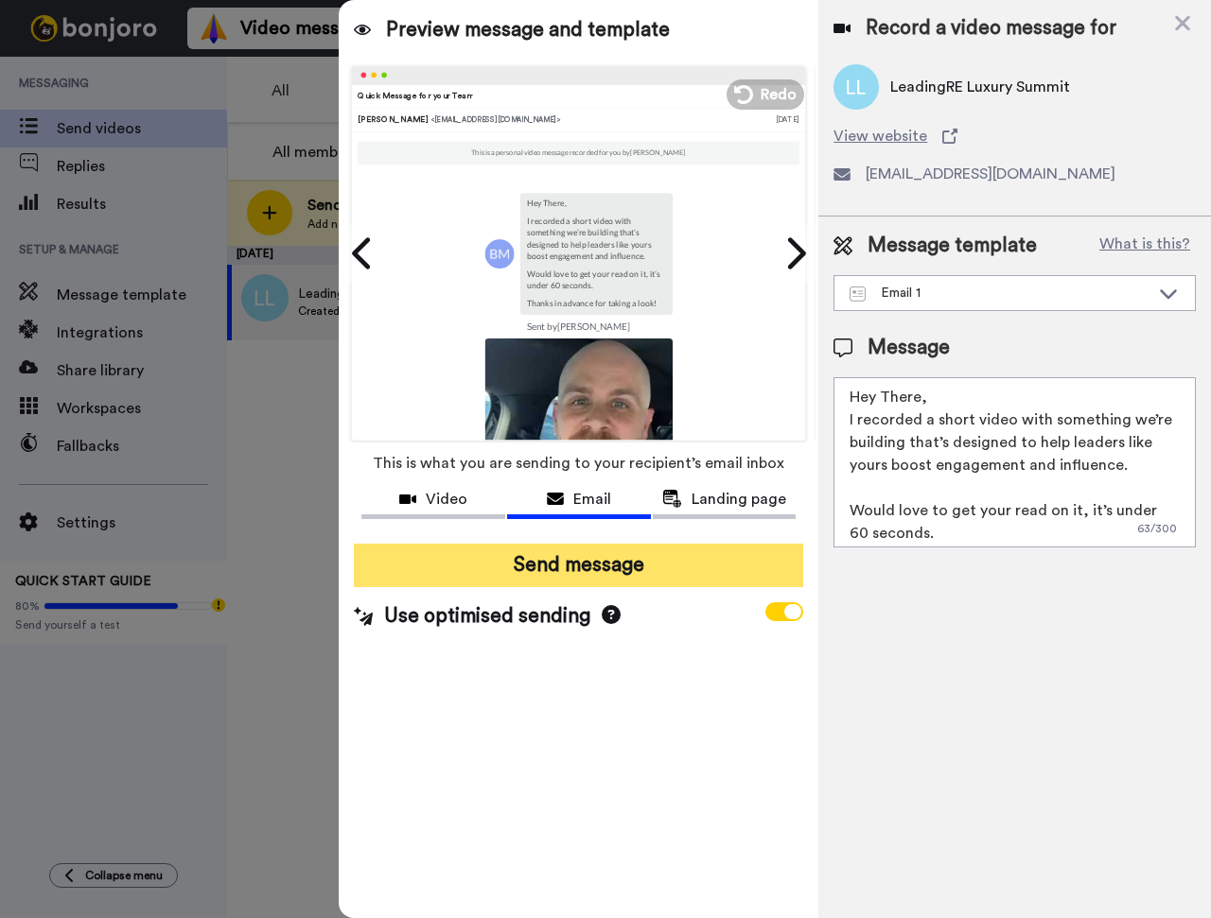
click at [588, 573] on button "Send message" at bounding box center [578, 566] width 449 height 44
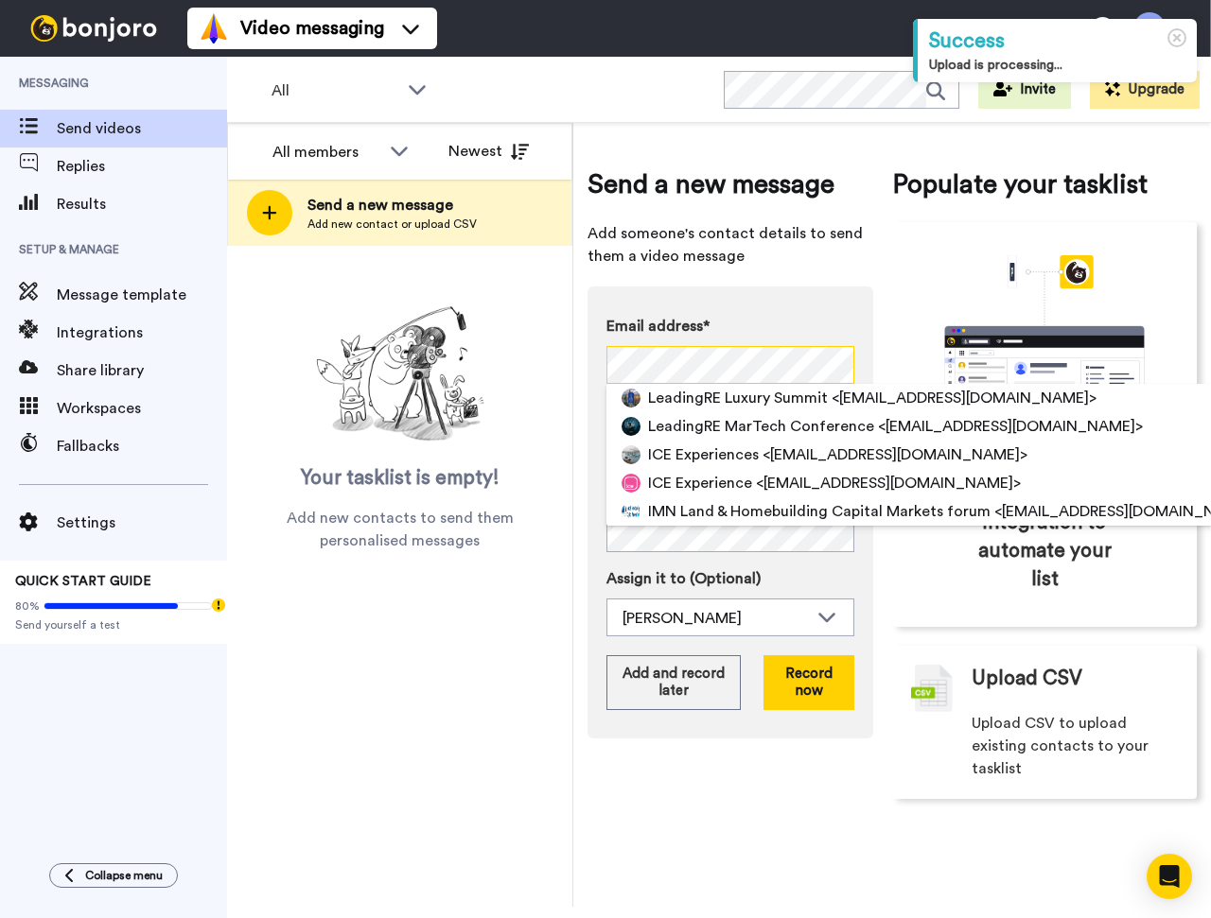
scroll to position [0, 14]
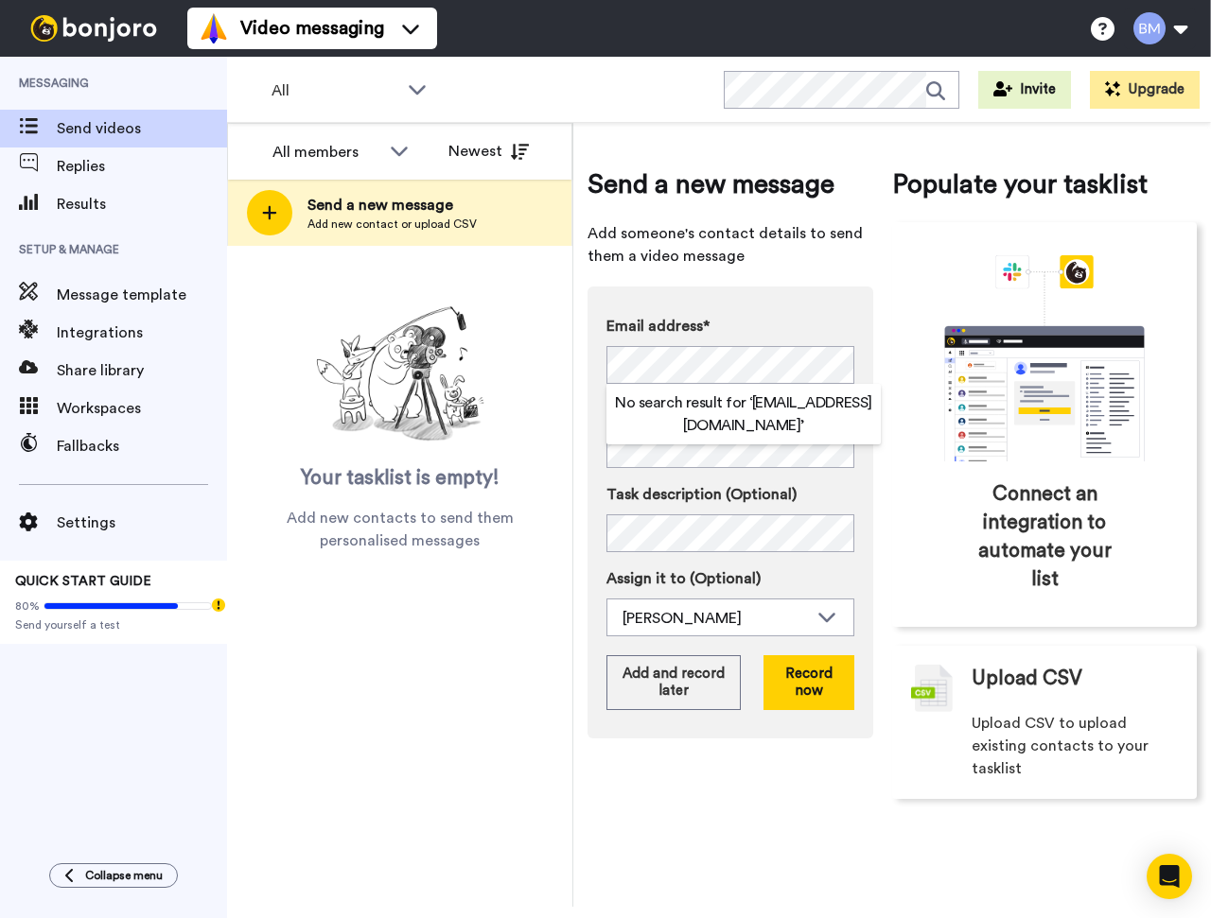
click at [864, 308] on div "Email address* No search result for ‘ [EMAIL_ADDRESS][DOMAIN_NAME] ’ Name Task …" at bounding box center [730, 513] width 286 height 452
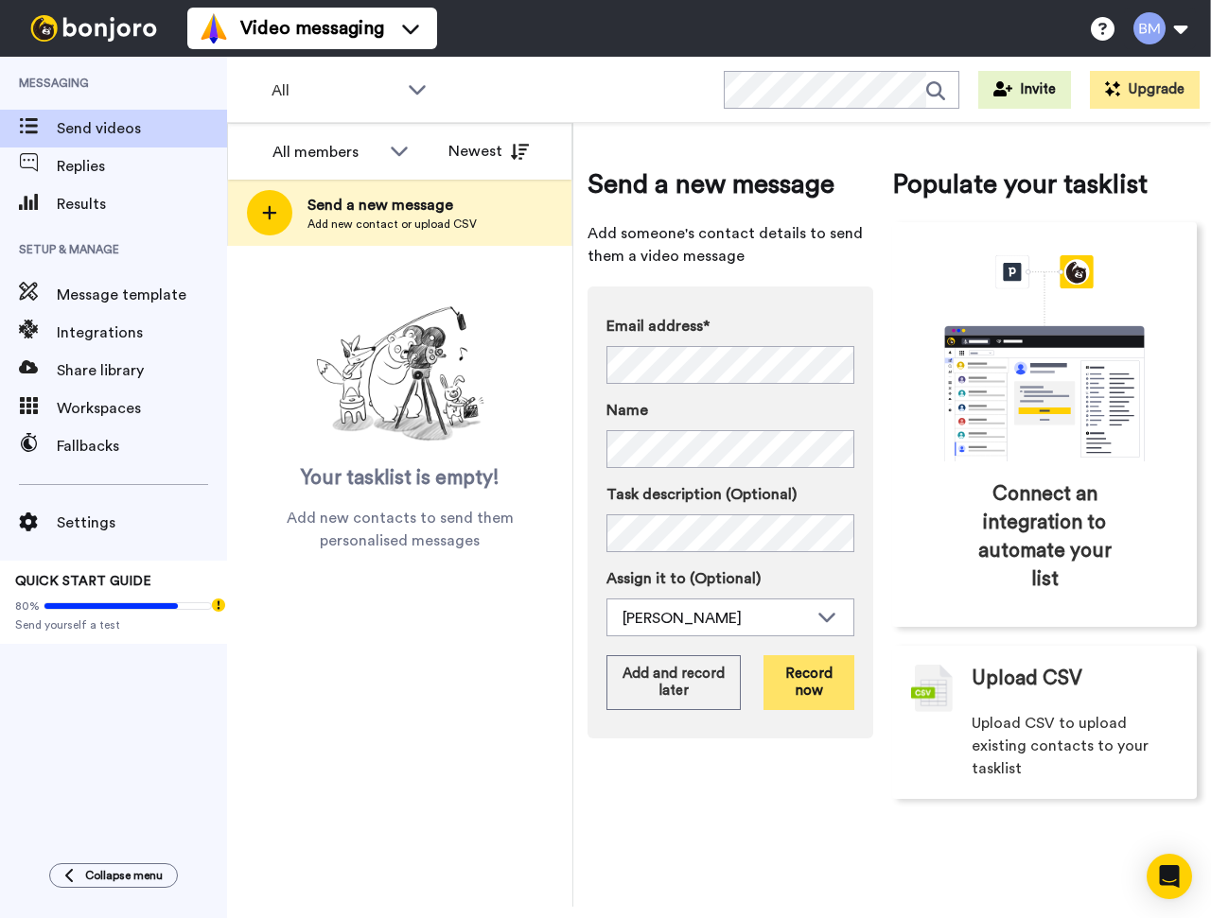
click at [806, 698] on button "Record now" at bounding box center [808, 682] width 91 height 55
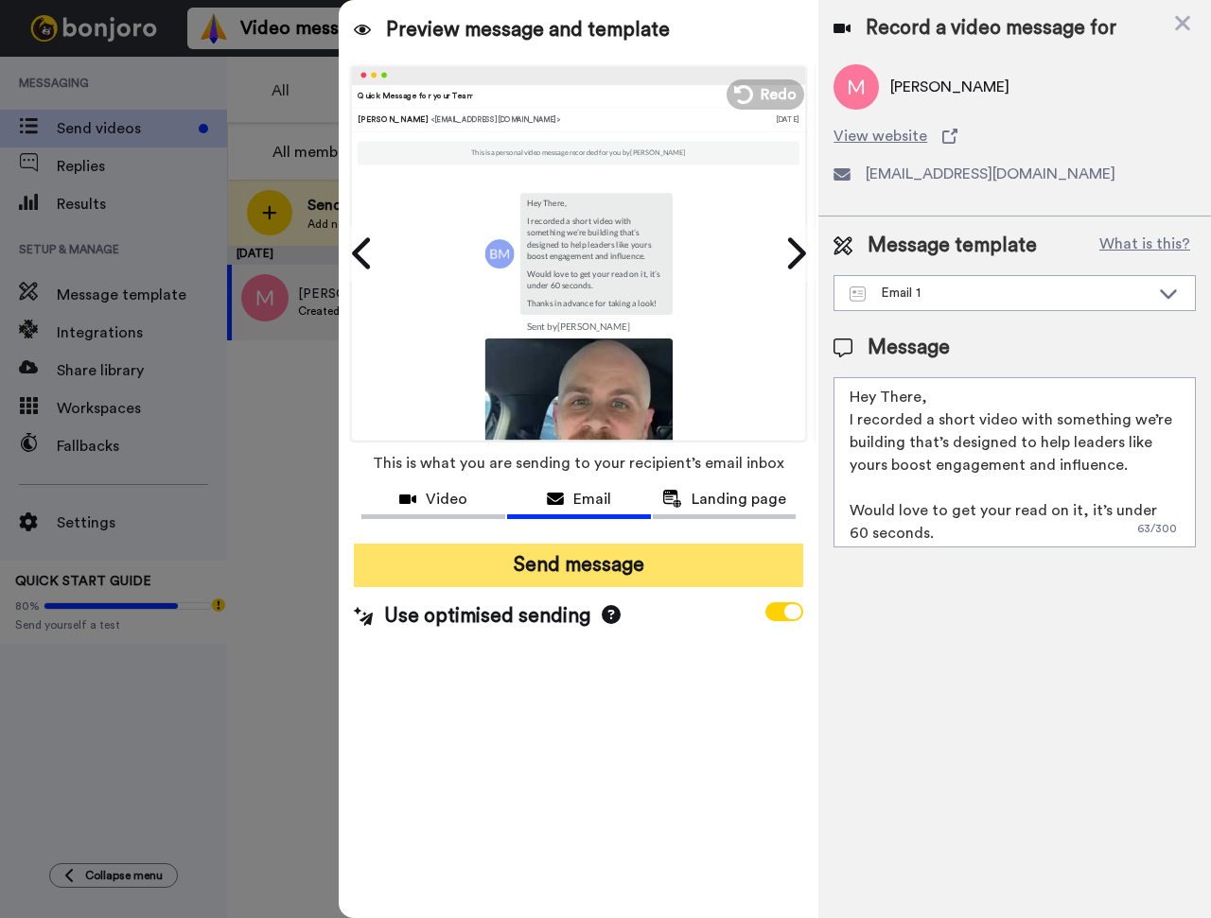
click at [646, 566] on button "Send message" at bounding box center [578, 566] width 449 height 44
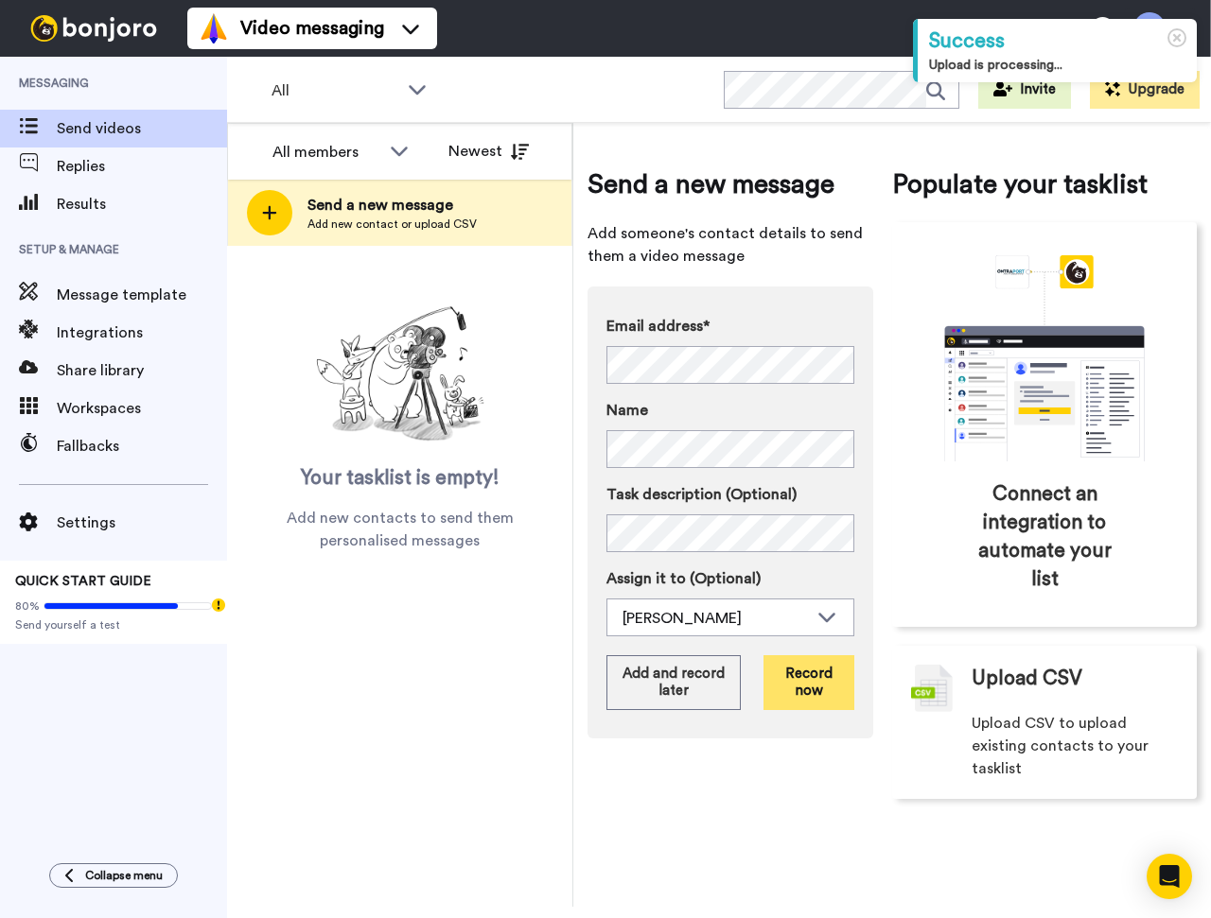
click at [845, 688] on button "Record now" at bounding box center [808, 682] width 91 height 55
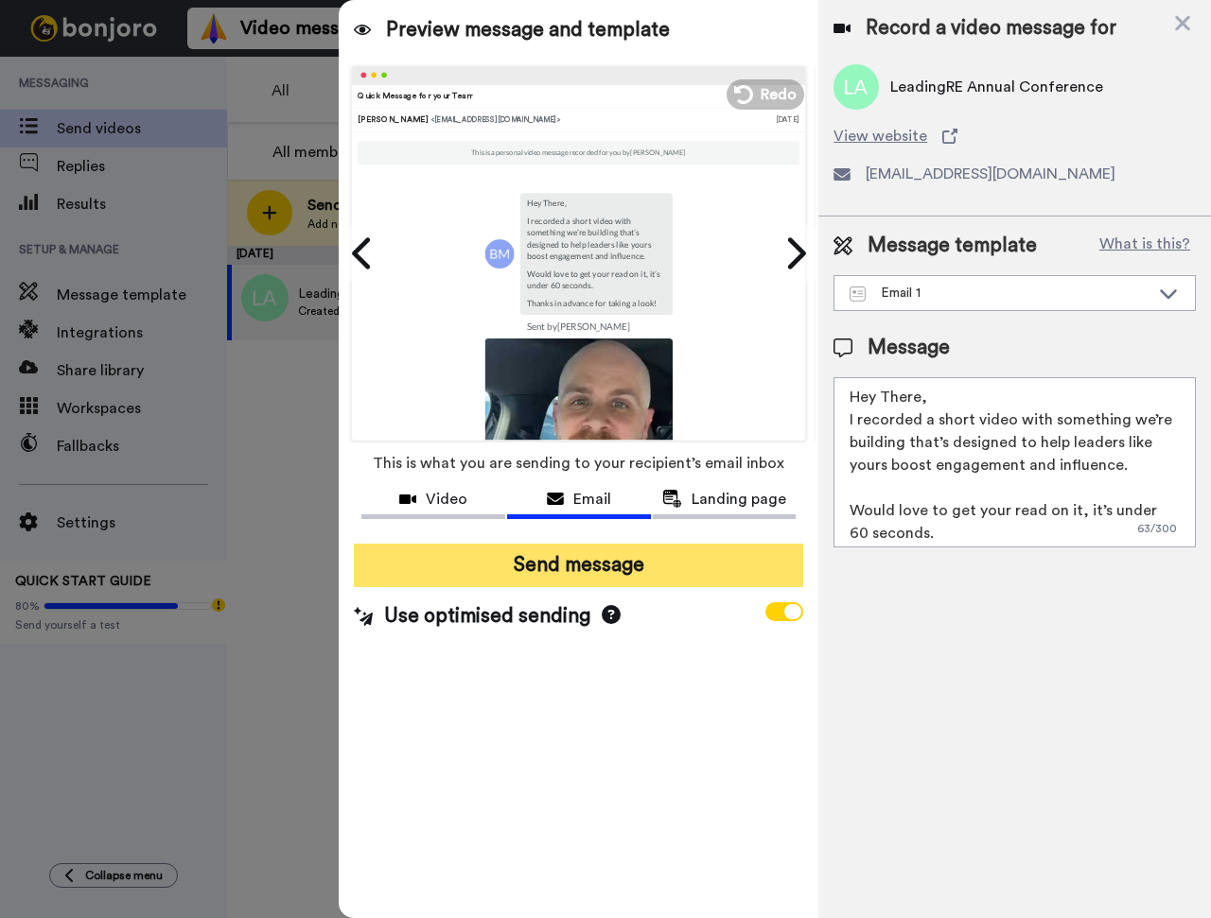
click at [570, 570] on button "Send message" at bounding box center [578, 566] width 449 height 44
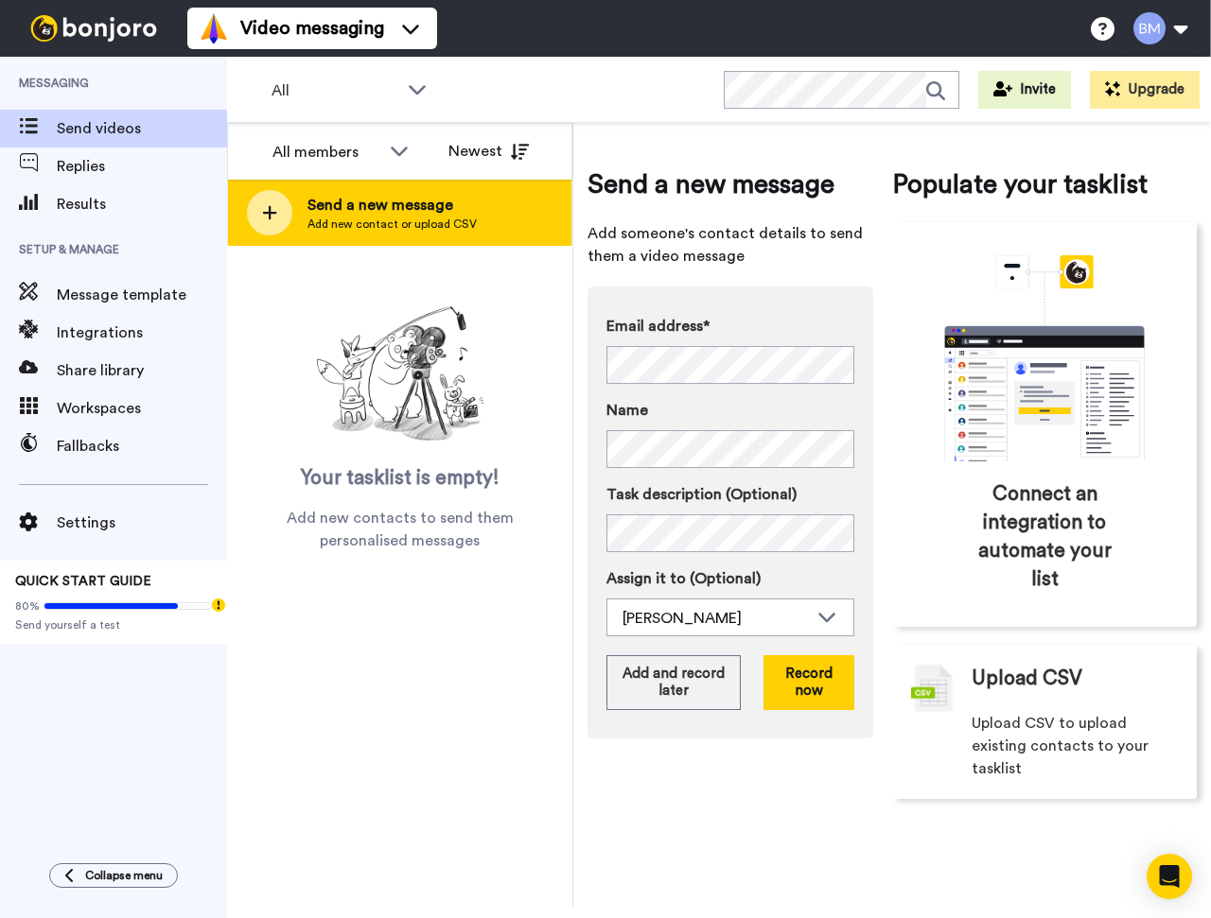
click at [254, 212] on div at bounding box center [269, 212] width 45 height 45
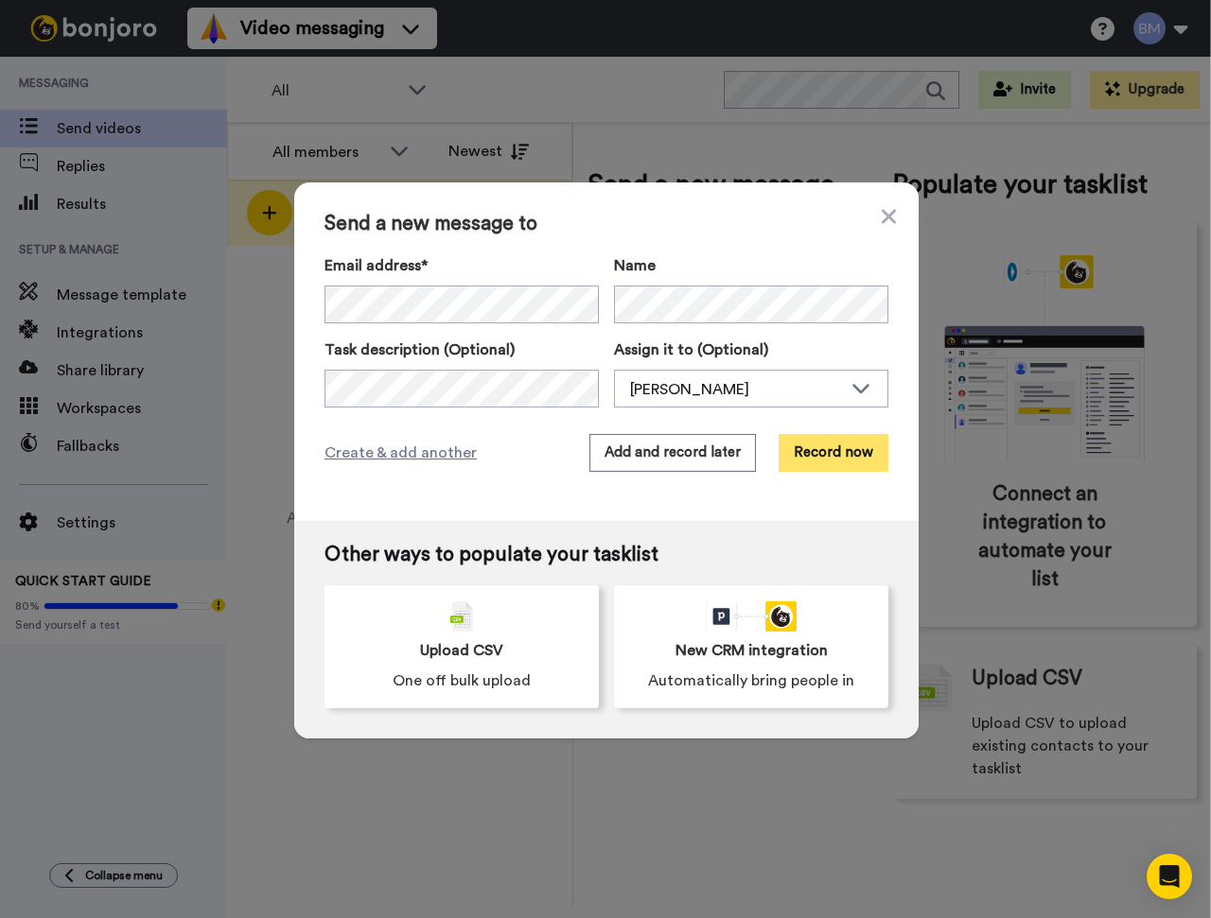
click at [826, 444] on button "Record now" at bounding box center [833, 453] width 110 height 38
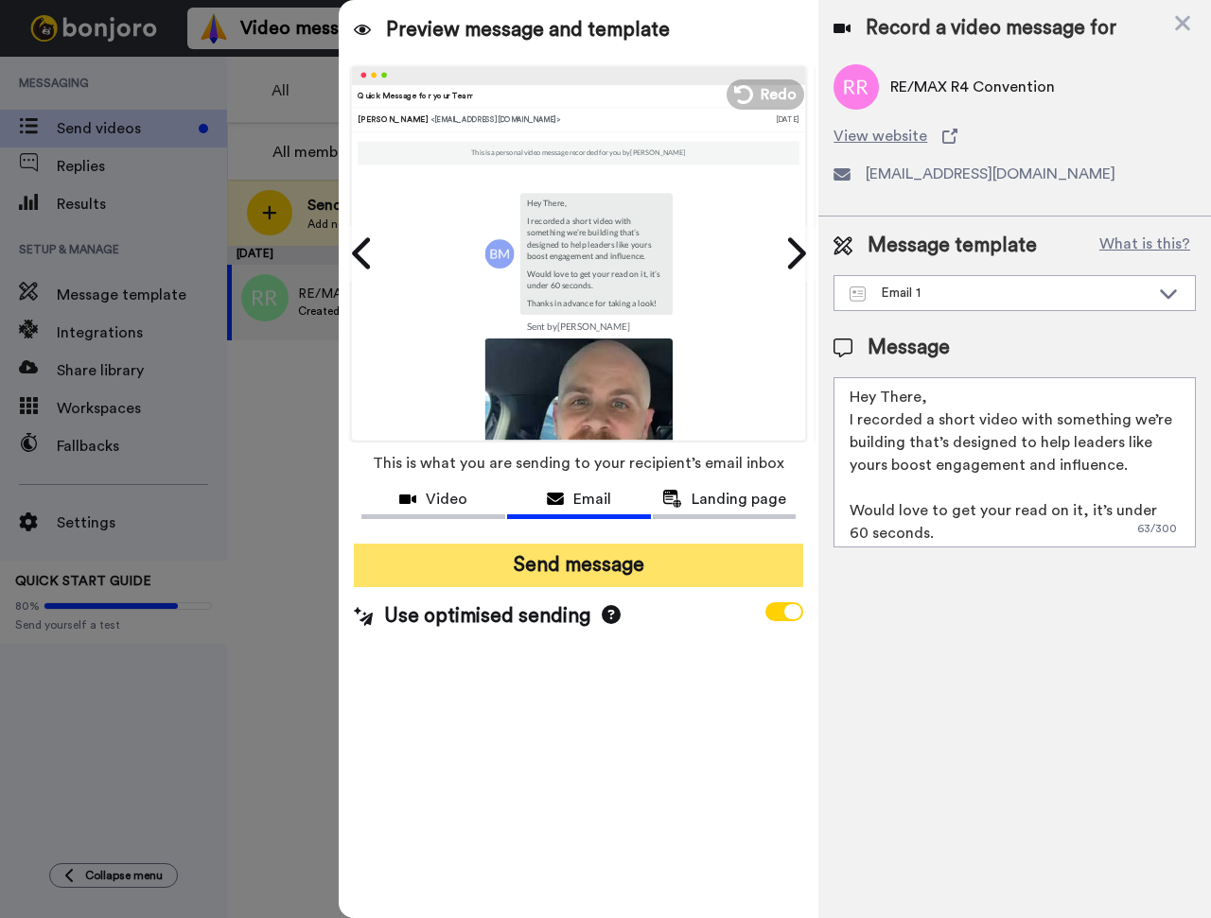
click at [524, 572] on button "Send message" at bounding box center [578, 566] width 449 height 44
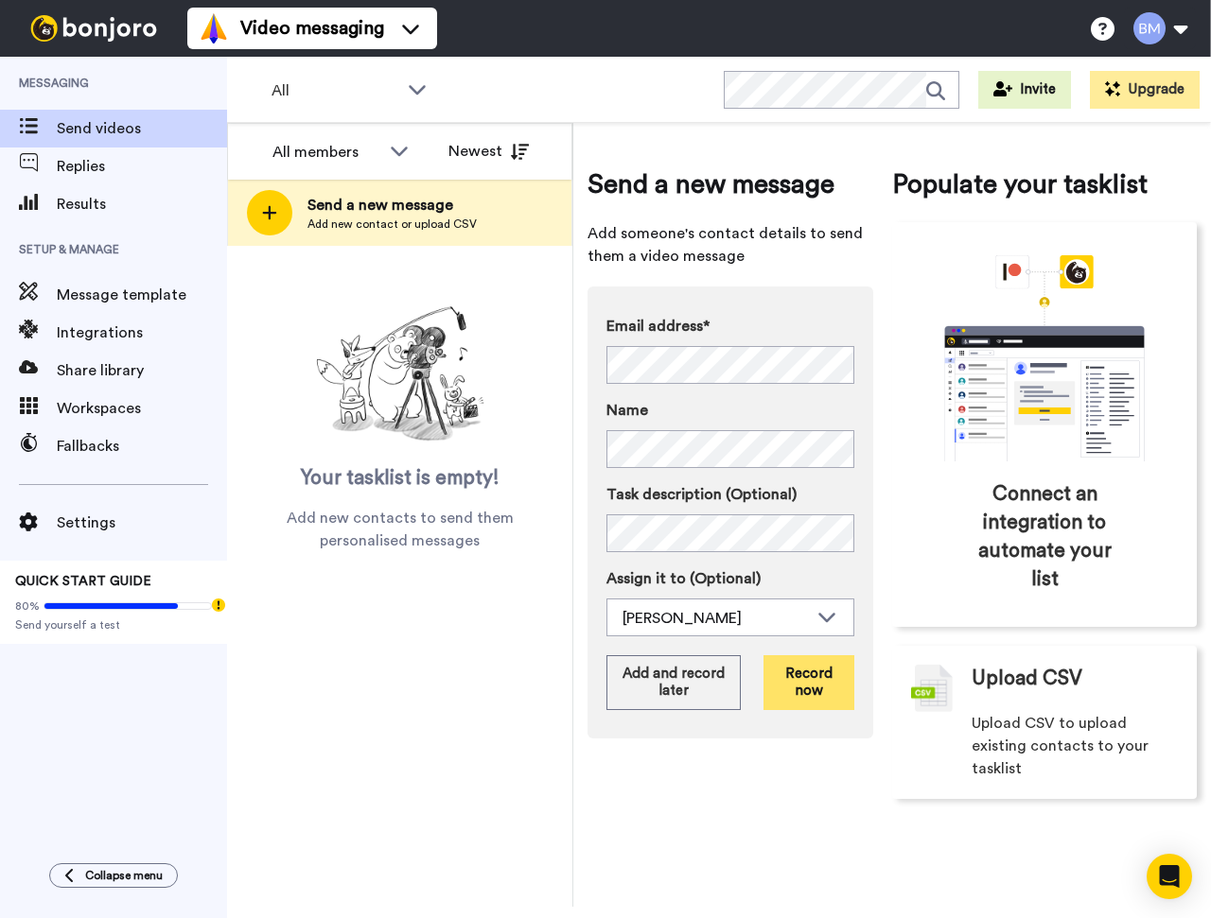
click at [829, 687] on button "Record now" at bounding box center [808, 682] width 91 height 55
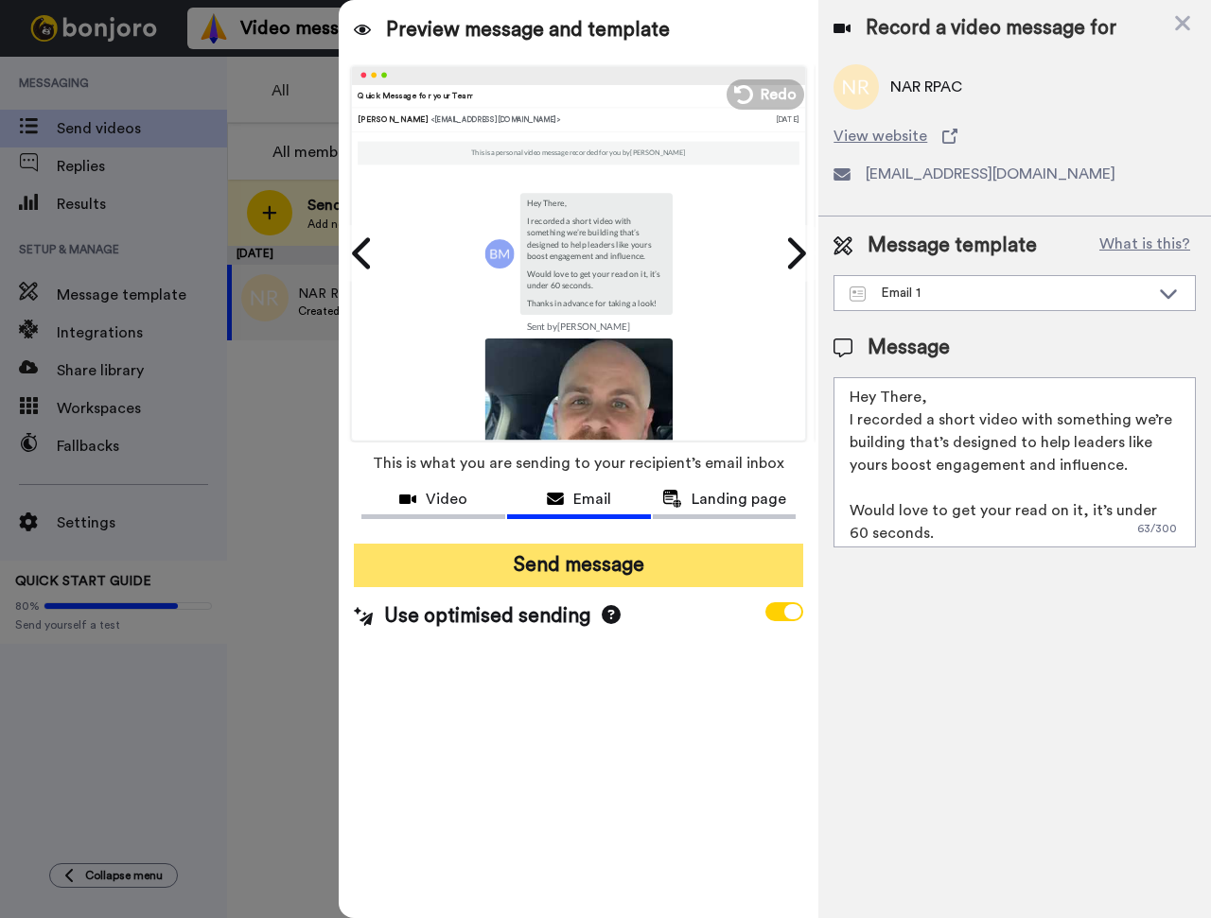
click at [502, 565] on button "Send message" at bounding box center [578, 566] width 449 height 44
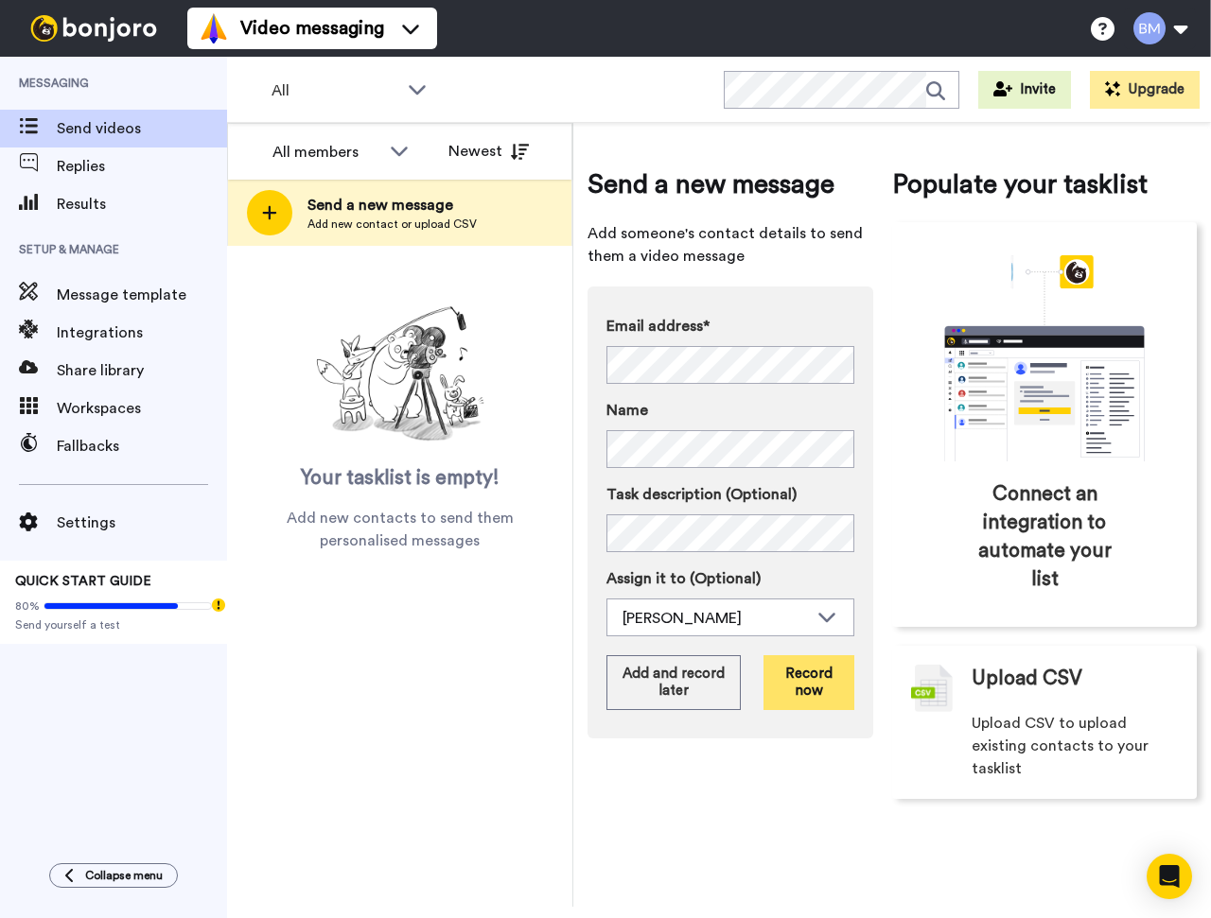
click at [789, 686] on button "Record now" at bounding box center [808, 682] width 91 height 55
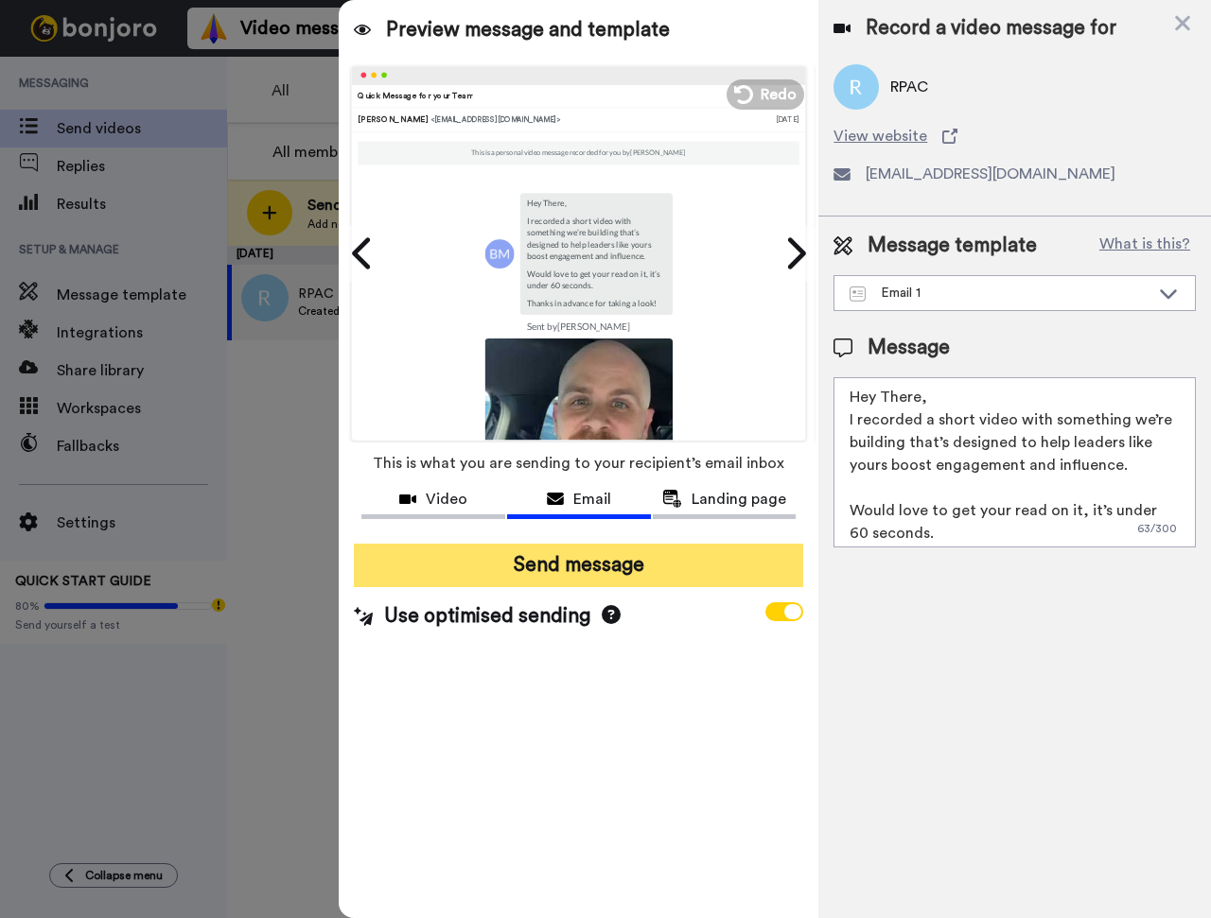
drag, startPoint x: 471, startPoint y: 570, endPoint x: 462, endPoint y: 563, distance: 12.1
click at [471, 569] on button "Send message" at bounding box center [578, 566] width 449 height 44
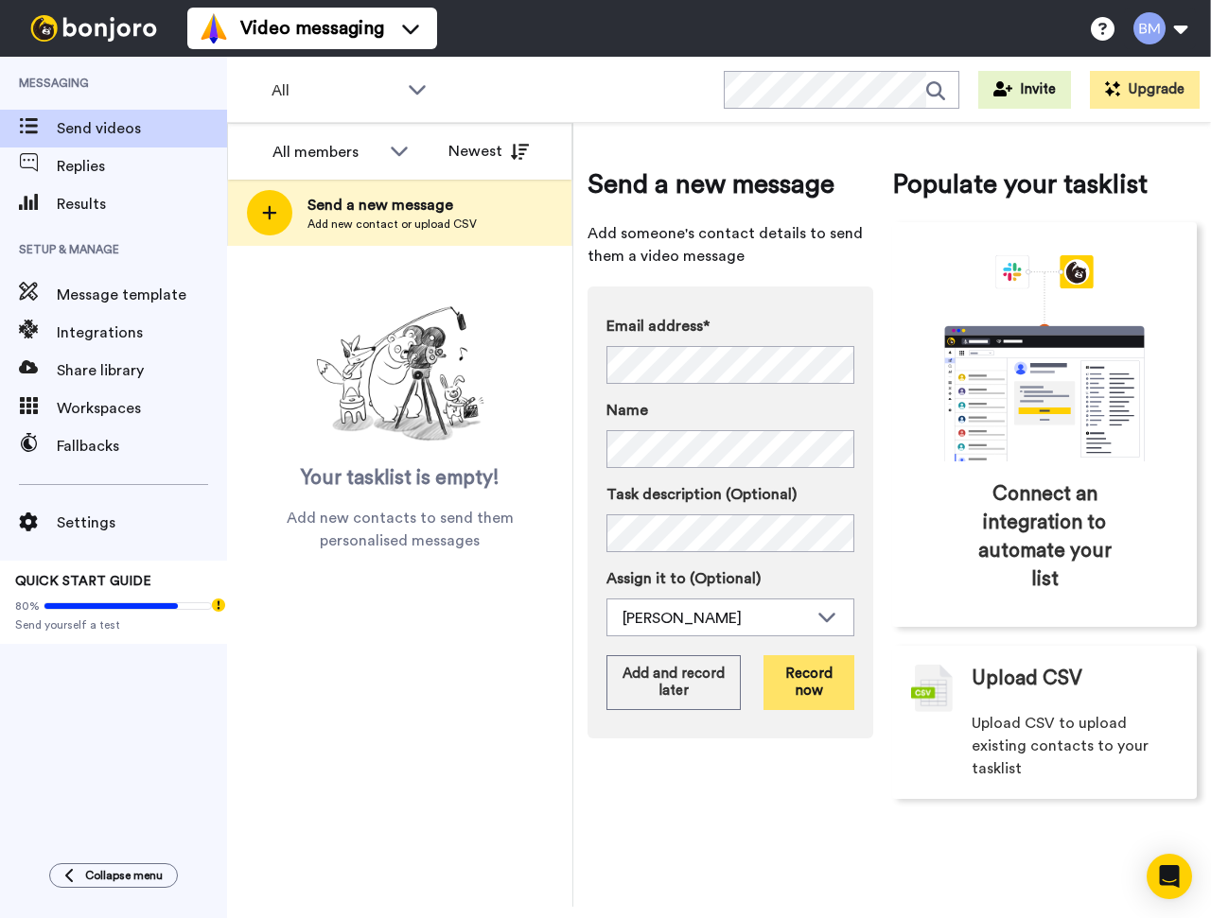
click at [820, 686] on button "Record now" at bounding box center [808, 682] width 91 height 55
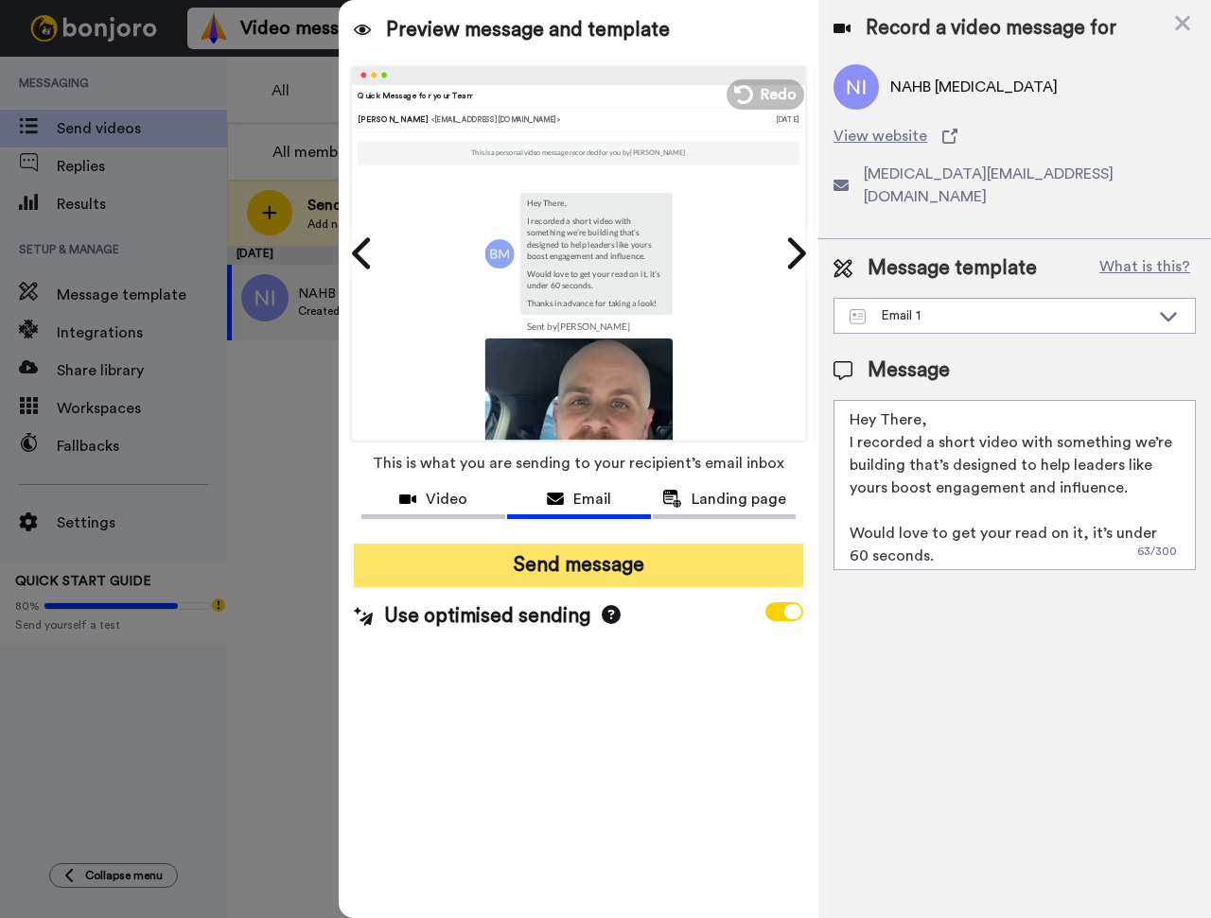
click at [621, 561] on button "Send message" at bounding box center [578, 566] width 449 height 44
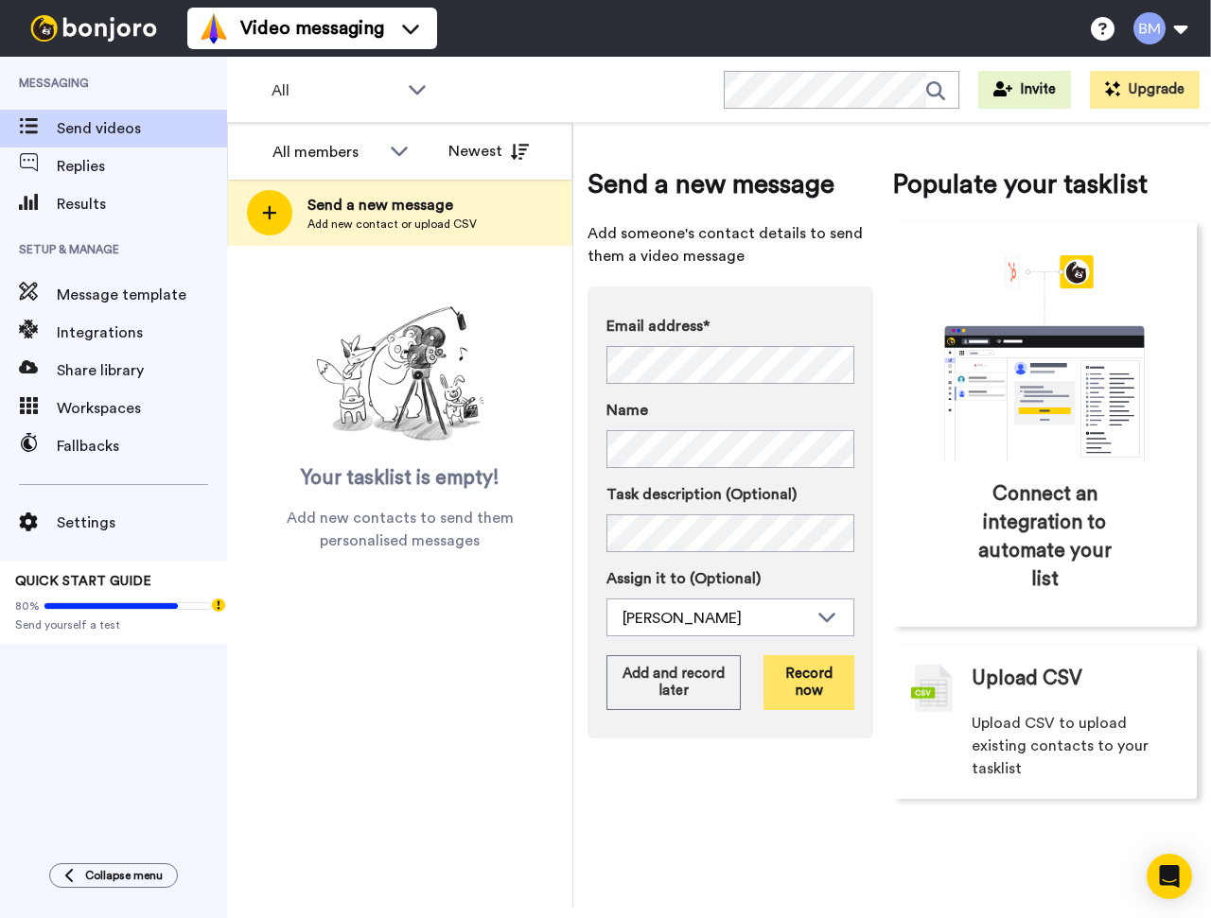
click at [796, 689] on button "Record now" at bounding box center [808, 682] width 91 height 55
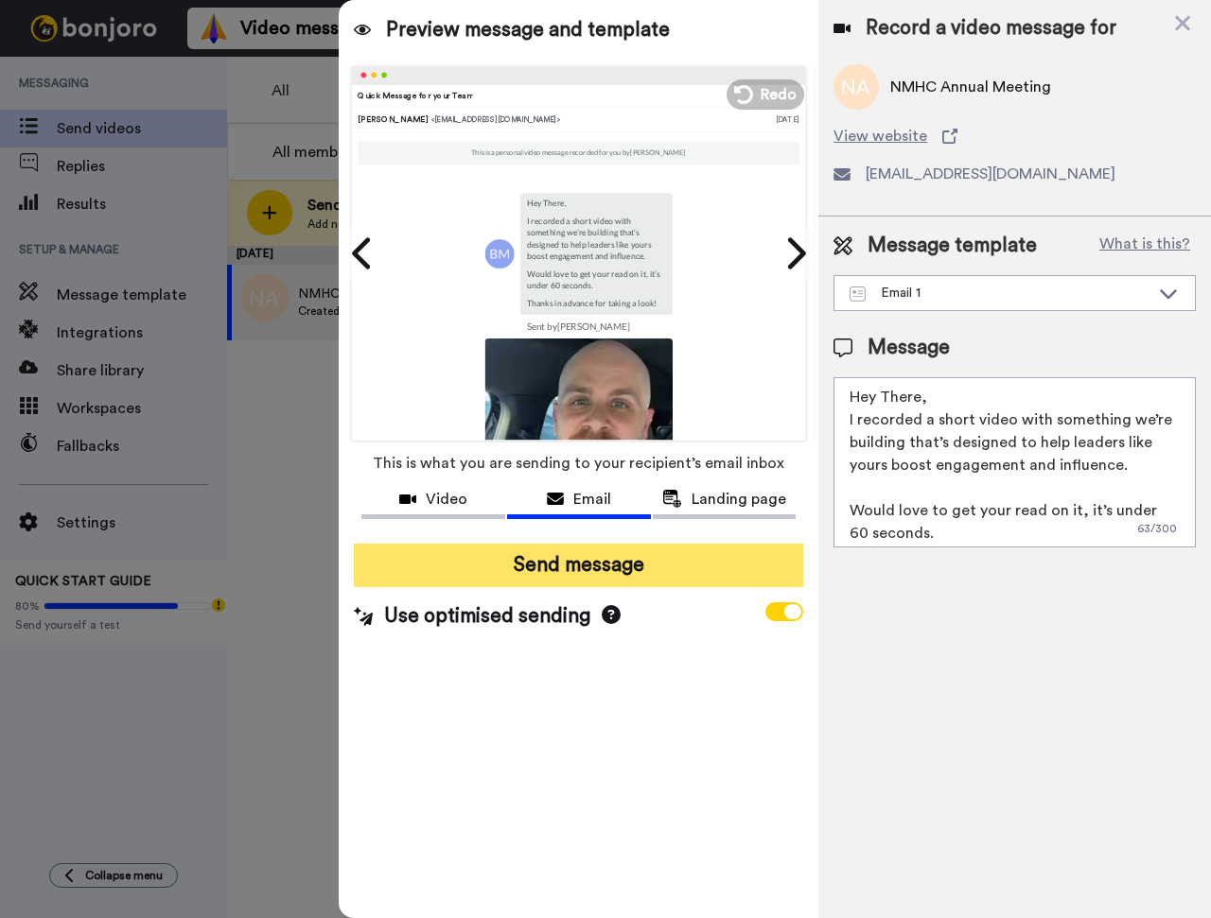
click at [577, 559] on button "Send message" at bounding box center [578, 566] width 449 height 44
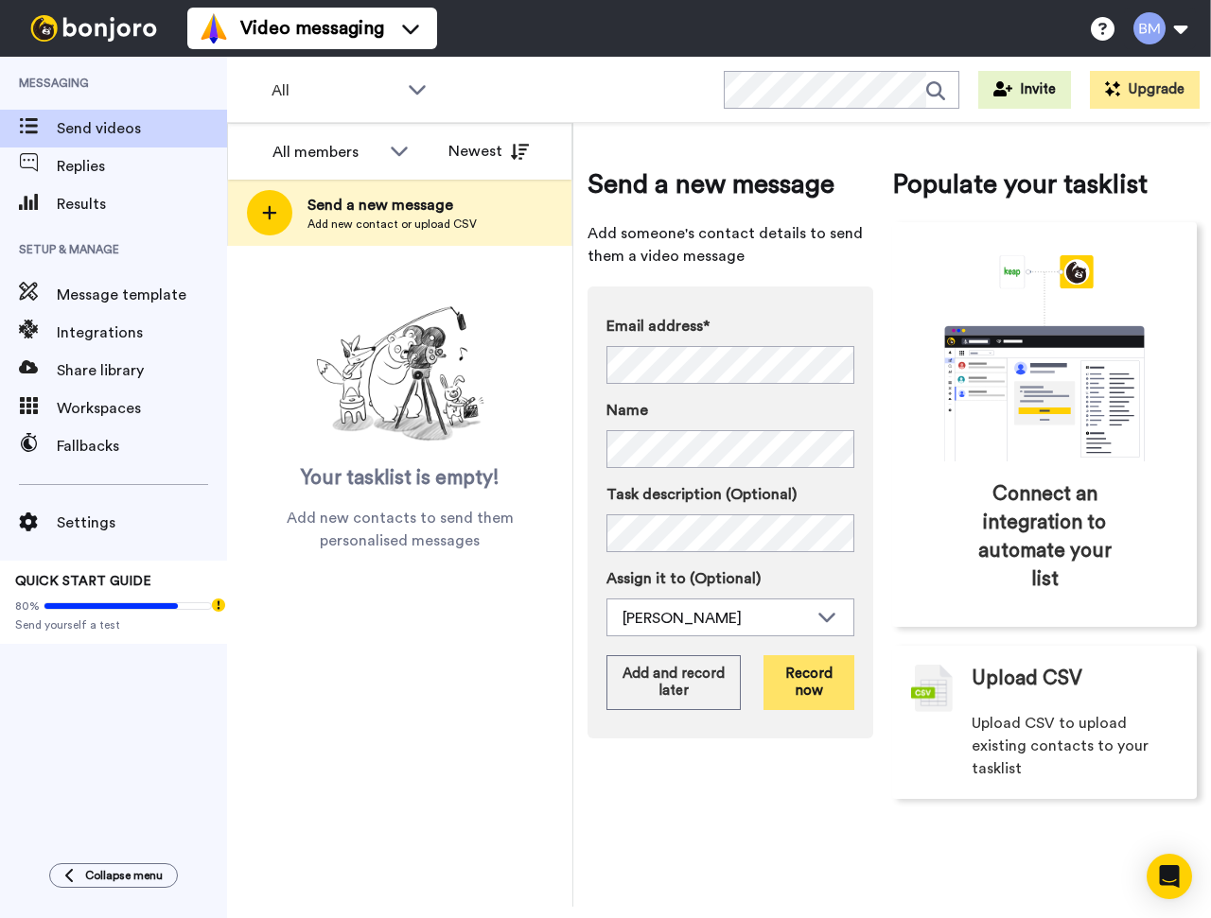
click at [822, 688] on button "Record now" at bounding box center [808, 682] width 91 height 55
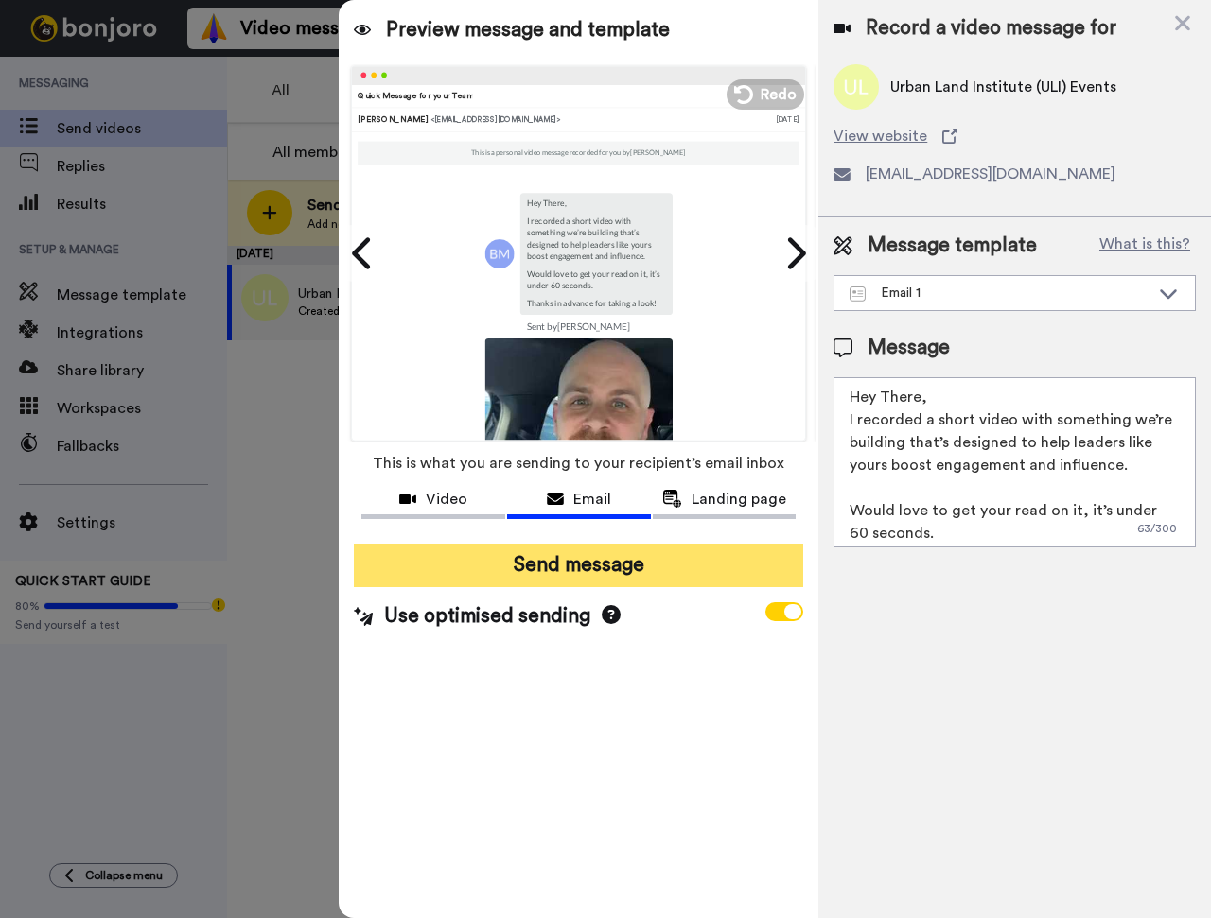
click at [540, 563] on button "Send message" at bounding box center [578, 566] width 449 height 44
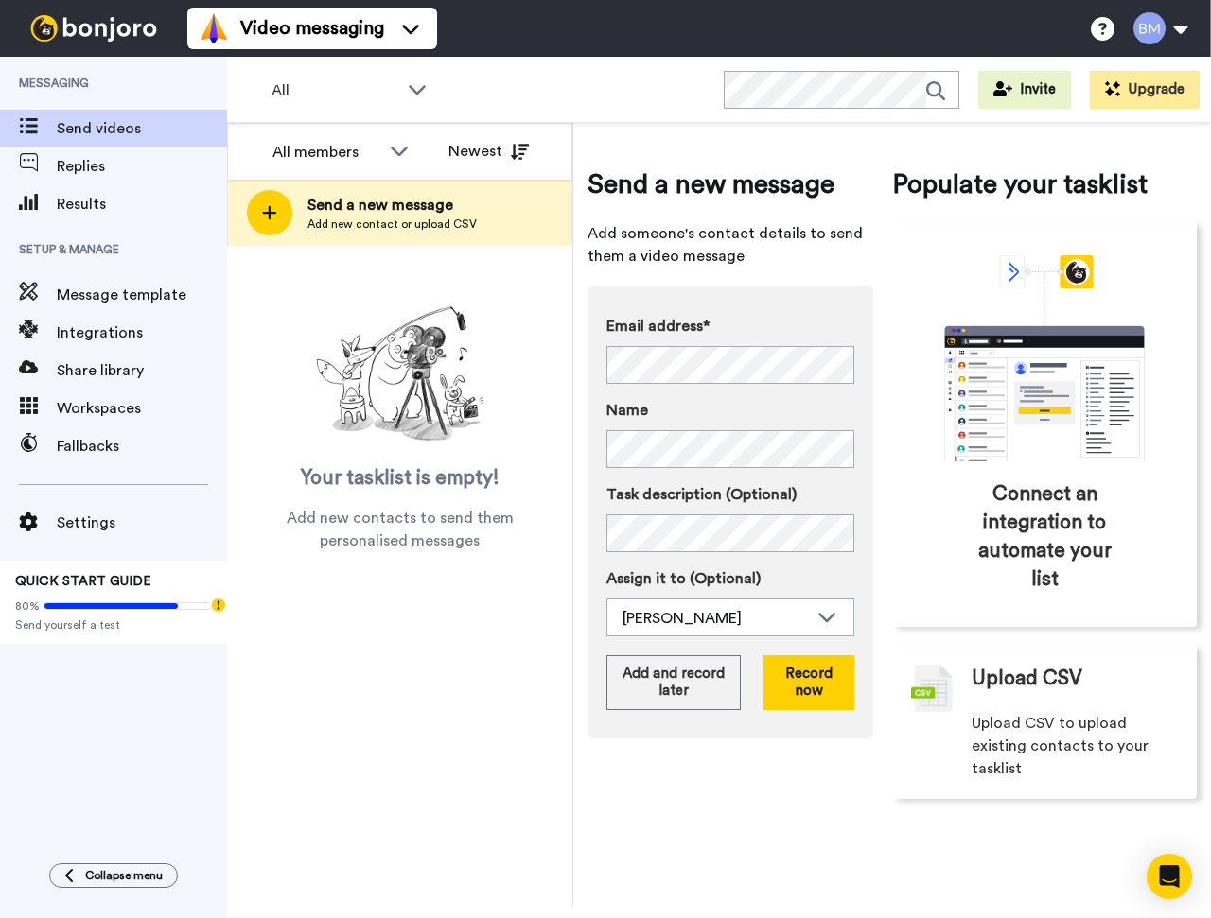
click at [800, 302] on div "Email address* No search result for ‘ melanie.milinkevich@boma.org ’ Name Task …" at bounding box center [730, 513] width 286 height 452
click at [810, 692] on button "Record now" at bounding box center [808, 682] width 91 height 55
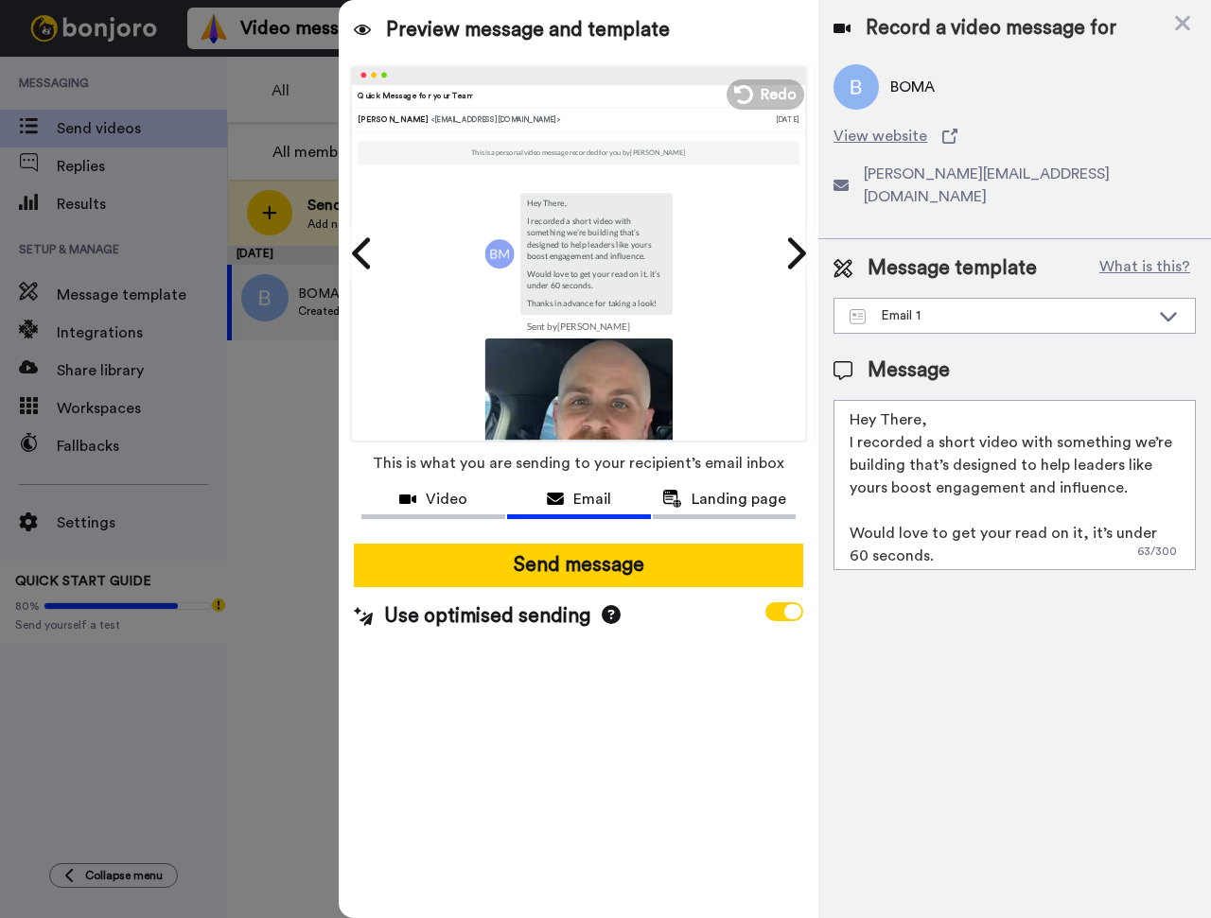
click at [920, 400] on textarea "Hey There, I recorded a short video with something we’re building that’s design…" at bounding box center [1014, 485] width 362 height 170
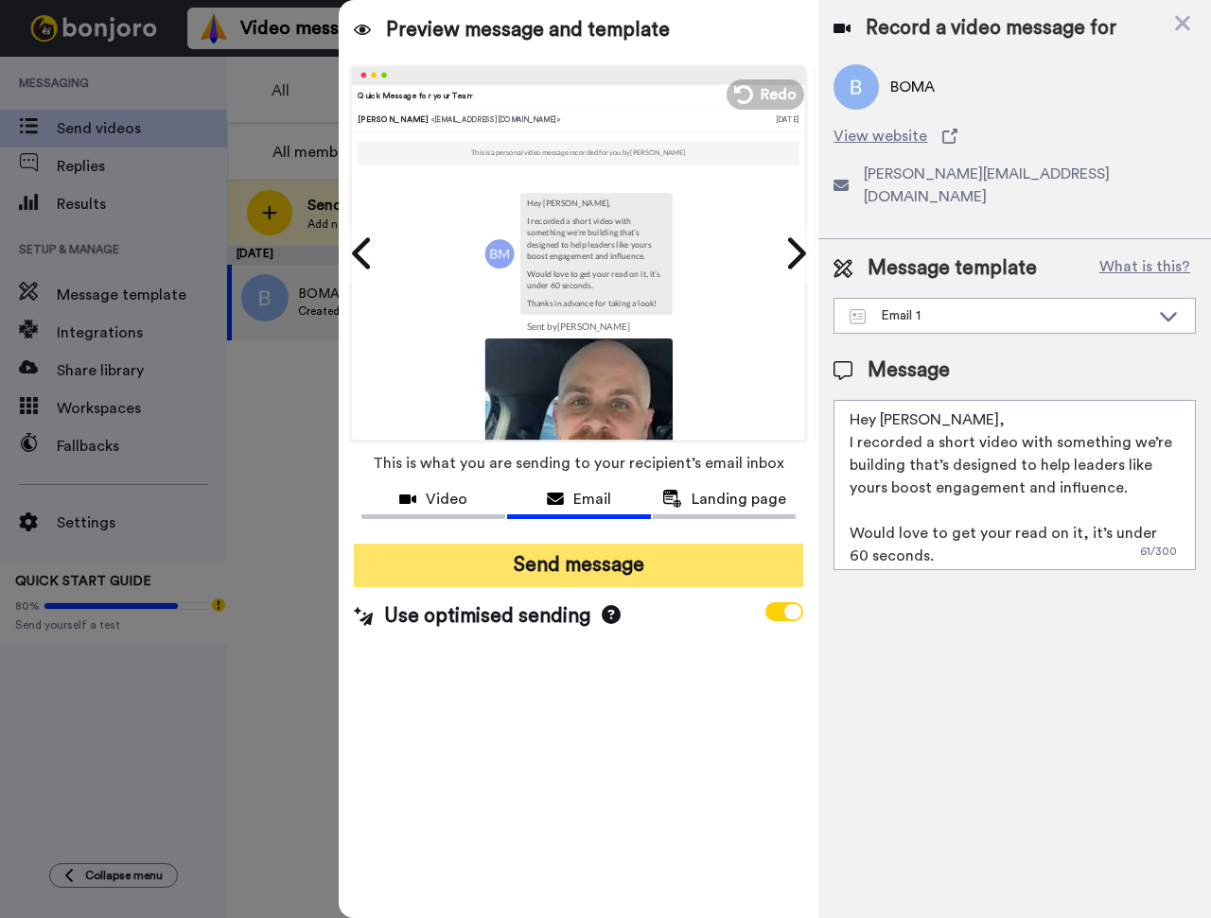
type textarea "Hey Melanie, I recorded a short video with something we’re building that’s desi…"
click at [598, 577] on button "Send message" at bounding box center [578, 566] width 449 height 44
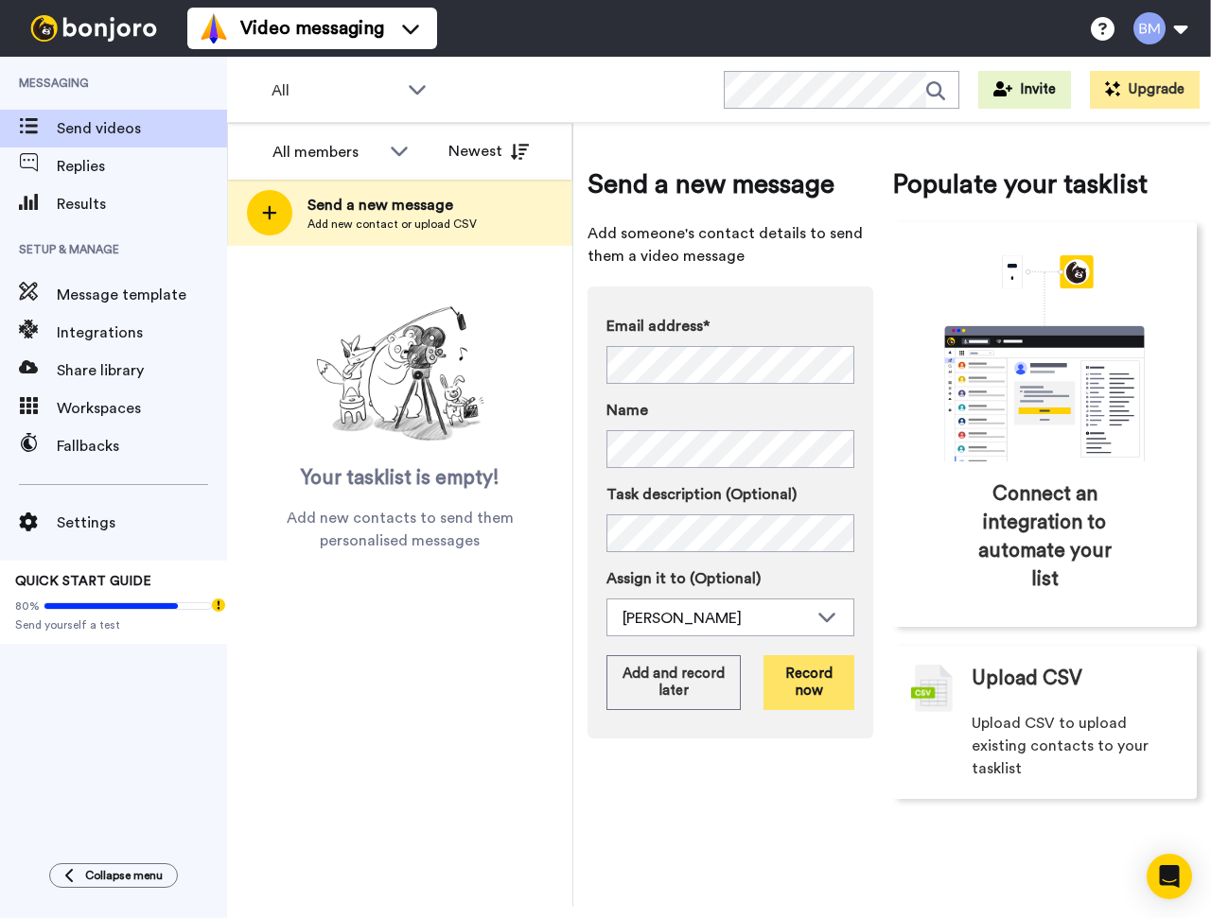
click at [798, 683] on button "Record now" at bounding box center [808, 682] width 91 height 55
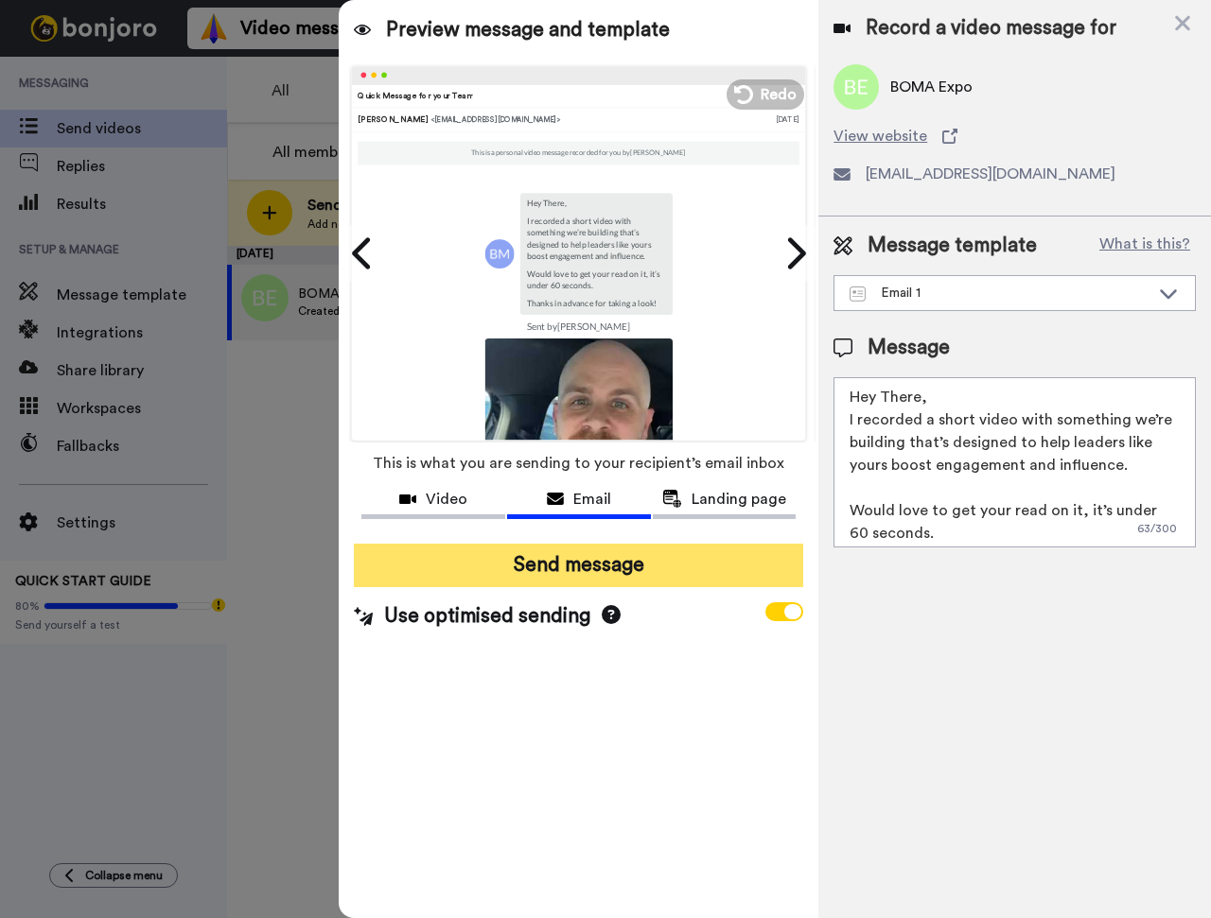
click at [567, 578] on button "Send message" at bounding box center [578, 566] width 449 height 44
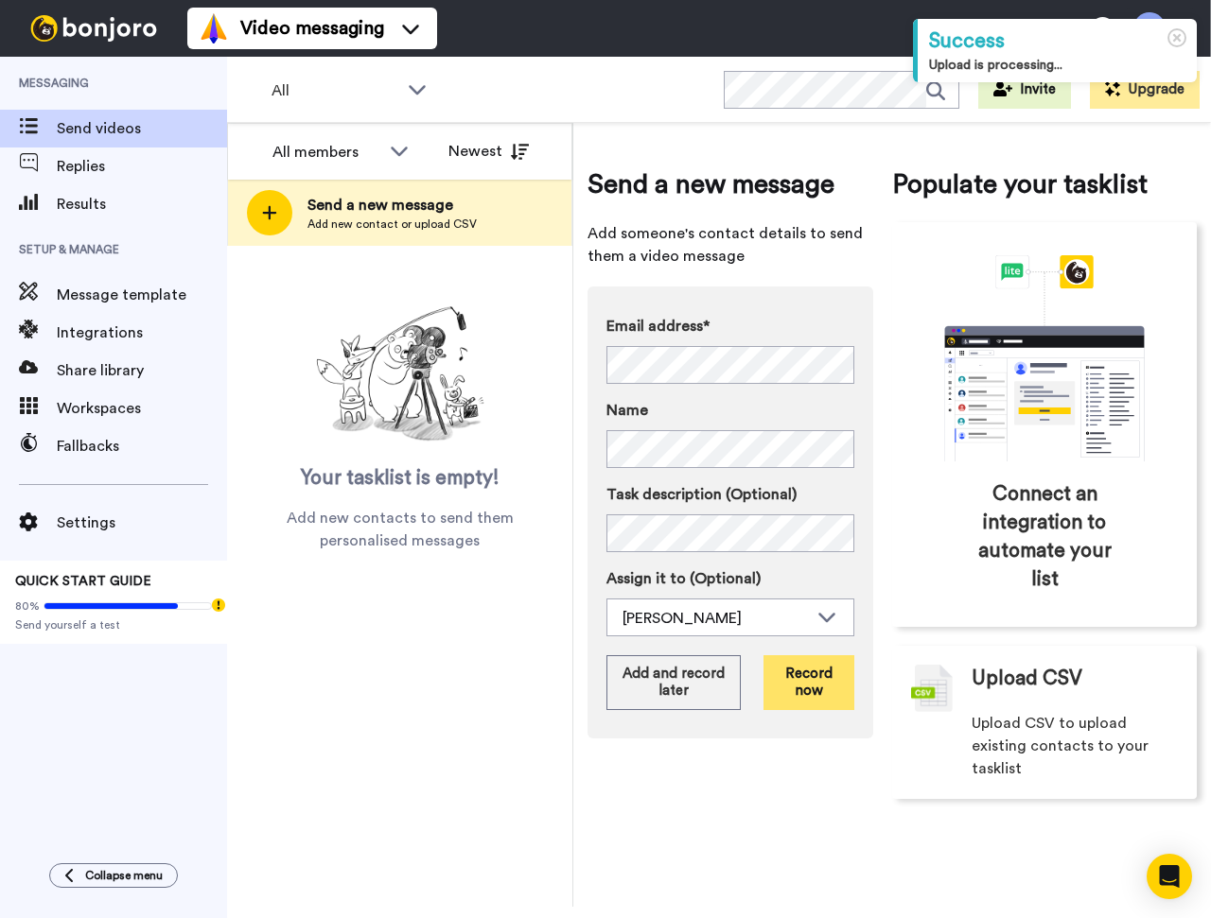
click at [808, 676] on button "Record now" at bounding box center [808, 682] width 91 height 55
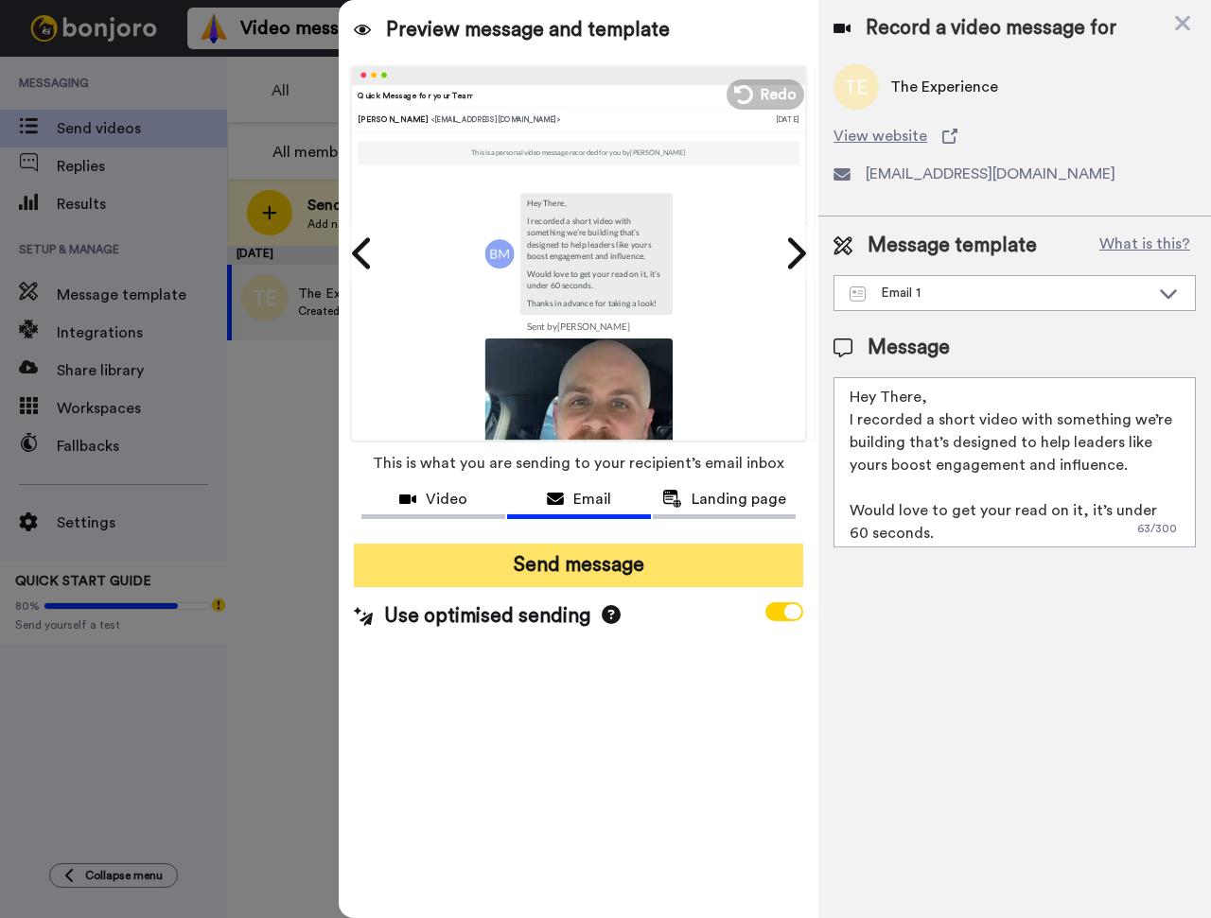
click at [591, 571] on button "Send message" at bounding box center [578, 566] width 449 height 44
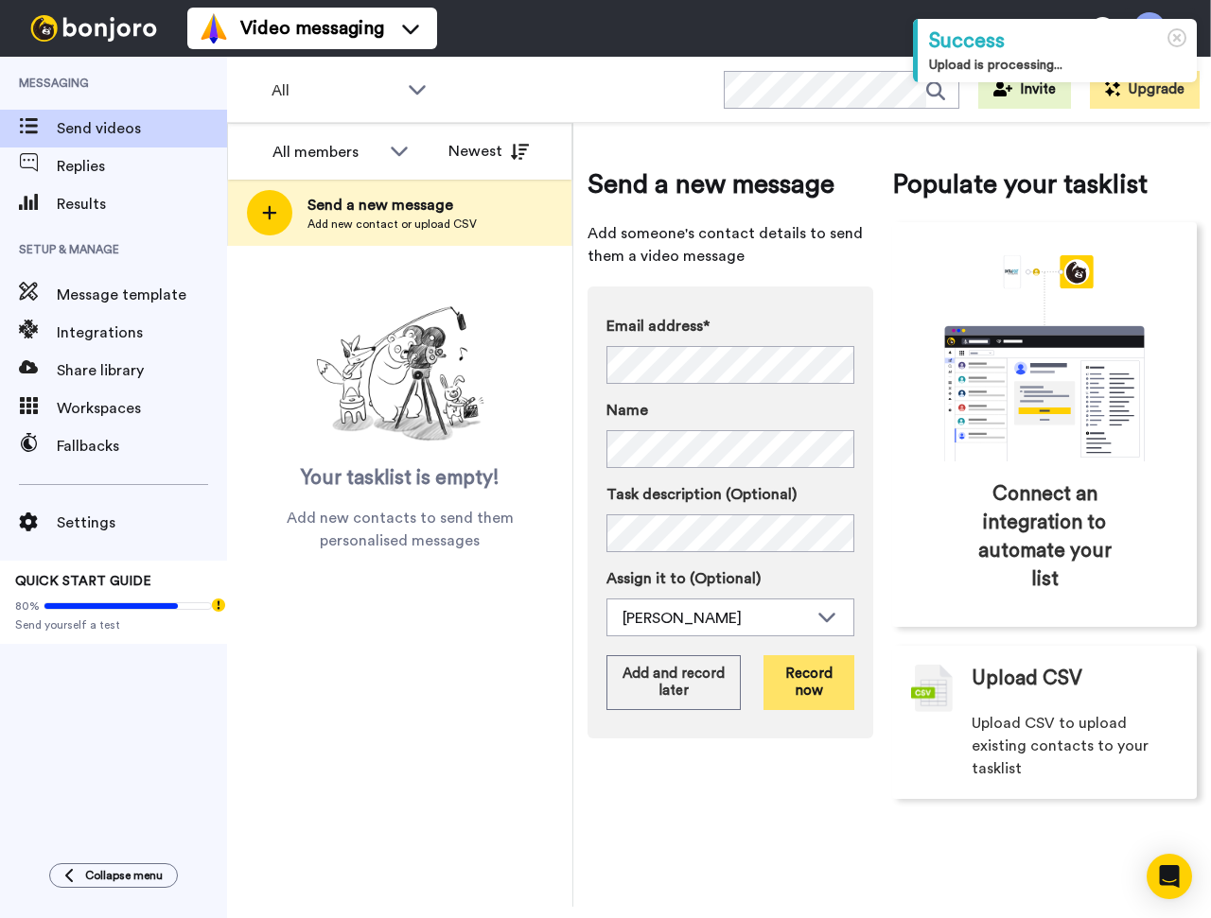
click at [814, 680] on button "Record now" at bounding box center [808, 682] width 91 height 55
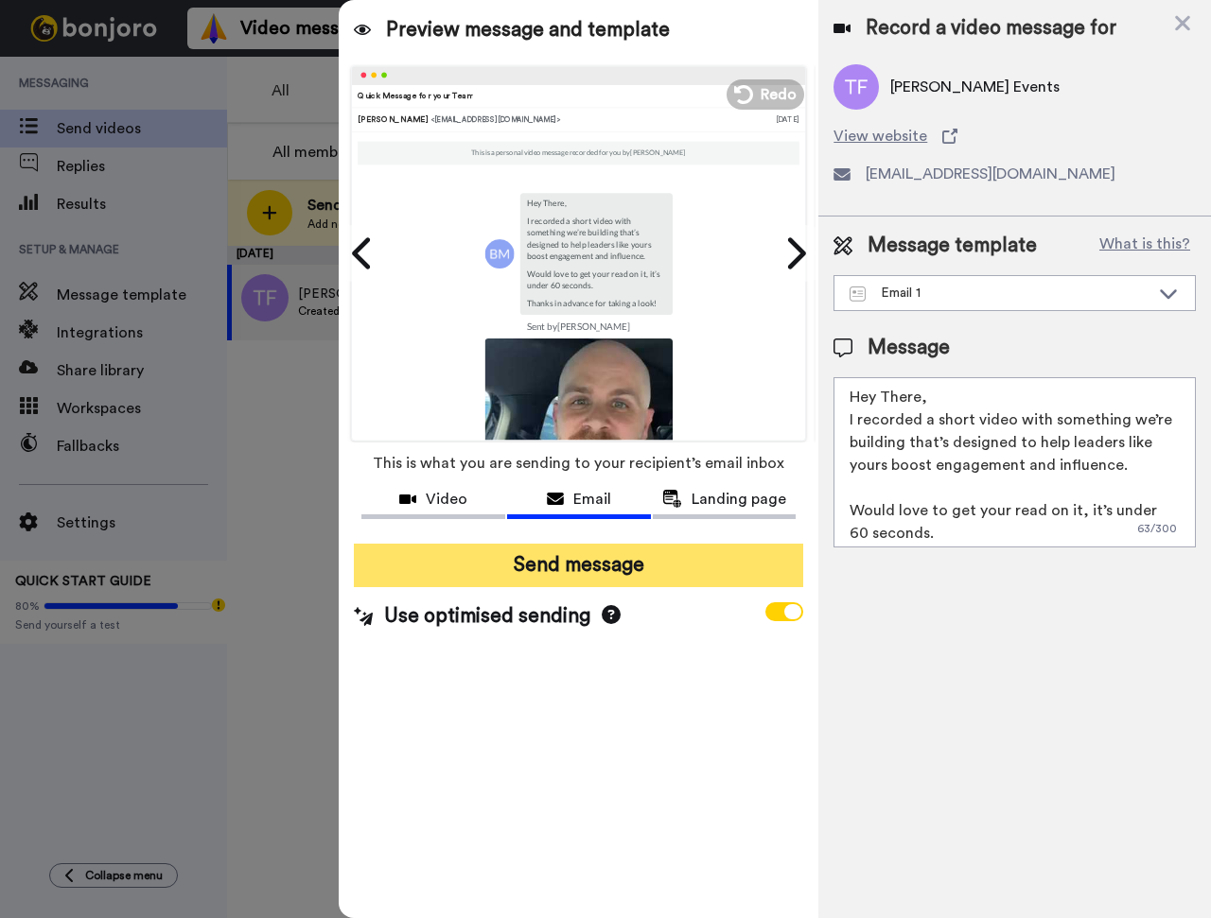
click at [382, 573] on button "Send message" at bounding box center [578, 566] width 449 height 44
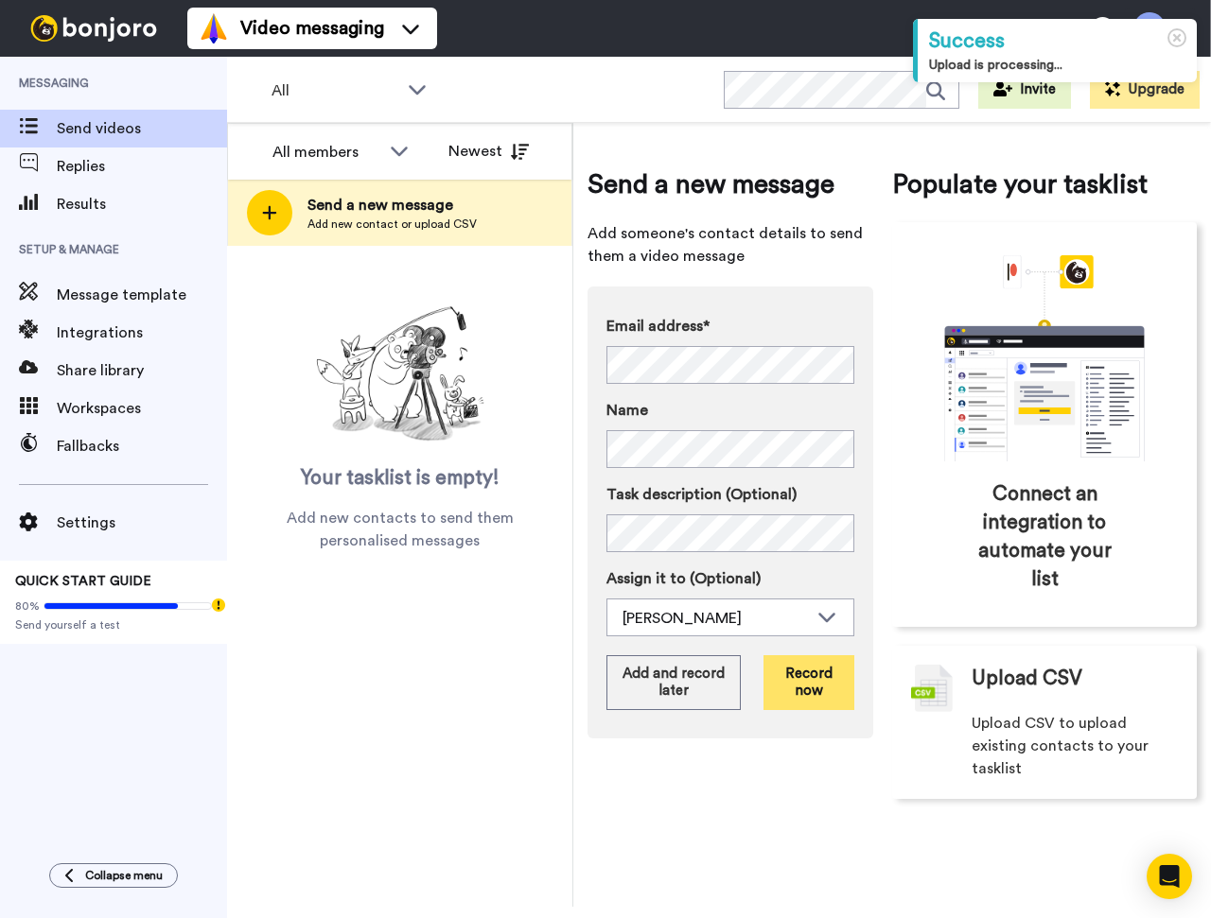
click at [821, 691] on button "Record now" at bounding box center [808, 682] width 91 height 55
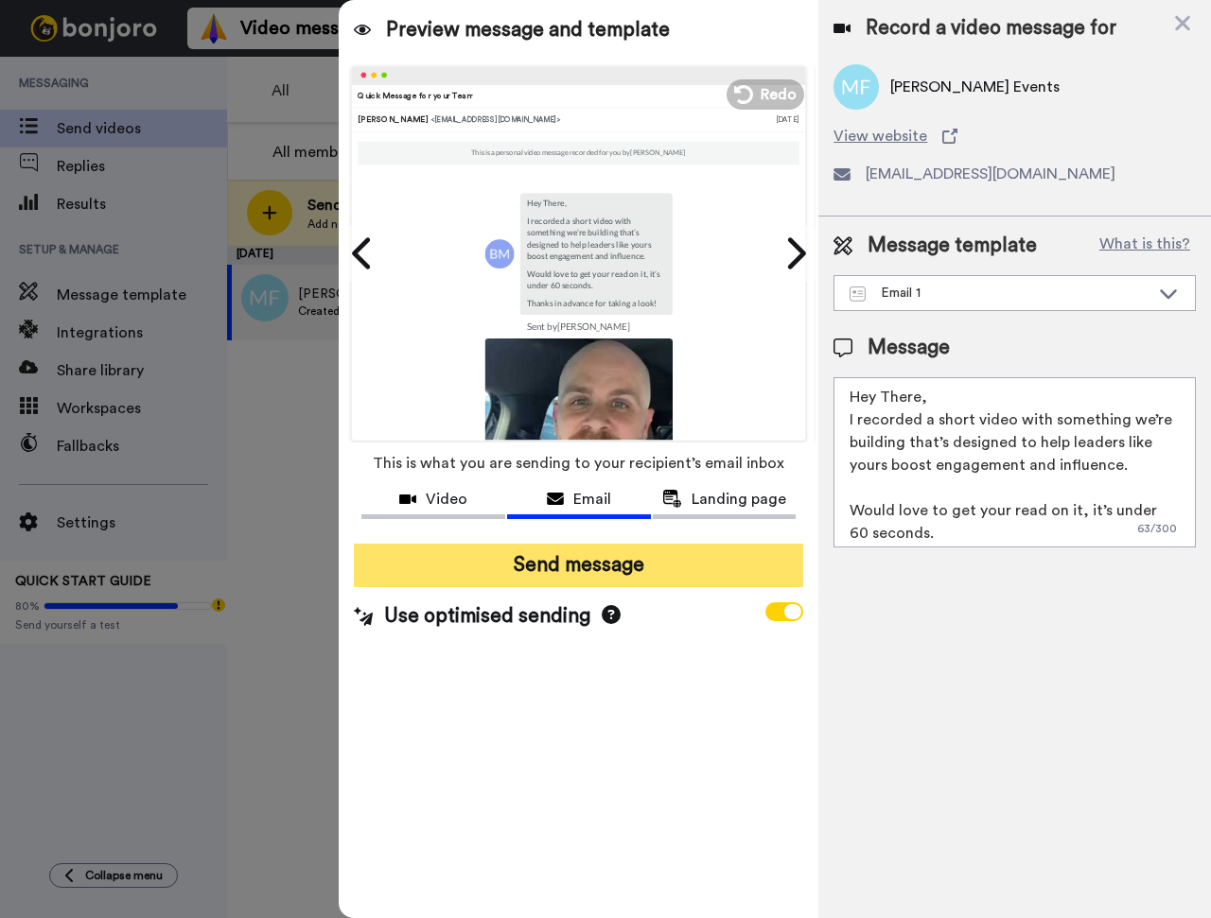
click at [570, 566] on button "Send message" at bounding box center [578, 566] width 449 height 44
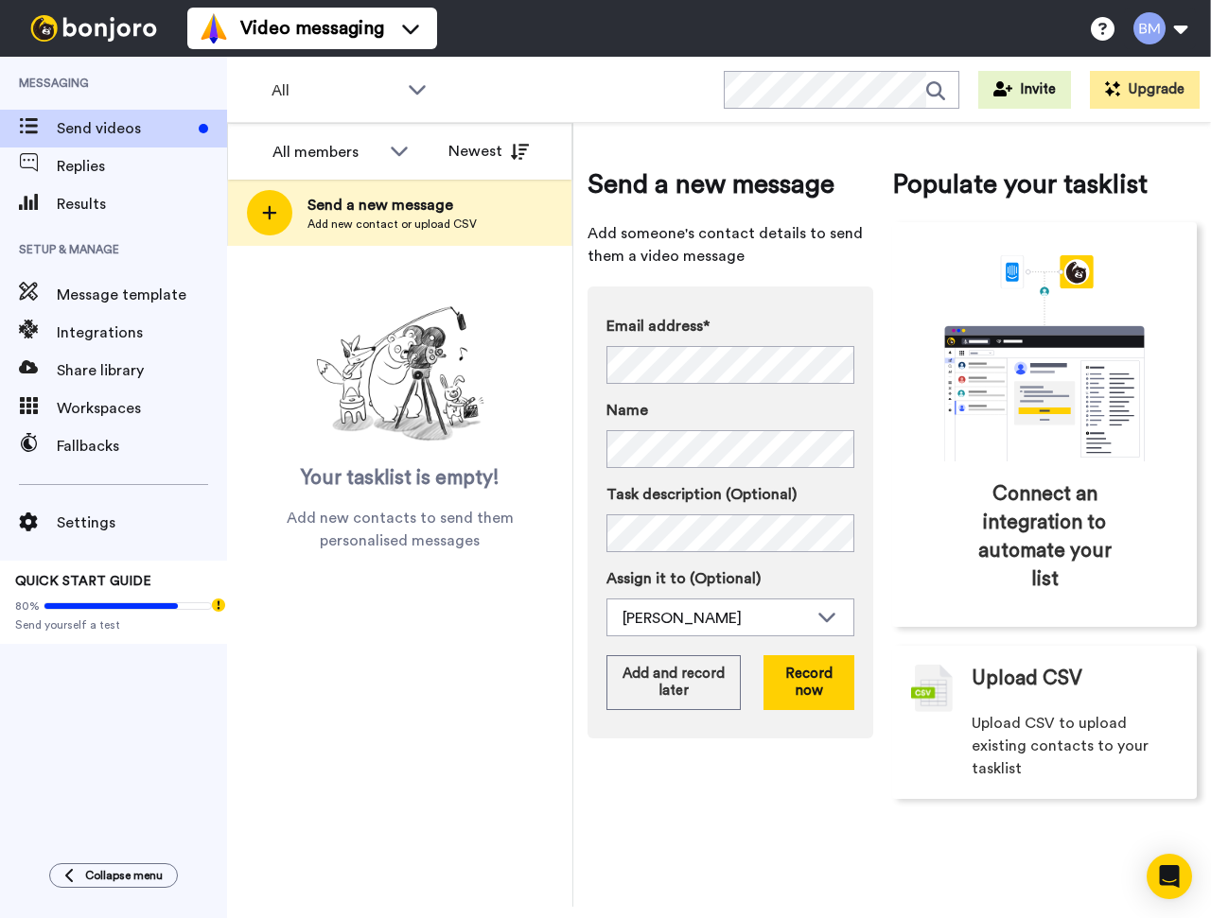
click at [828, 294] on div "Email address* No search result for ‘ farconvention@floridarealtors.org ’ Name …" at bounding box center [730, 513] width 286 height 452
click at [818, 700] on button "Record now" at bounding box center [808, 682] width 91 height 55
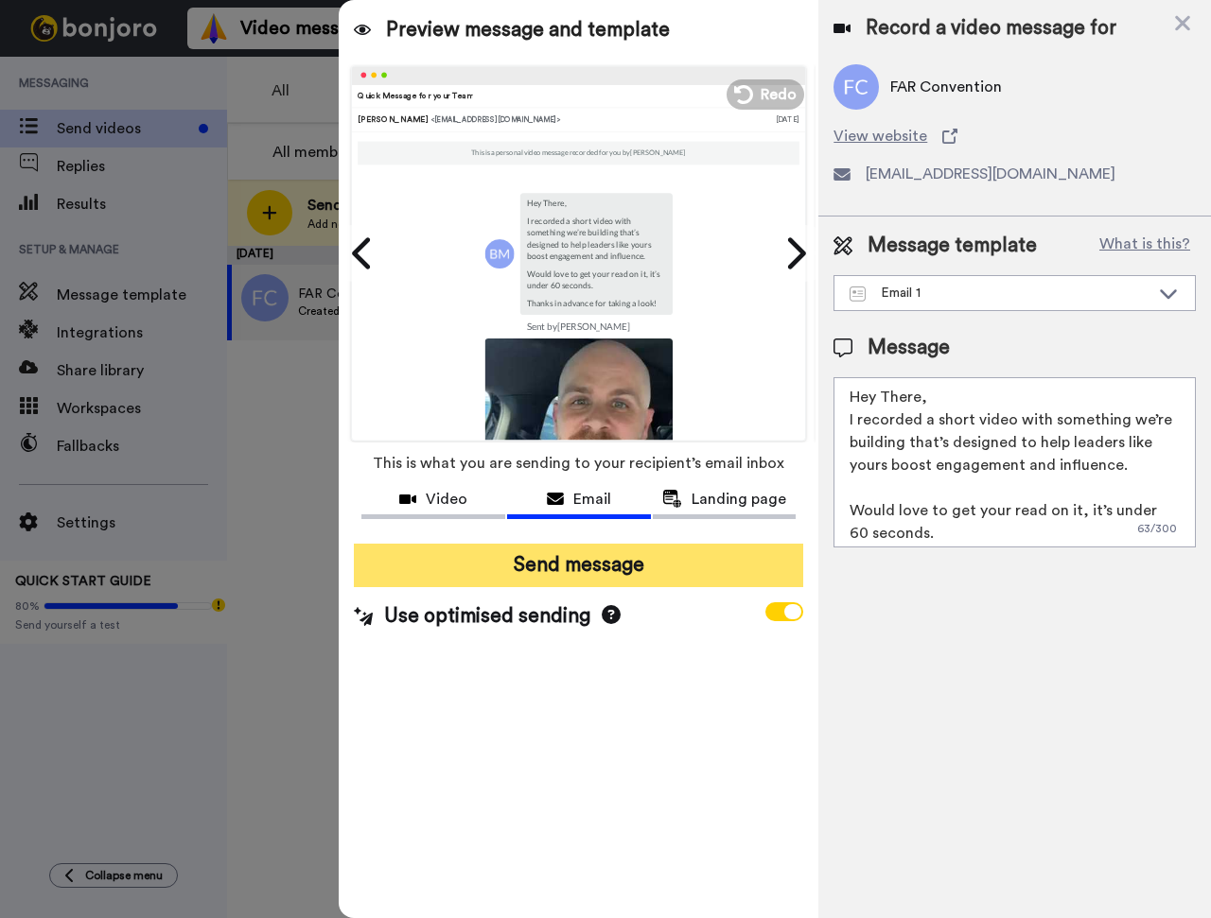
click at [669, 577] on button "Send message" at bounding box center [578, 566] width 449 height 44
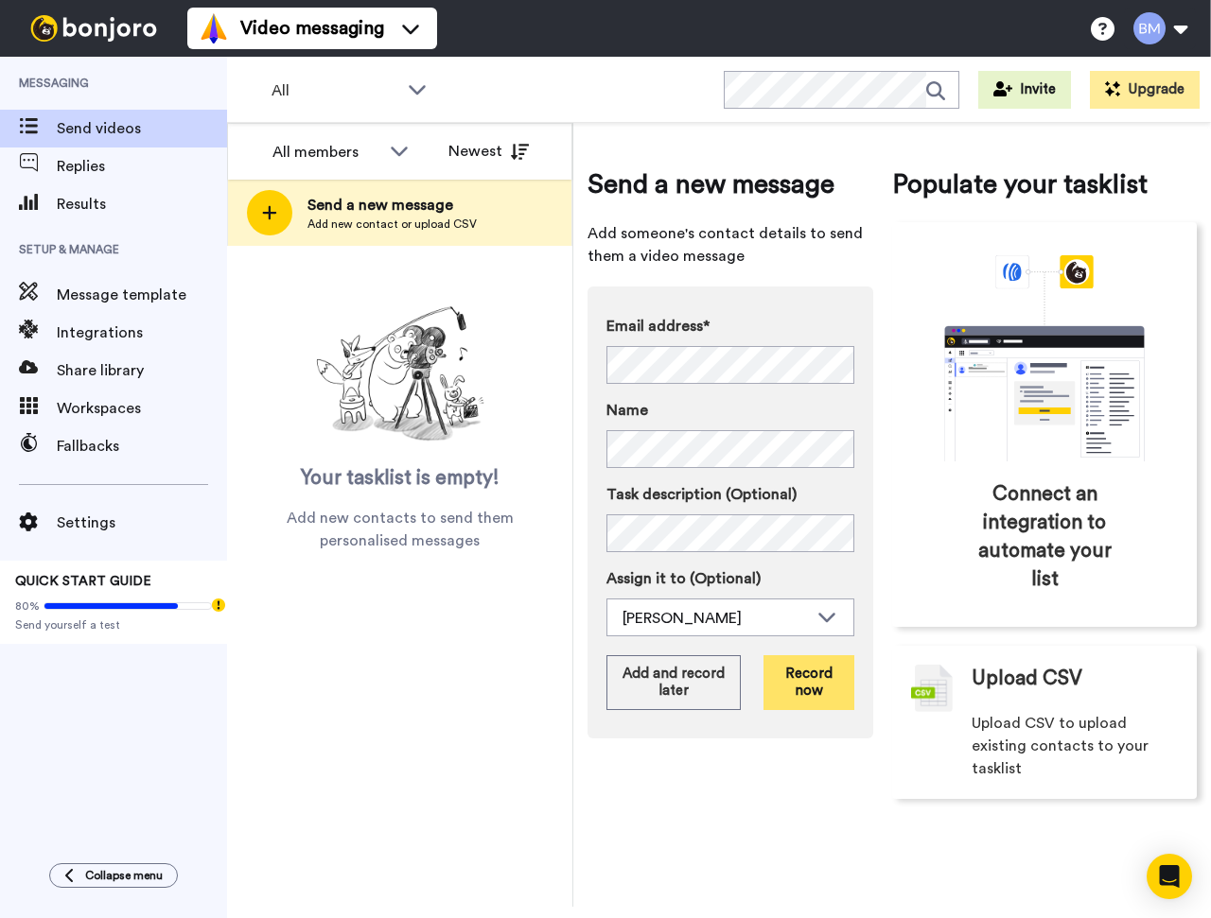
click at [823, 692] on button "Record now" at bounding box center [808, 682] width 91 height 55
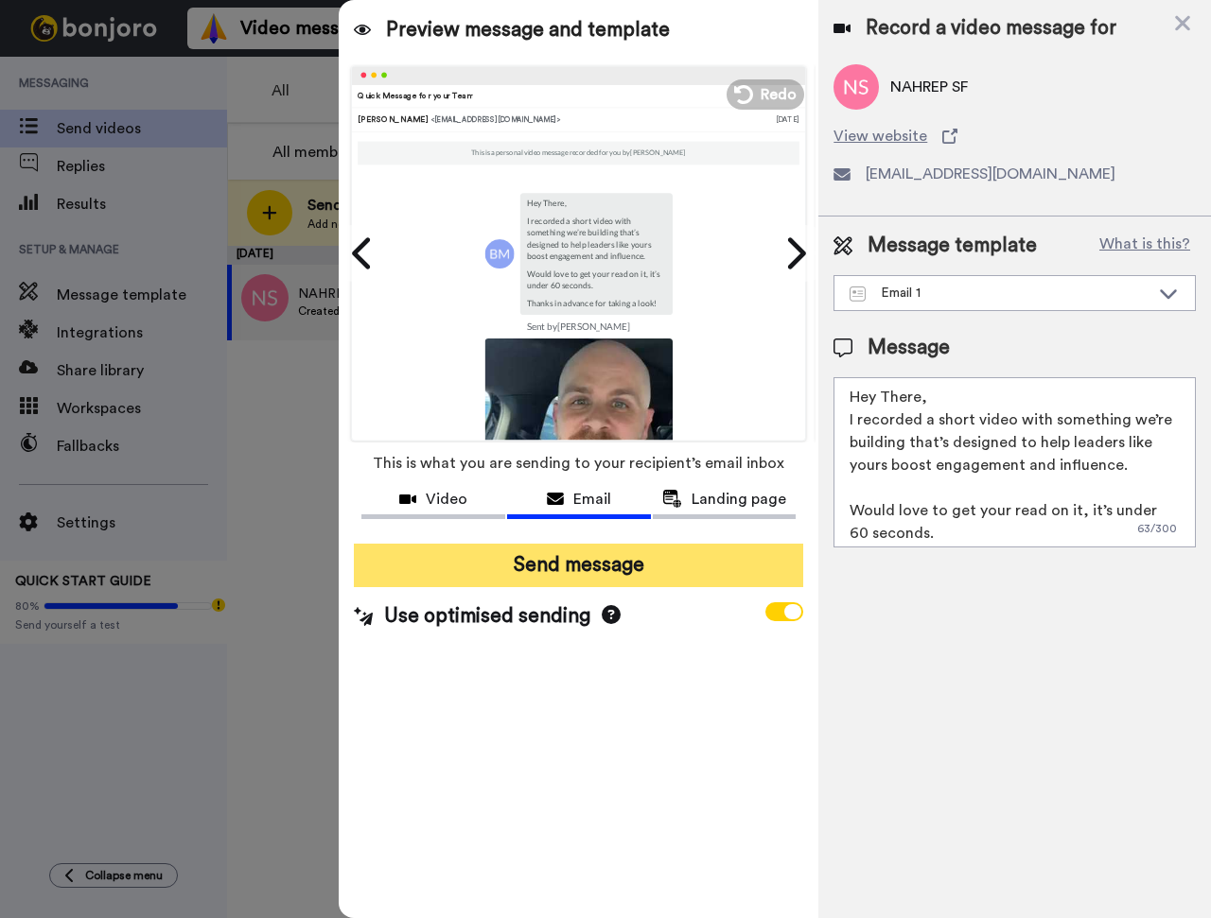
click at [729, 576] on button "Send message" at bounding box center [578, 566] width 449 height 44
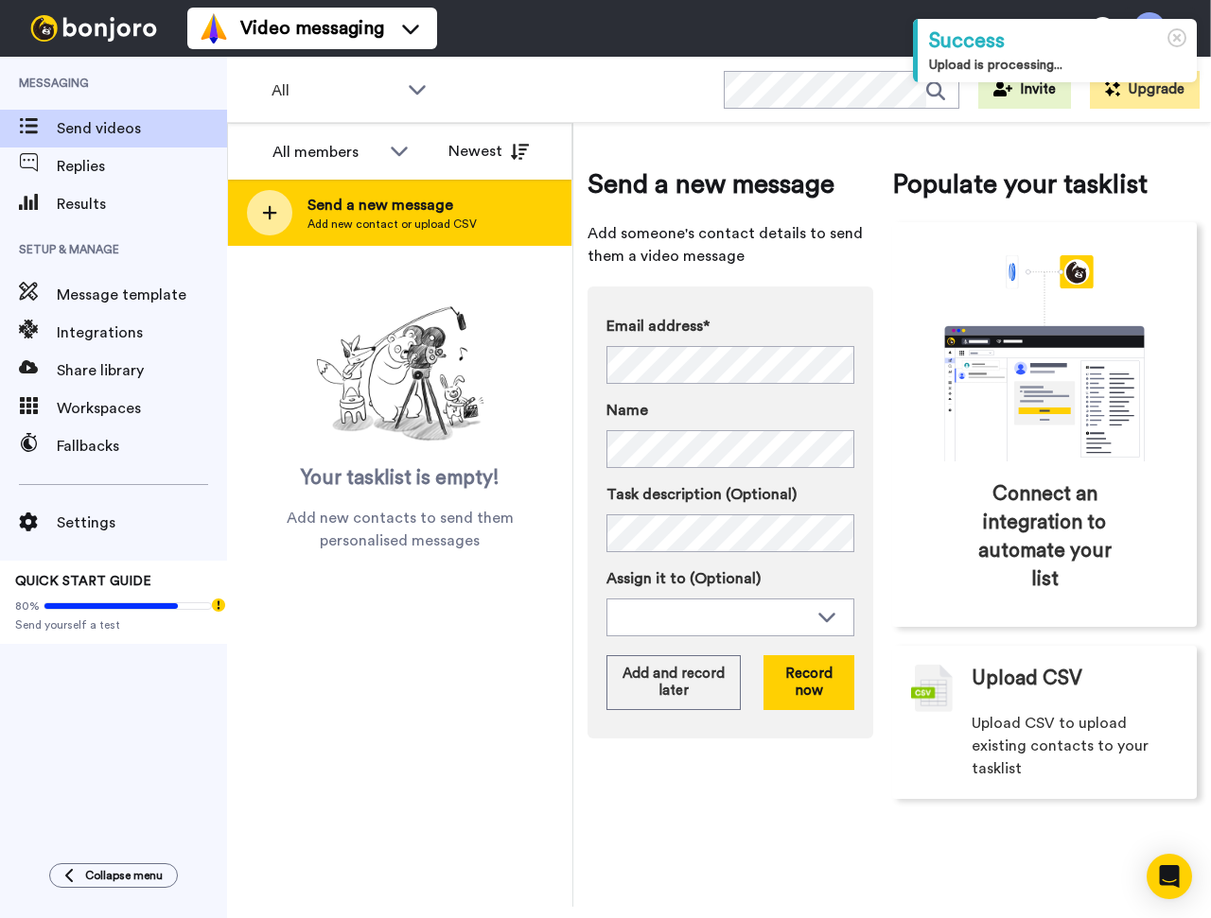
click at [268, 220] on icon at bounding box center [269, 212] width 15 height 17
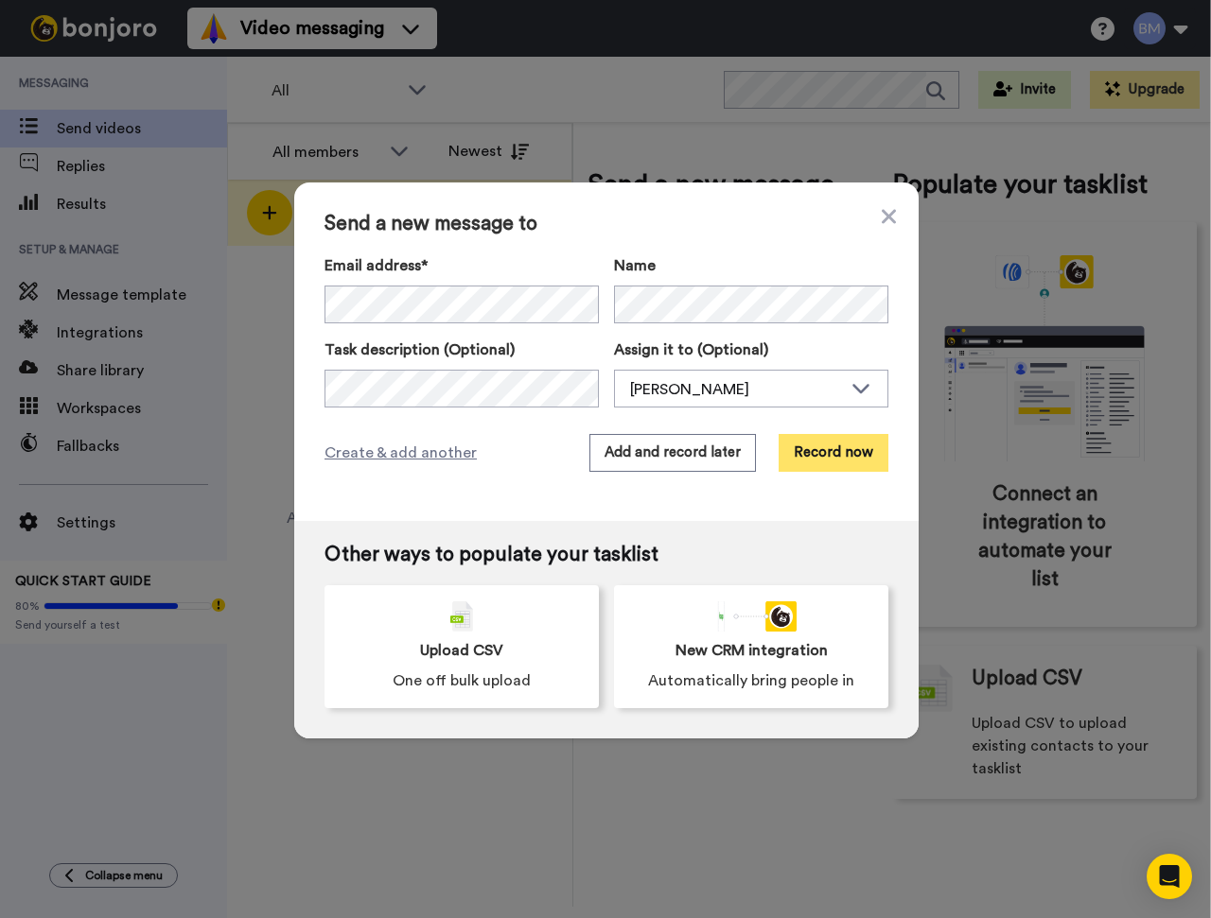
click at [847, 462] on button "Record now" at bounding box center [833, 453] width 110 height 38
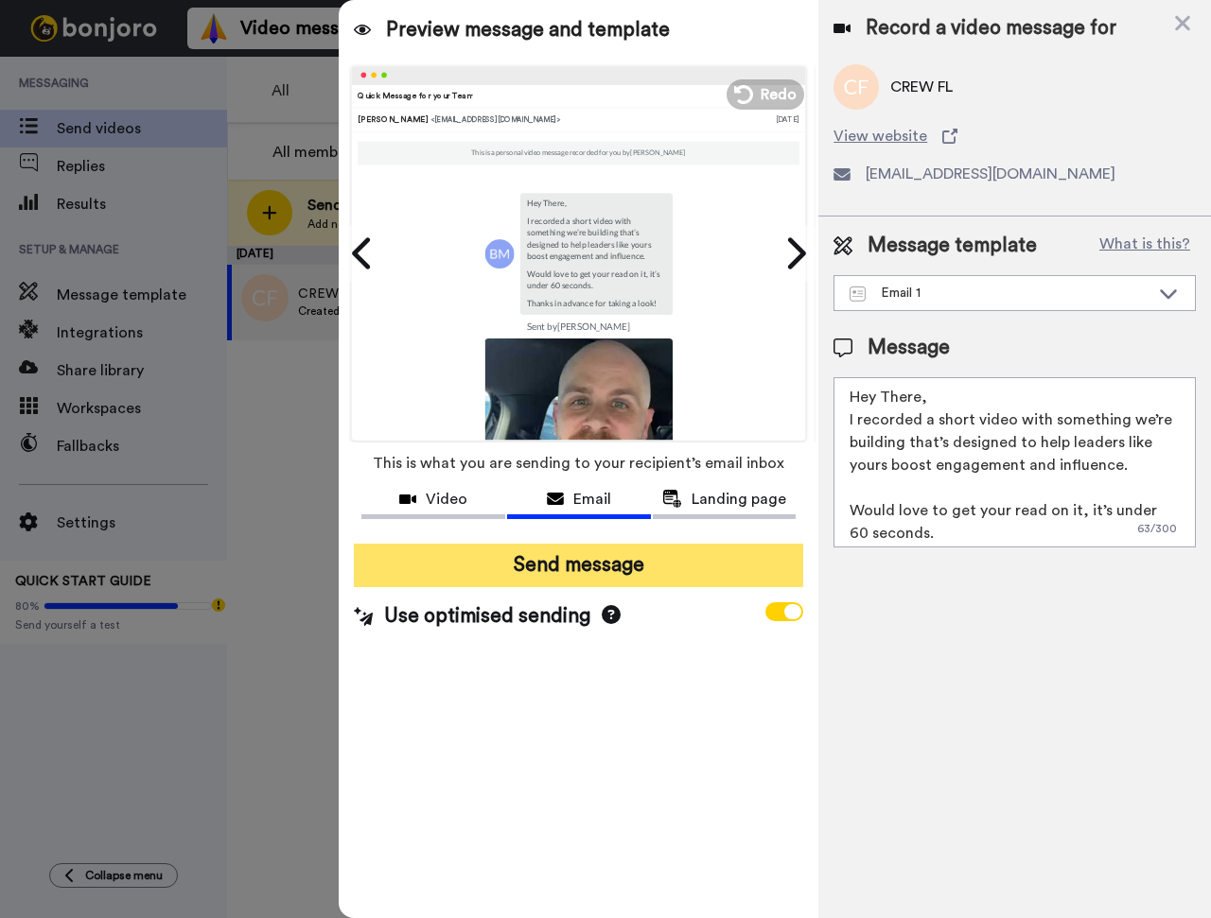
click at [529, 573] on button "Send message" at bounding box center [578, 566] width 449 height 44
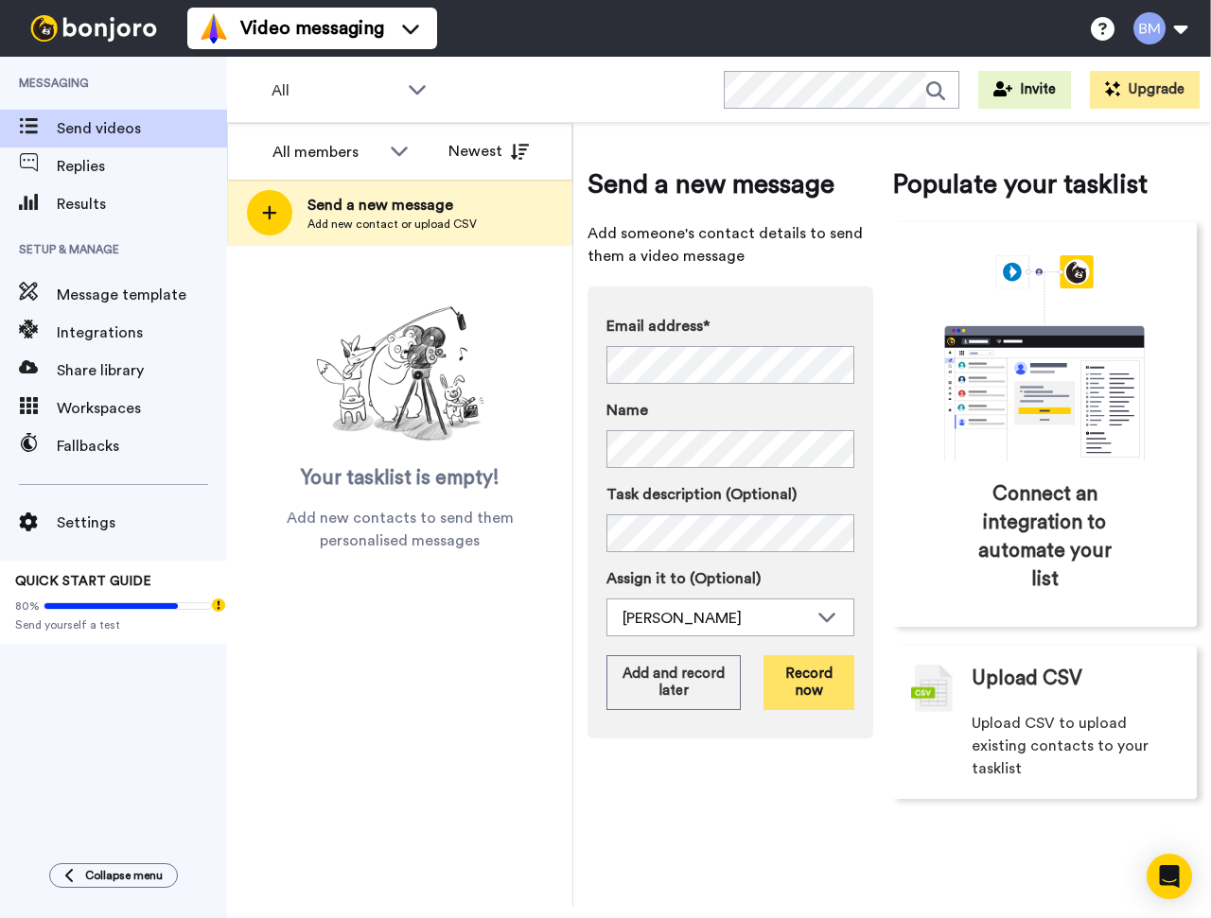
click at [803, 698] on button "Record now" at bounding box center [808, 682] width 91 height 55
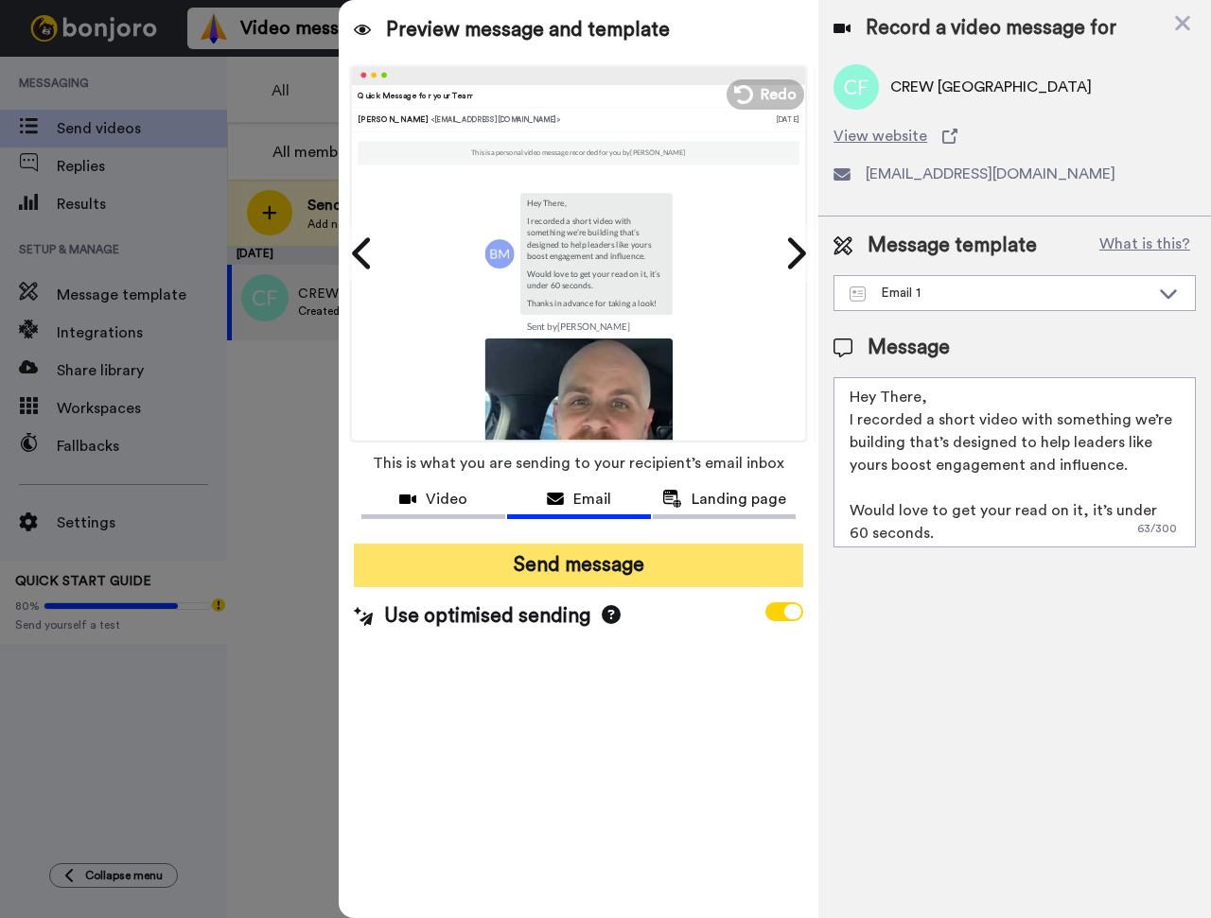
click at [459, 563] on button "Send message" at bounding box center [578, 566] width 449 height 44
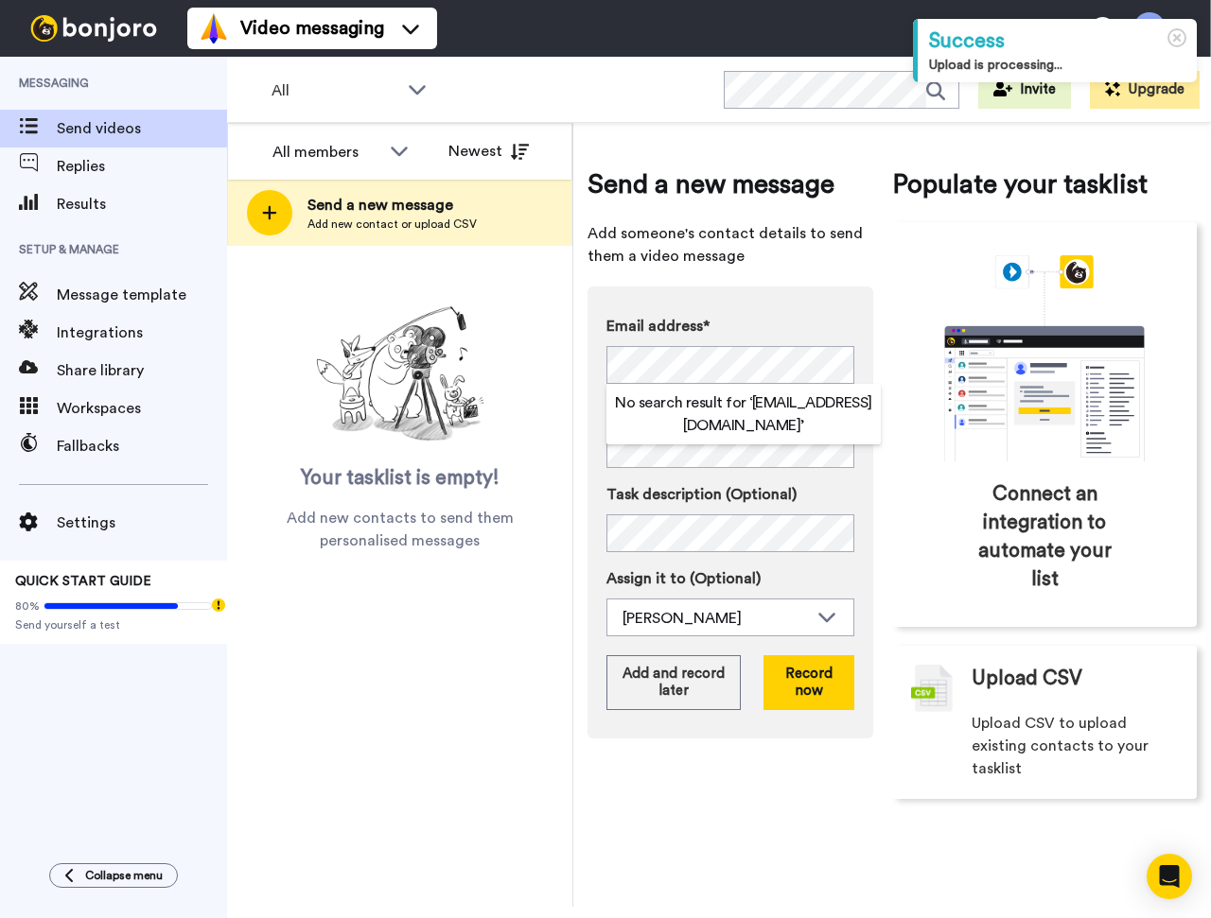
click at [848, 326] on label "Email address*" at bounding box center [730, 326] width 248 height 23
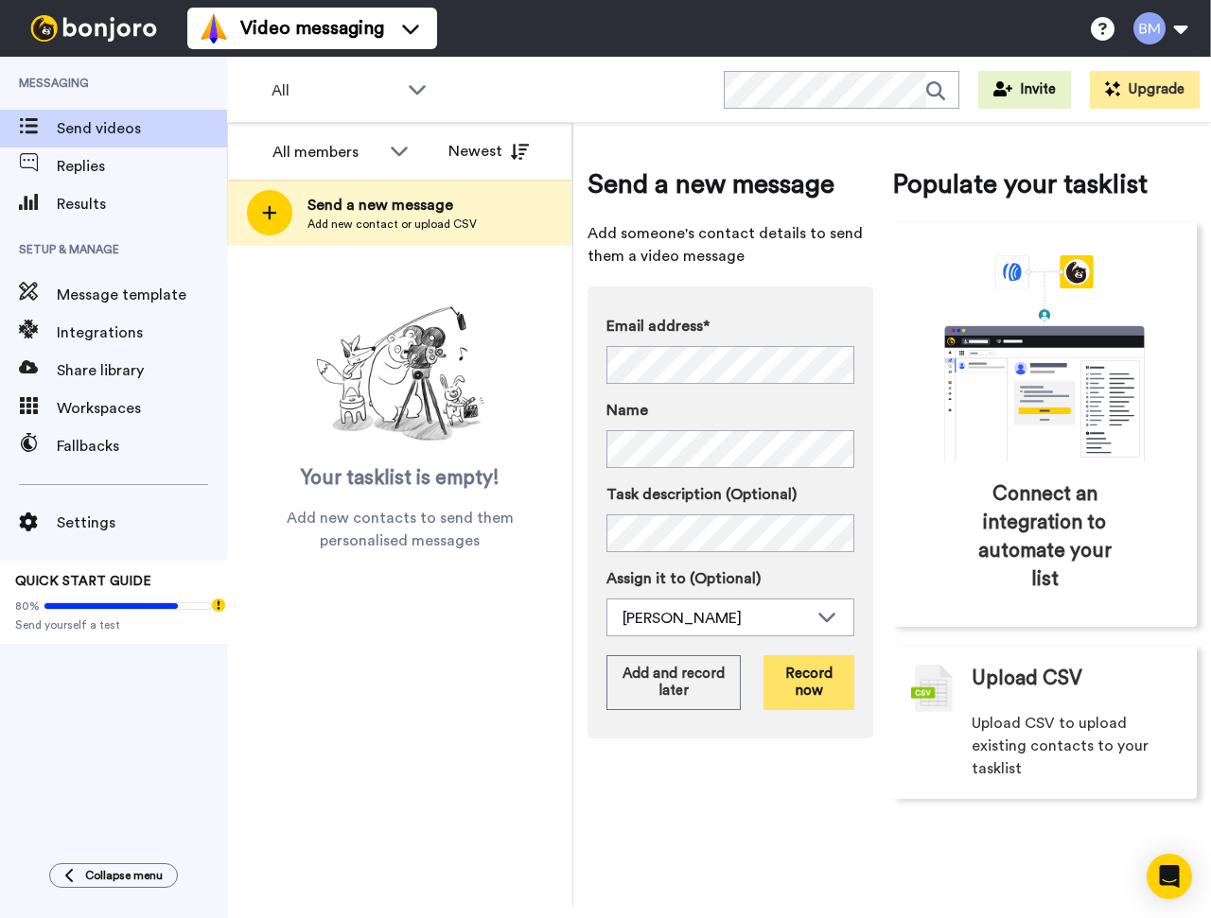
click at [811, 680] on button "Record now" at bounding box center [808, 682] width 91 height 55
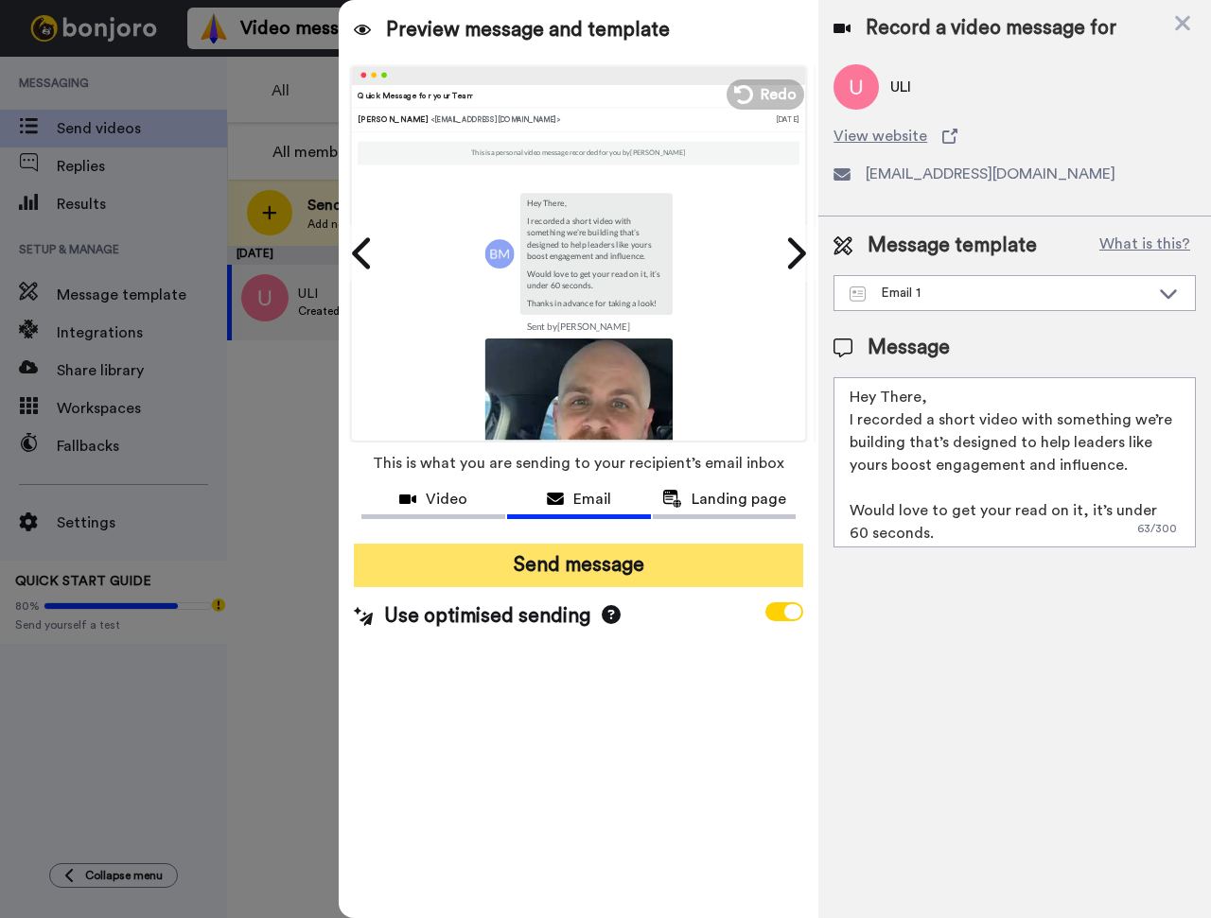
click at [566, 555] on button "Send message" at bounding box center [578, 566] width 449 height 44
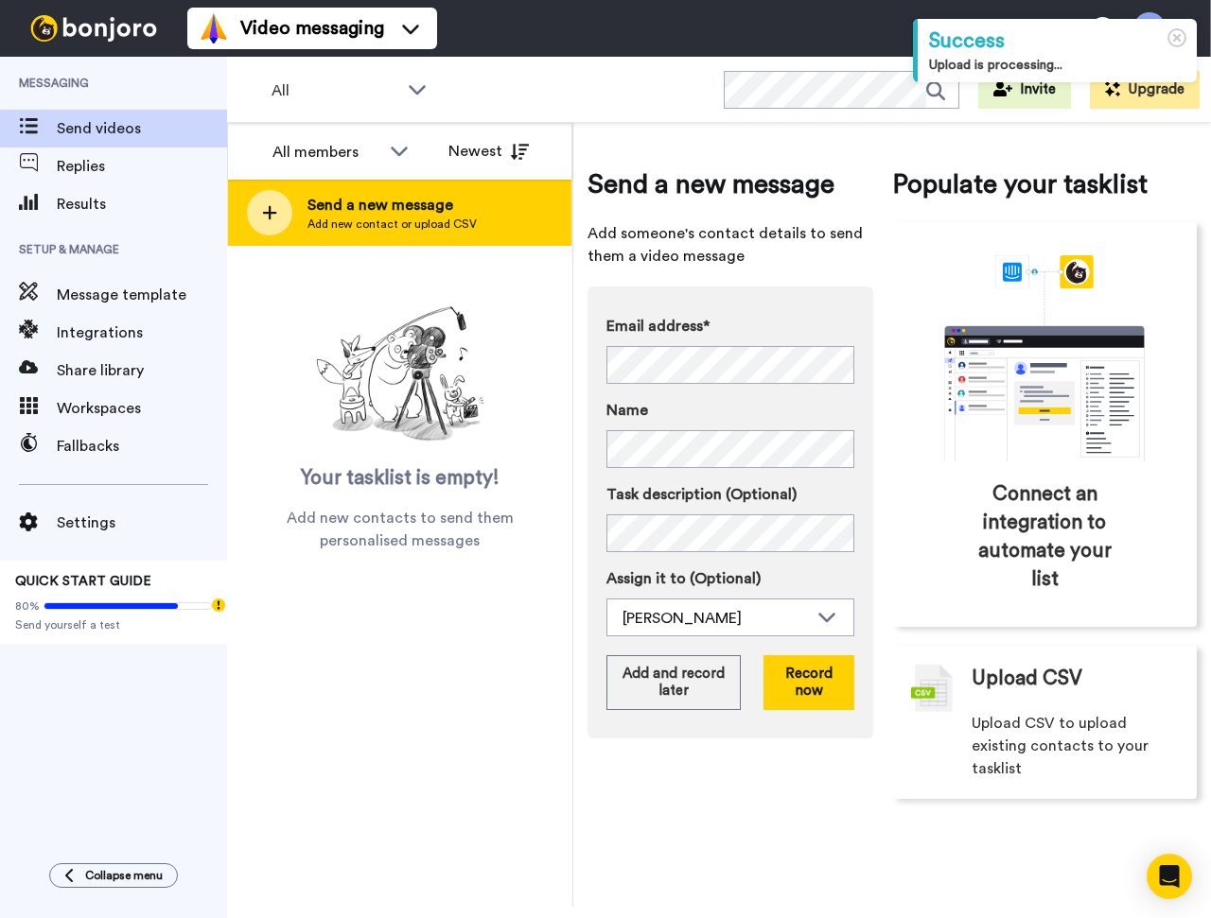
click at [273, 218] on icon at bounding box center [269, 212] width 15 height 17
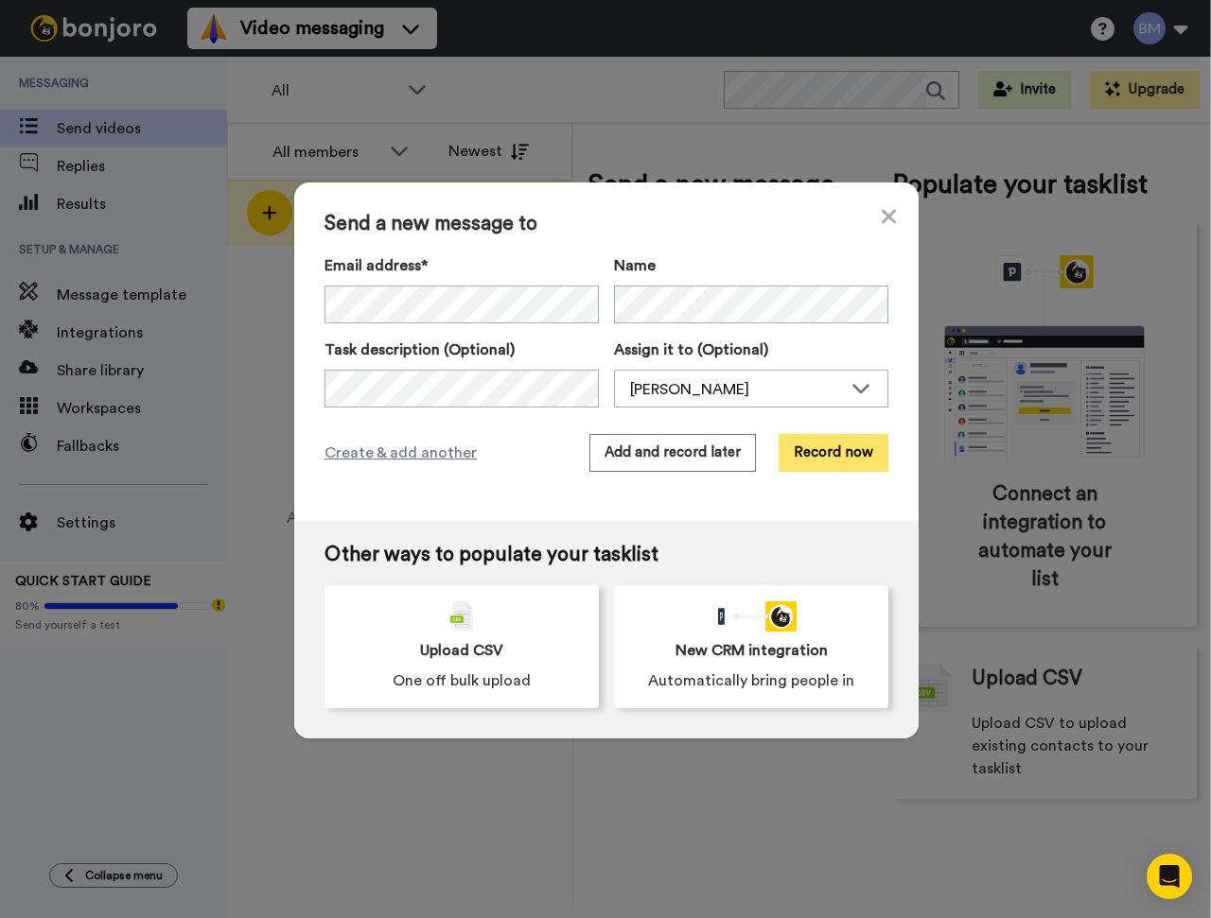
click at [833, 461] on button "Record now" at bounding box center [833, 453] width 110 height 38
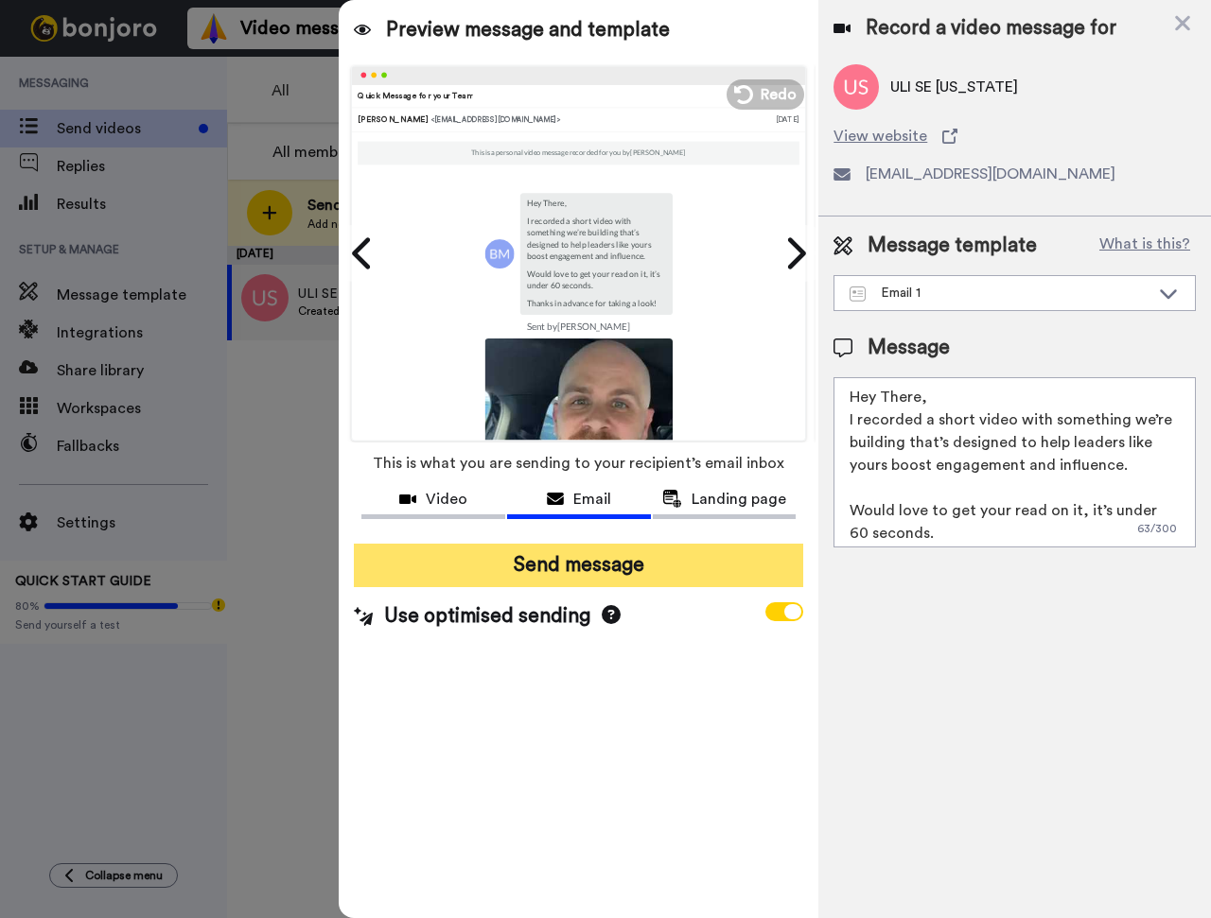
click at [551, 566] on button "Send message" at bounding box center [578, 566] width 449 height 44
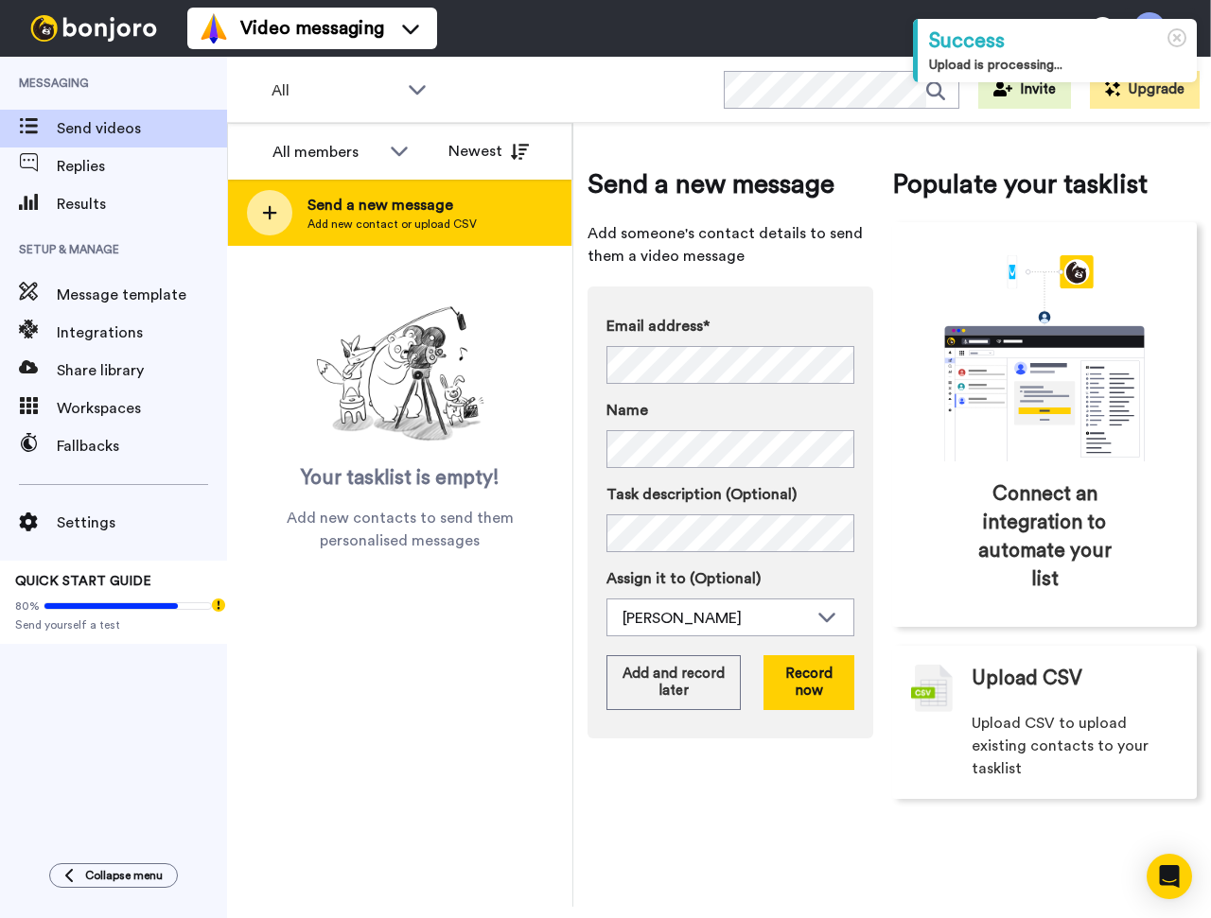
click at [270, 218] on icon at bounding box center [270, 213] width 14 height 14
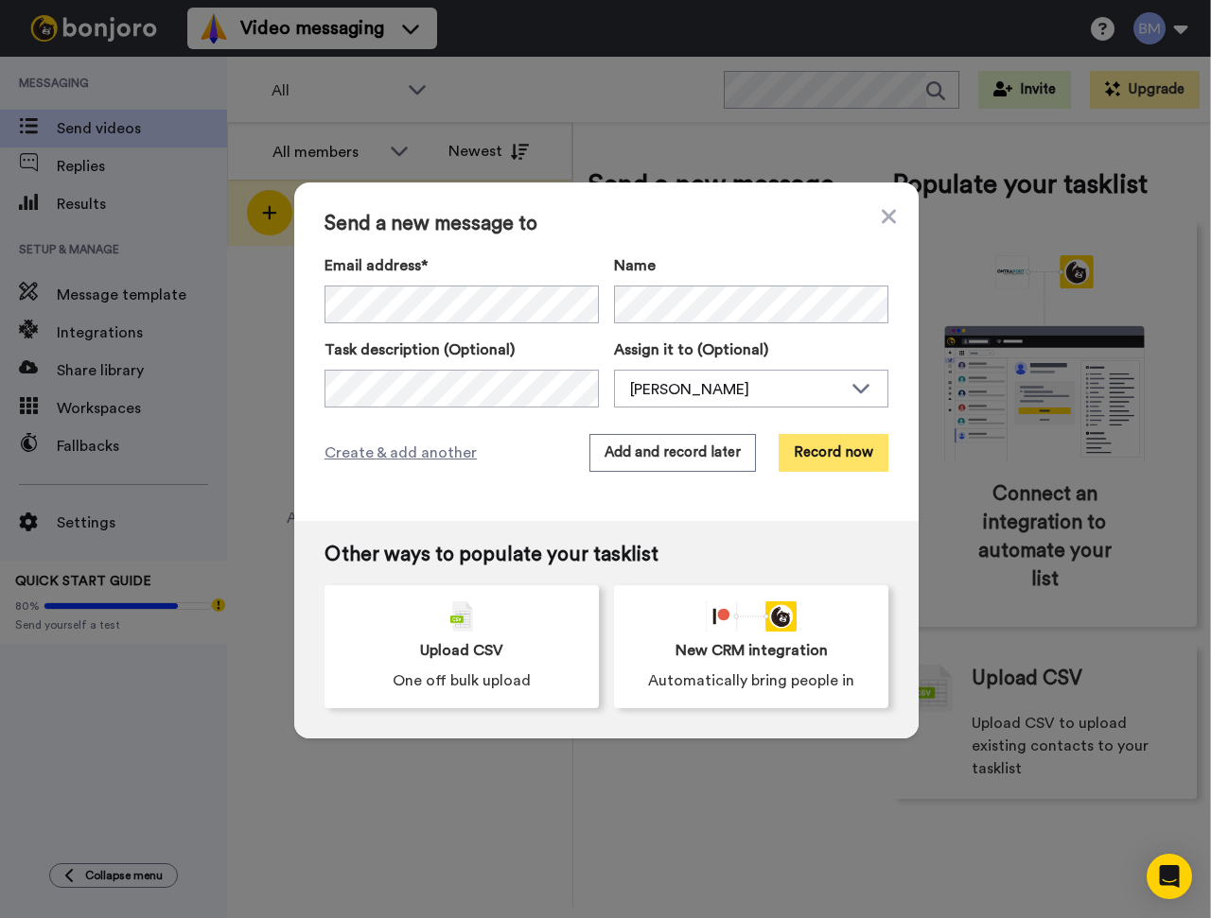
click at [830, 450] on button "Record now" at bounding box center [833, 453] width 110 height 38
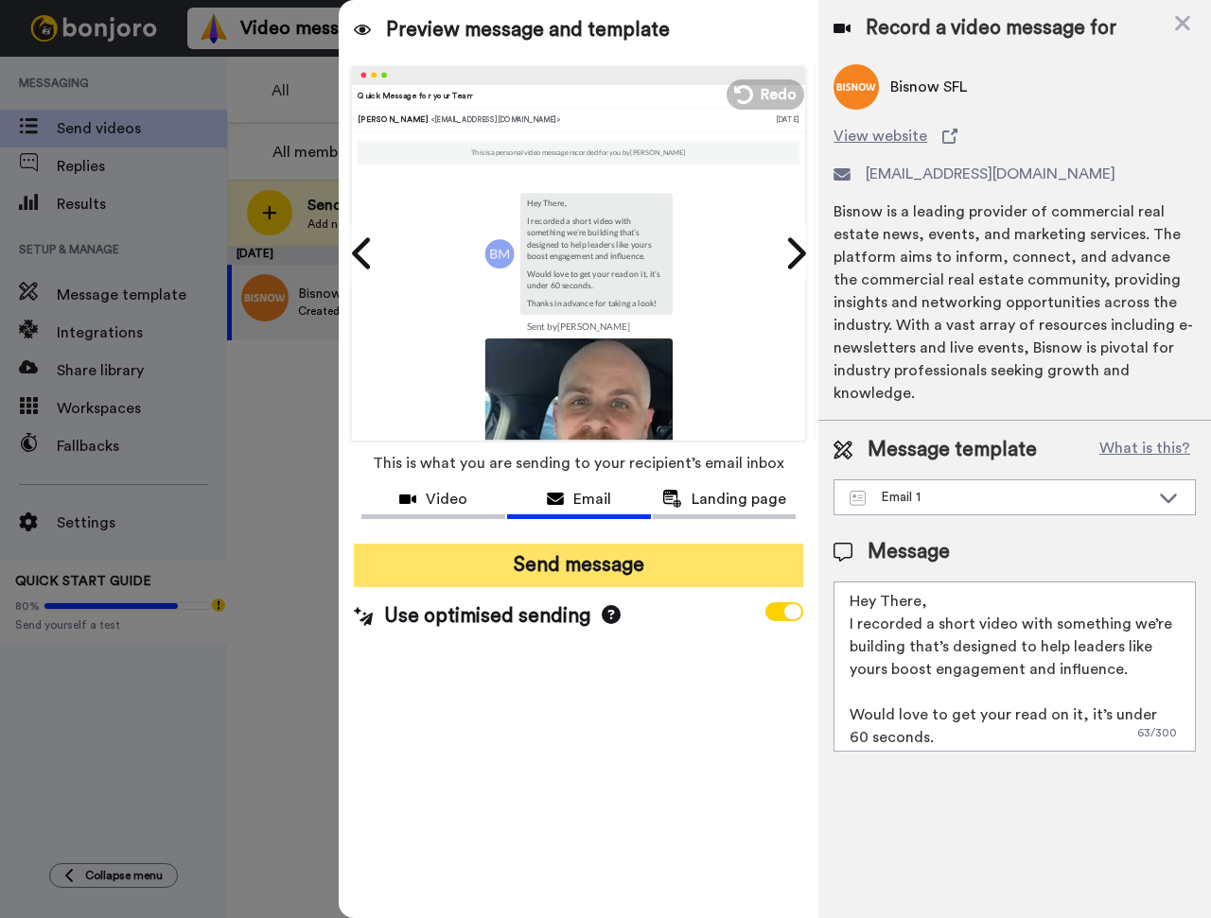
click at [564, 572] on button "Send message" at bounding box center [578, 566] width 449 height 44
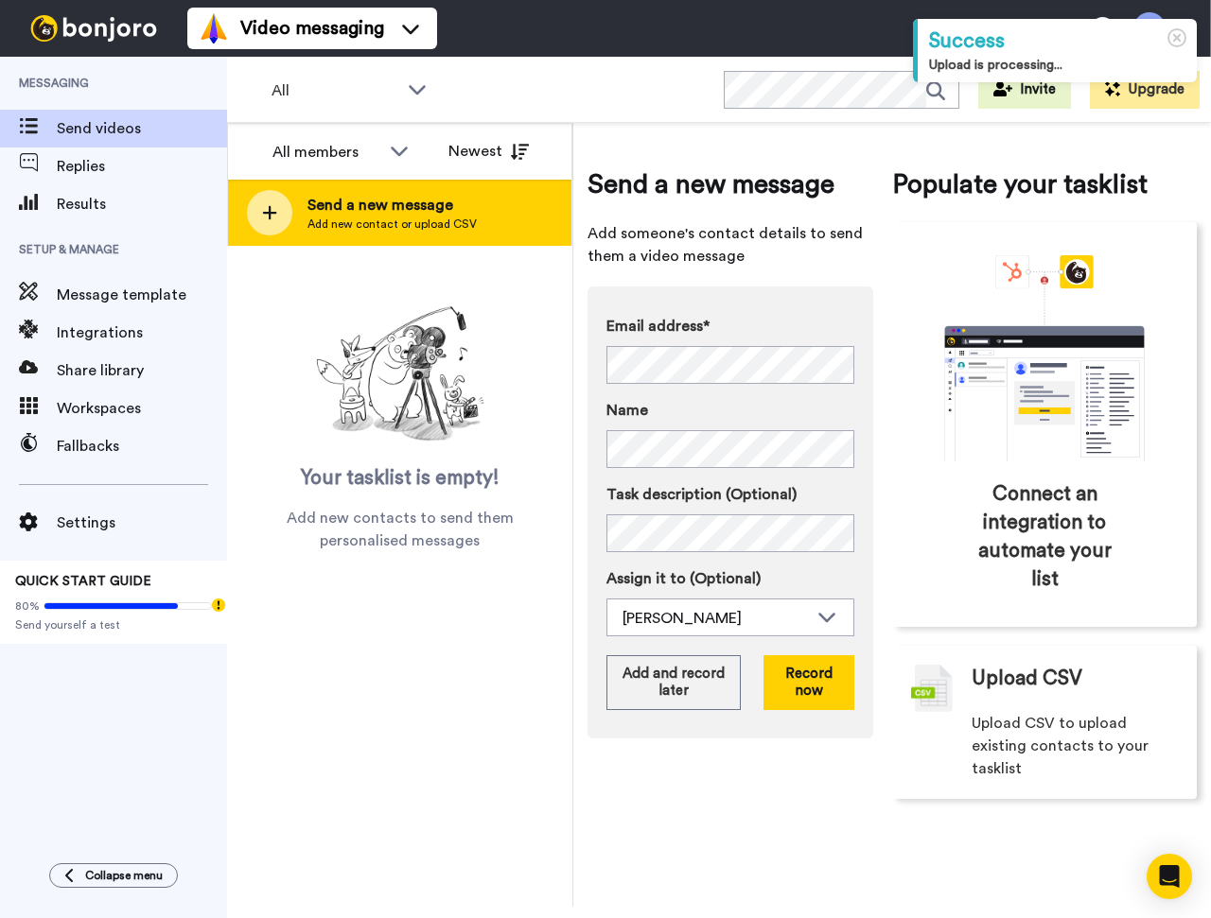
click at [267, 217] on icon at bounding box center [269, 212] width 15 height 17
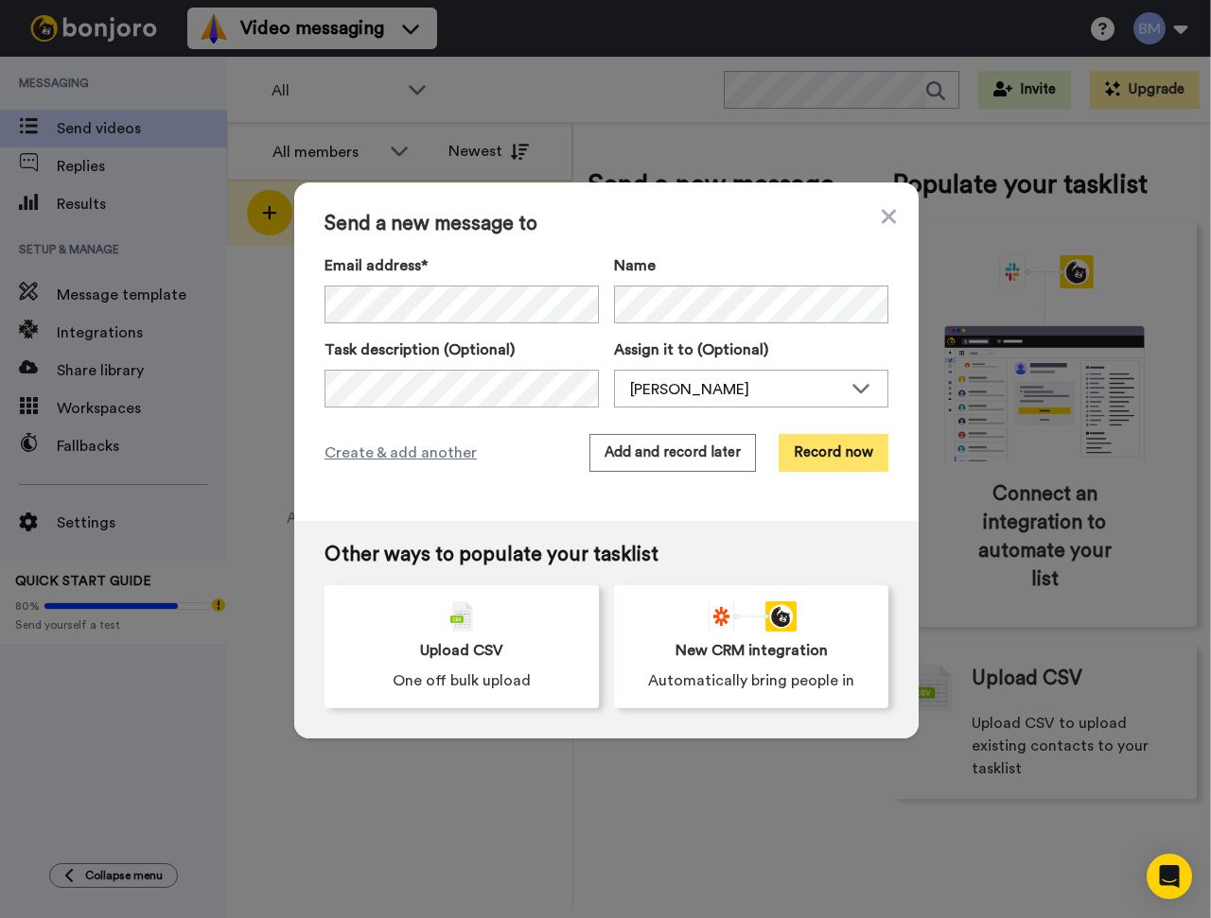
click at [817, 453] on button "Record now" at bounding box center [833, 453] width 110 height 38
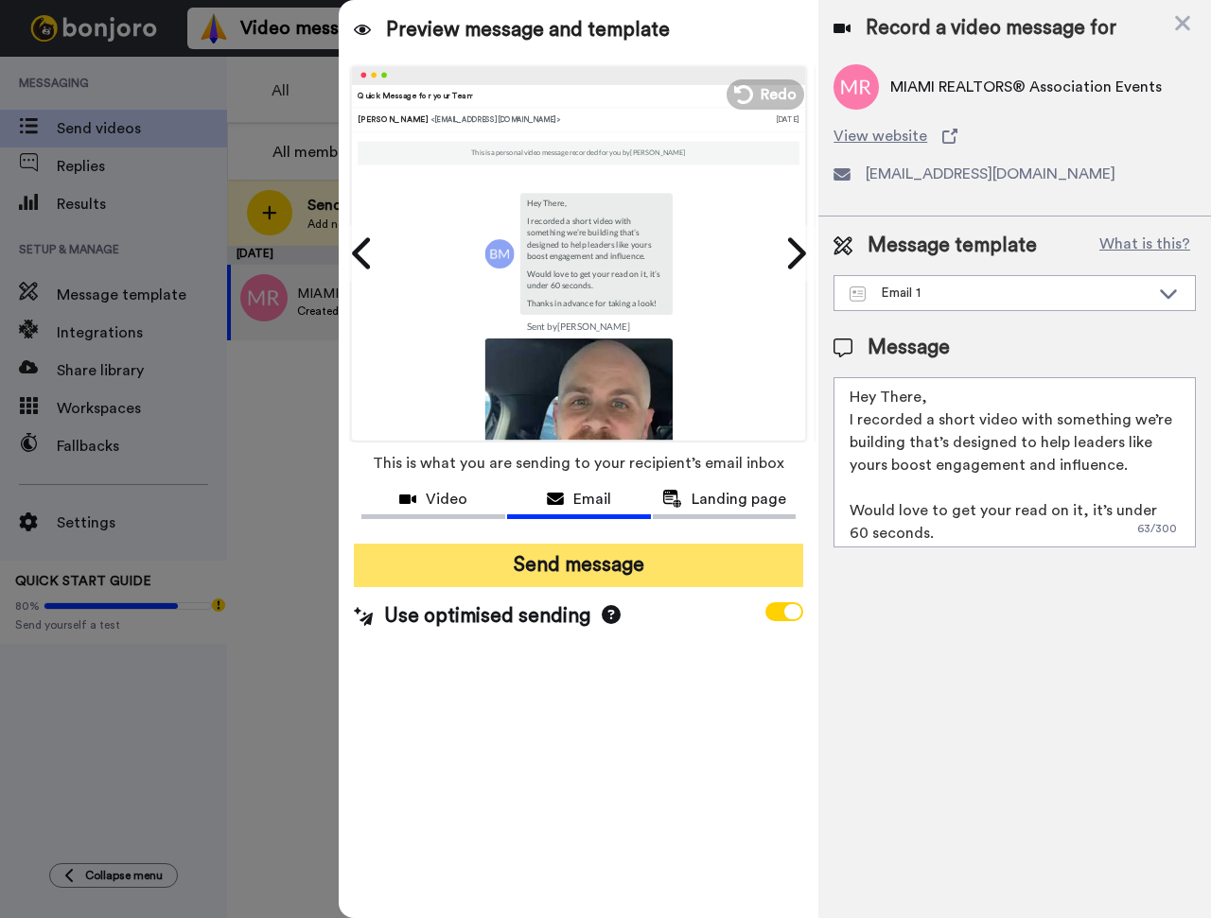
click at [486, 570] on button "Send message" at bounding box center [578, 566] width 449 height 44
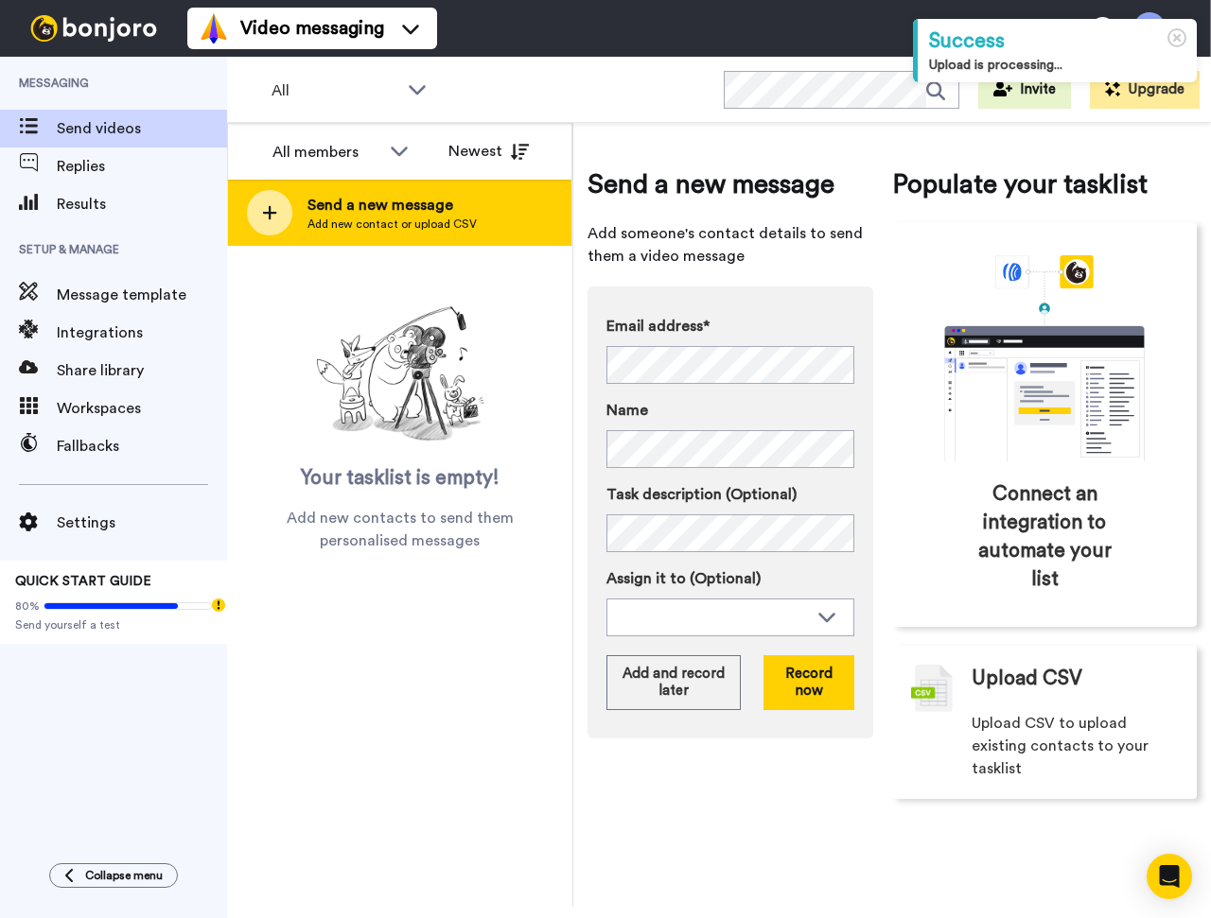
click at [265, 212] on icon at bounding box center [270, 213] width 14 height 14
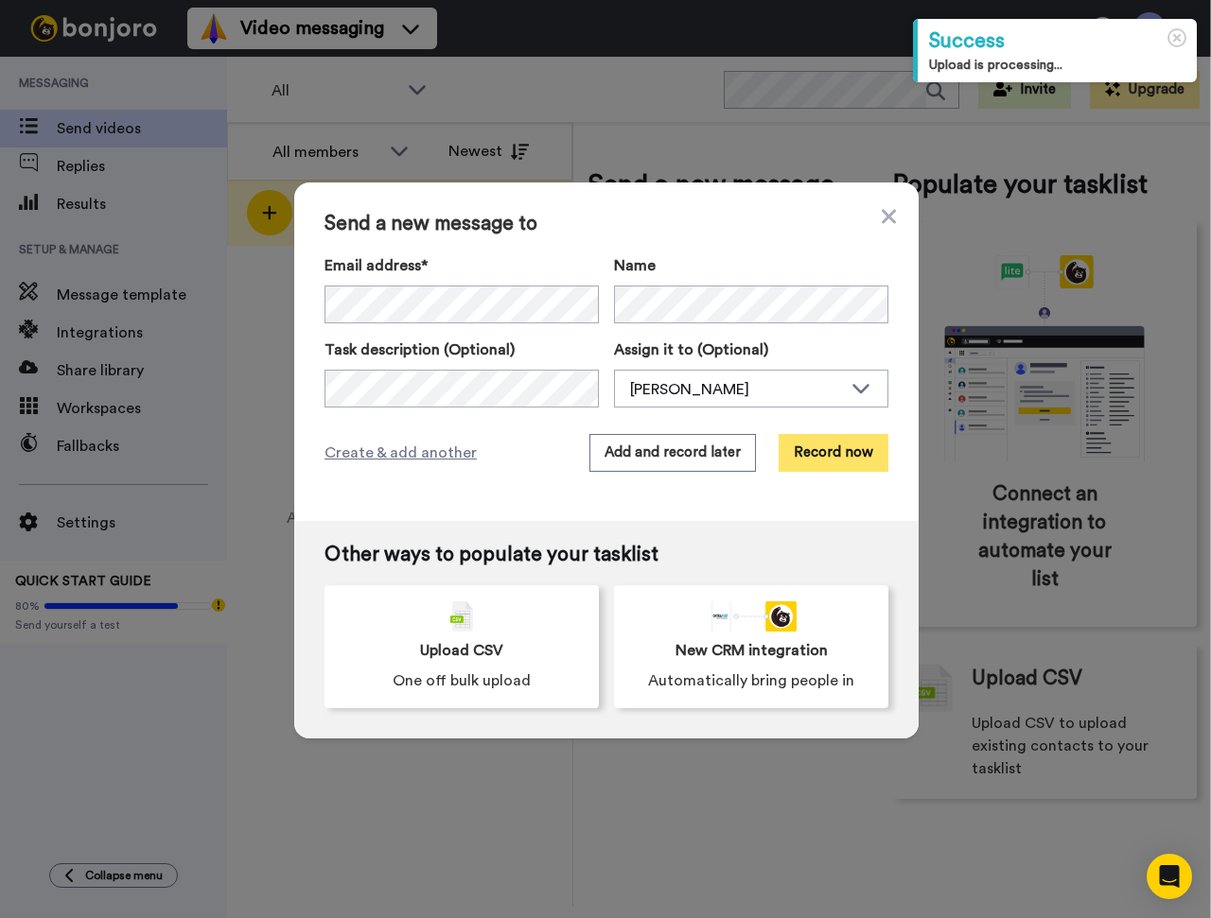
click at [828, 449] on button "Record now" at bounding box center [833, 453] width 110 height 38
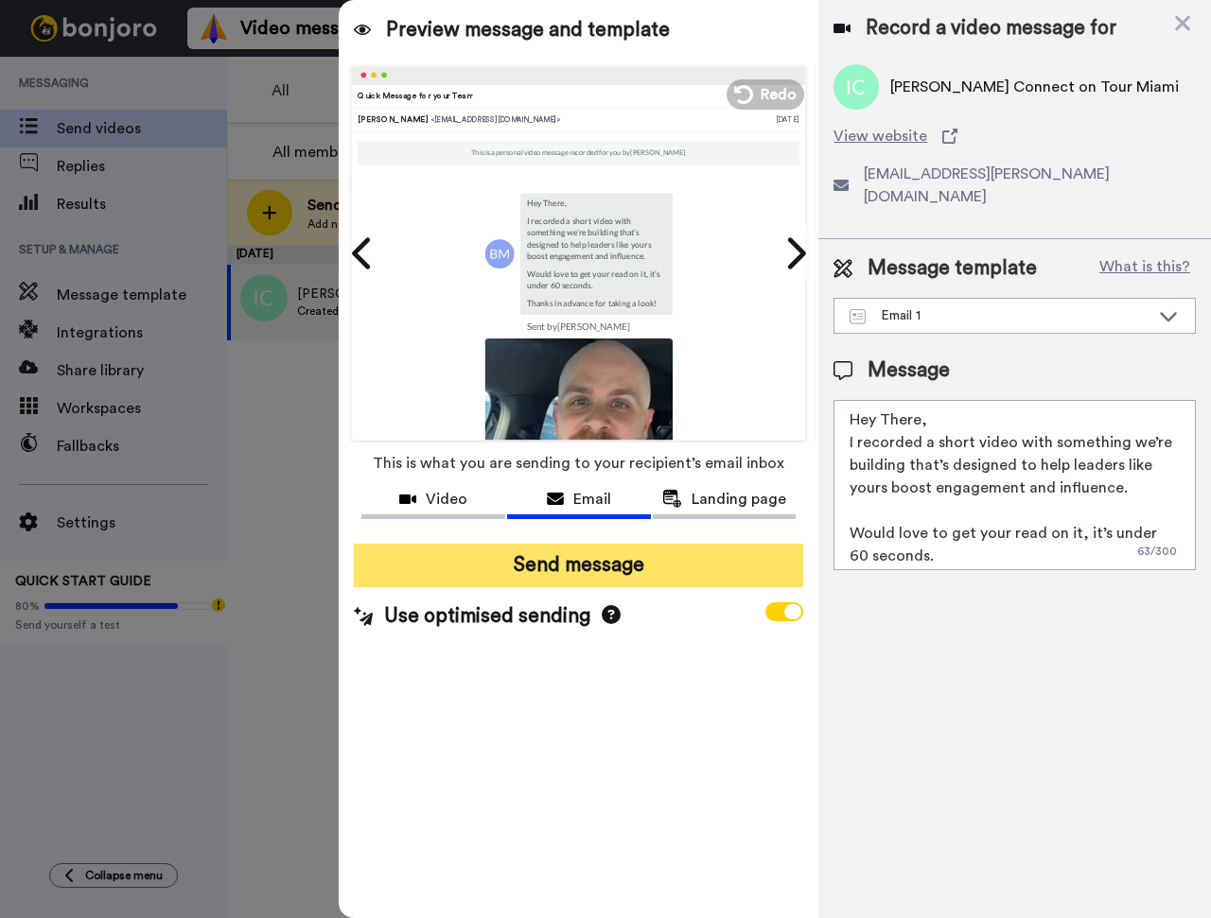
click at [536, 571] on button "Send message" at bounding box center [578, 566] width 449 height 44
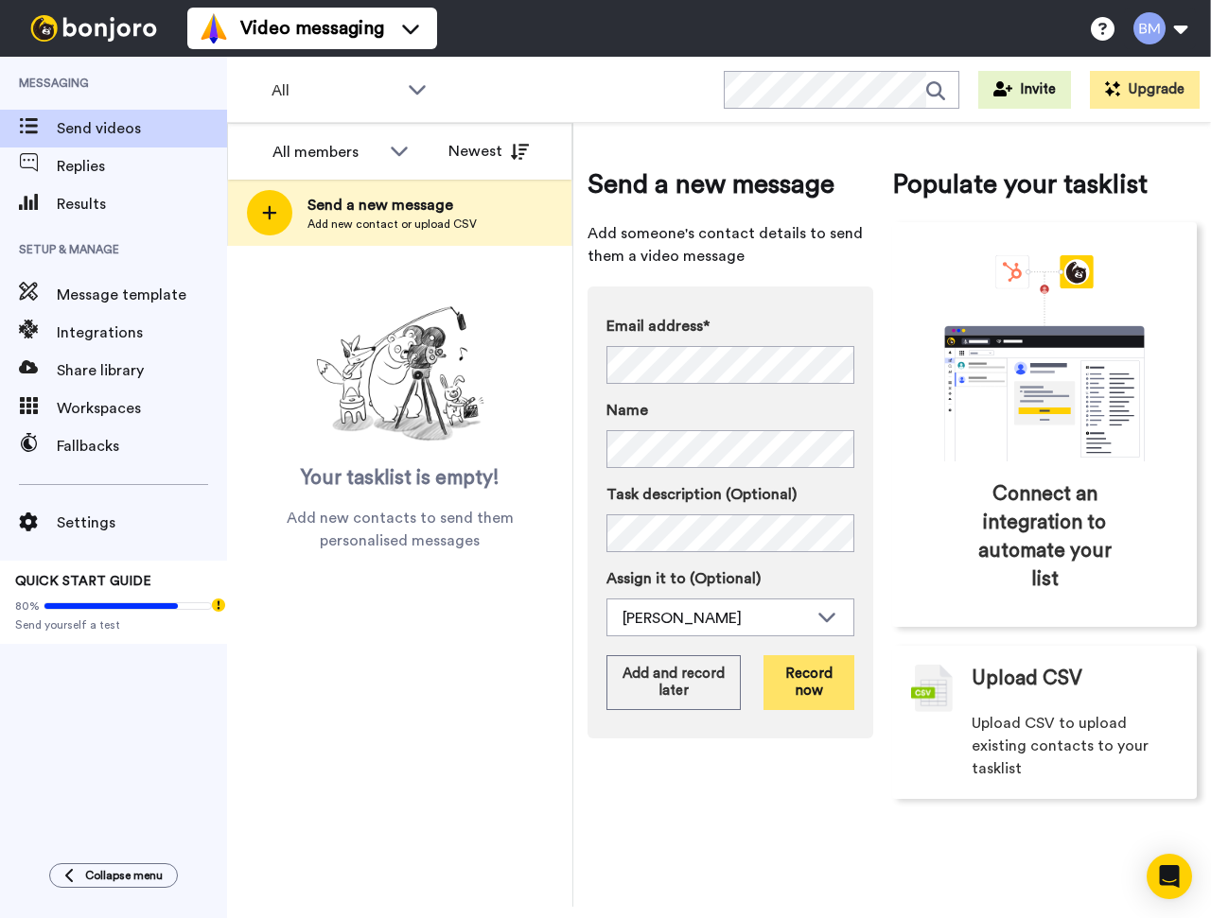
click at [802, 687] on button "Record now" at bounding box center [808, 682] width 91 height 55
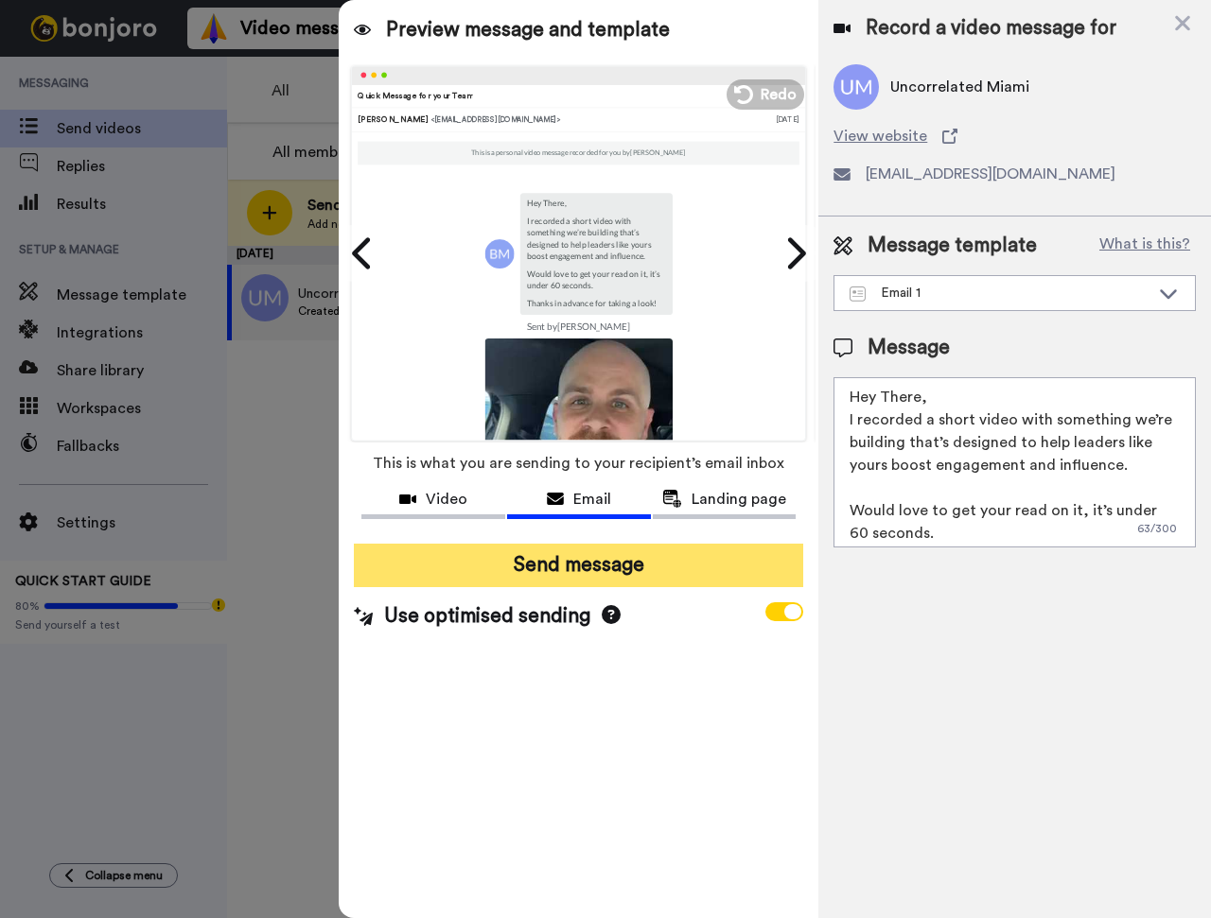
click at [624, 570] on button "Send message" at bounding box center [578, 566] width 449 height 44
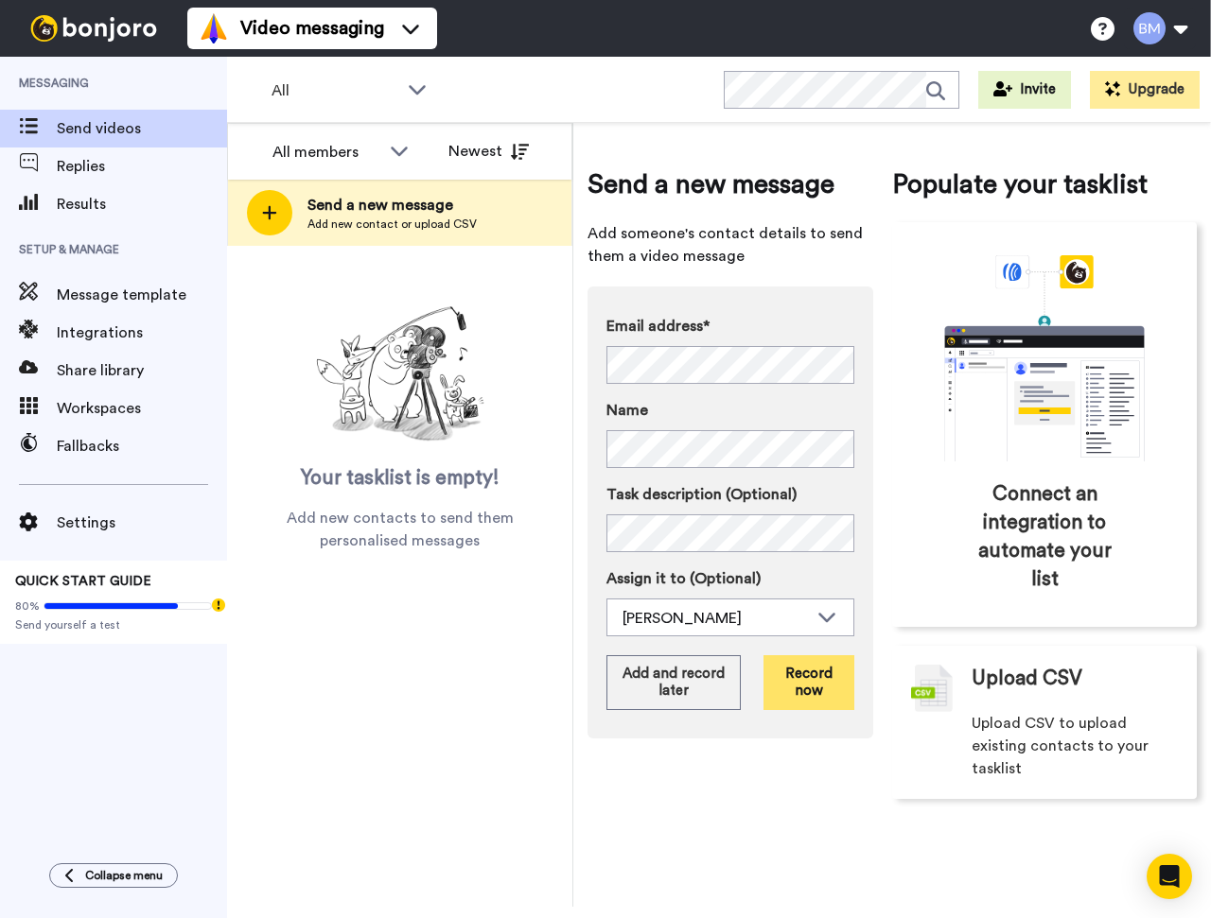
click at [806, 698] on button "Record now" at bounding box center [808, 682] width 91 height 55
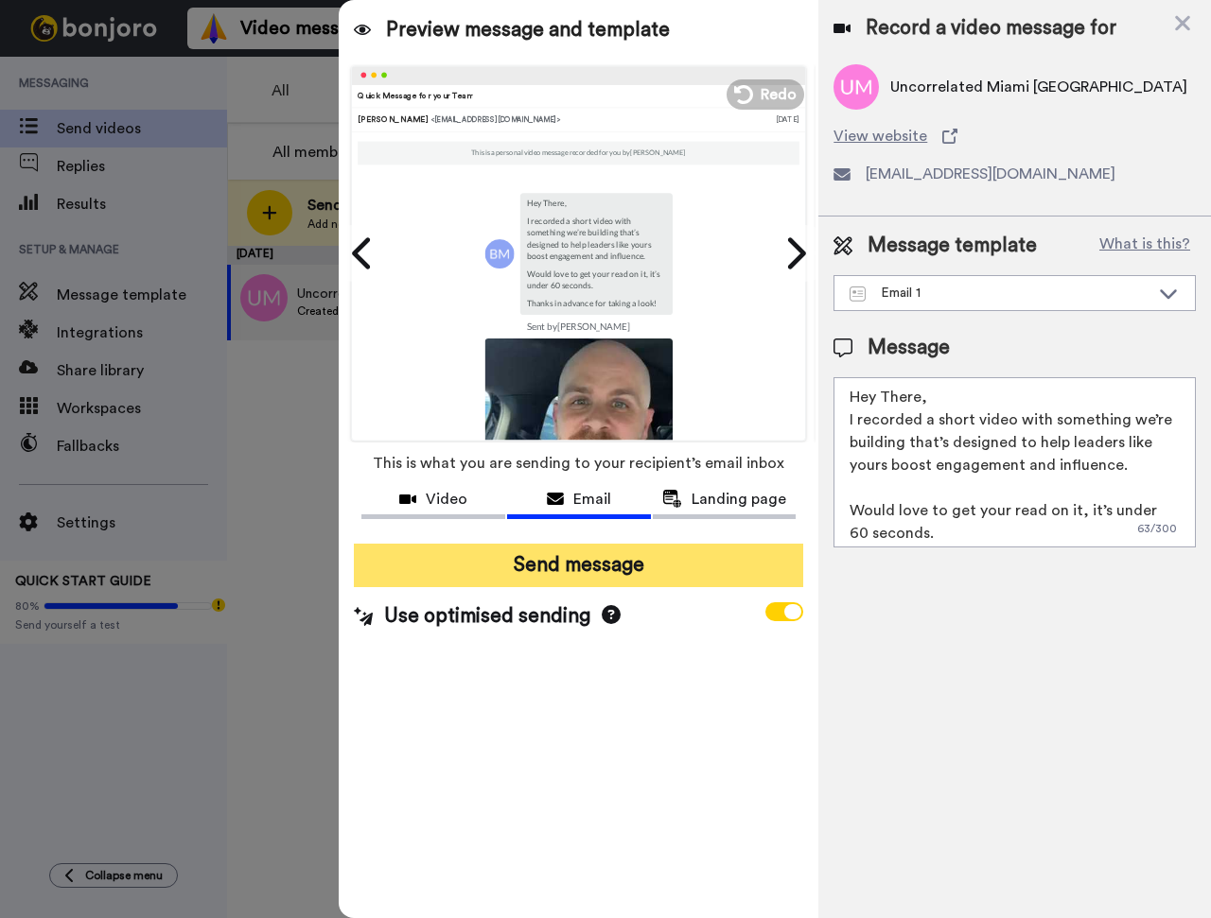
click at [417, 558] on button "Send message" at bounding box center [578, 566] width 449 height 44
